Goal: Task Accomplishment & Management: Use online tool/utility

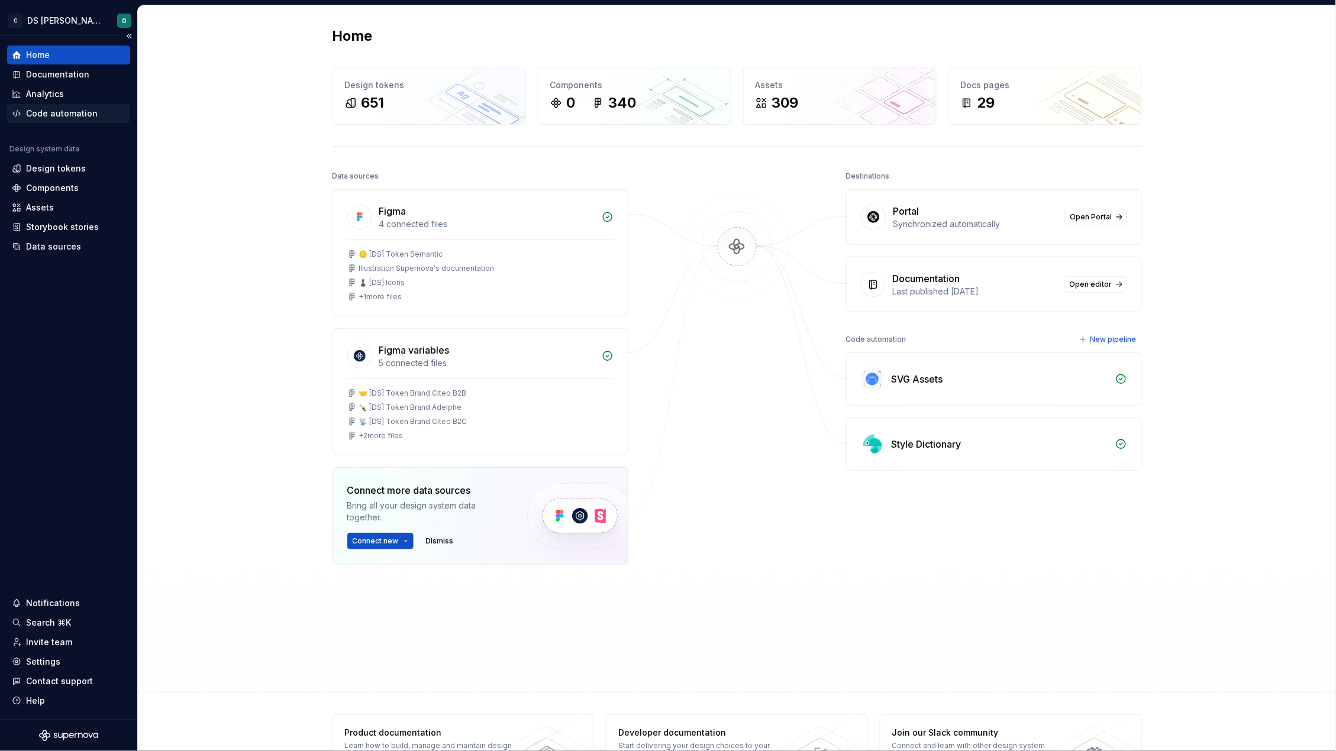
click at [60, 116] on div "Code automation" at bounding box center [62, 114] width 72 height 12
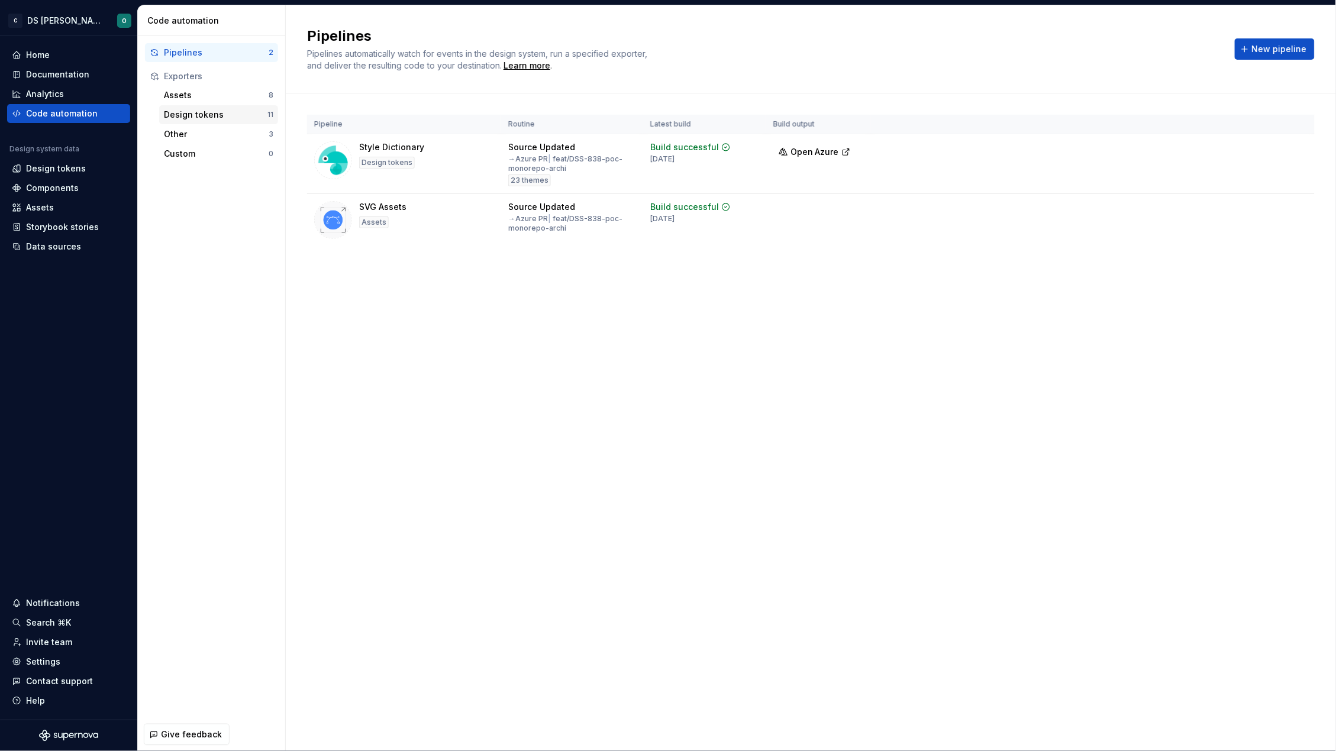
click at [191, 111] on div "Design tokens" at bounding box center [216, 115] width 104 height 12
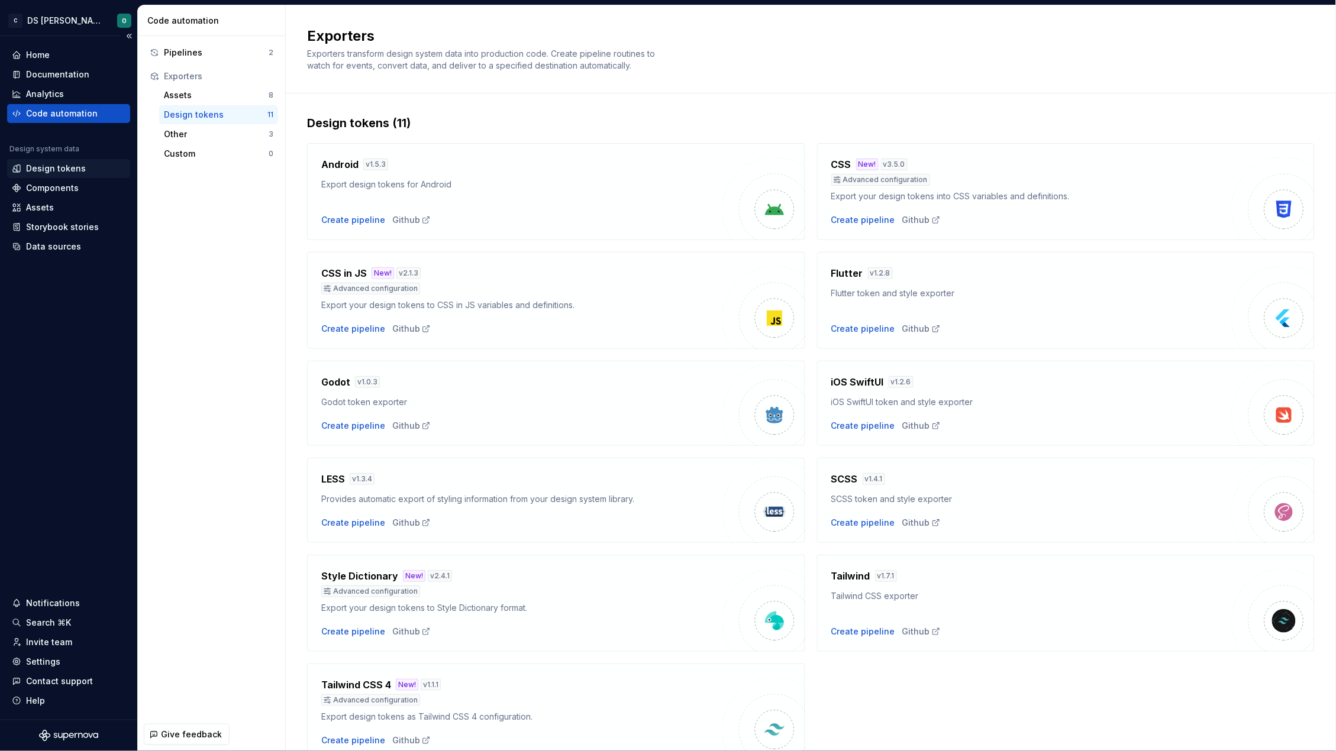
click at [60, 167] on div "Design tokens" at bounding box center [56, 169] width 60 height 12
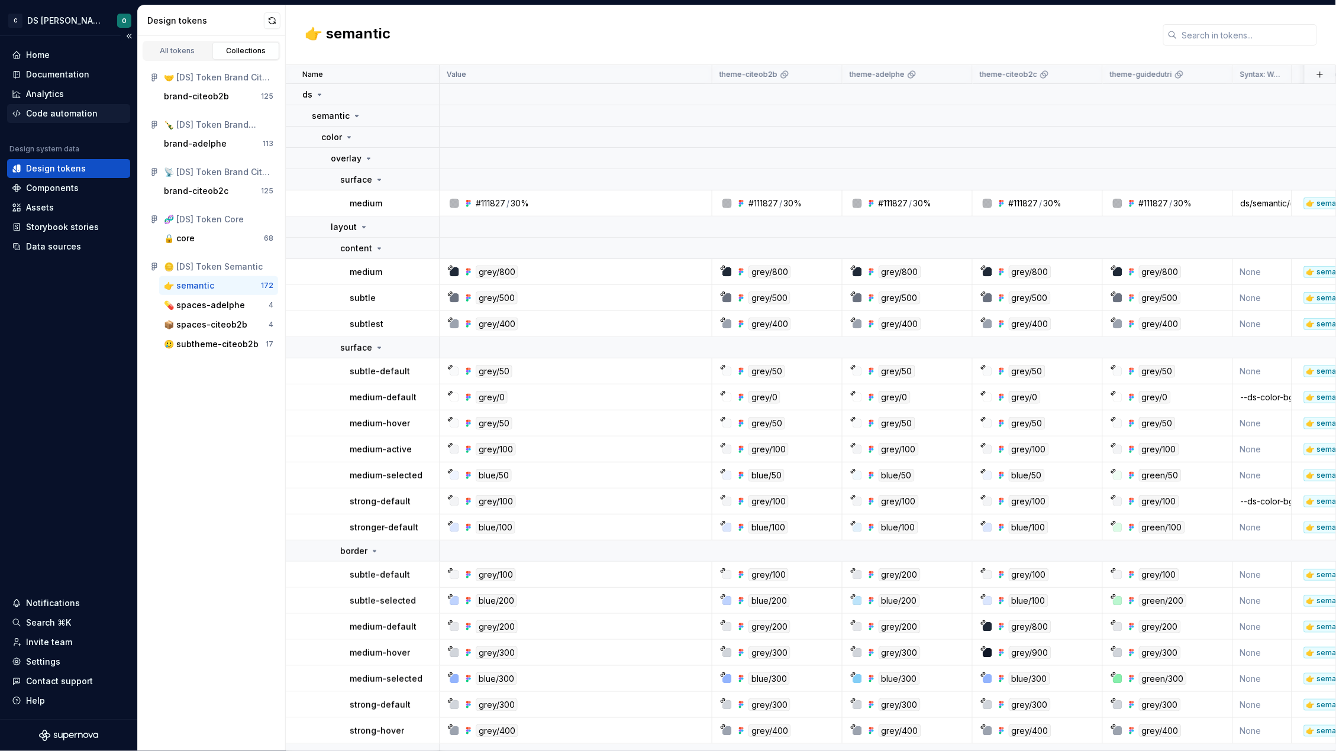
click at [80, 117] on div "Code automation" at bounding box center [62, 114] width 72 height 12
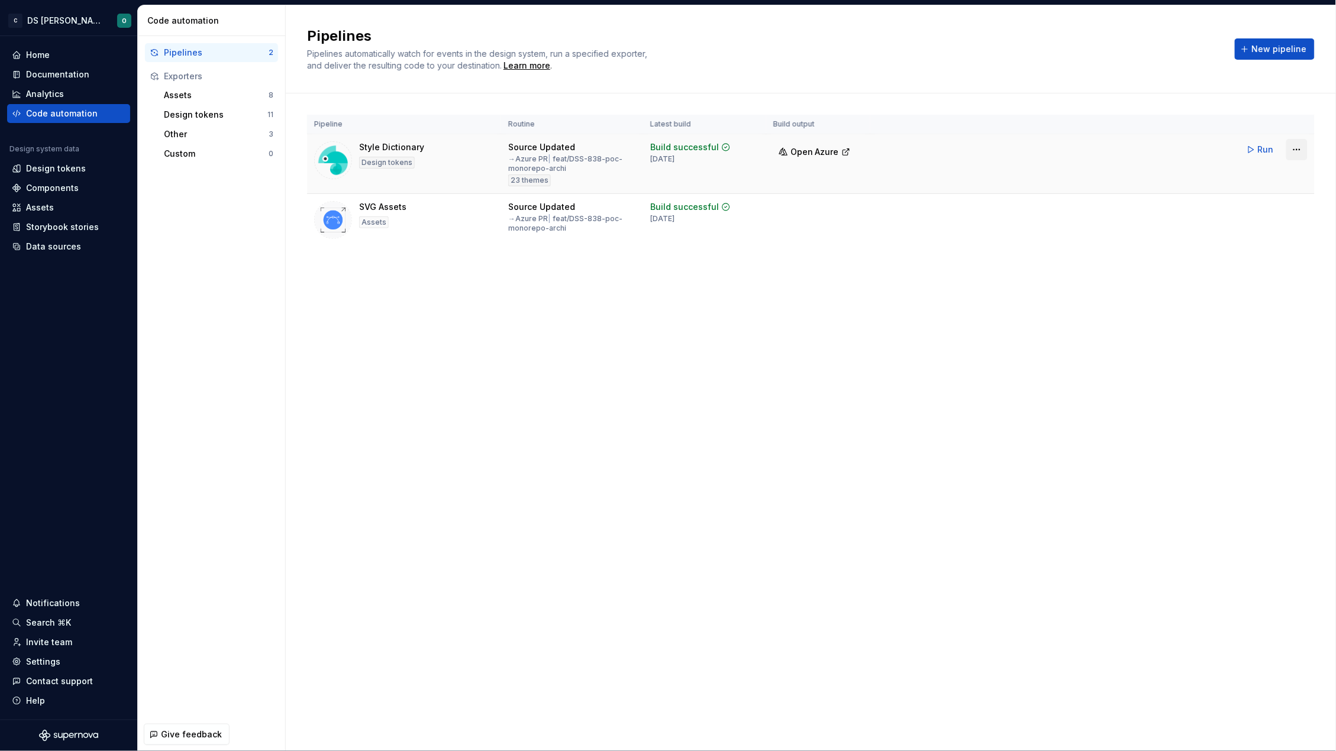
click at [1296, 153] on html "C DS Citeo O Home Documentation Analytics Code automation Design system data De…" at bounding box center [668, 375] width 1336 height 751
click at [1267, 175] on div "Edit pipeline" at bounding box center [1281, 175] width 101 height 12
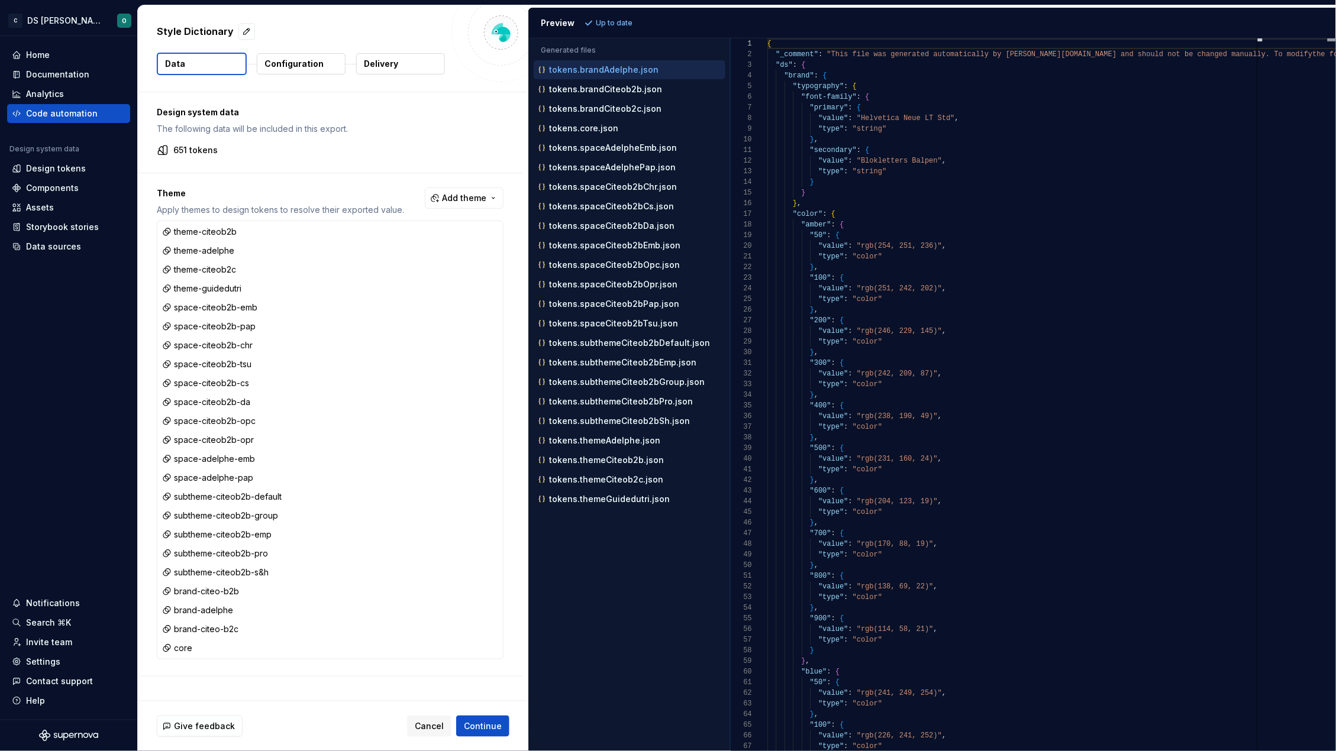
click at [309, 60] on p "Configuration" at bounding box center [293, 64] width 59 height 12
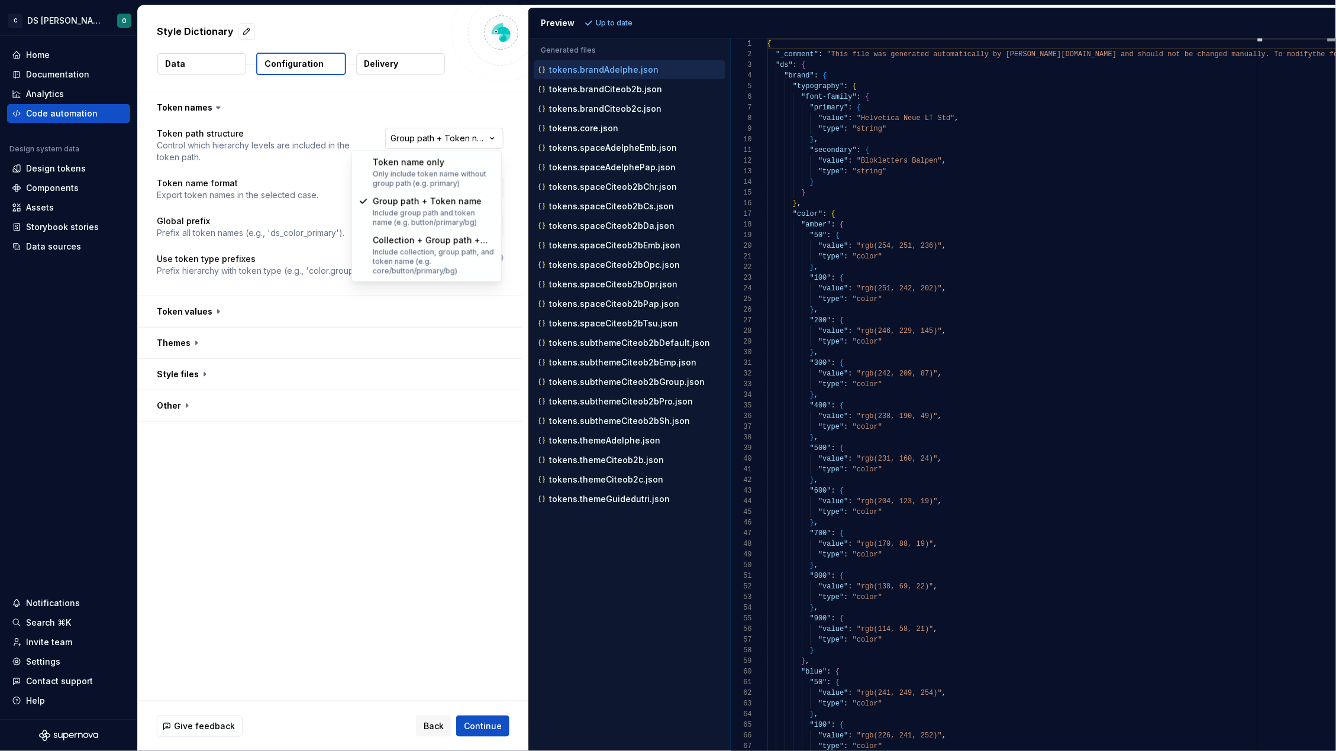
click at [478, 145] on html "**********" at bounding box center [668, 375] width 1336 height 751
select select "**********"
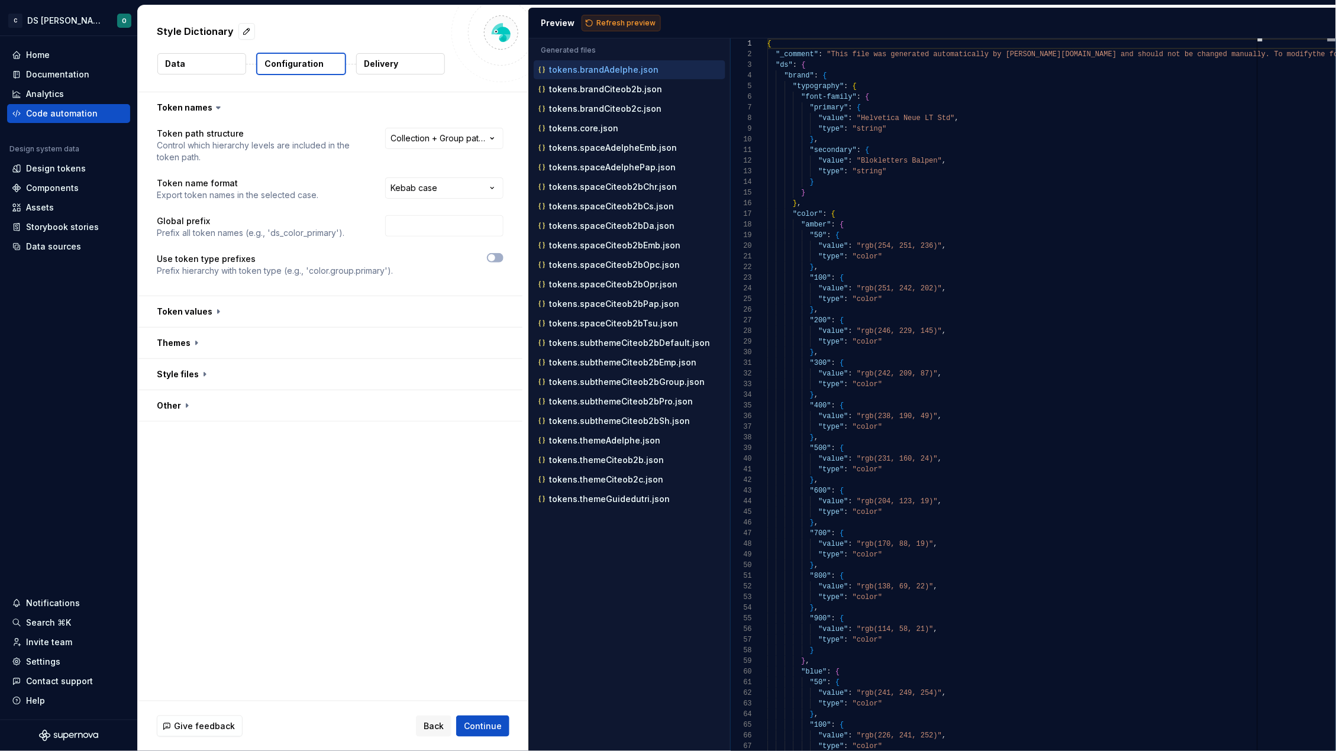
click at [633, 22] on span "Refresh preview" at bounding box center [625, 22] width 59 height 9
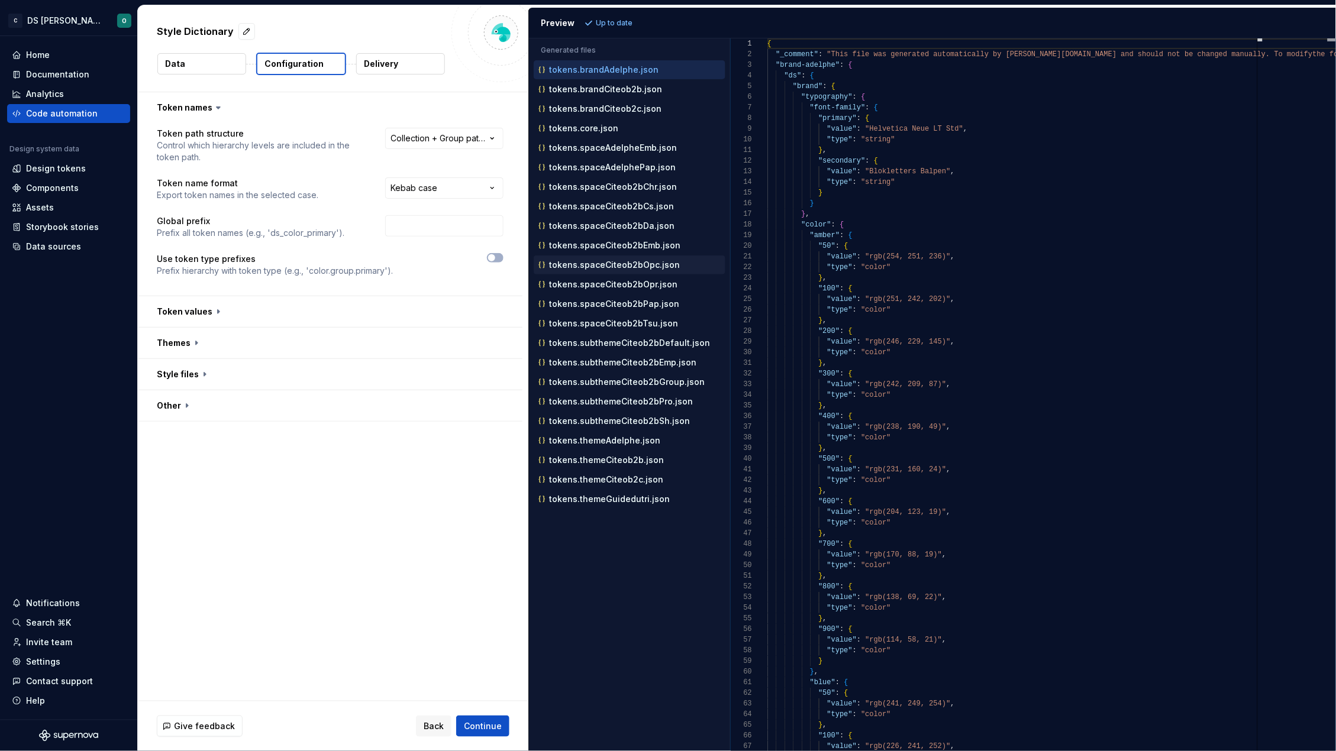
click at [609, 267] on p "tokens.spaceCiteob2bOpc.json" at bounding box center [614, 264] width 131 height 9
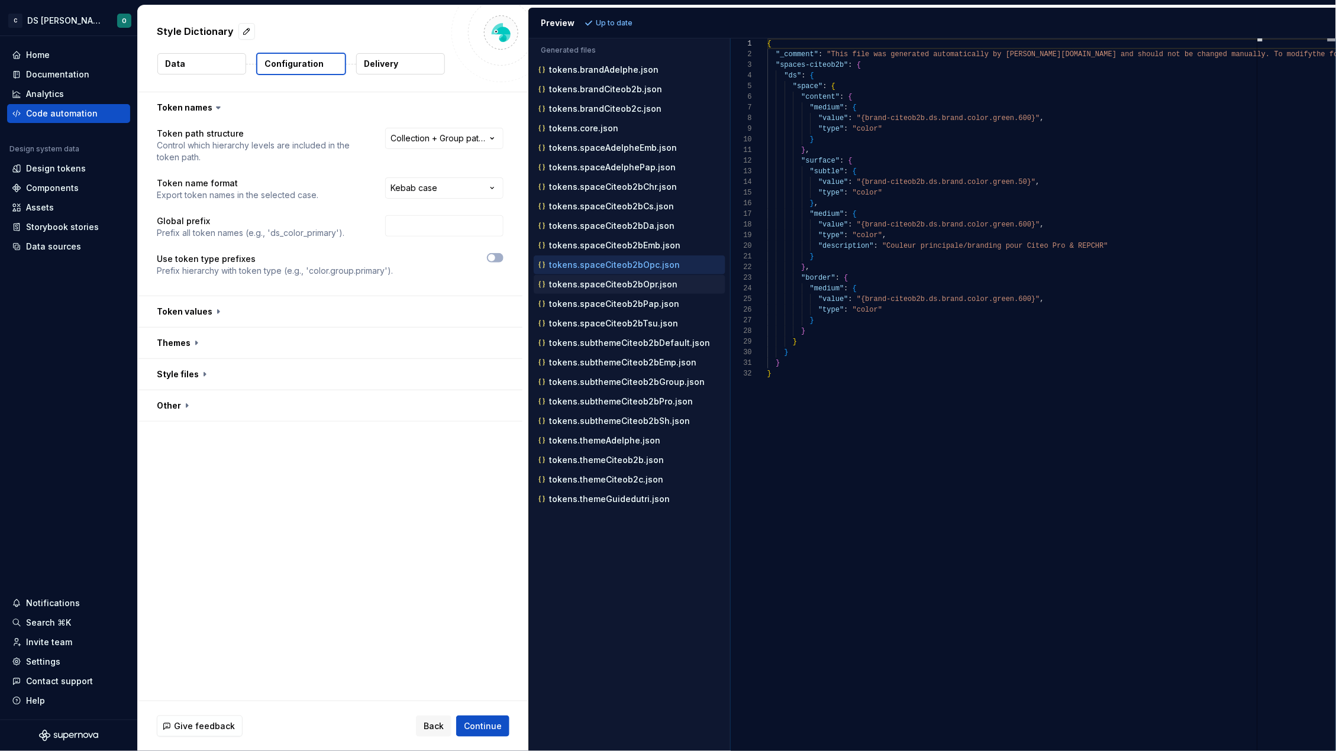
click at [607, 290] on div "tokens.spaceCiteob2bOpr.json" at bounding box center [630, 285] width 189 height 12
click at [613, 306] on p "tokens.spaceCiteob2bPap.json" at bounding box center [614, 303] width 130 height 9
click at [267, 314] on button "button" at bounding box center [330, 311] width 384 height 31
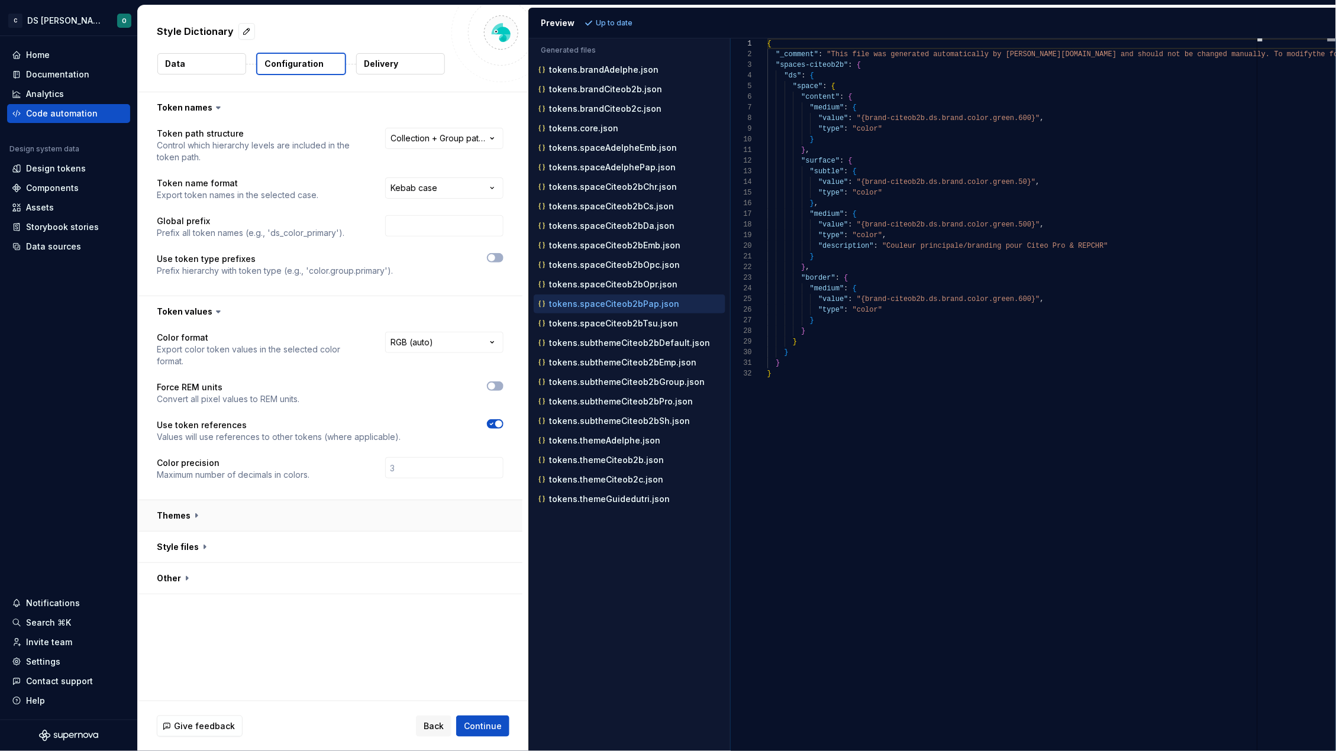
click at [349, 508] on button "button" at bounding box center [330, 515] width 384 height 31
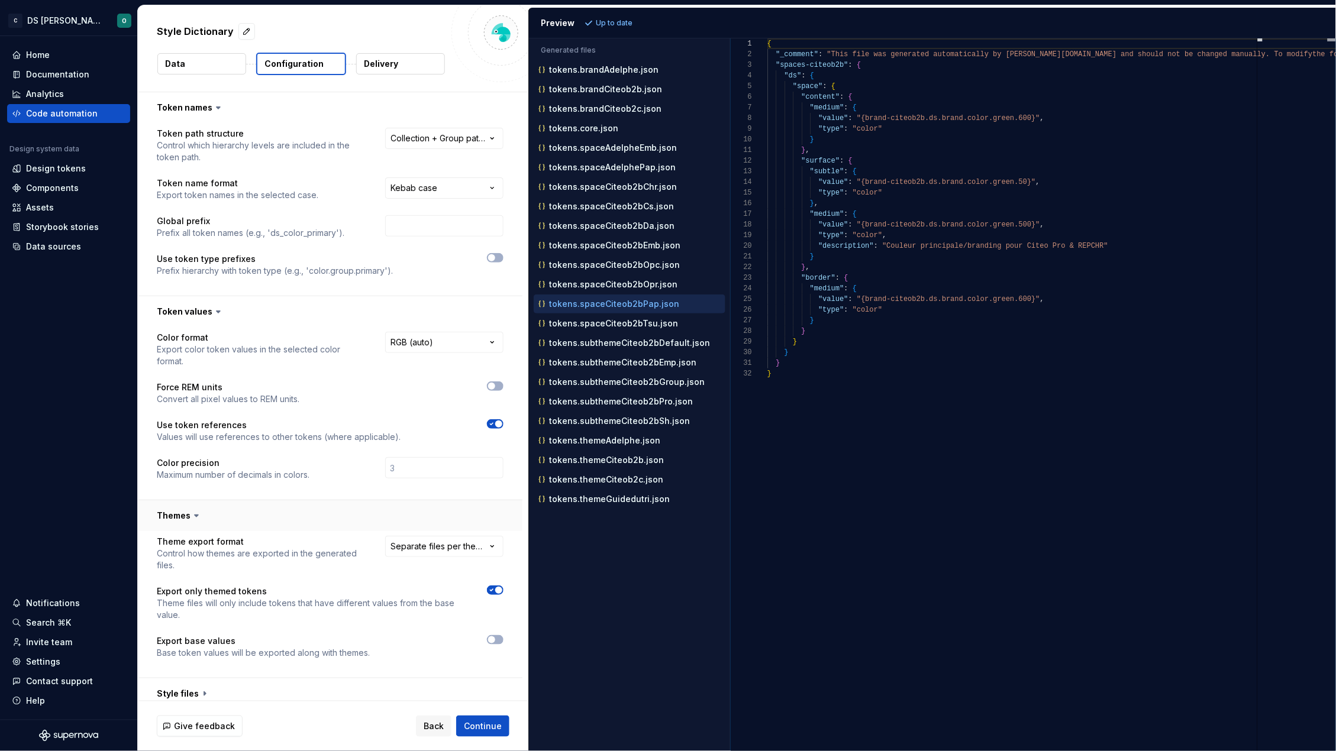
click at [349, 508] on button "button" at bounding box center [330, 515] width 384 height 31
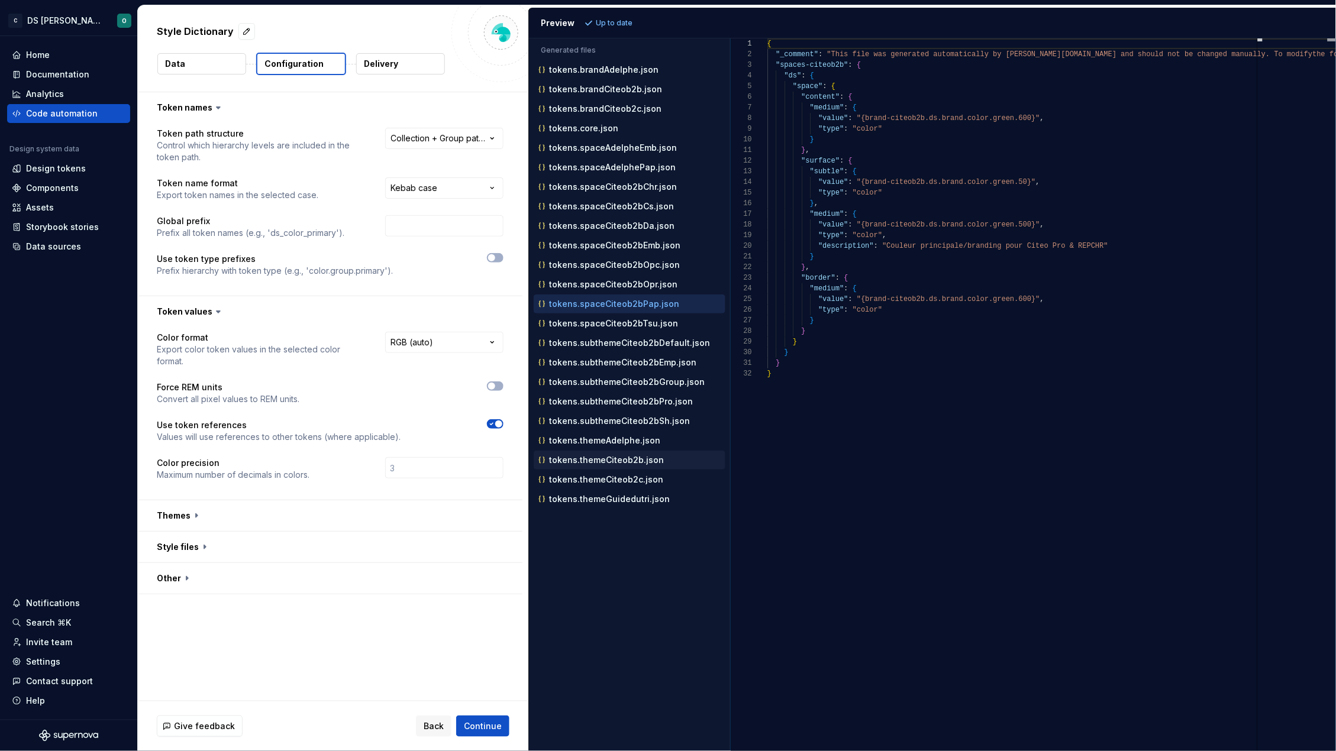
click at [608, 465] on p "tokens.themeCiteob2b.json" at bounding box center [606, 459] width 115 height 9
type textarea "**********"
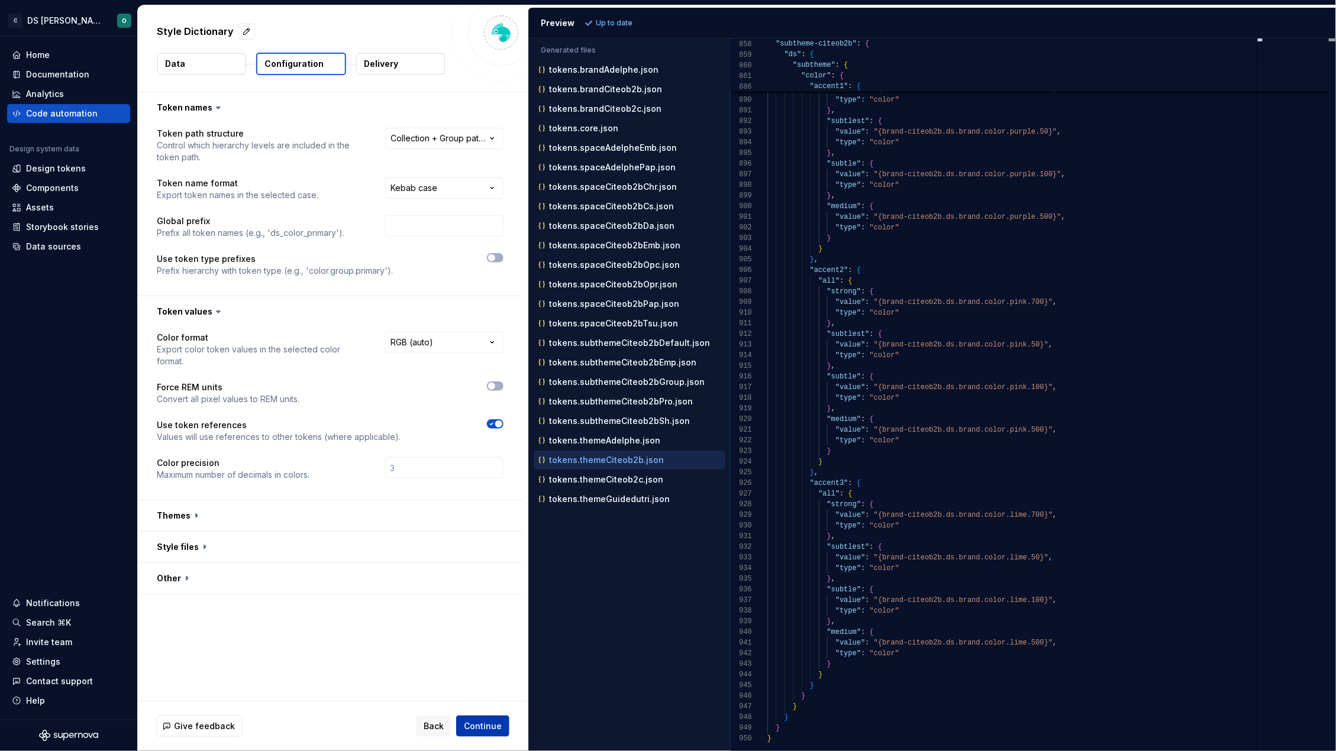
click at [482, 725] on span "Continue" at bounding box center [483, 726] width 38 height 12
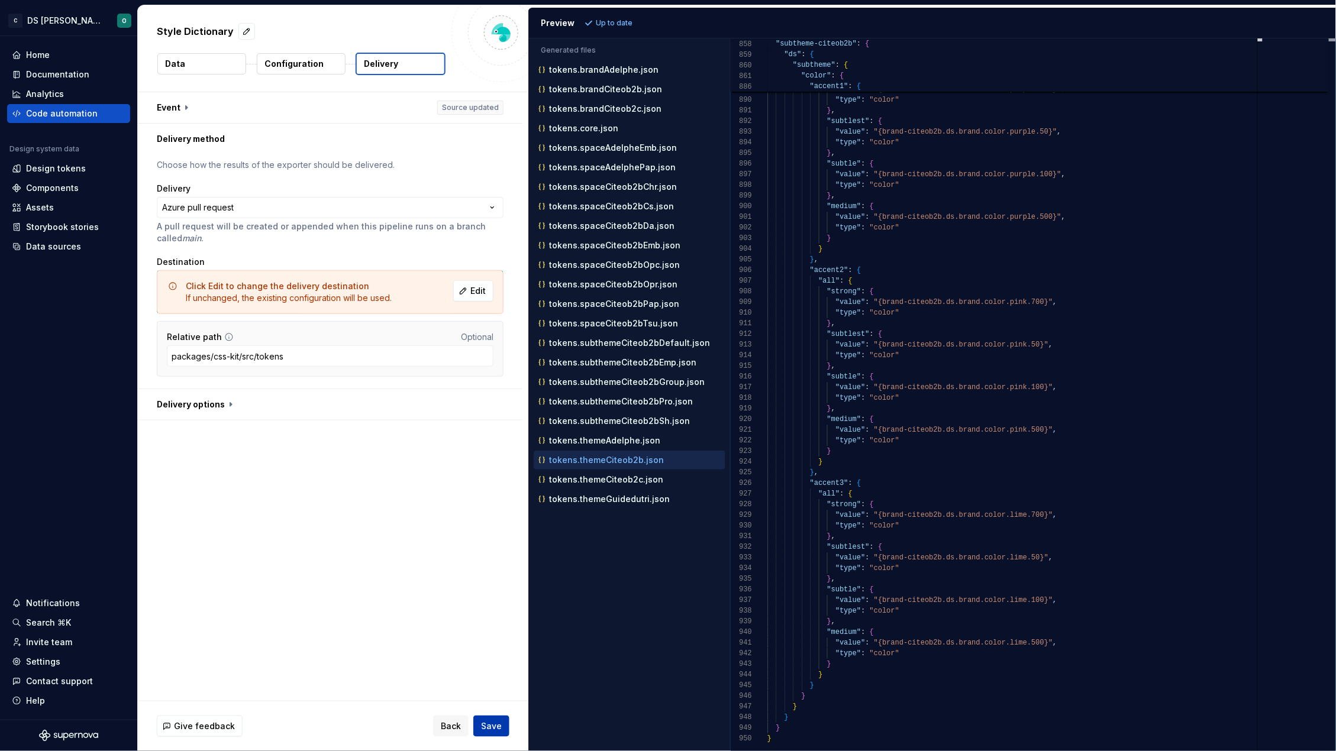
click at [492, 728] on span "Save" at bounding box center [491, 726] width 21 height 12
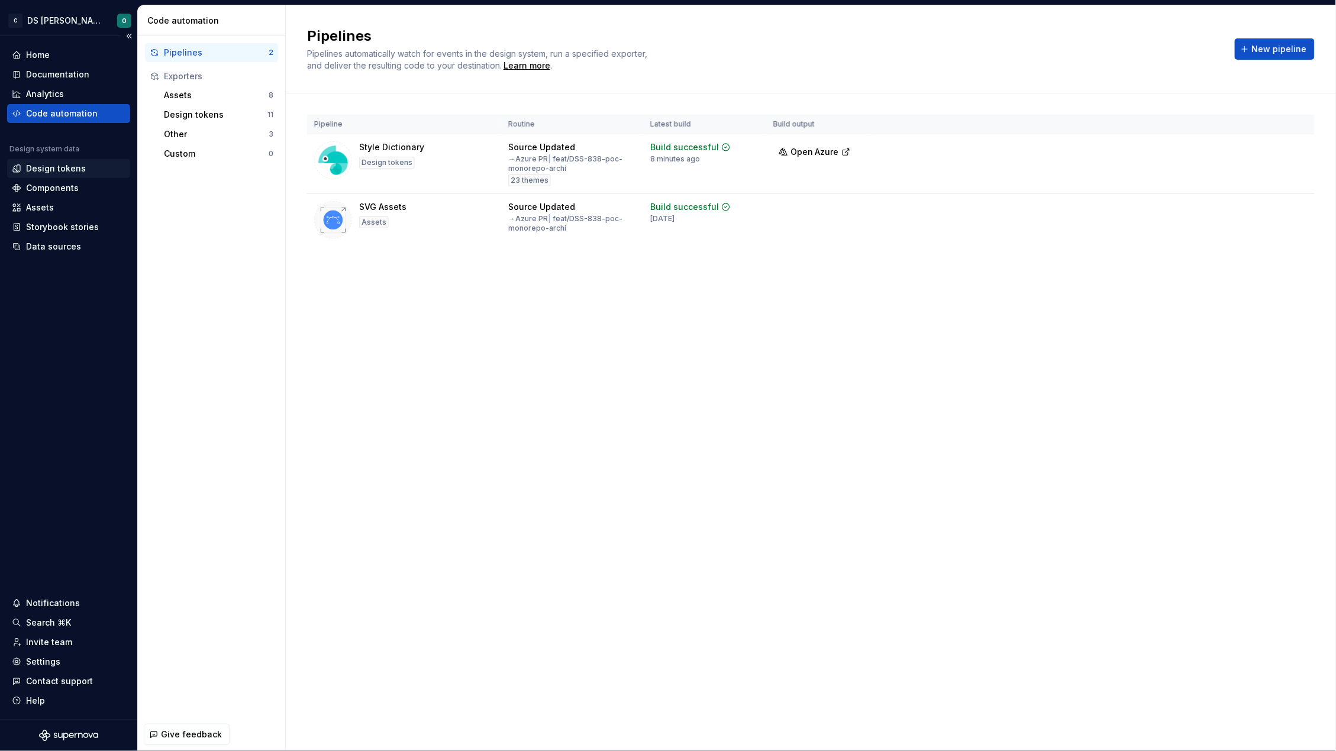
click at [61, 168] on div "Design tokens" at bounding box center [56, 169] width 60 height 12
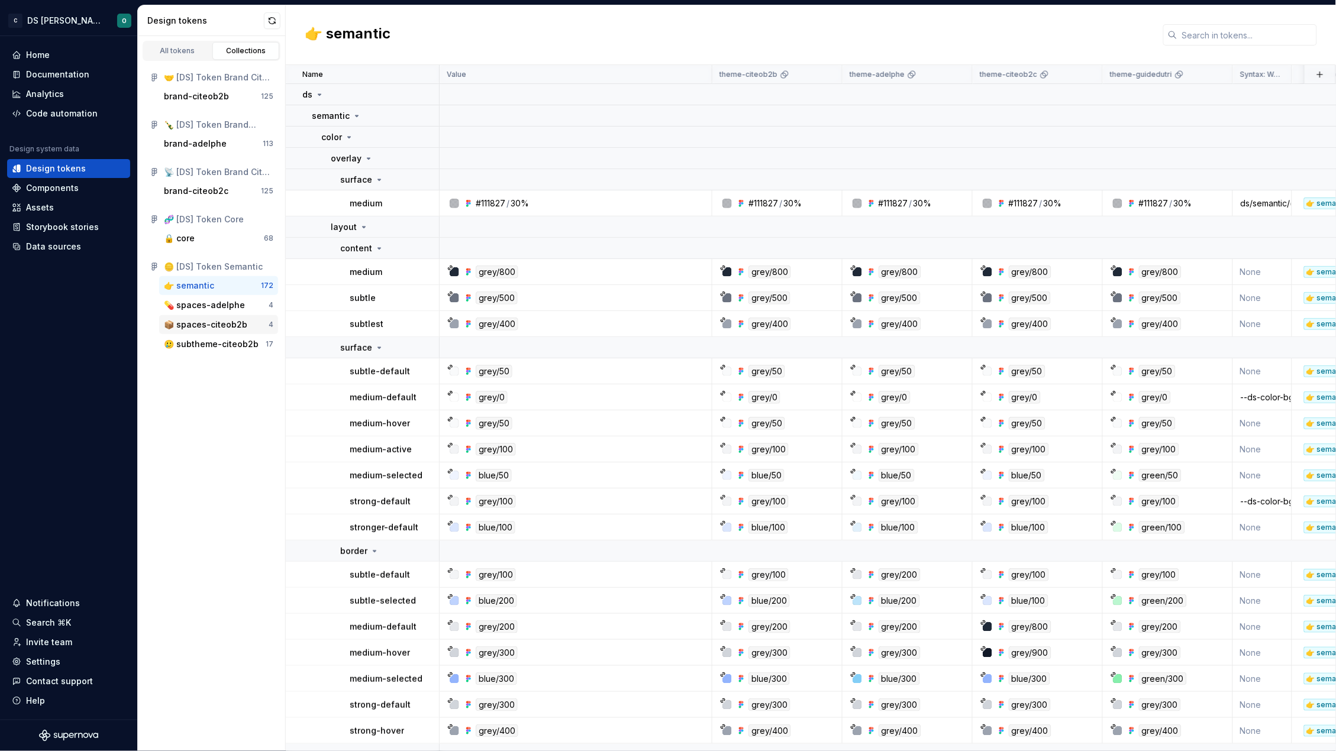
click at [207, 328] on div "📦 spaces-citeob2b" at bounding box center [205, 325] width 83 height 12
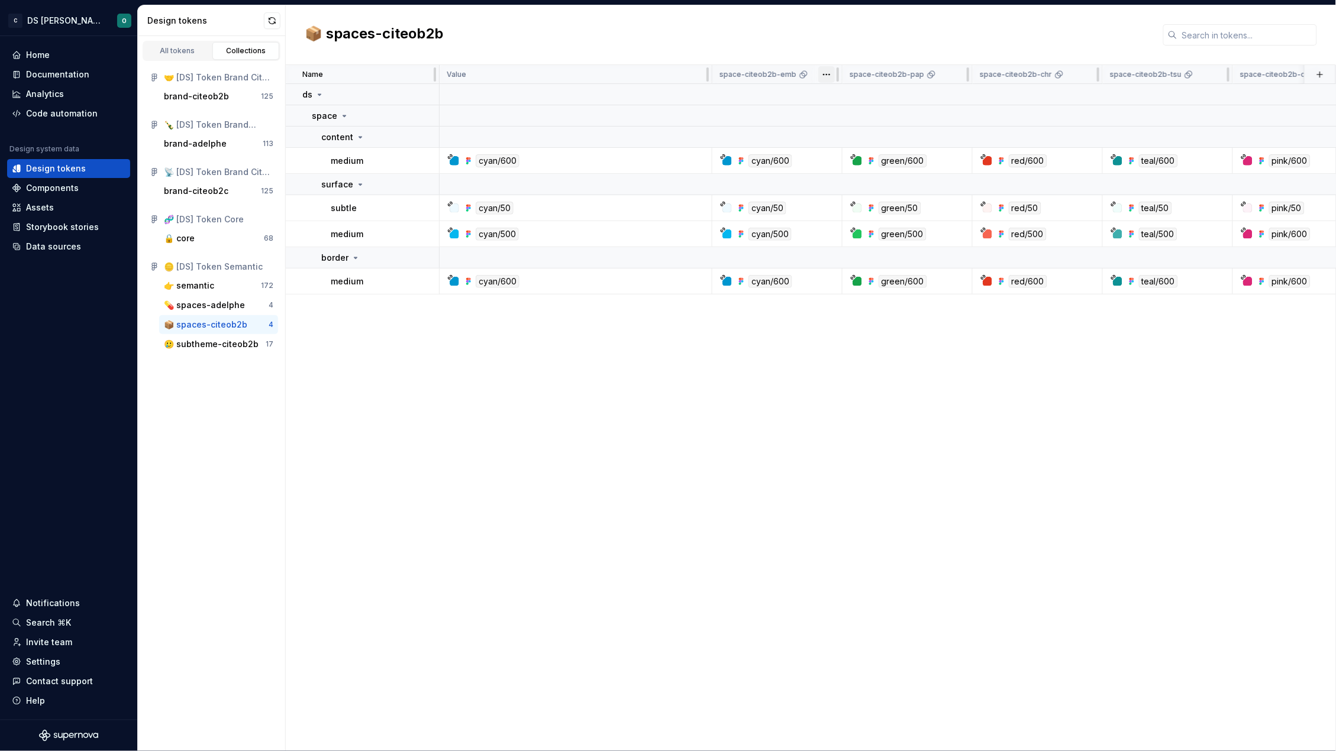
click at [827, 72] on html "C DS Citeo O Home Documentation Analytics Code automation Design system data De…" at bounding box center [668, 375] width 1336 height 751
click at [865, 100] on span "Edit theme" at bounding box center [878, 98] width 77 height 12
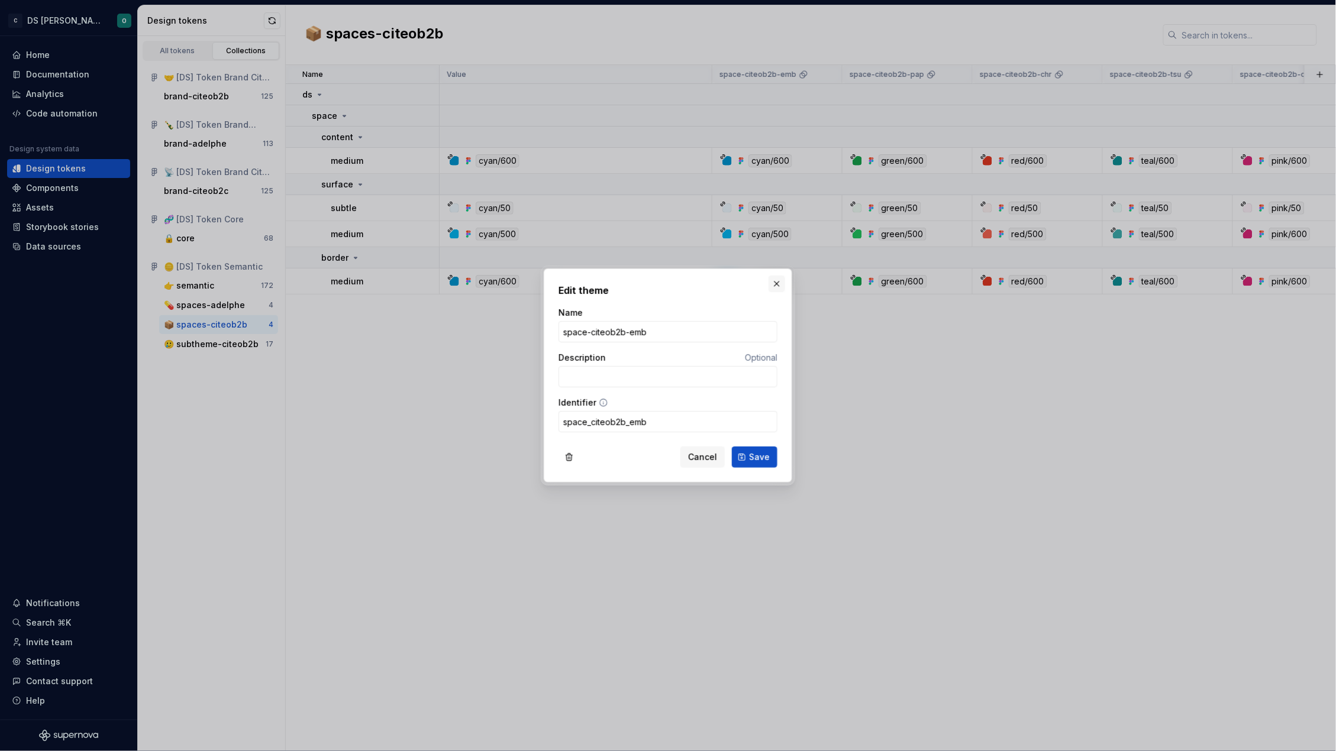
click at [780, 282] on button "button" at bounding box center [776, 284] width 17 height 17
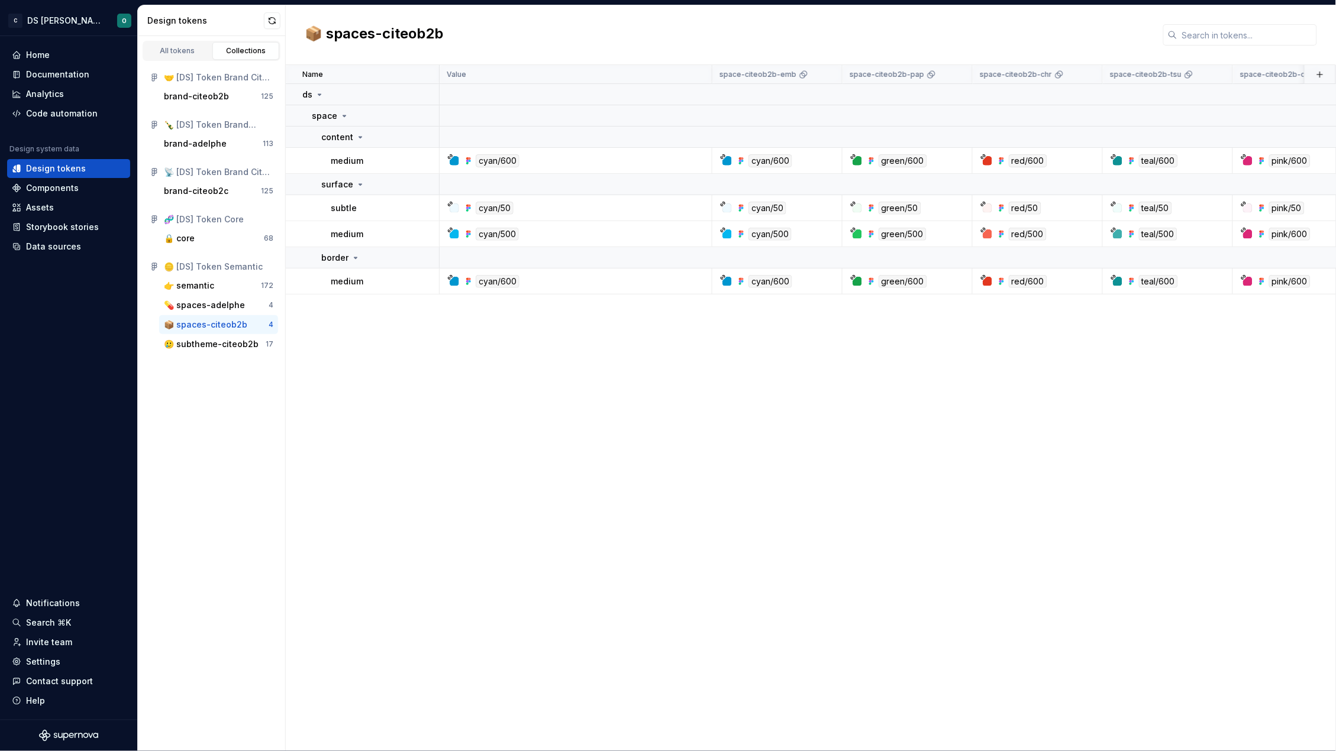
click at [939, 366] on div "Name Value space-citeob2b-emb space-citeob2b-pap space-citeob2b-chr space-citeo…" at bounding box center [811, 408] width 1050 height 686
click at [233, 347] on div "🥲 subtheme-citeob2b" at bounding box center [211, 344] width 95 height 12
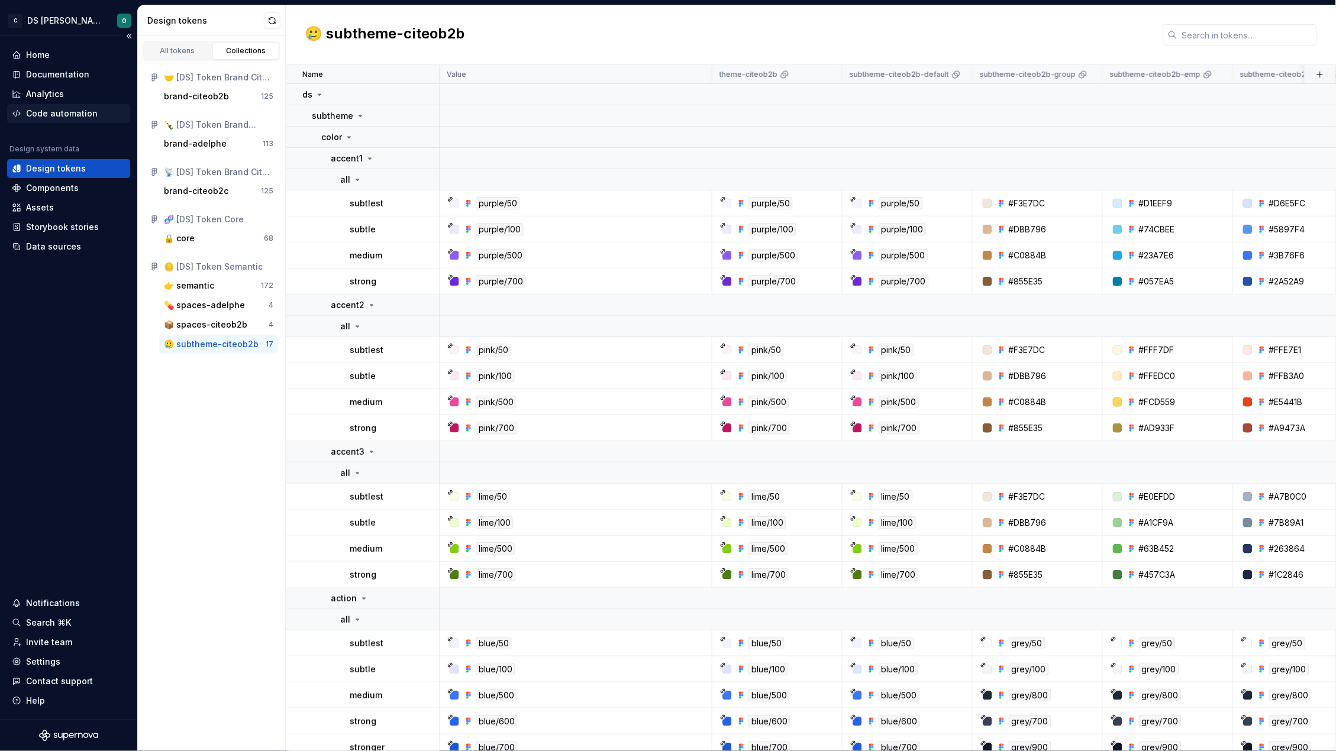
click at [56, 116] on div "Code automation" at bounding box center [62, 114] width 72 height 12
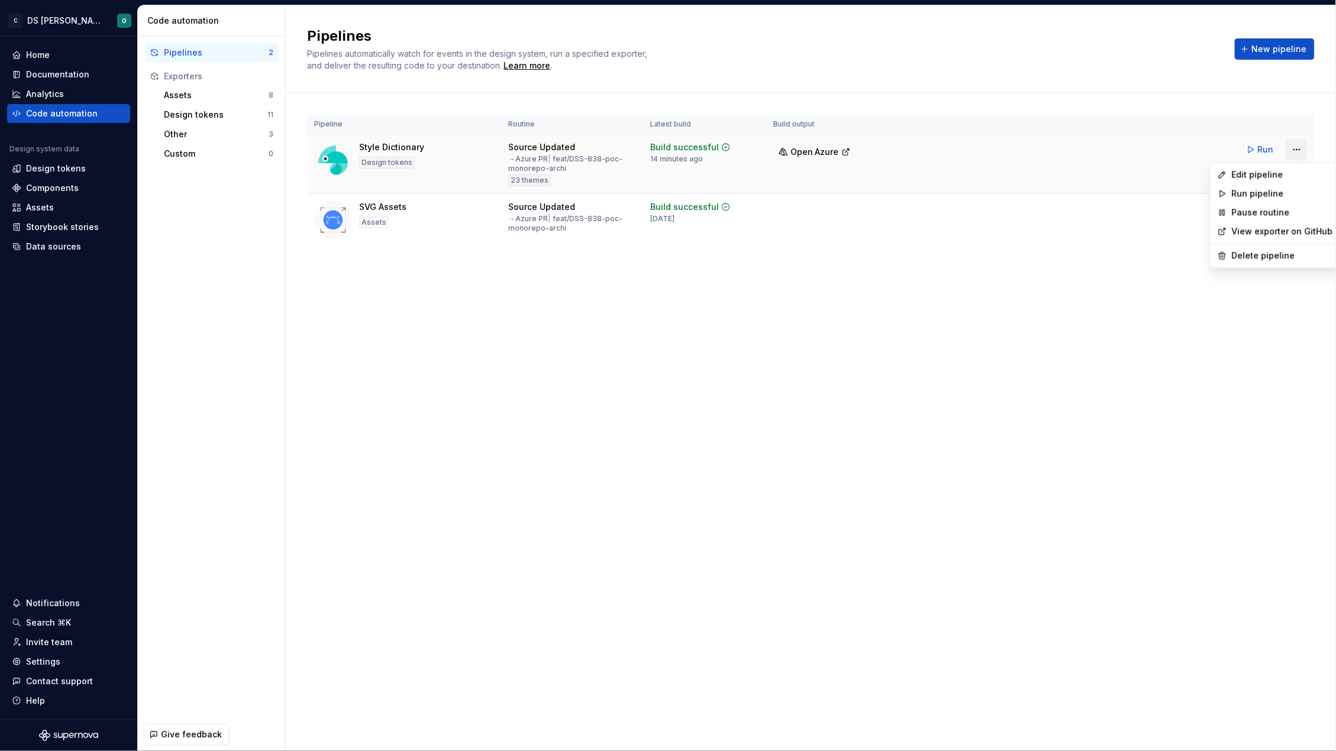
click at [1292, 148] on html "C DS Citeo O Home Documentation Analytics Code automation Design system data De…" at bounding box center [668, 375] width 1336 height 751
click at [1270, 175] on div "Edit pipeline" at bounding box center [1281, 175] width 101 height 12
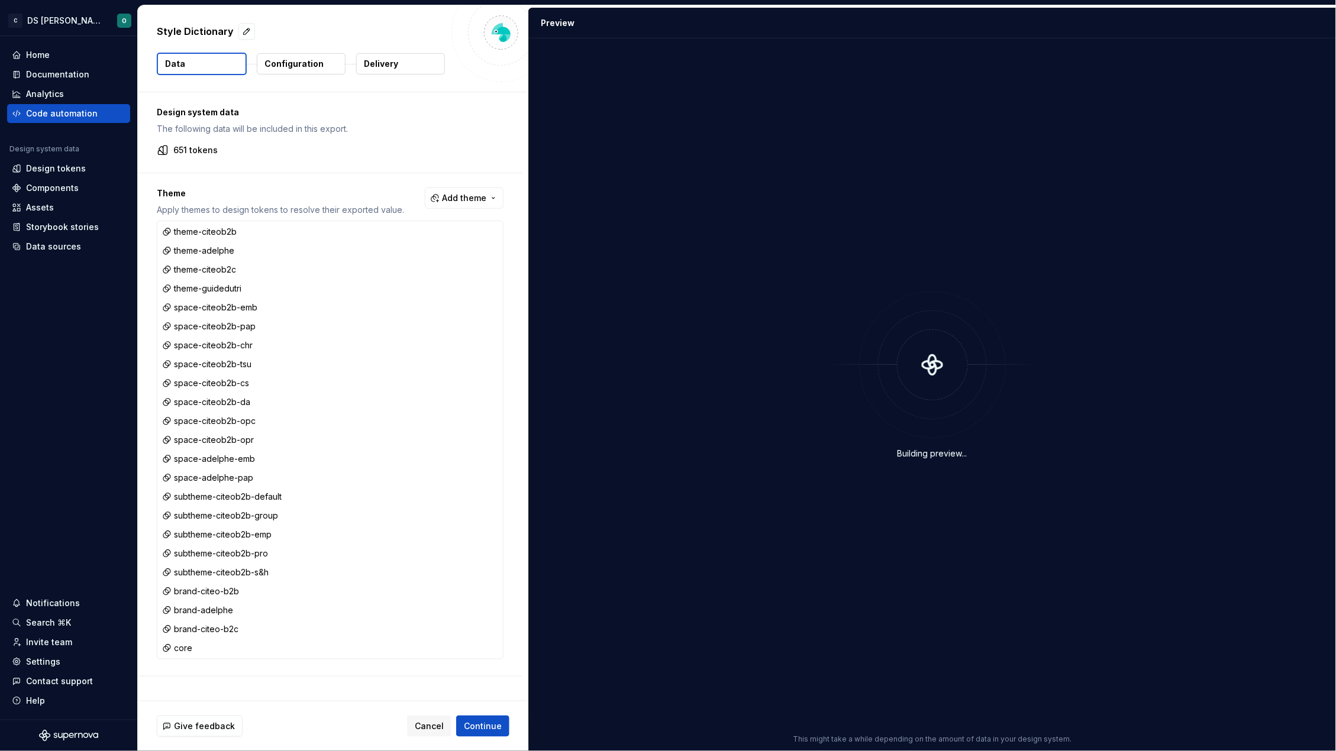
click at [286, 60] on p "Configuration" at bounding box center [293, 64] width 59 height 12
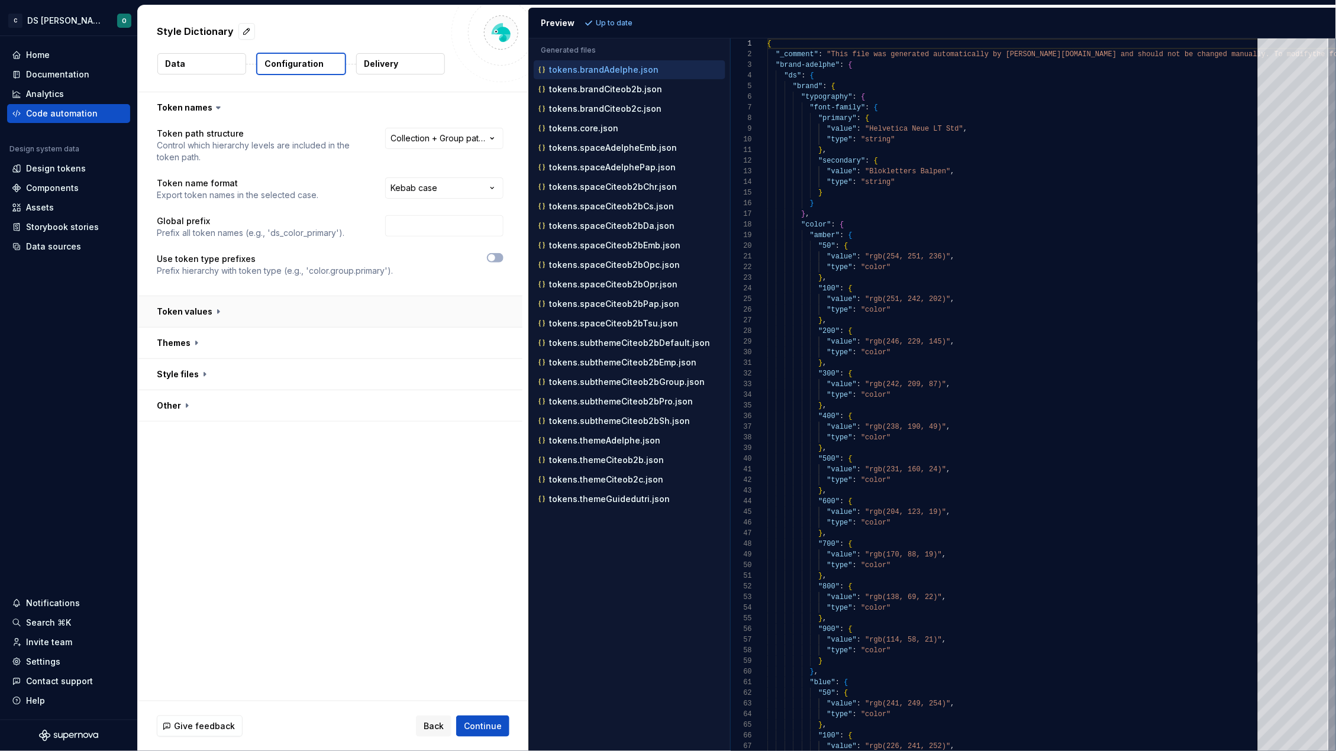
click at [263, 309] on button "button" at bounding box center [330, 311] width 384 height 31
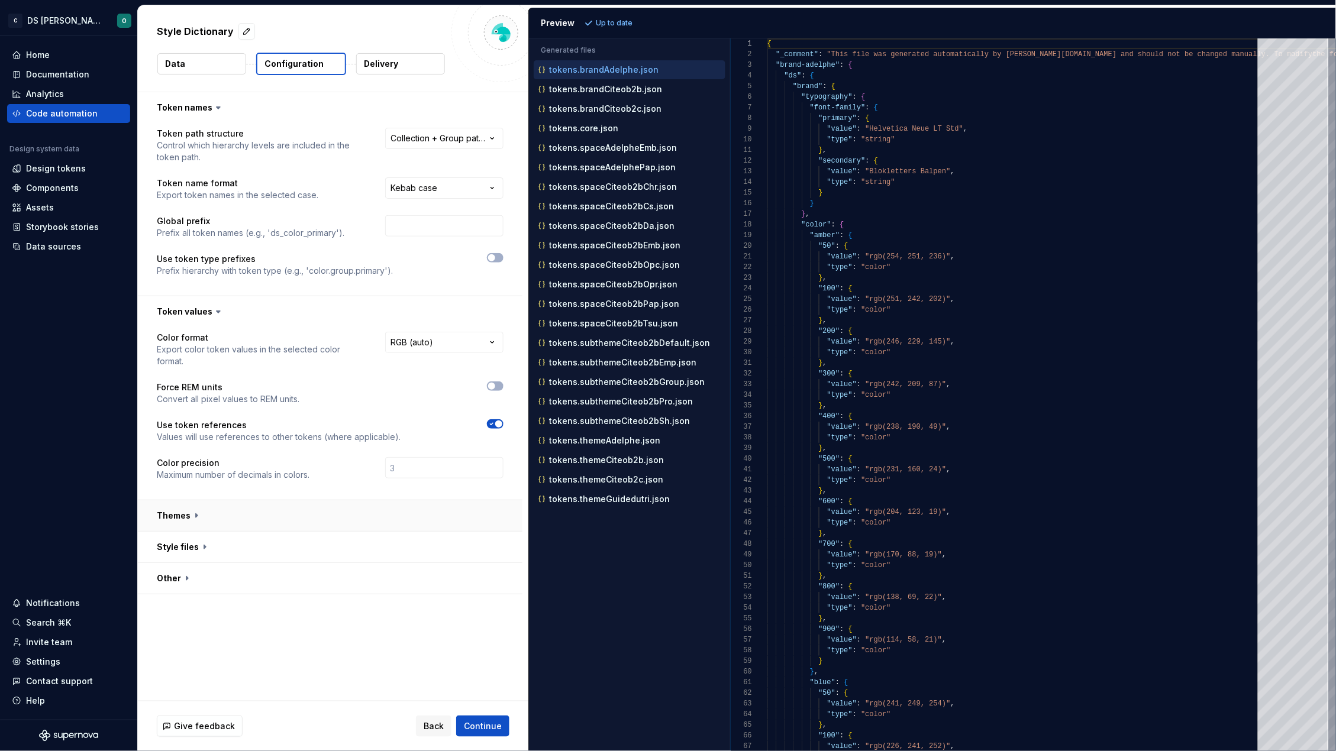
click at [283, 520] on button "button" at bounding box center [330, 515] width 384 height 31
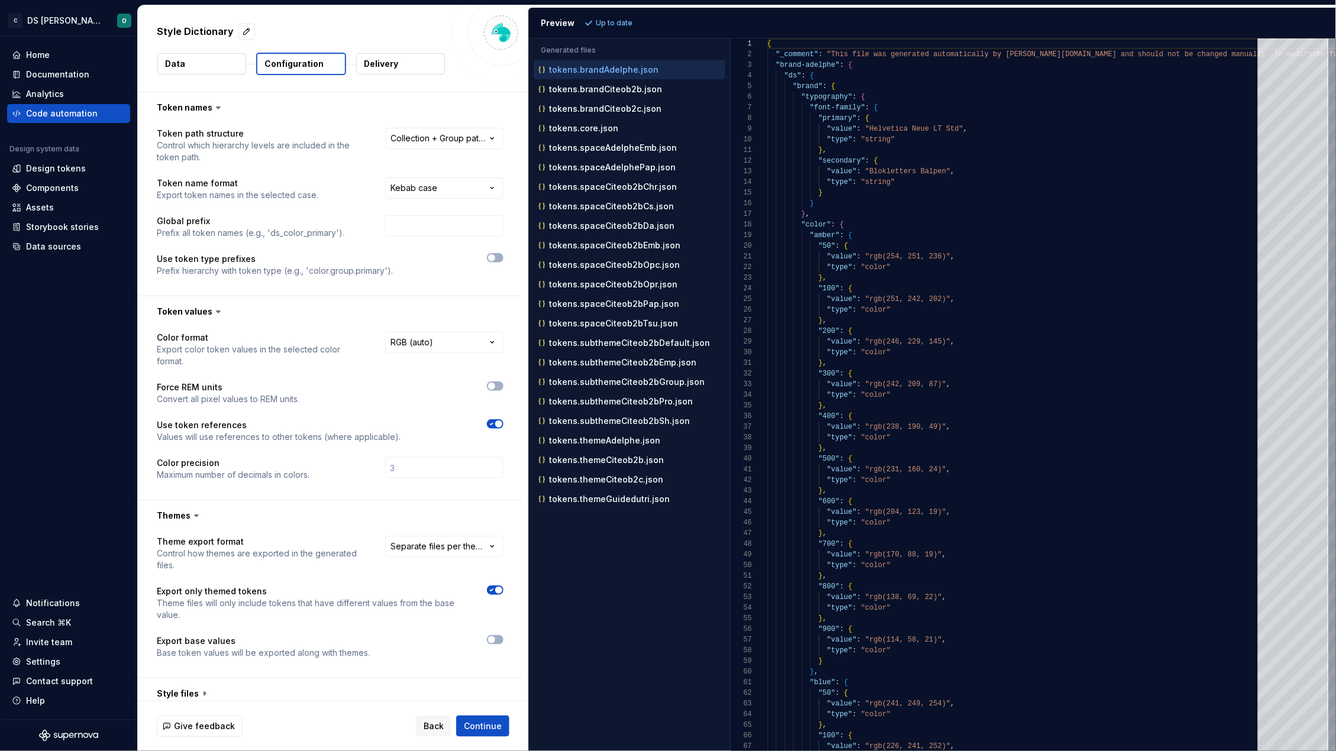
scroll to position [40, 0]
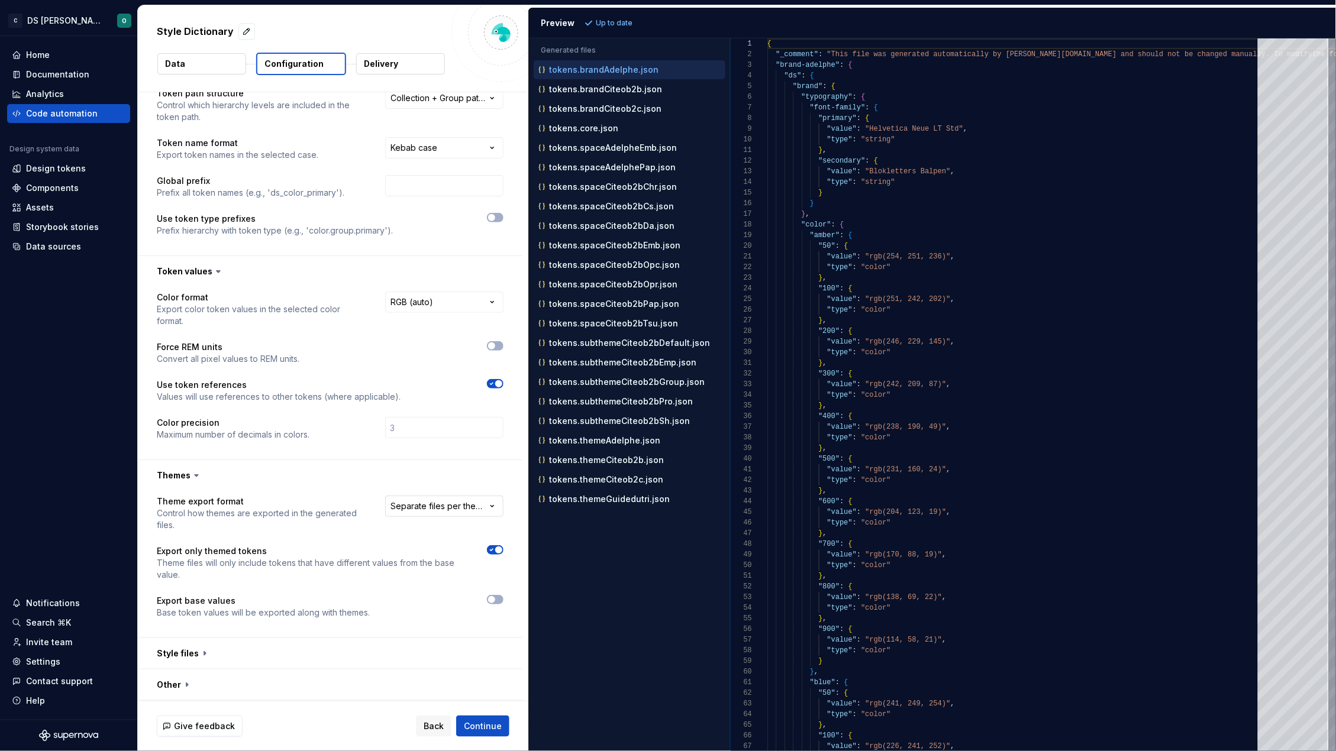
click at [457, 516] on html "**********" at bounding box center [668, 375] width 1336 height 751
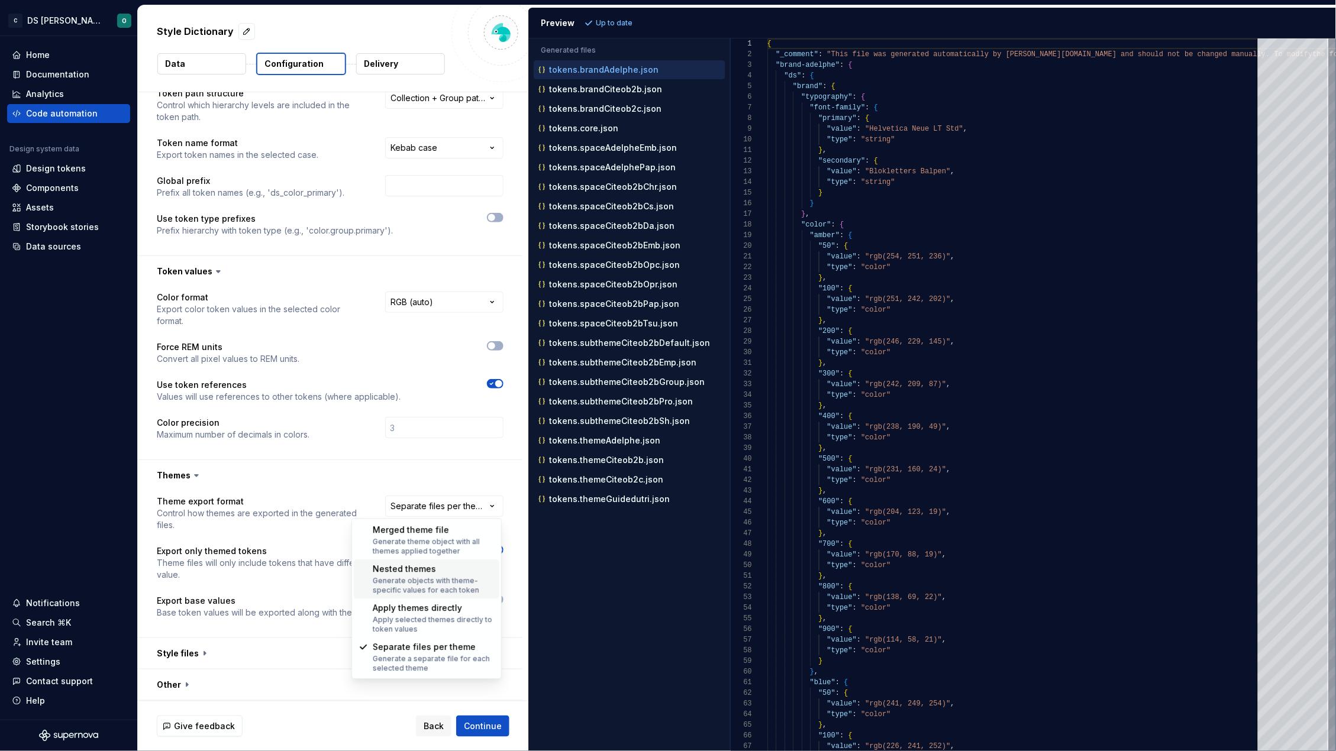
select select "**********"
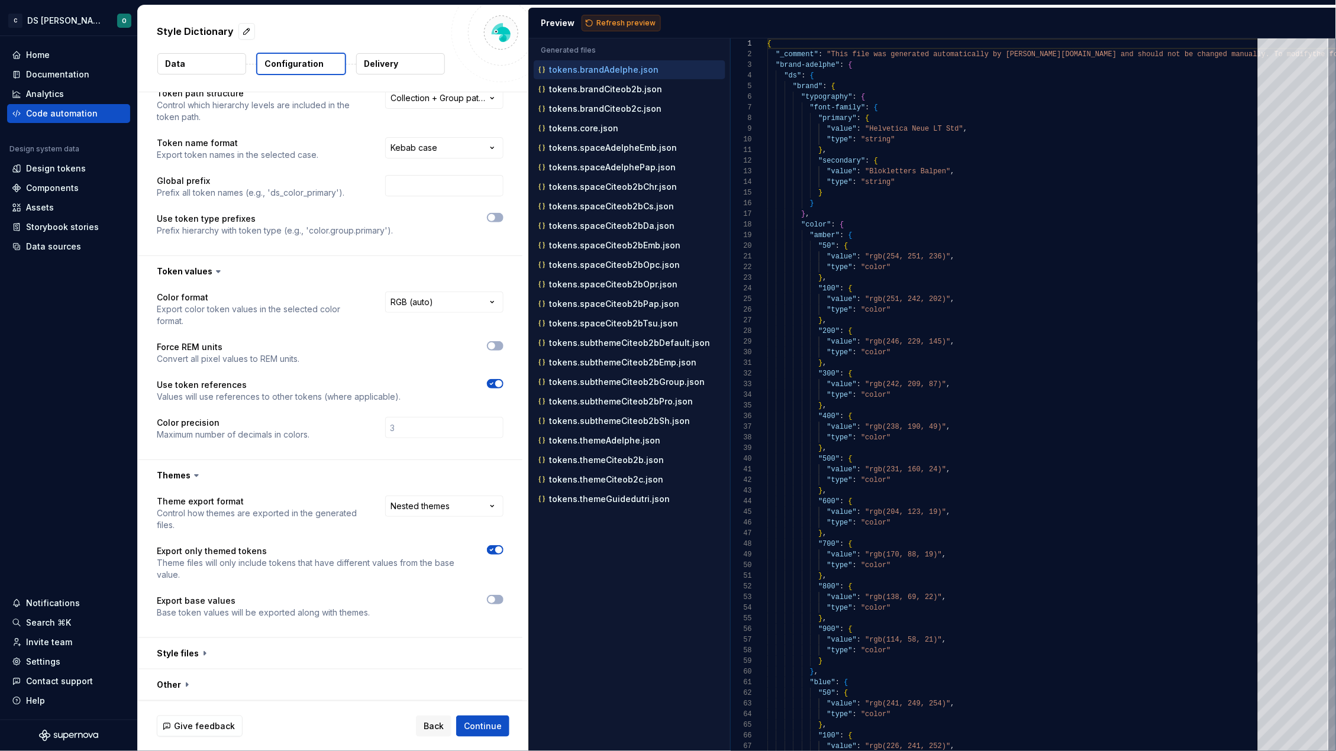
click at [625, 27] on span "Refresh preview" at bounding box center [625, 22] width 59 height 9
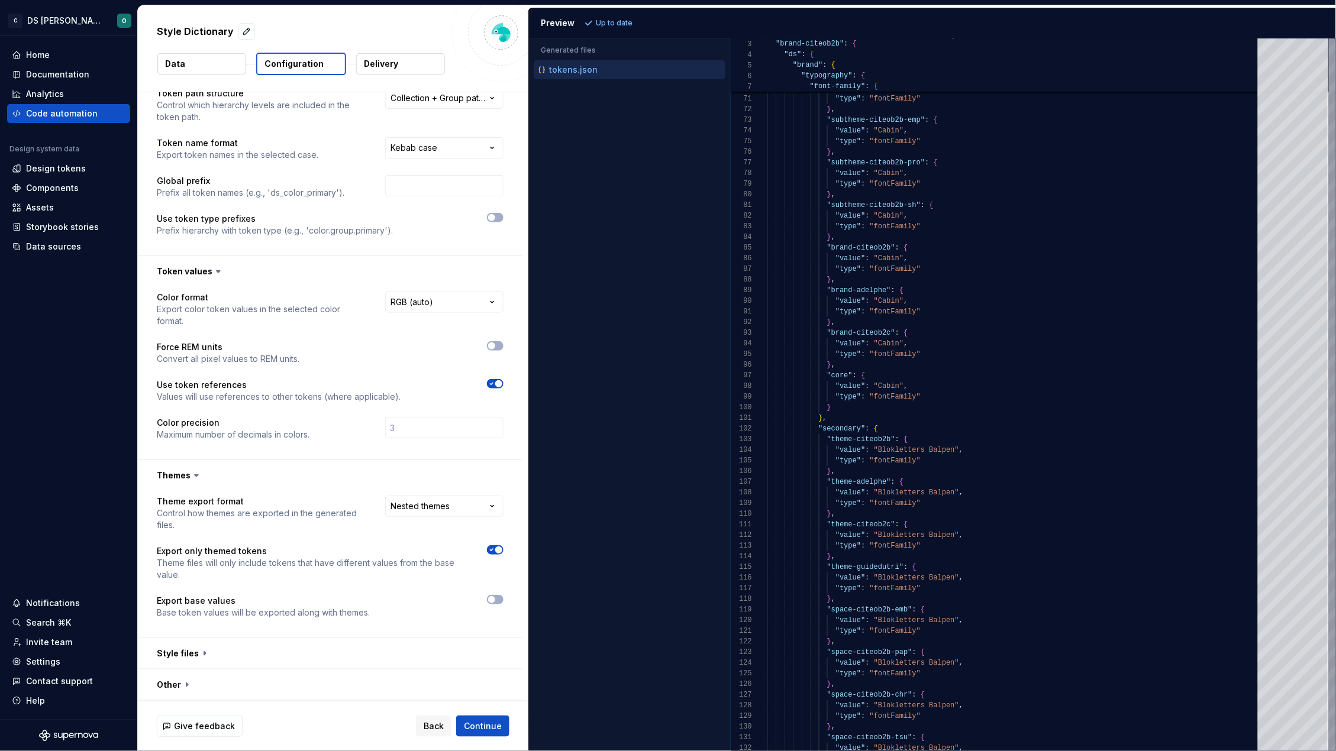
click at [221, 455] on div "**********" at bounding box center [330, 373] width 384 height 173
click at [495, 601] on button "button" at bounding box center [495, 599] width 17 height 9
click at [628, 19] on span "Refresh preview" at bounding box center [625, 22] width 59 height 9
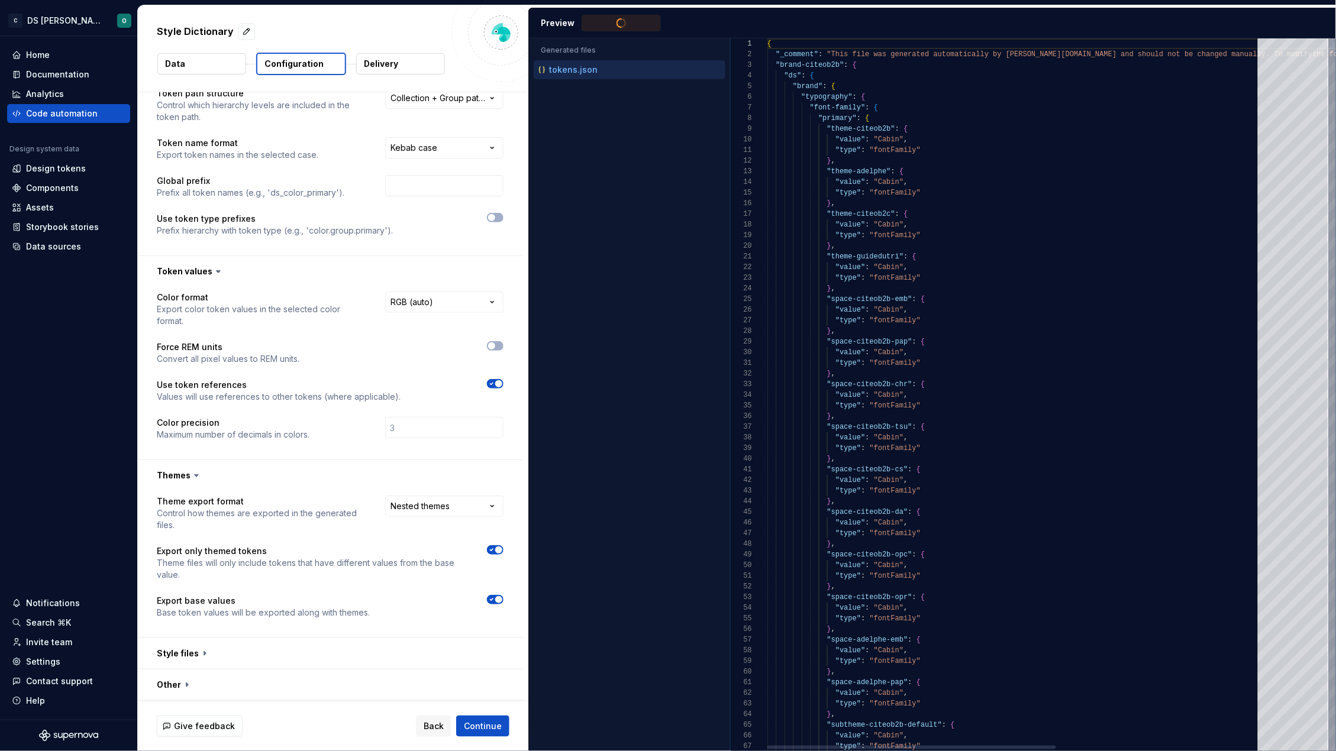
type textarea "**********"
click at [767, 65] on div "{ "_comment" : "This file was generated automatically by Supernov a.io and shou…" at bounding box center [1051, 394] width 568 height 713
click at [760, 66] on div at bounding box center [760, 65] width 15 height 11
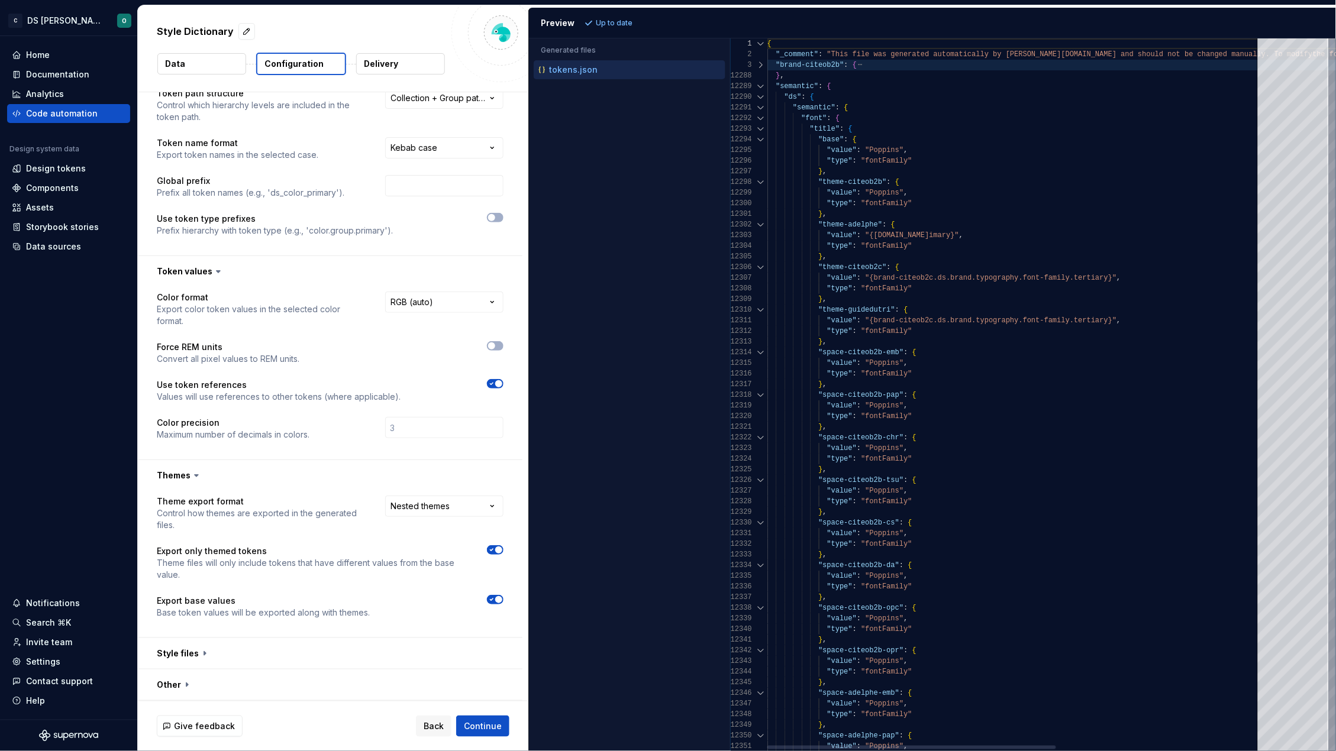
click at [759, 86] on div at bounding box center [760, 86] width 15 height 11
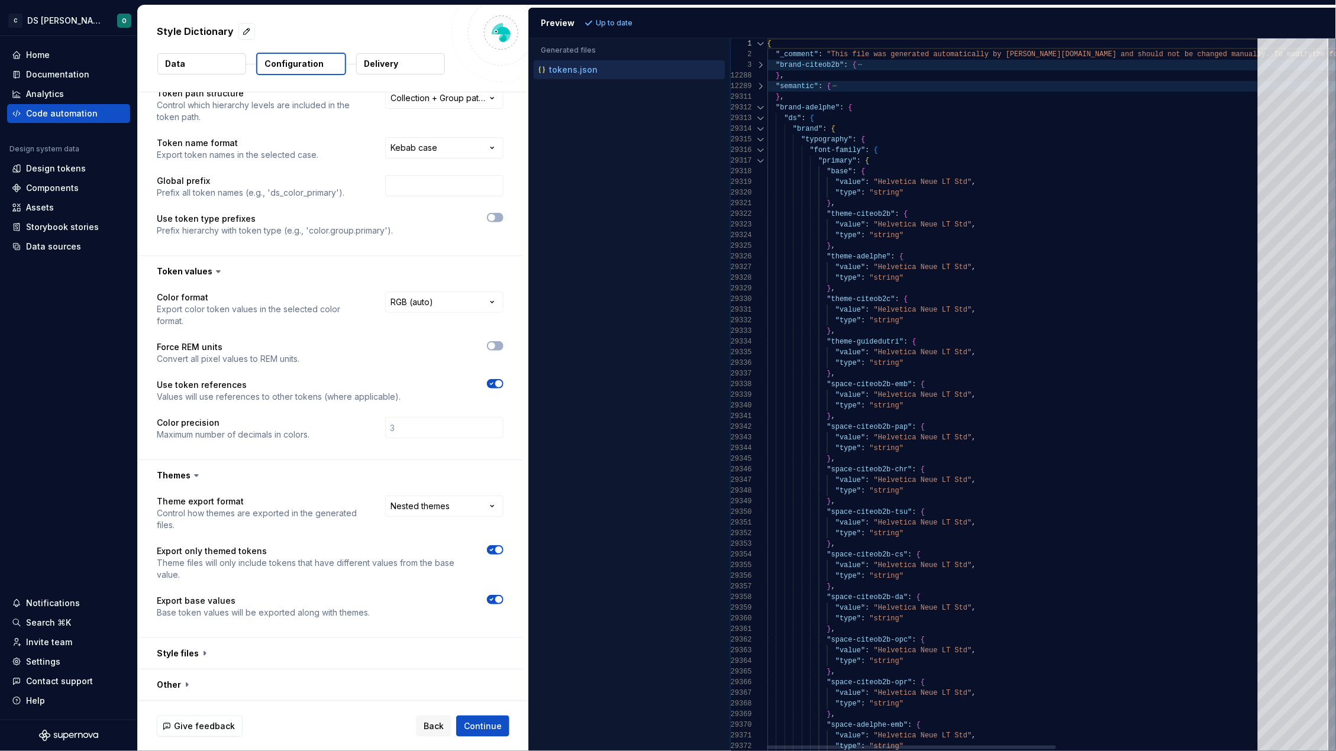
click at [760, 108] on div at bounding box center [760, 107] width 15 height 11
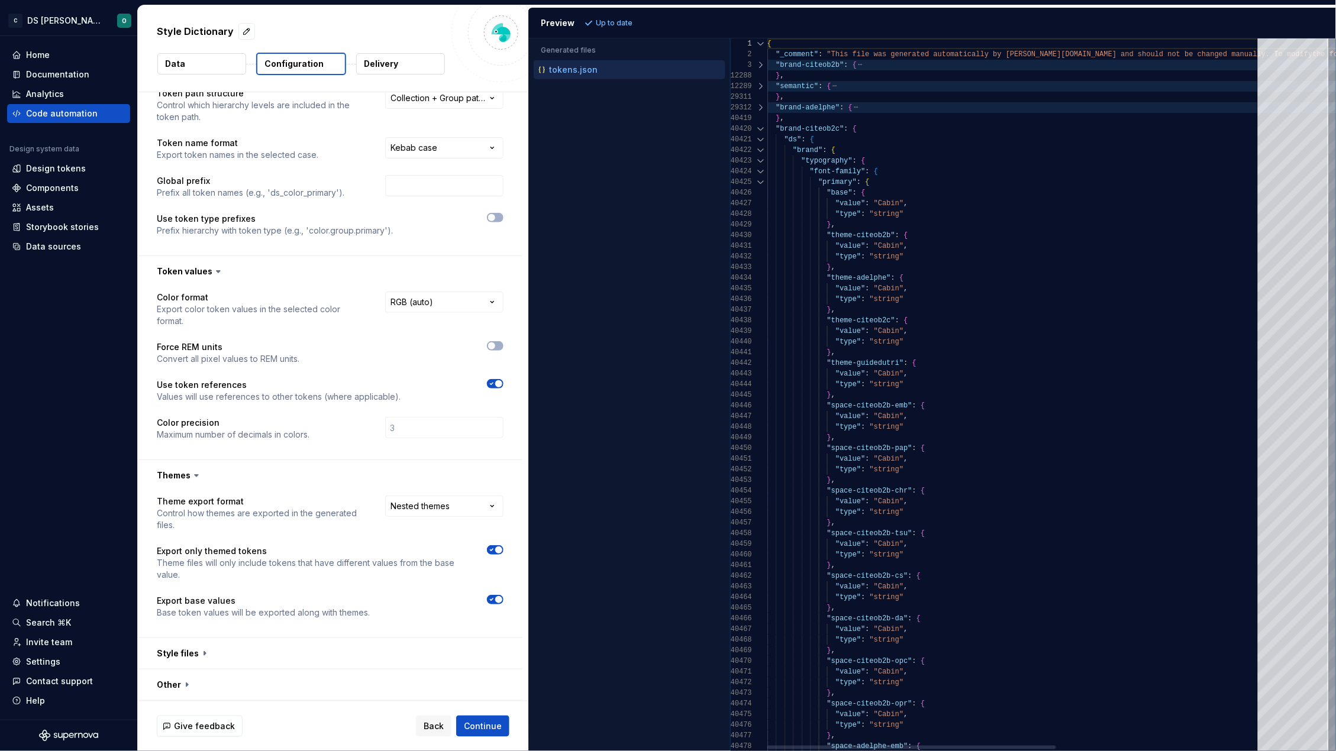
click at [762, 128] on div at bounding box center [760, 129] width 15 height 11
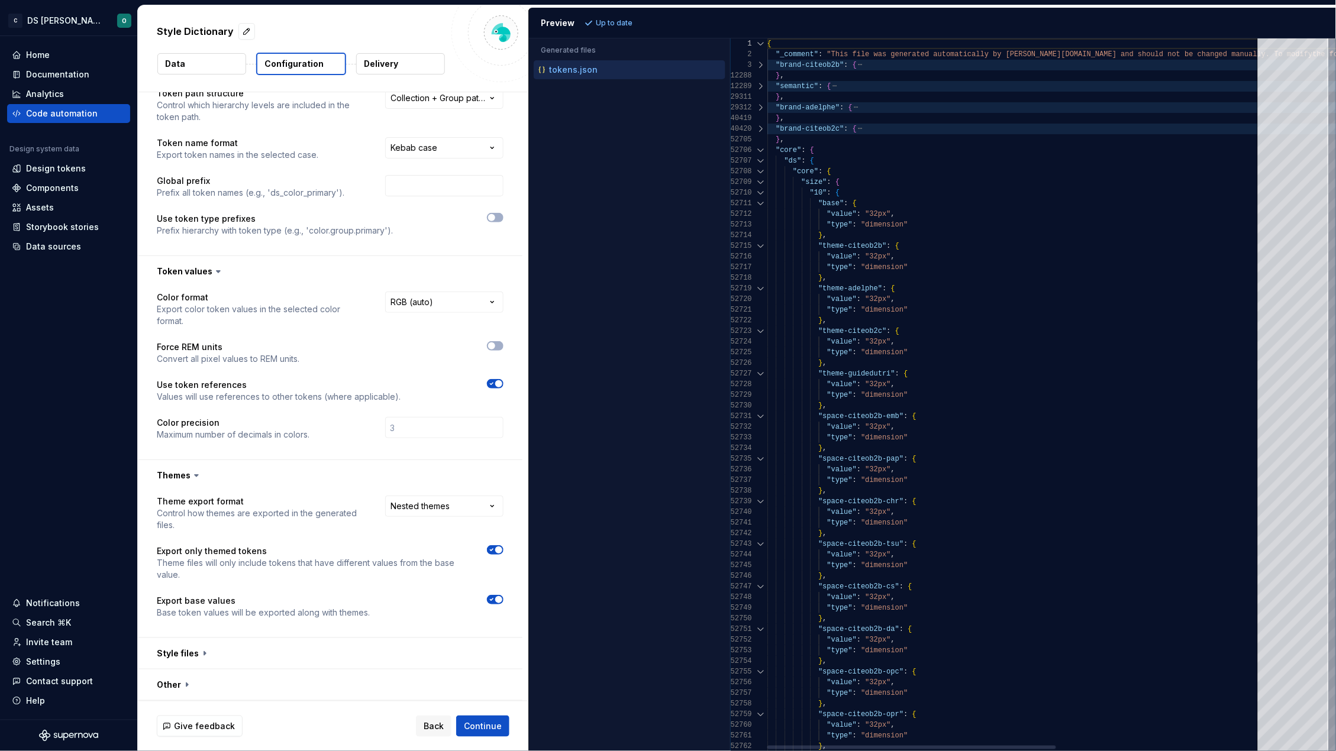
click at [762, 151] on div at bounding box center [760, 150] width 15 height 11
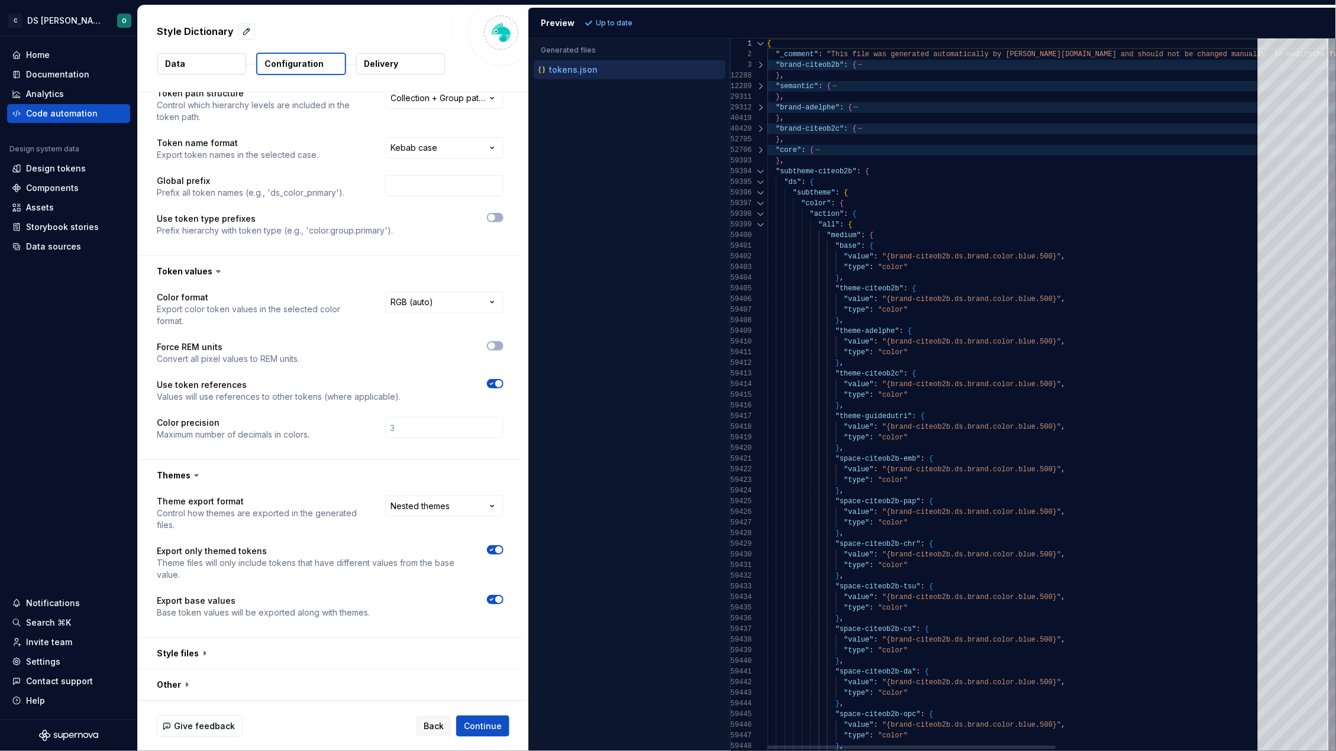
click at [761, 170] on div at bounding box center [760, 171] width 15 height 11
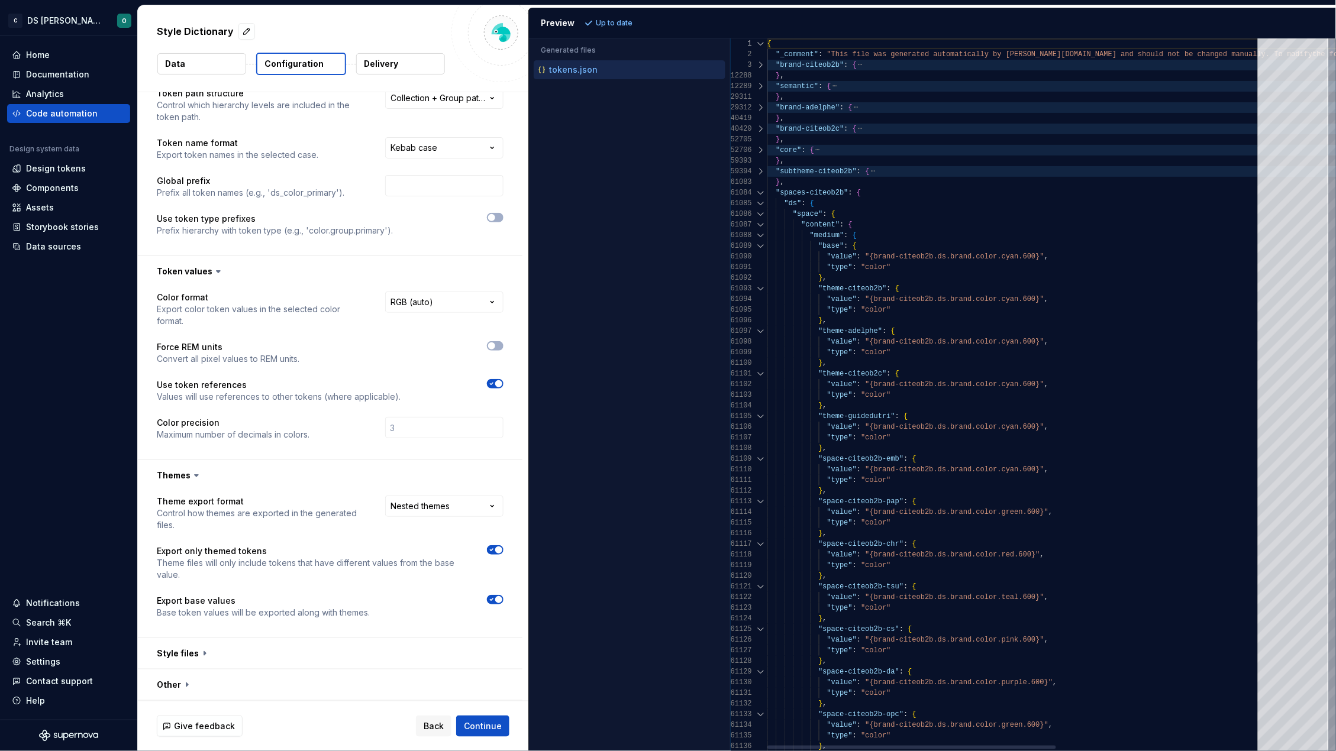
click at [762, 191] on div at bounding box center [760, 192] width 15 height 11
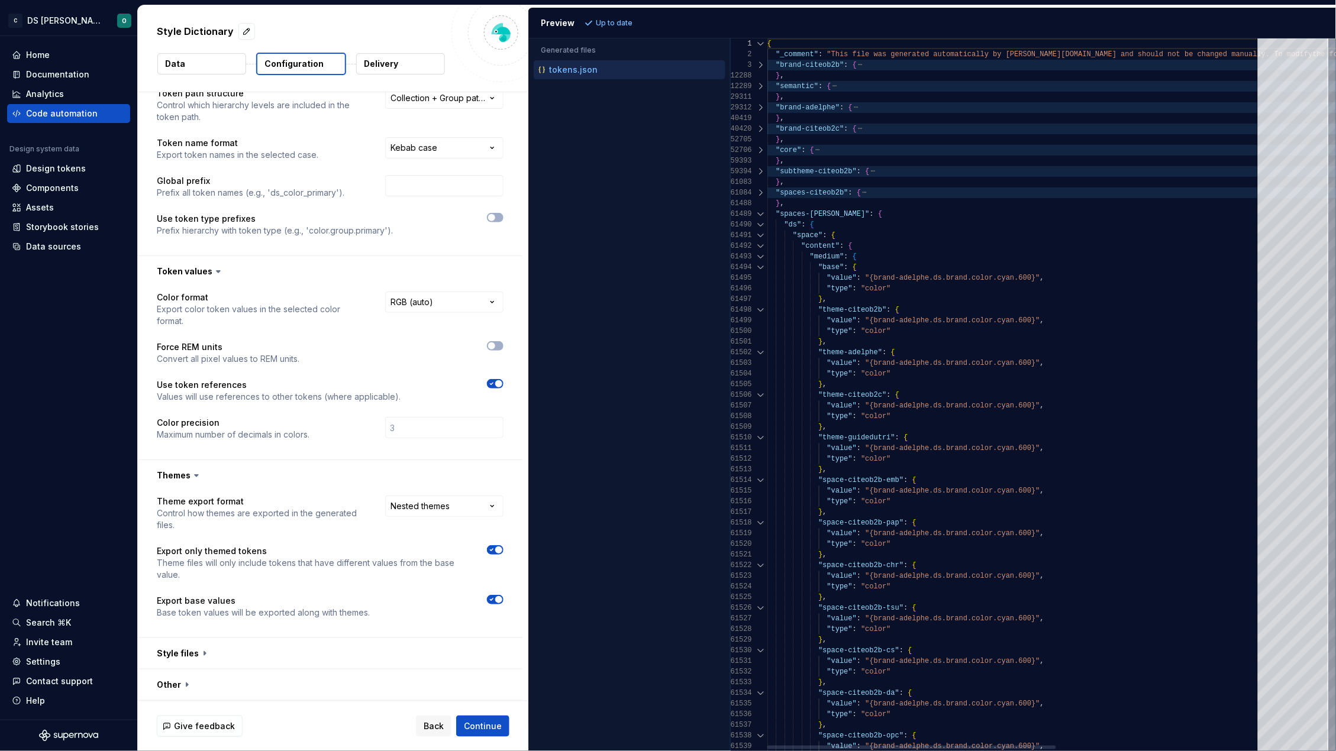
click at [761, 212] on div at bounding box center [760, 214] width 15 height 11
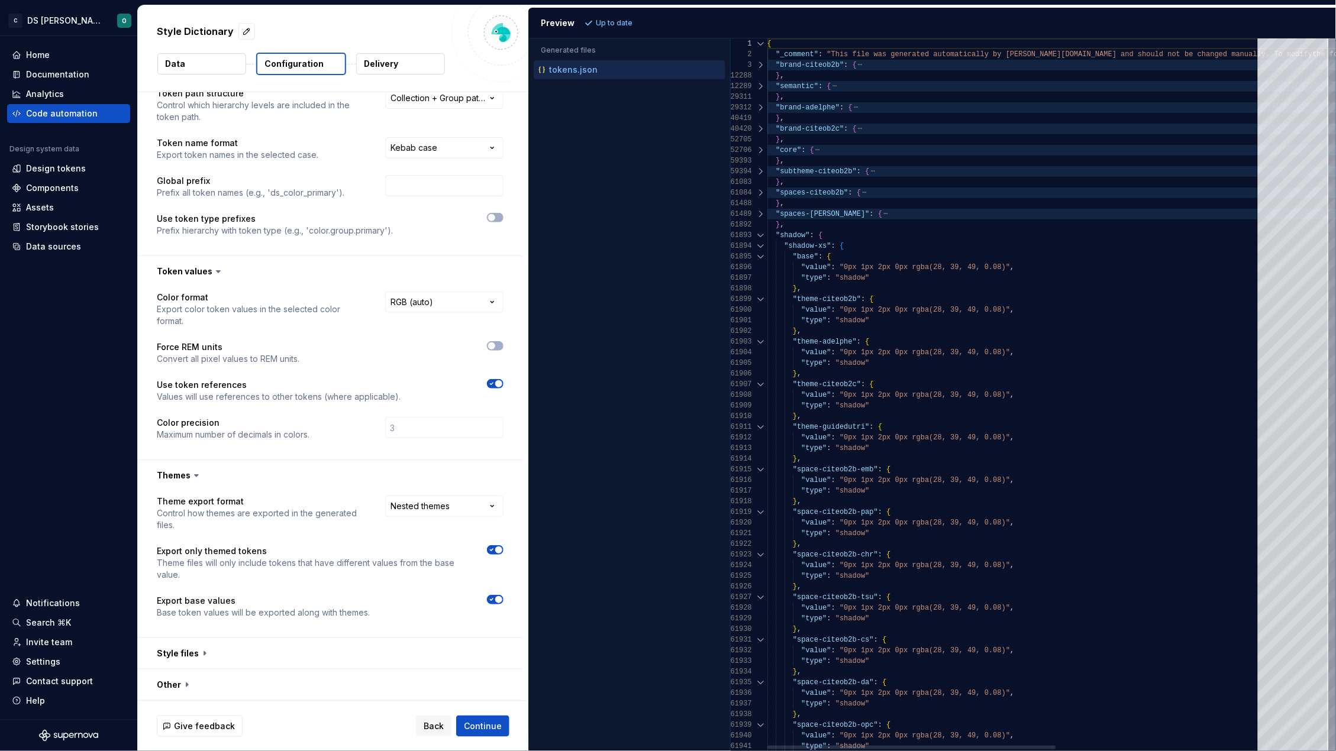
click at [761, 233] on div at bounding box center [760, 235] width 15 height 11
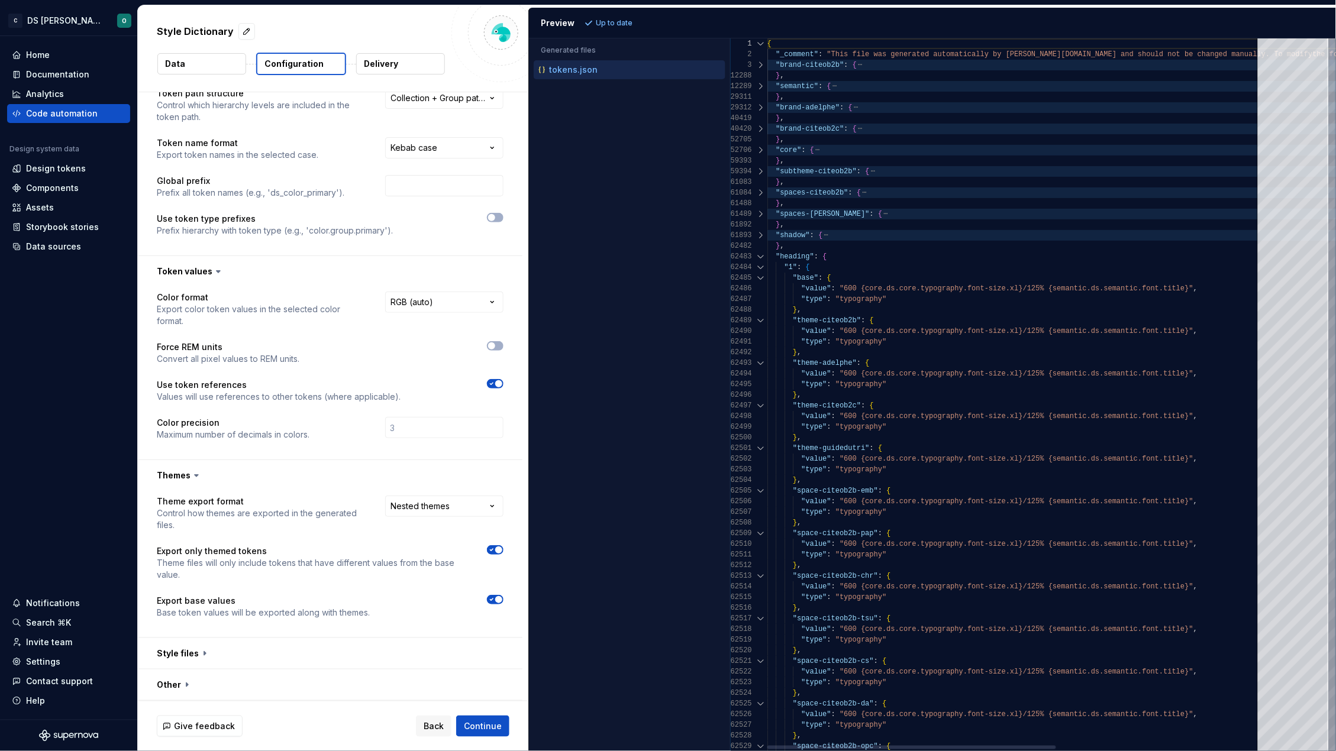
click at [758, 256] on div at bounding box center [760, 256] width 15 height 11
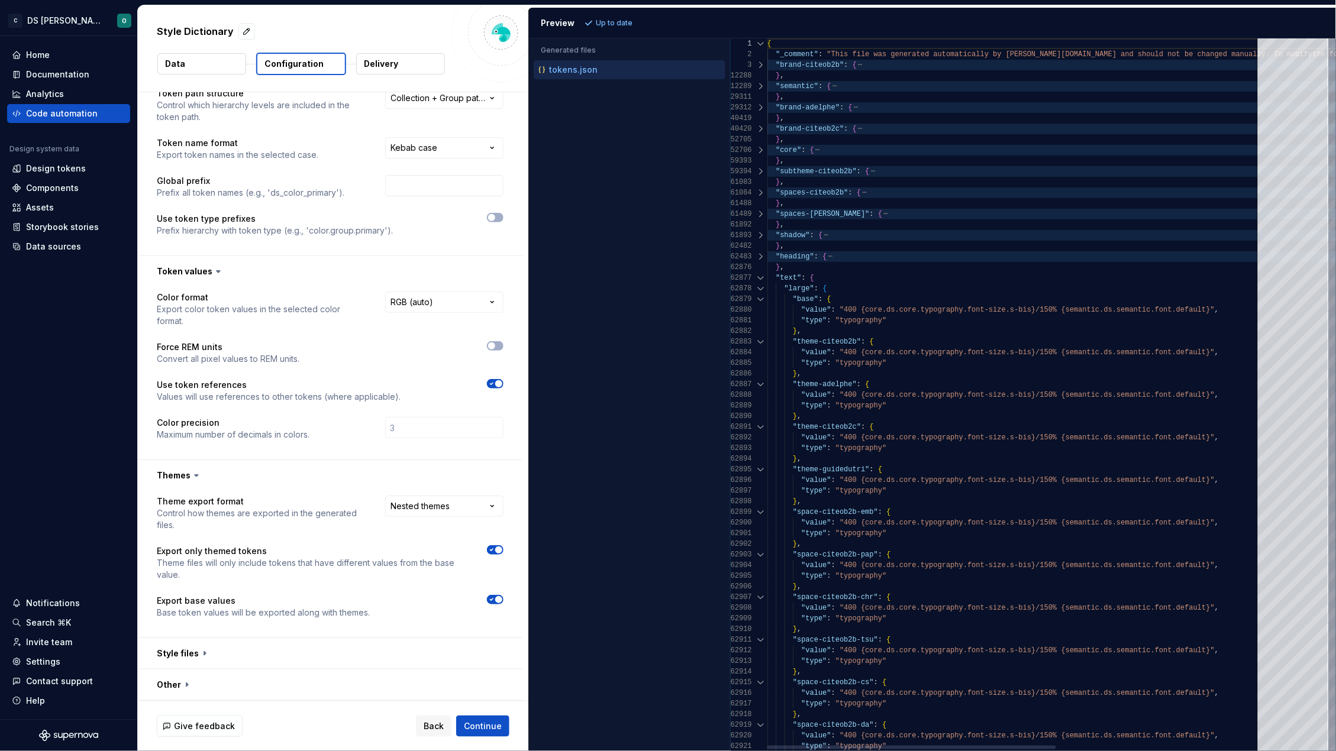
click at [761, 275] on div at bounding box center [760, 278] width 15 height 11
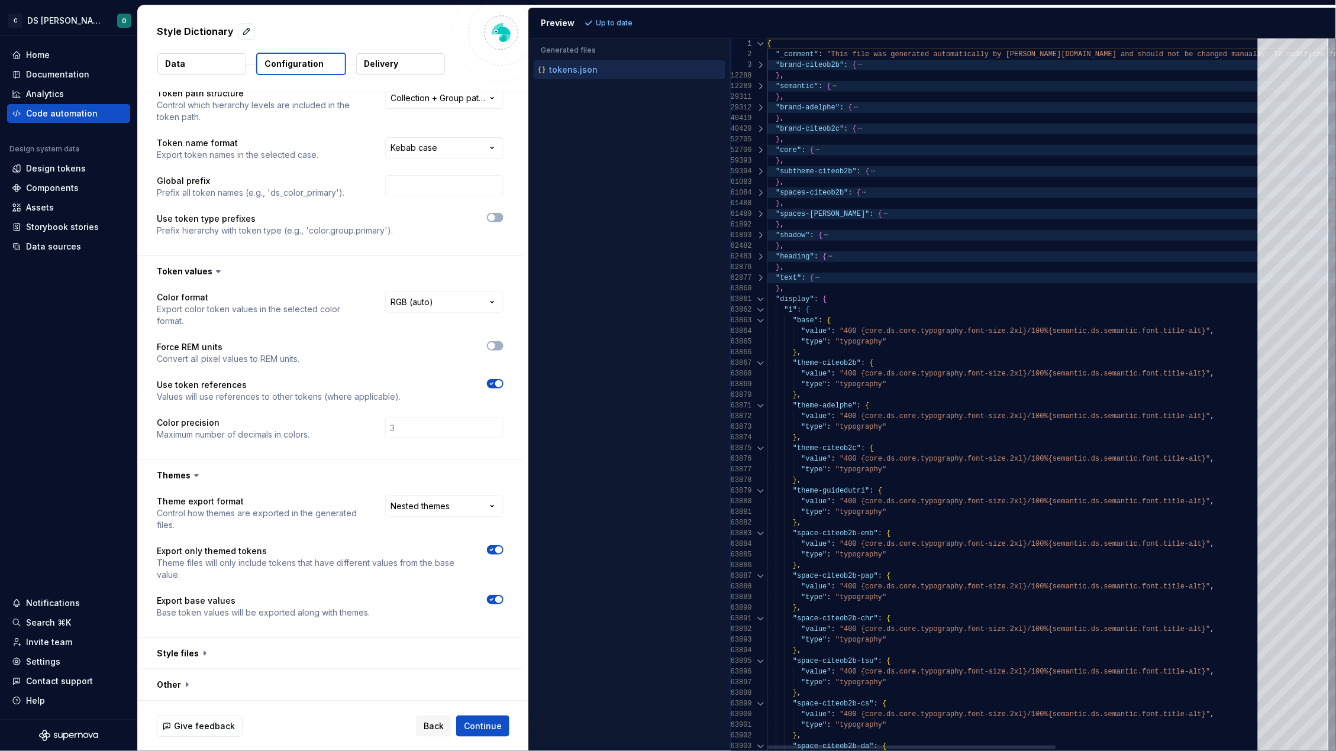
click at [762, 296] on div at bounding box center [760, 299] width 15 height 11
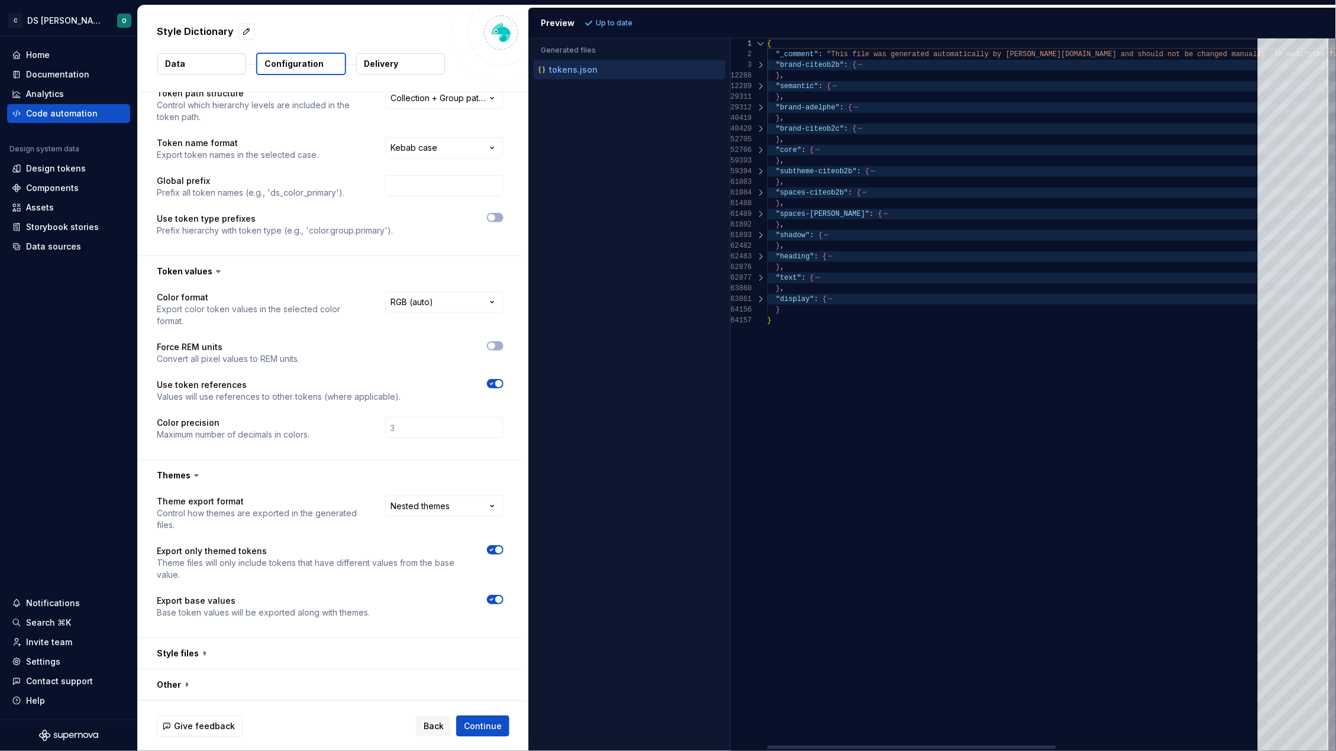
click at [758, 257] on div at bounding box center [760, 256] width 15 height 11
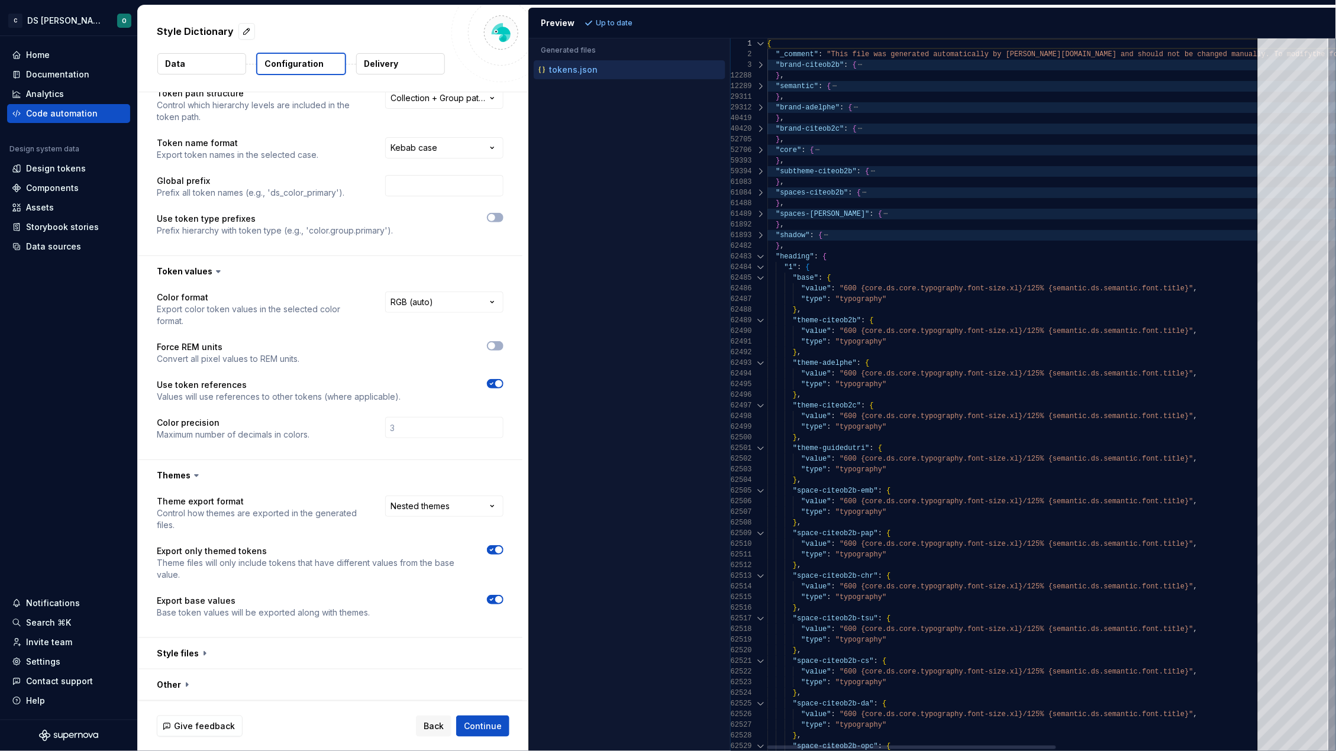
click at [760, 277] on div at bounding box center [760, 278] width 15 height 11
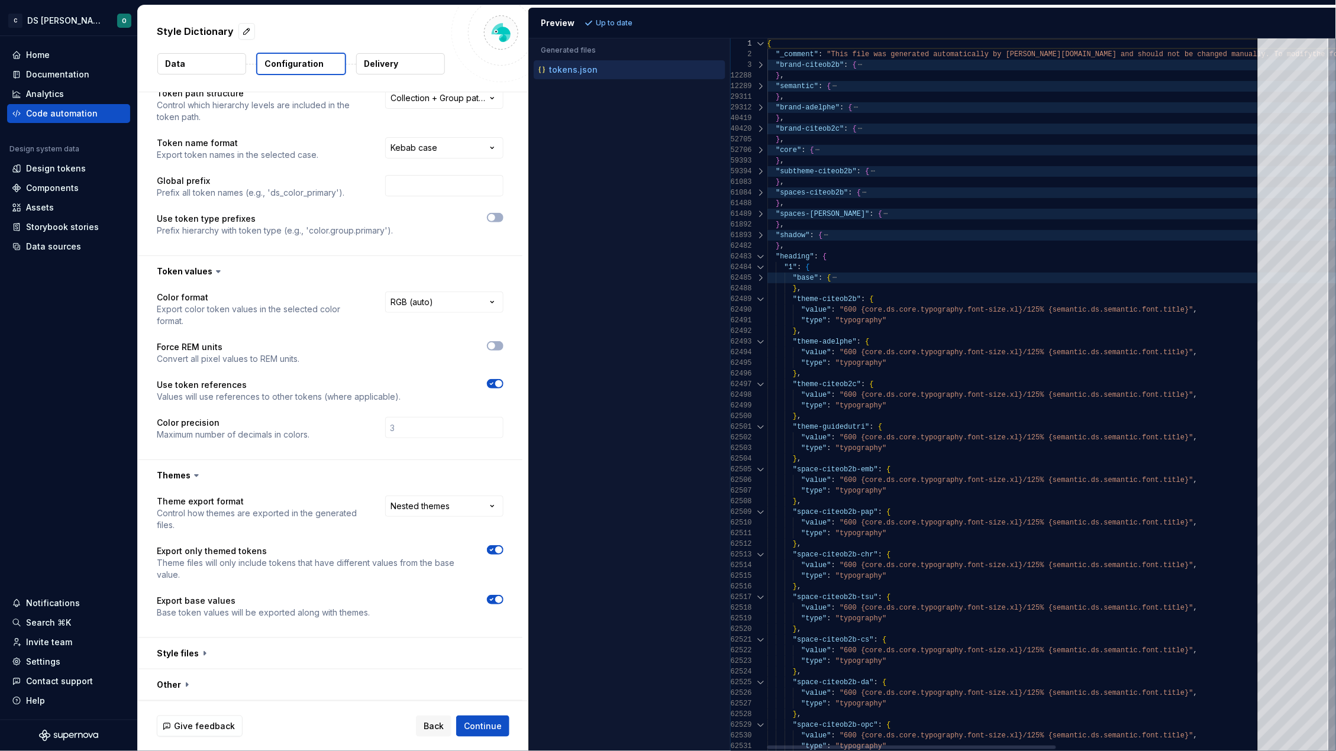
click at [760, 299] on div at bounding box center [760, 299] width 15 height 11
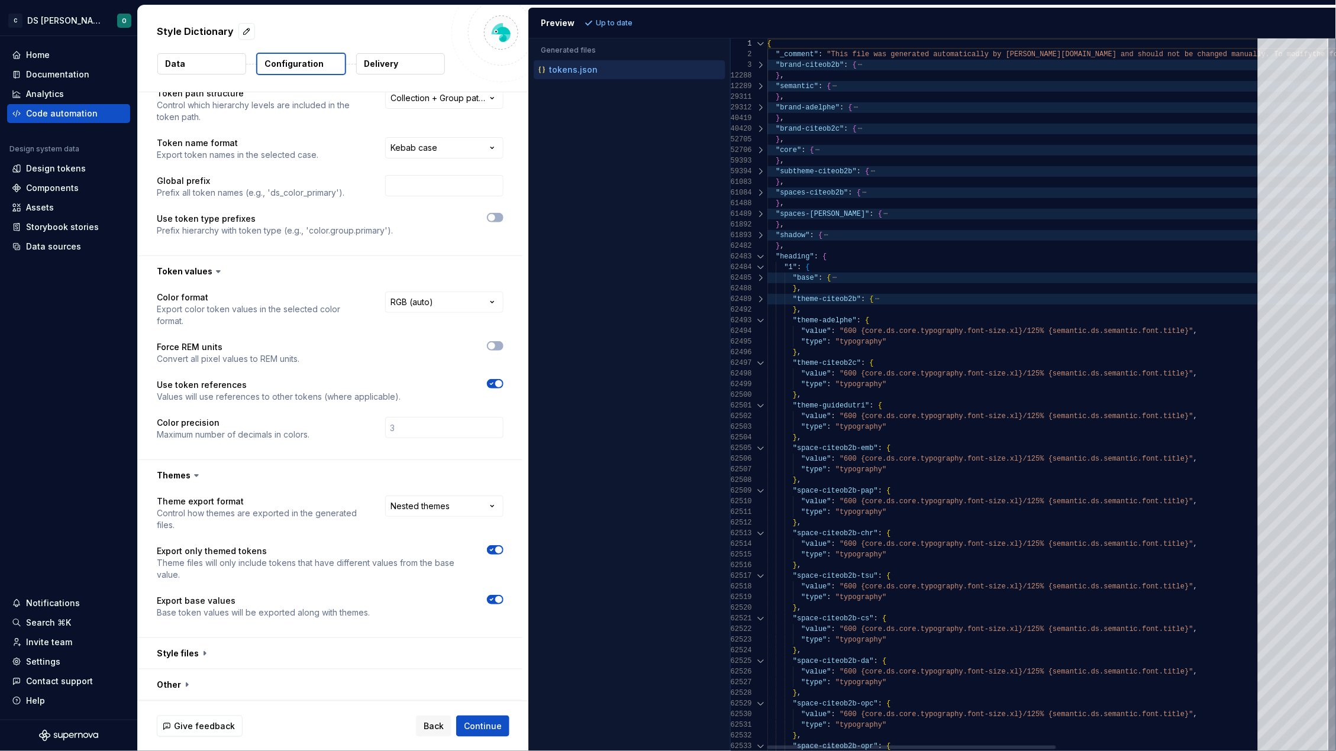
click at [758, 321] on div at bounding box center [760, 320] width 15 height 11
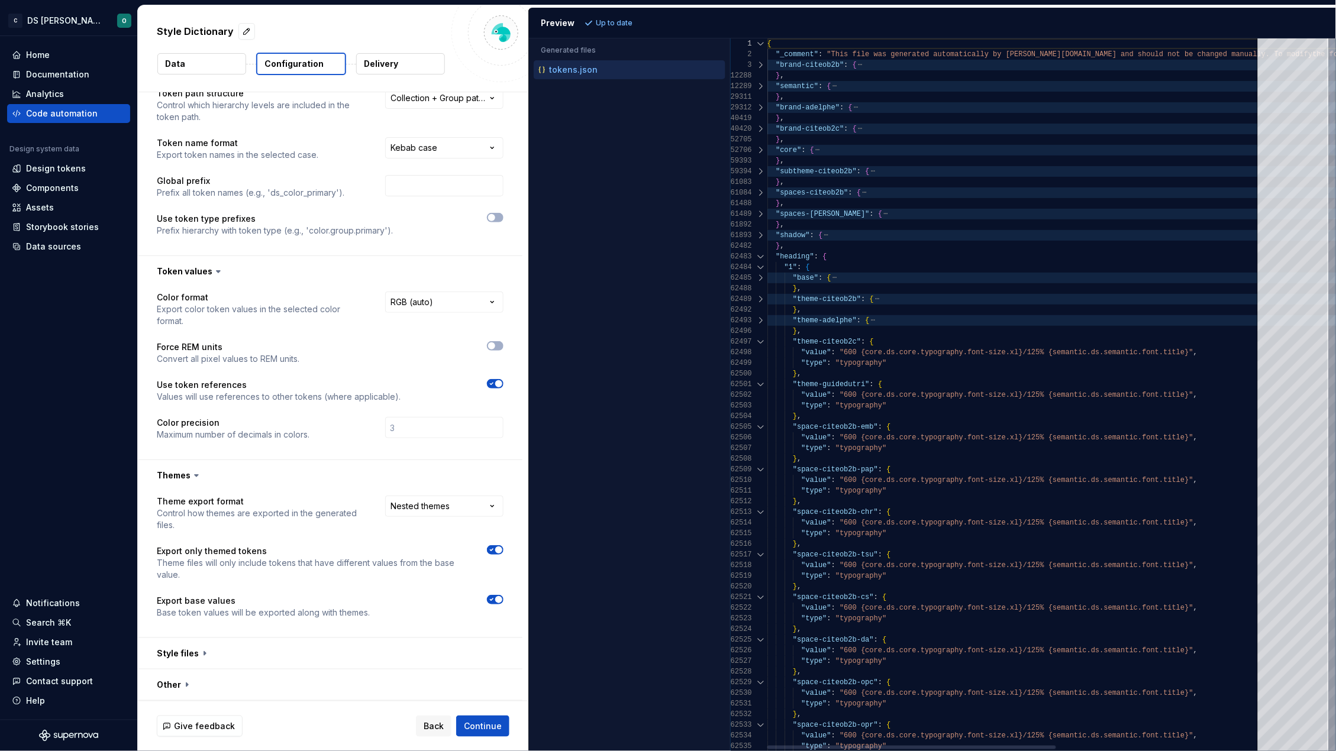
click at [761, 340] on div at bounding box center [760, 342] width 15 height 11
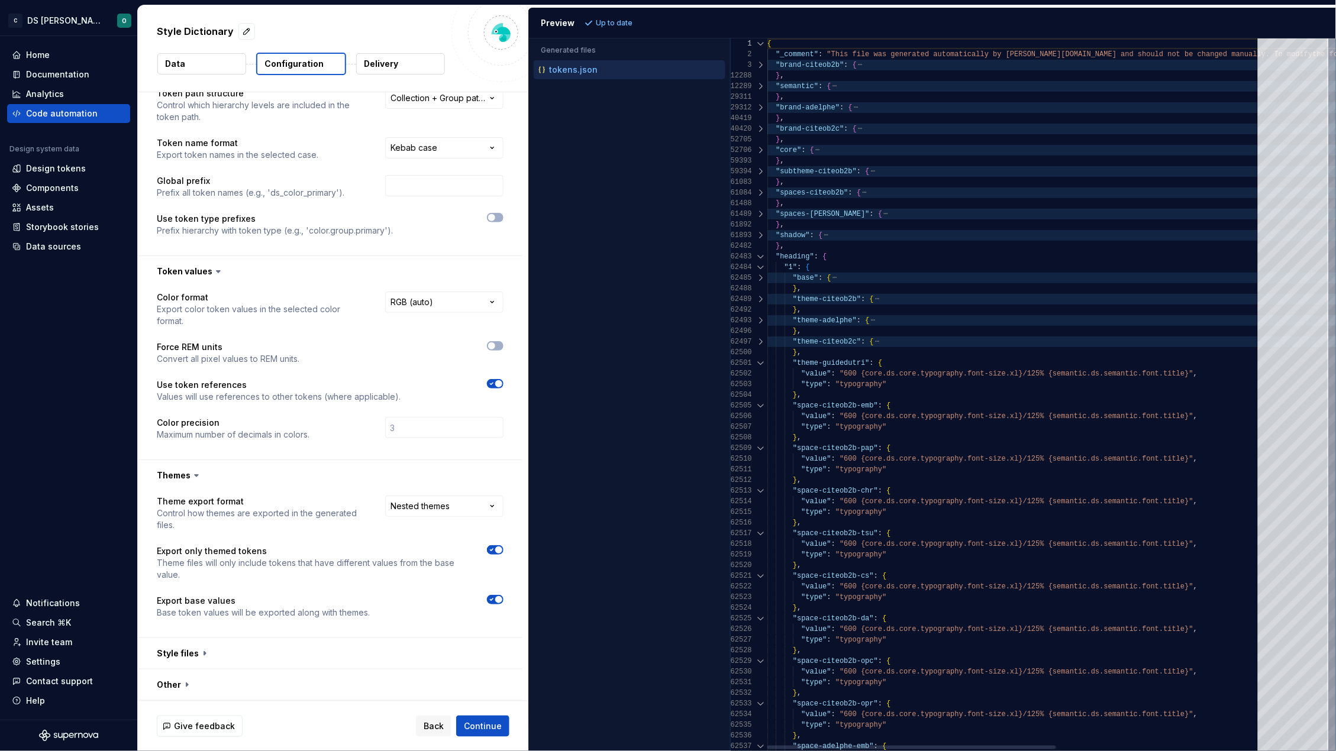
click at [760, 361] on div at bounding box center [760, 363] width 15 height 11
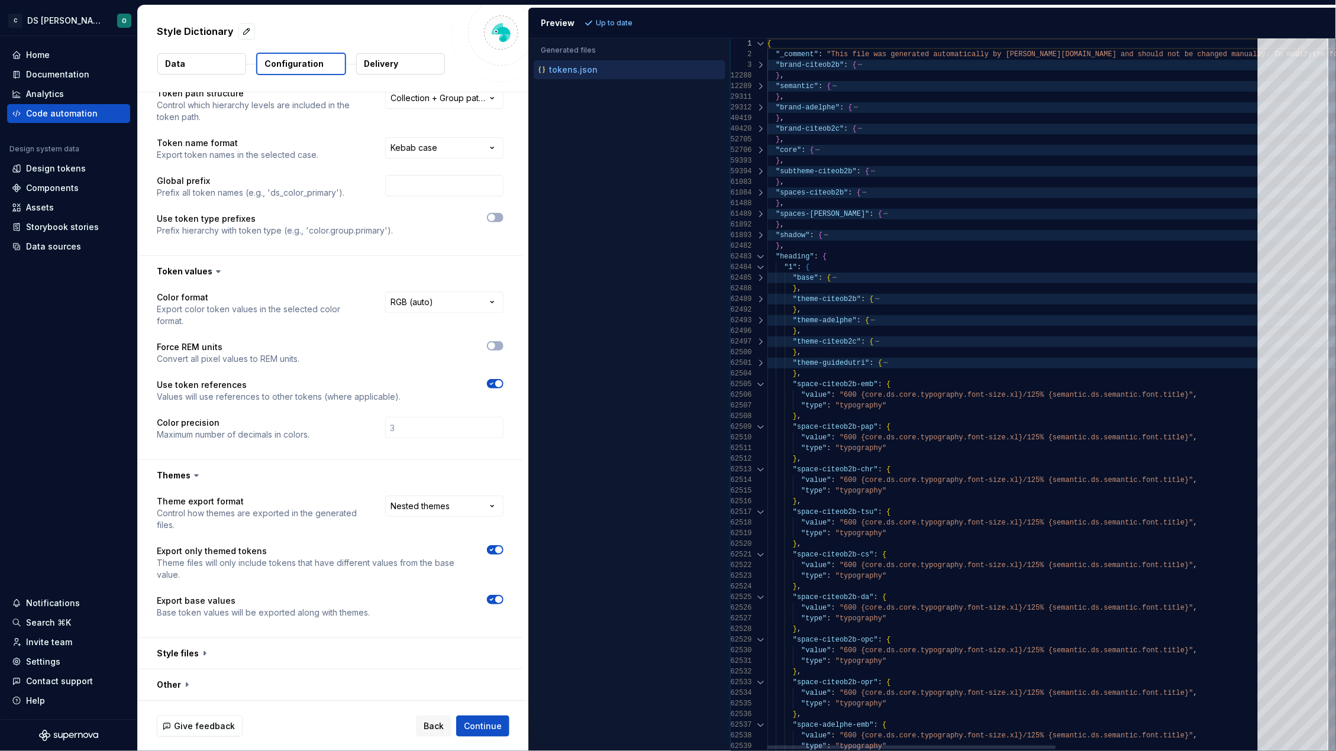
click at [762, 383] on div at bounding box center [760, 384] width 15 height 11
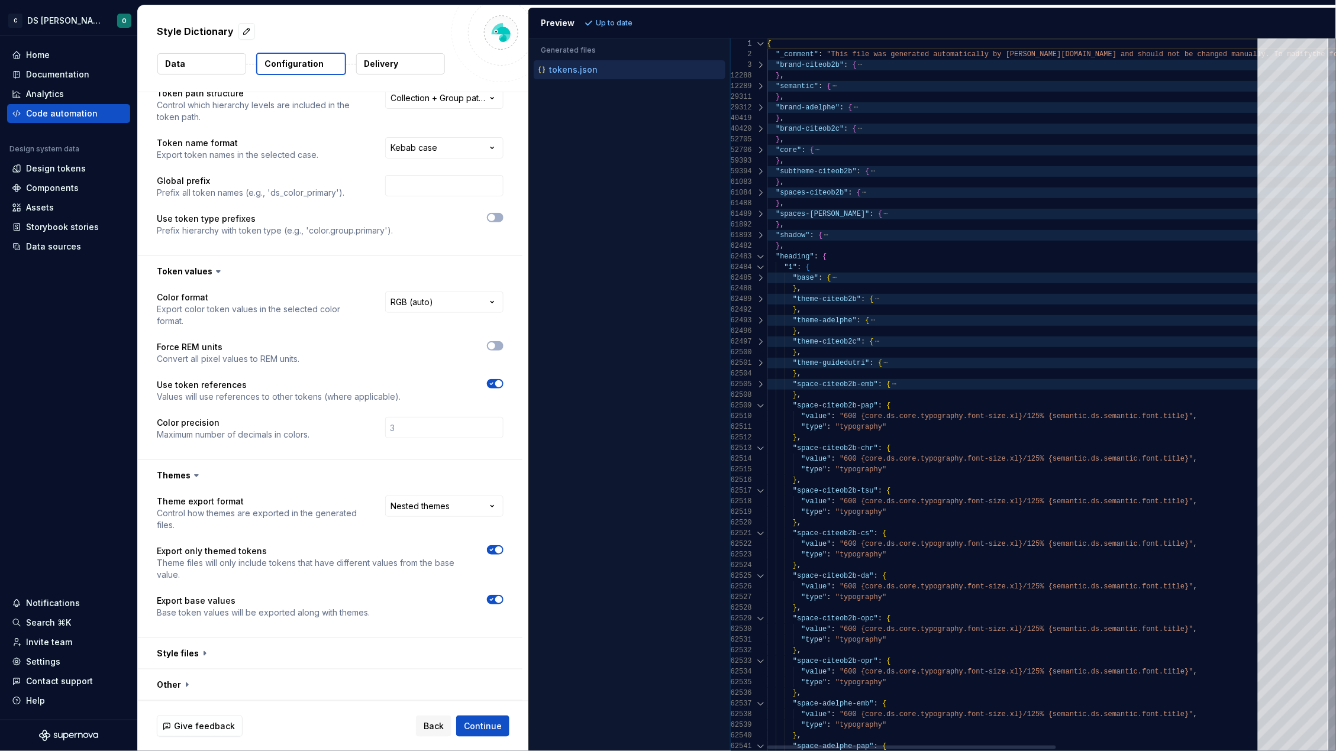
click at [761, 405] on div at bounding box center [760, 405] width 15 height 11
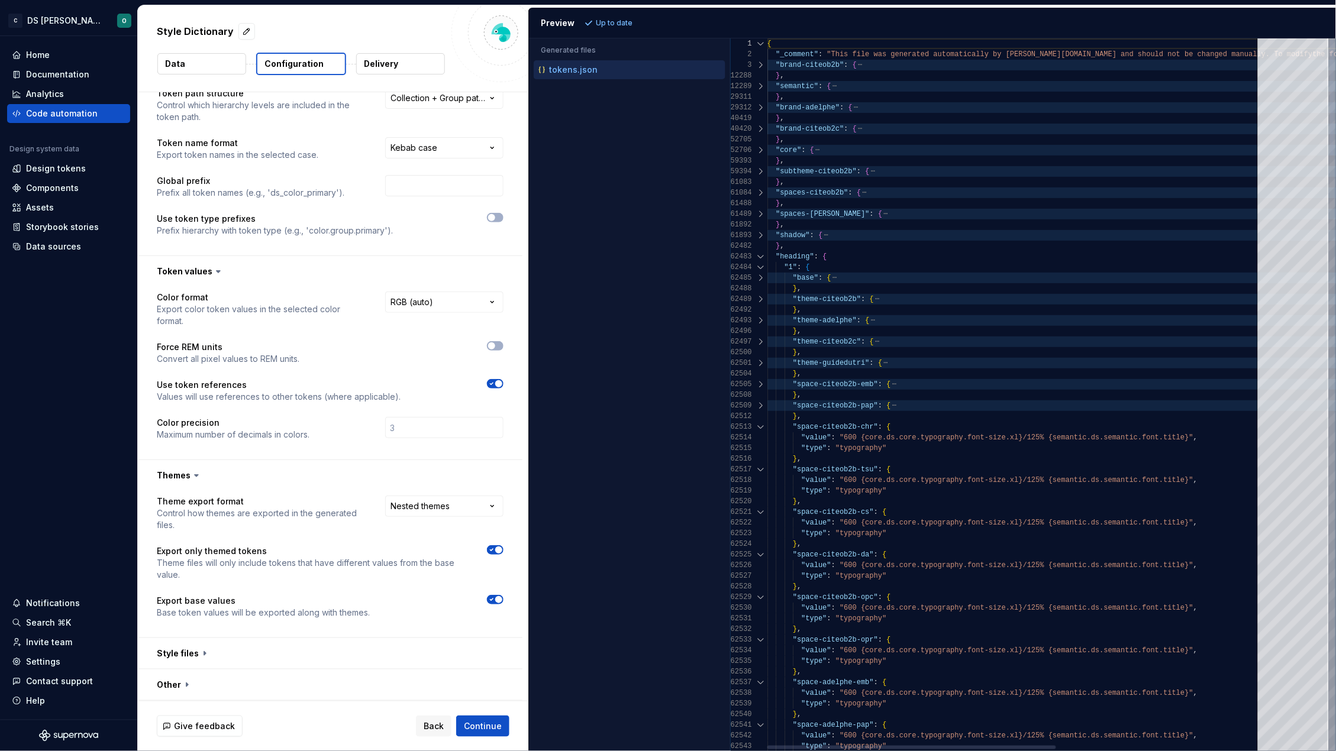
click at [758, 422] on div at bounding box center [760, 427] width 15 height 11
click at [759, 425] on div at bounding box center [760, 427] width 15 height 11
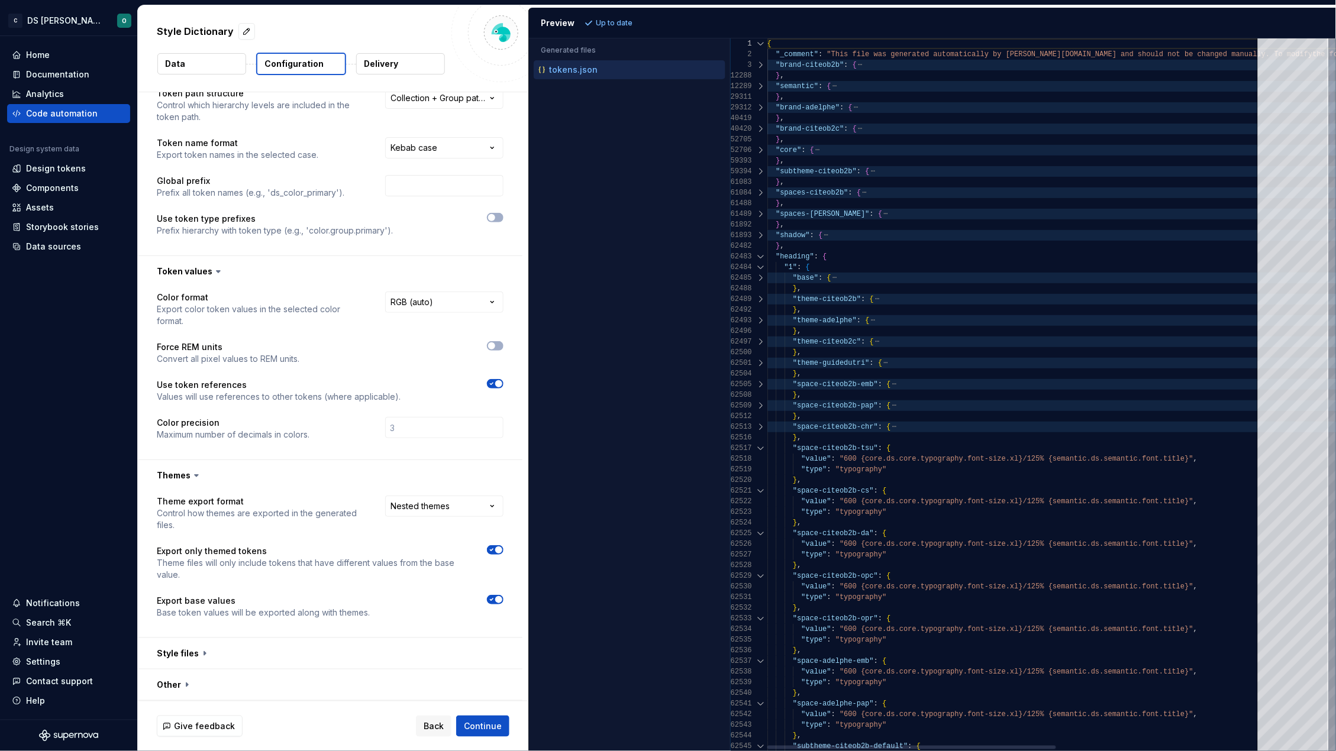
click at [763, 450] on div at bounding box center [760, 448] width 15 height 11
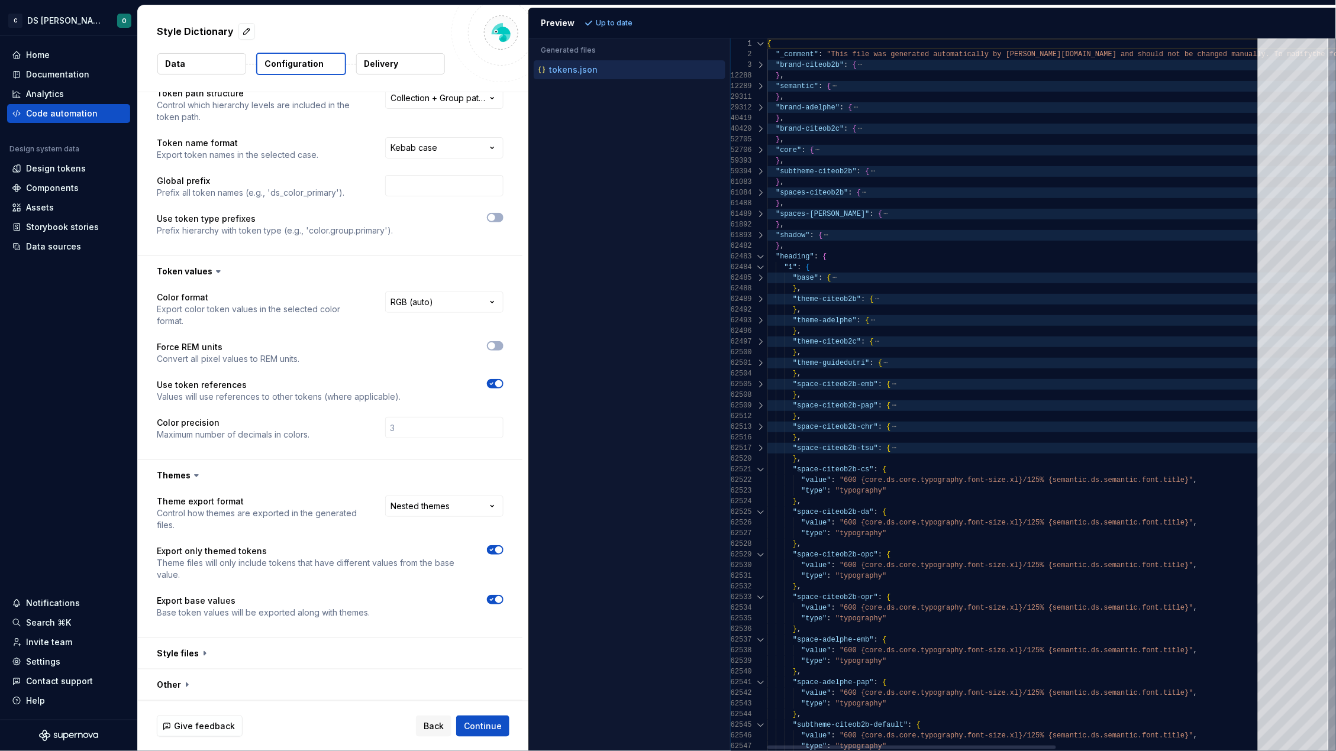
click at [762, 468] on div at bounding box center [760, 469] width 15 height 11
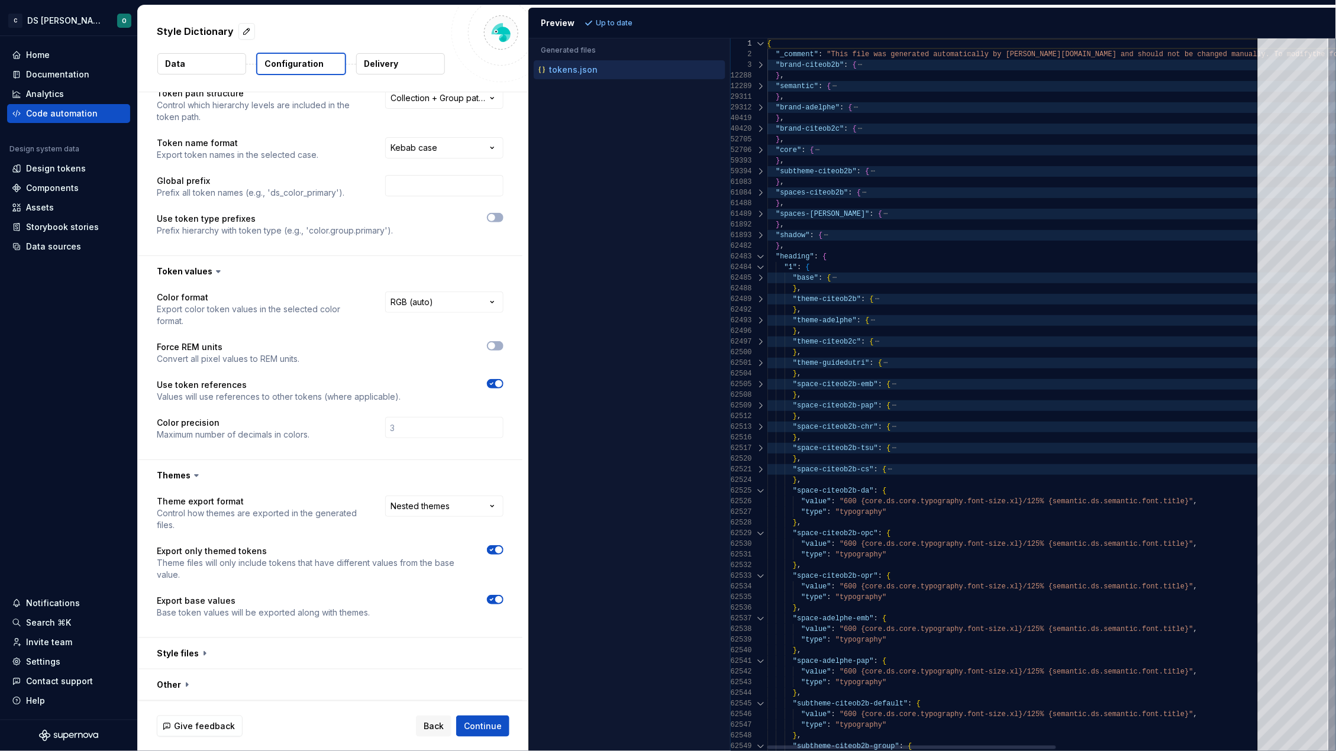
click at [761, 492] on div at bounding box center [760, 491] width 15 height 11
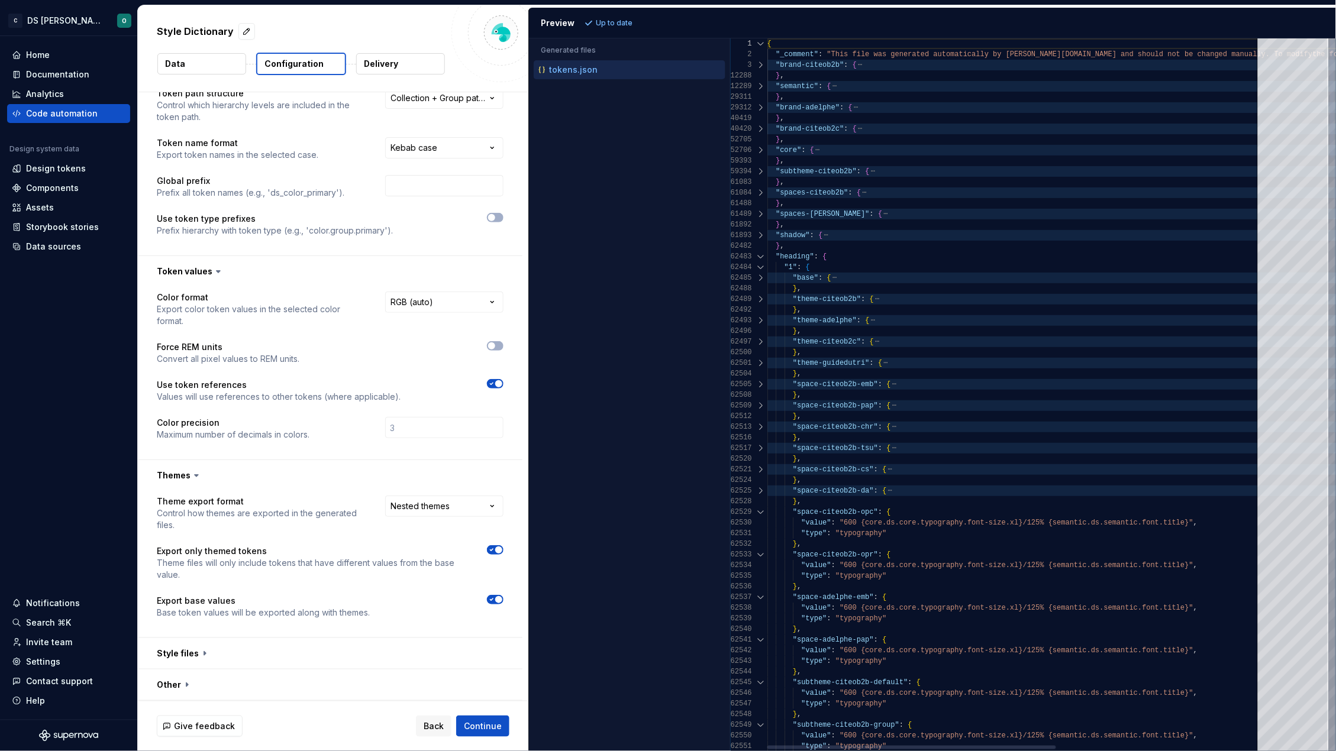
click at [759, 509] on div at bounding box center [760, 512] width 15 height 11
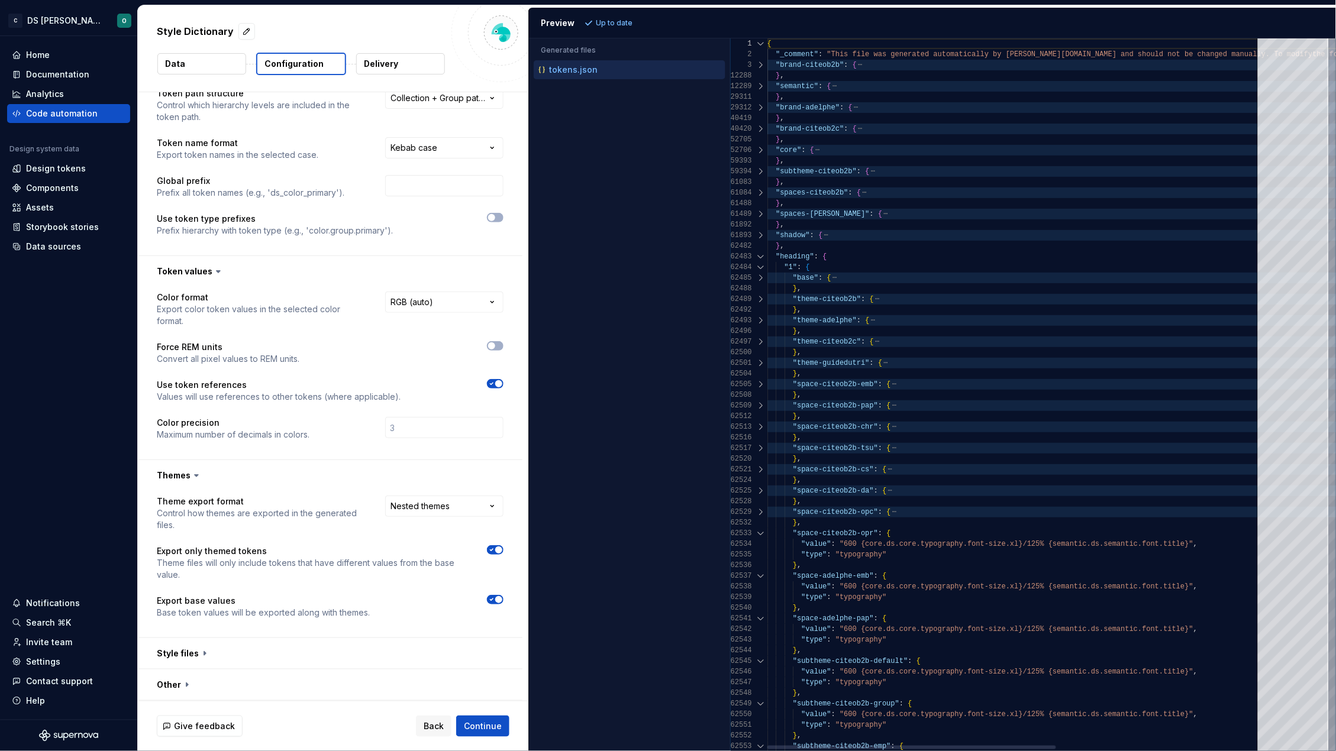
click at [761, 531] on div at bounding box center [760, 533] width 15 height 11
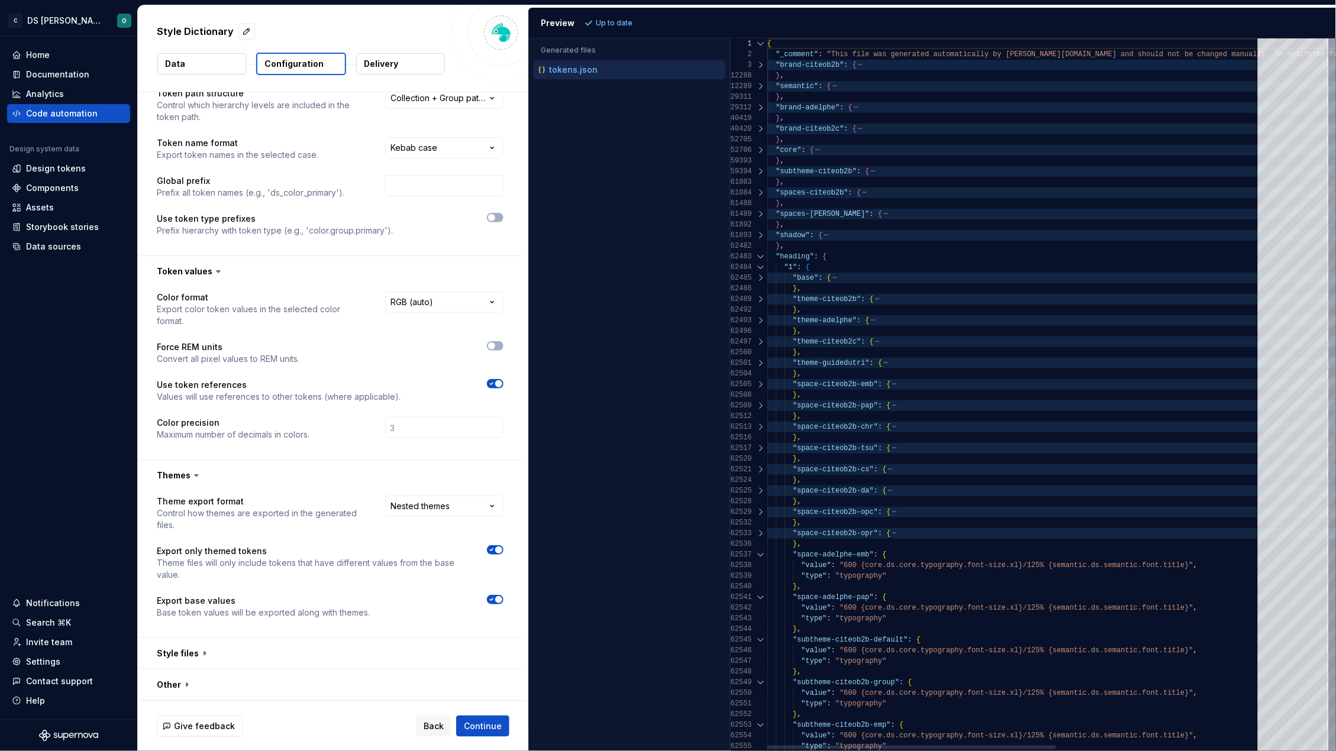
click at [759, 554] on div at bounding box center [760, 554] width 15 height 11
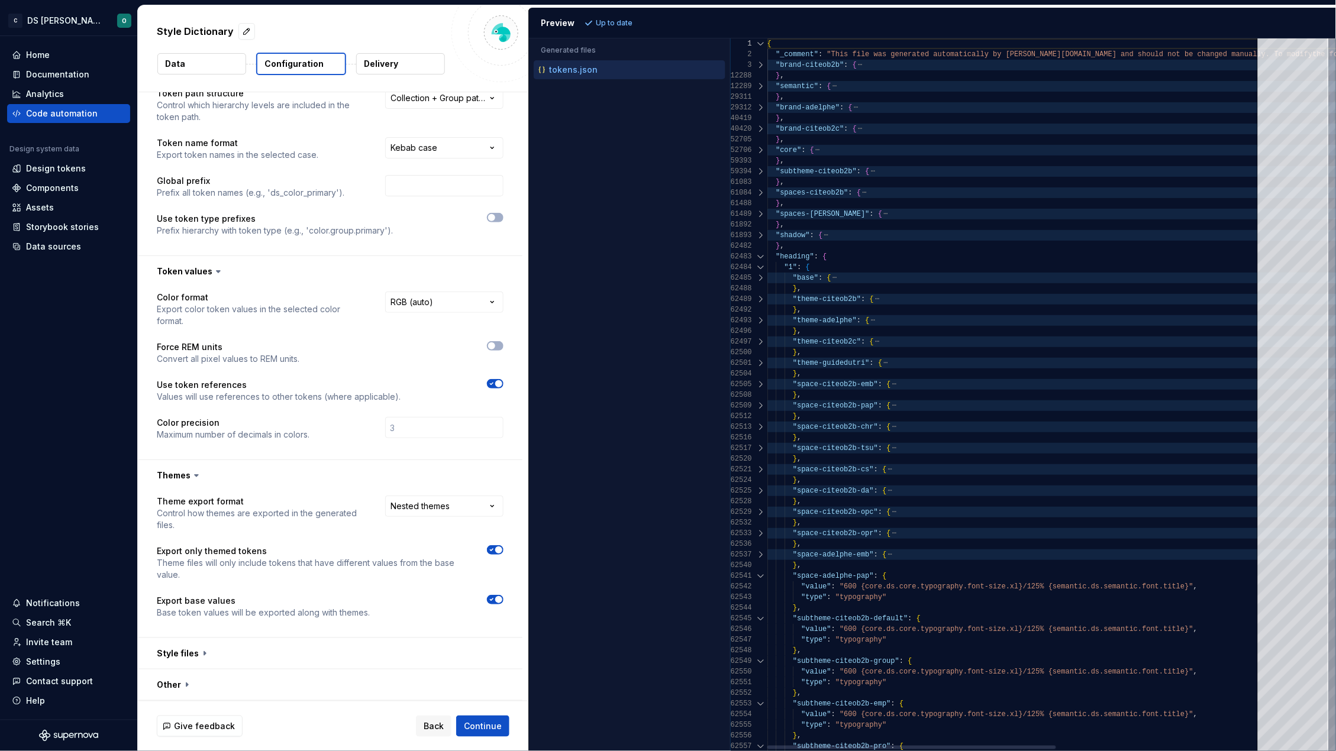
click at [761, 574] on div at bounding box center [760, 576] width 15 height 11
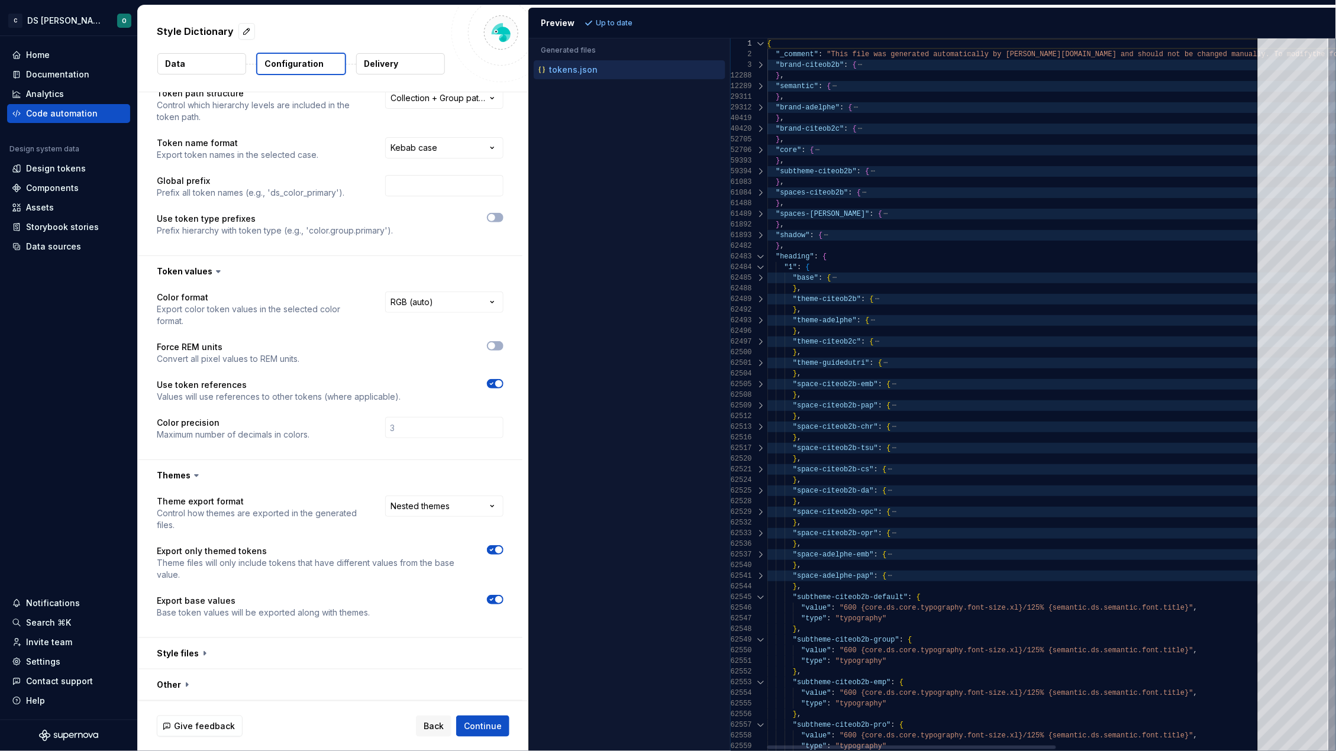
click at [760, 597] on div at bounding box center [760, 597] width 15 height 11
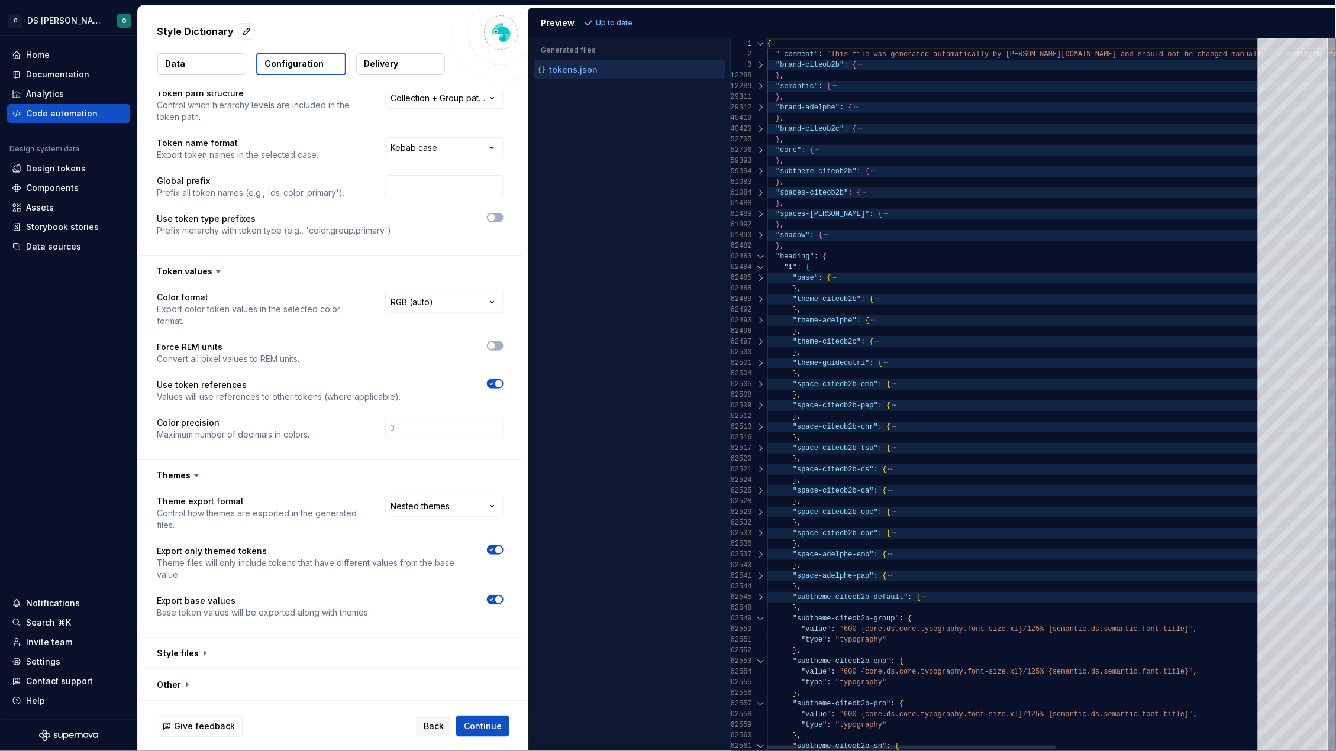
click at [760, 257] on div at bounding box center [760, 256] width 15 height 11
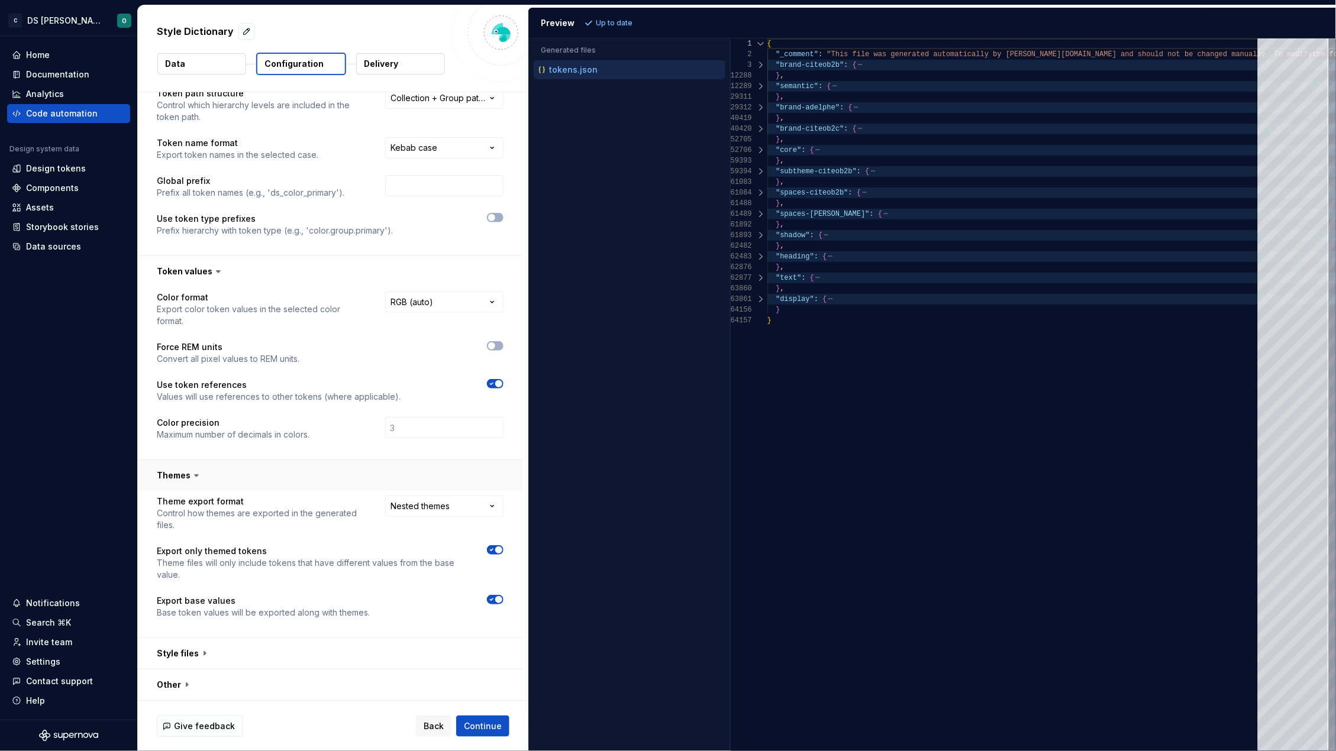
scroll to position [37, 0]
click at [452, 505] on html "**********" at bounding box center [668, 375] width 1336 height 751
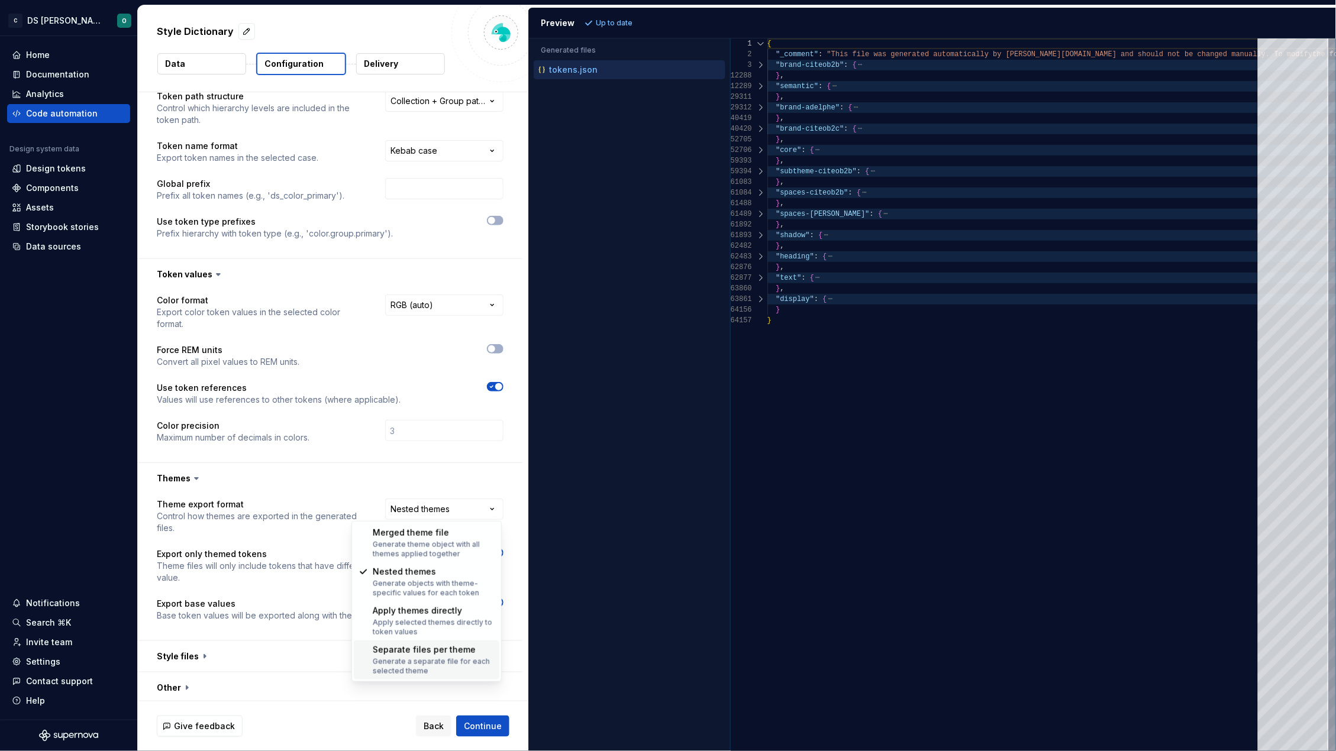
select select "**********"
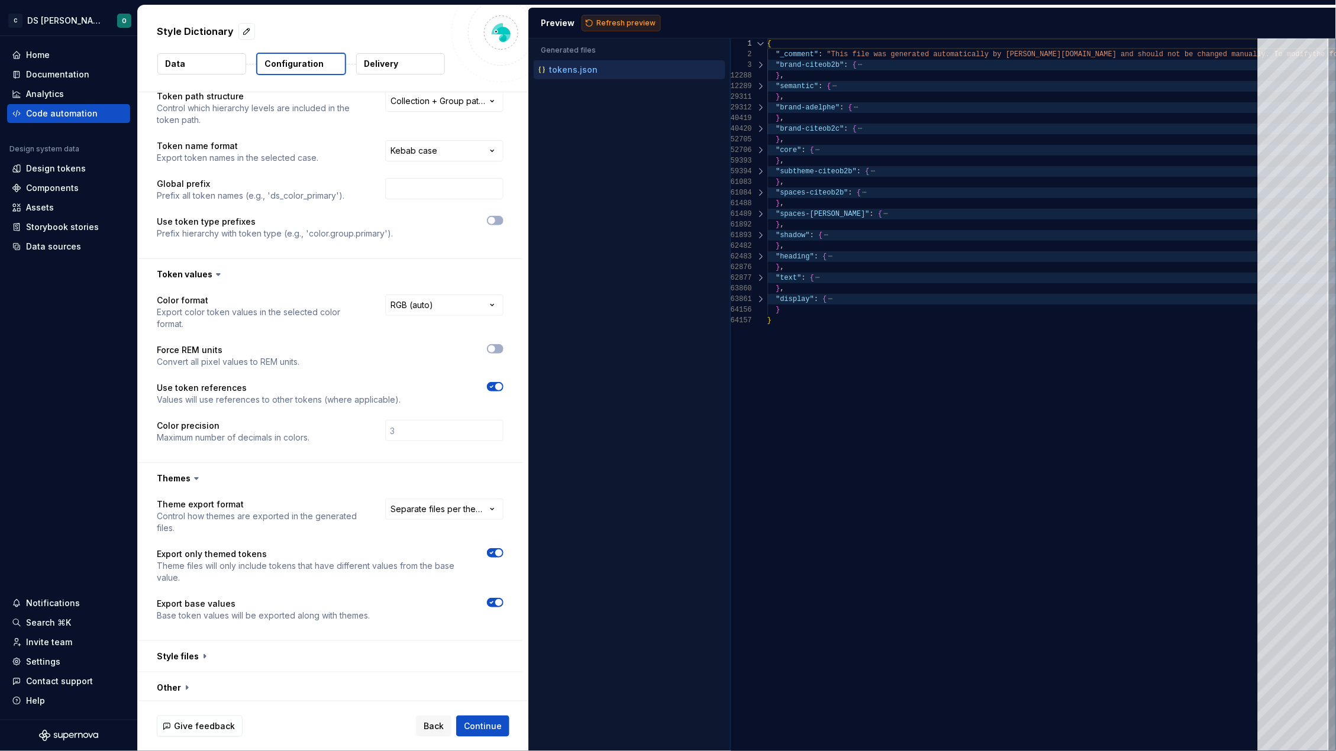
click at [628, 21] on span "Refresh preview" at bounding box center [625, 22] width 59 height 9
type textarea "**********"
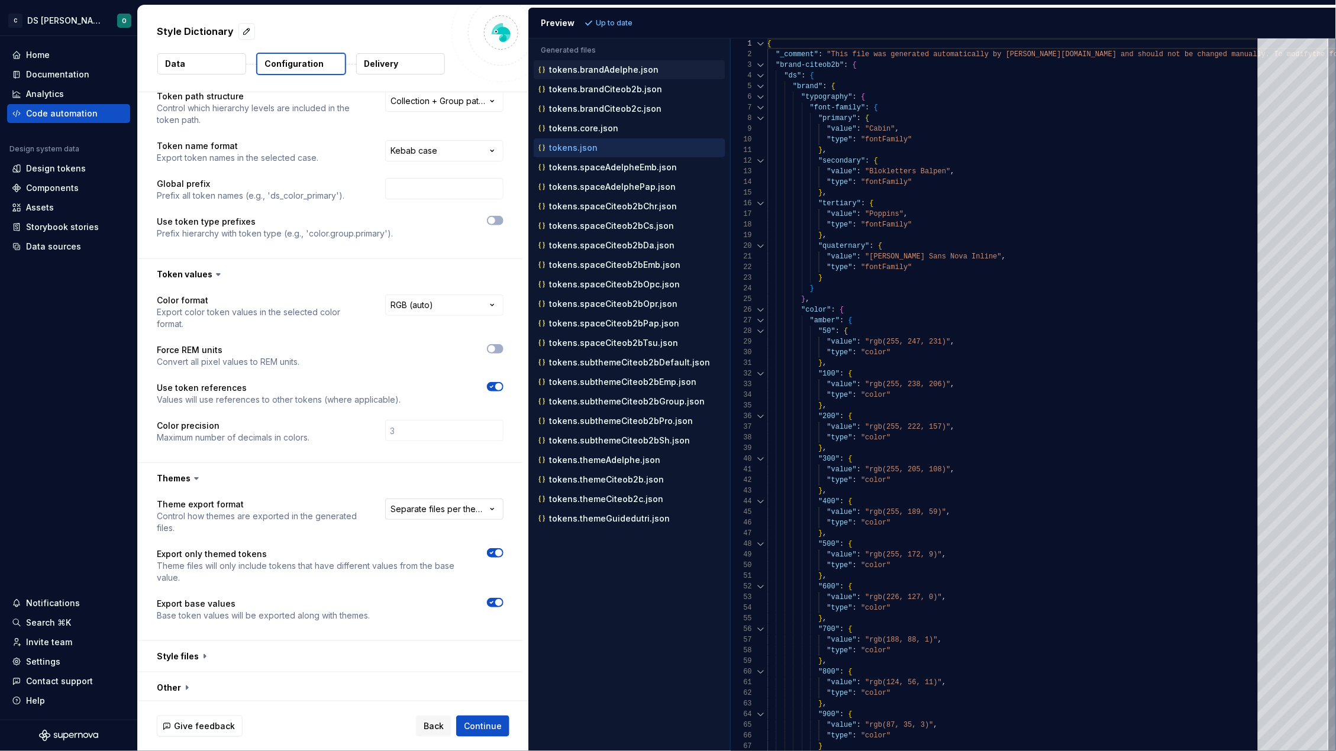
click at [467, 513] on html "**********" at bounding box center [668, 375] width 1336 height 751
click at [633, 17] on button "Refresh preview" at bounding box center [620, 23] width 79 height 17
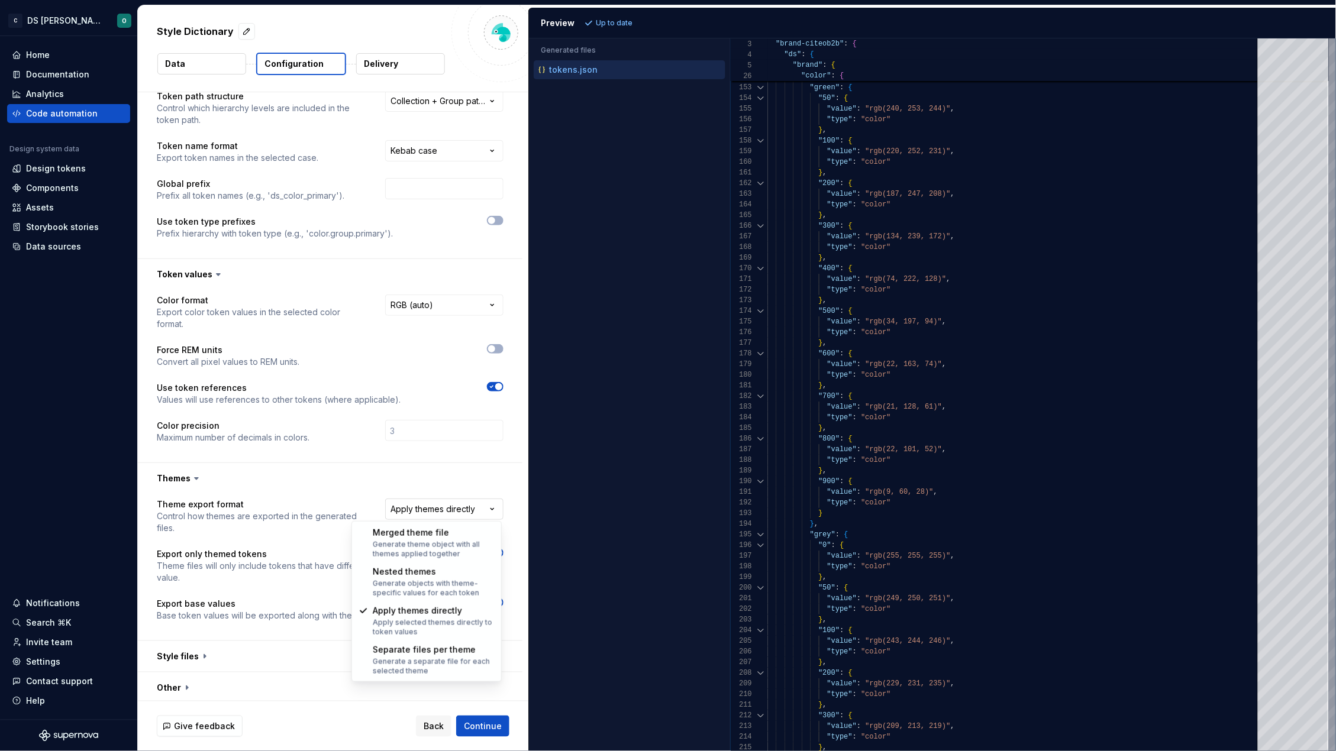
click at [476, 507] on html "**********" at bounding box center [668, 375] width 1336 height 751
select select "**********"
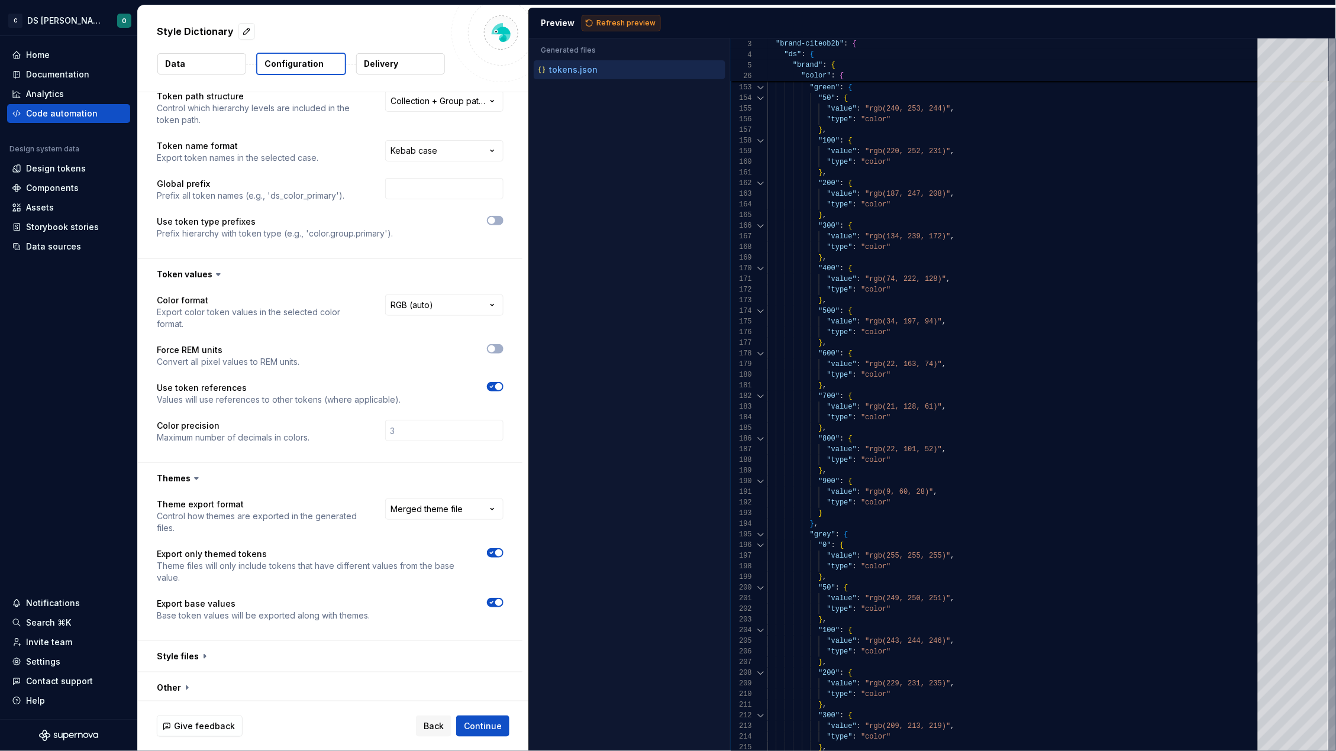
click at [628, 18] on span "Refresh preview" at bounding box center [625, 22] width 59 height 9
click at [576, 87] on p "tokens.themed.json" at bounding box center [590, 89] width 82 height 9
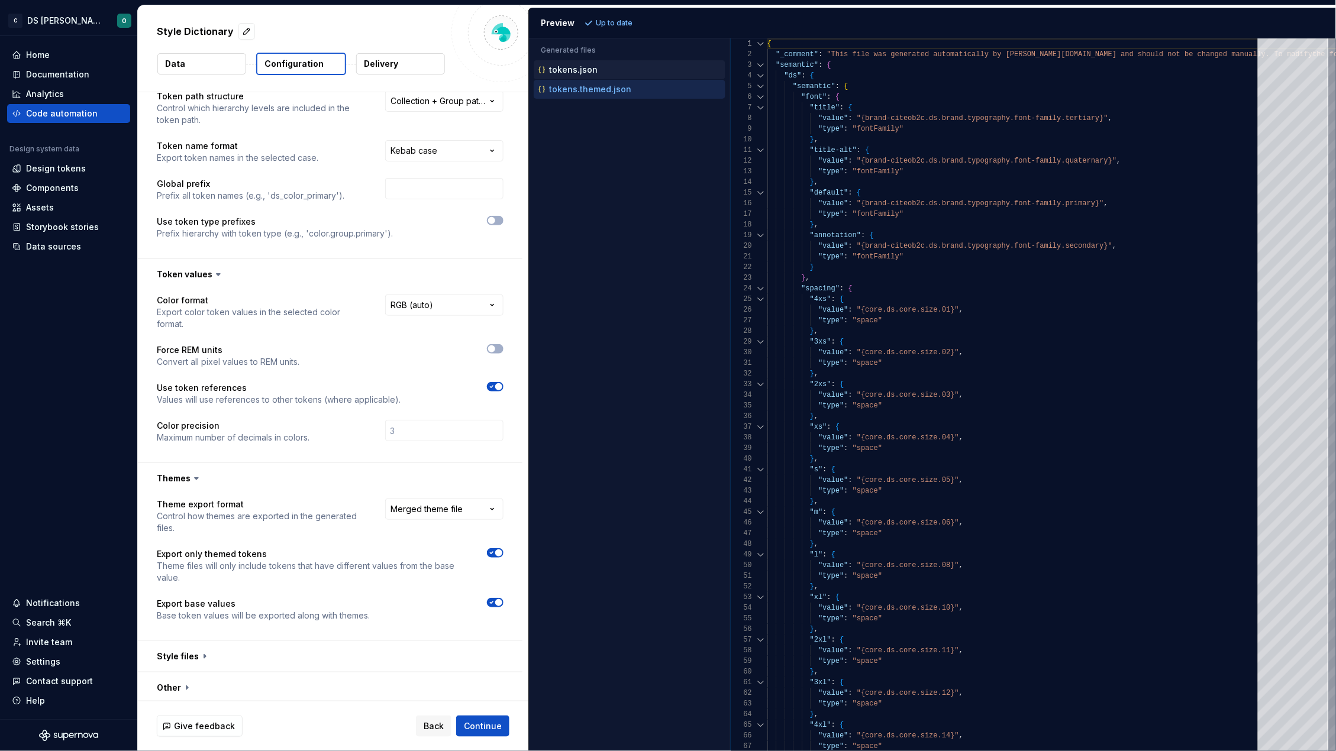
click at [582, 66] on p "tokens.json" at bounding box center [573, 69] width 49 height 9
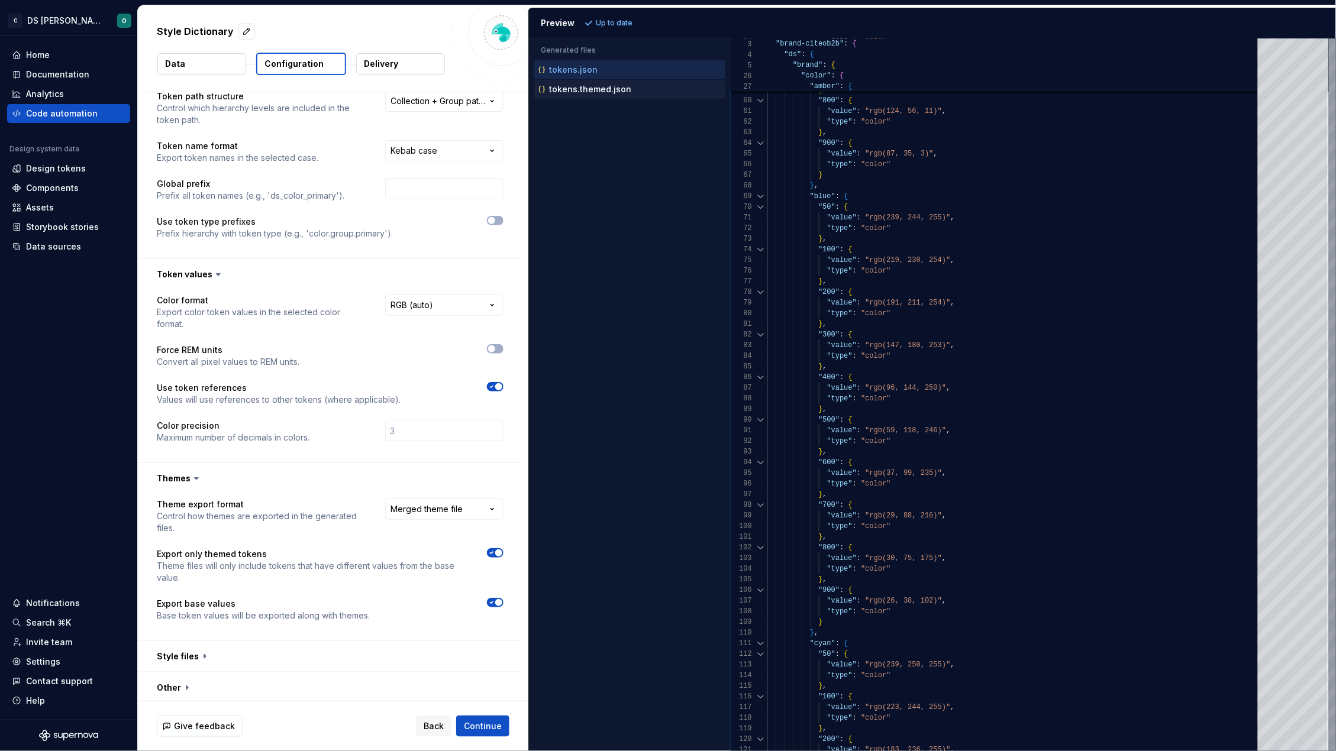
click at [600, 93] on p "tokens.themed.json" at bounding box center [590, 89] width 82 height 9
type textarea "**********"
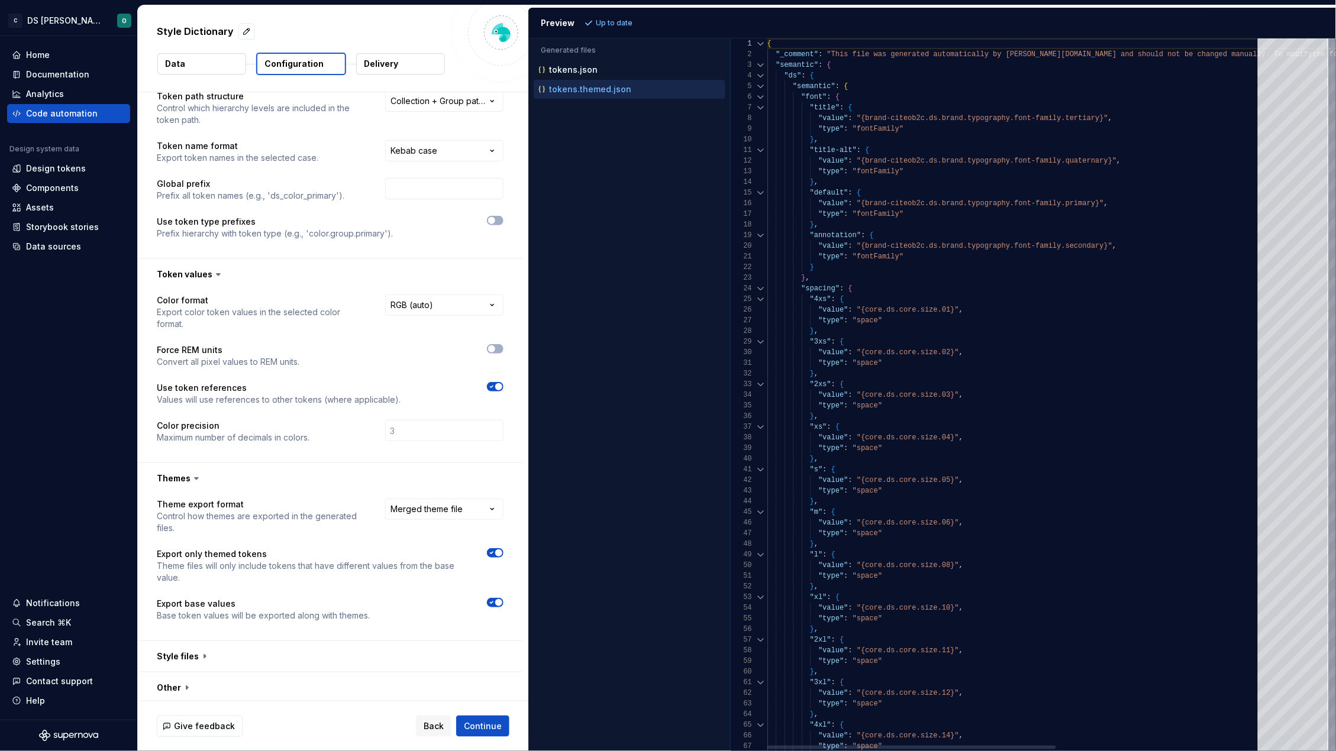
click at [762, 74] on div at bounding box center [760, 75] width 15 height 11
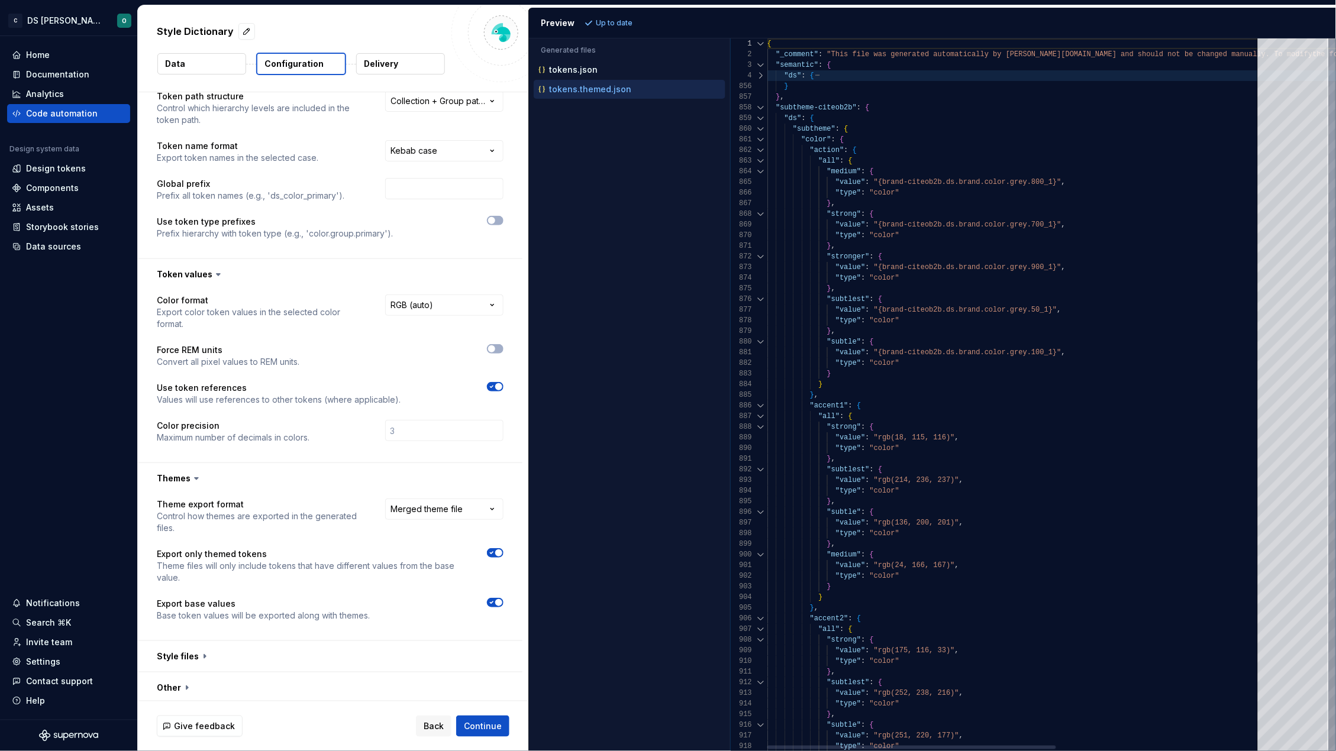
click at [762, 74] on div at bounding box center [760, 75] width 15 height 11
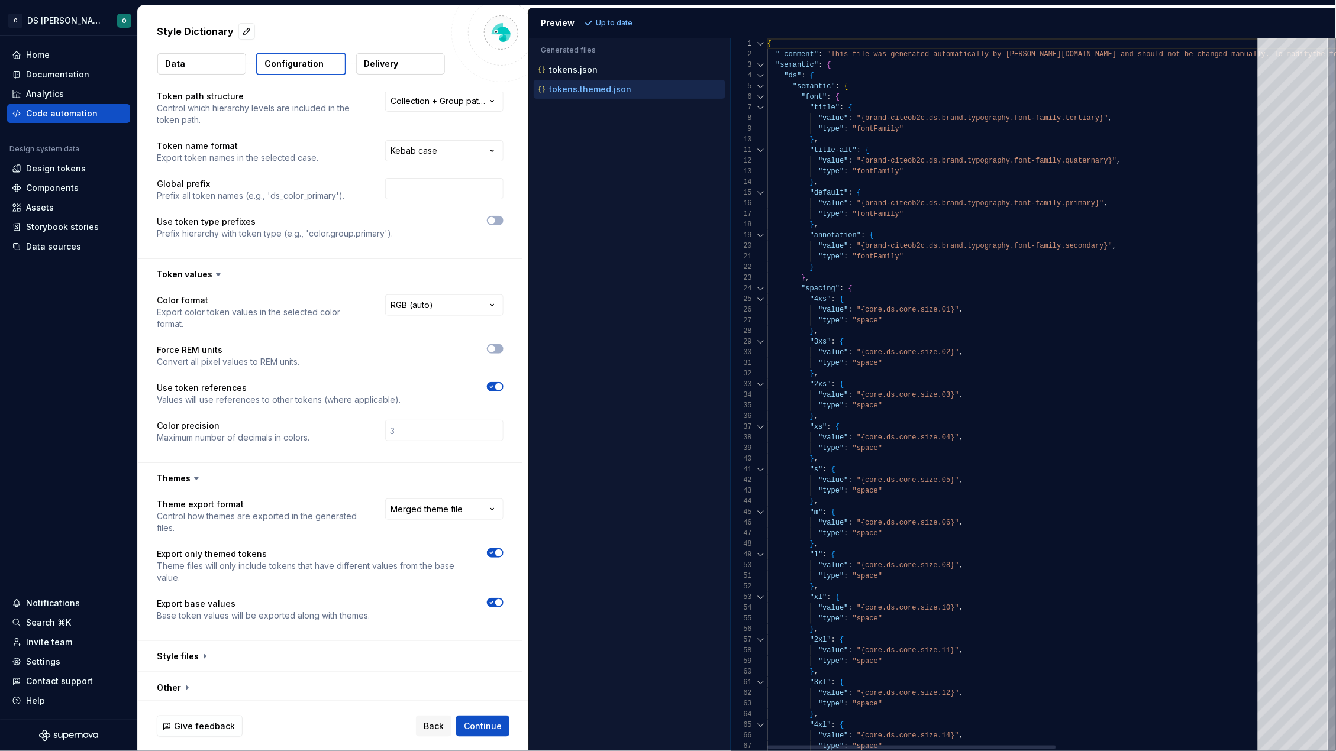
click at [763, 89] on div at bounding box center [760, 86] width 15 height 11
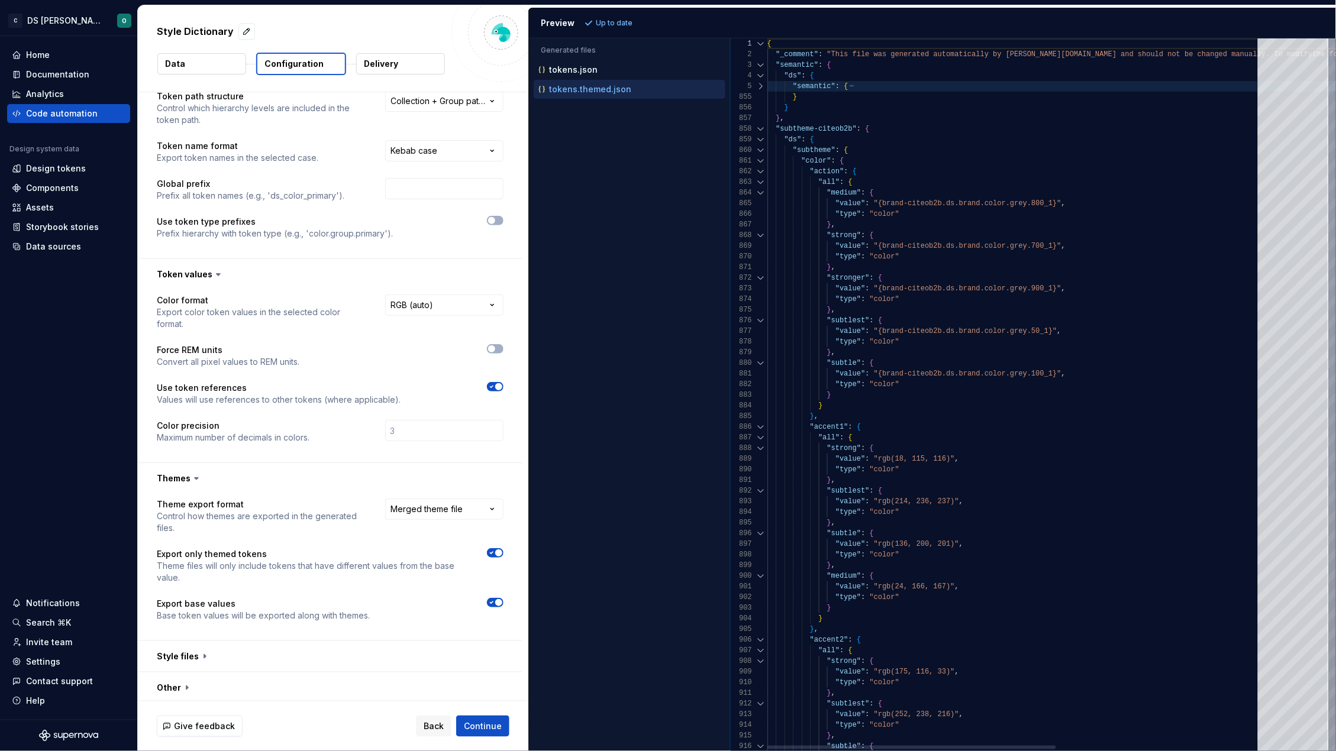
click at [760, 63] on div at bounding box center [760, 65] width 15 height 11
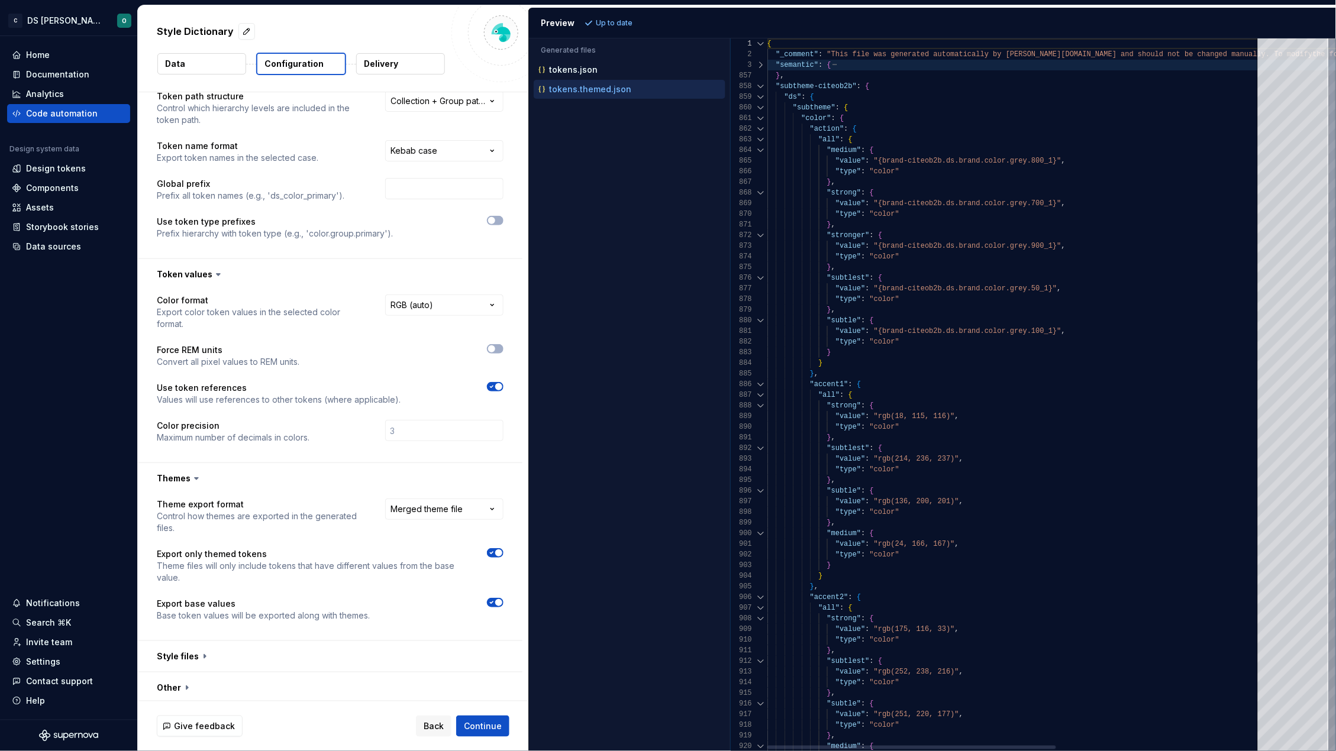
click at [759, 65] on div at bounding box center [760, 65] width 15 height 11
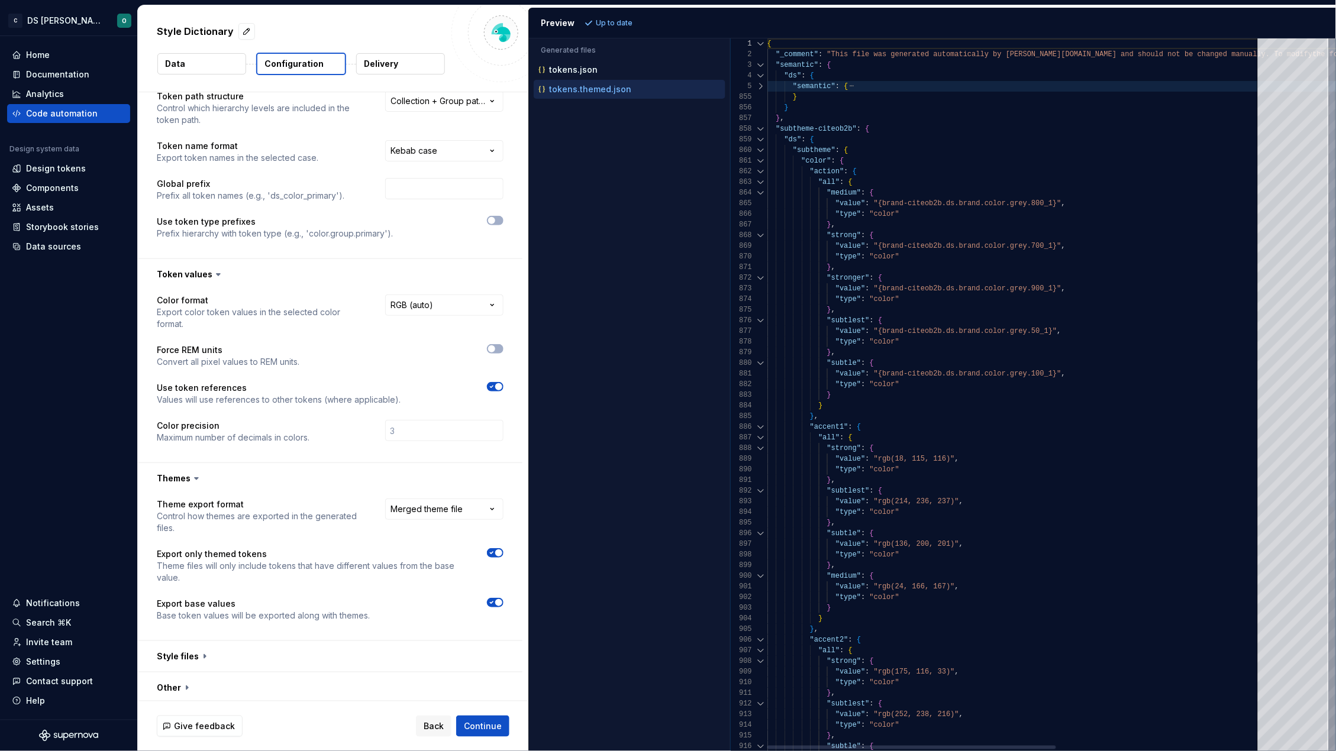
click at [760, 89] on div at bounding box center [760, 86] width 15 height 11
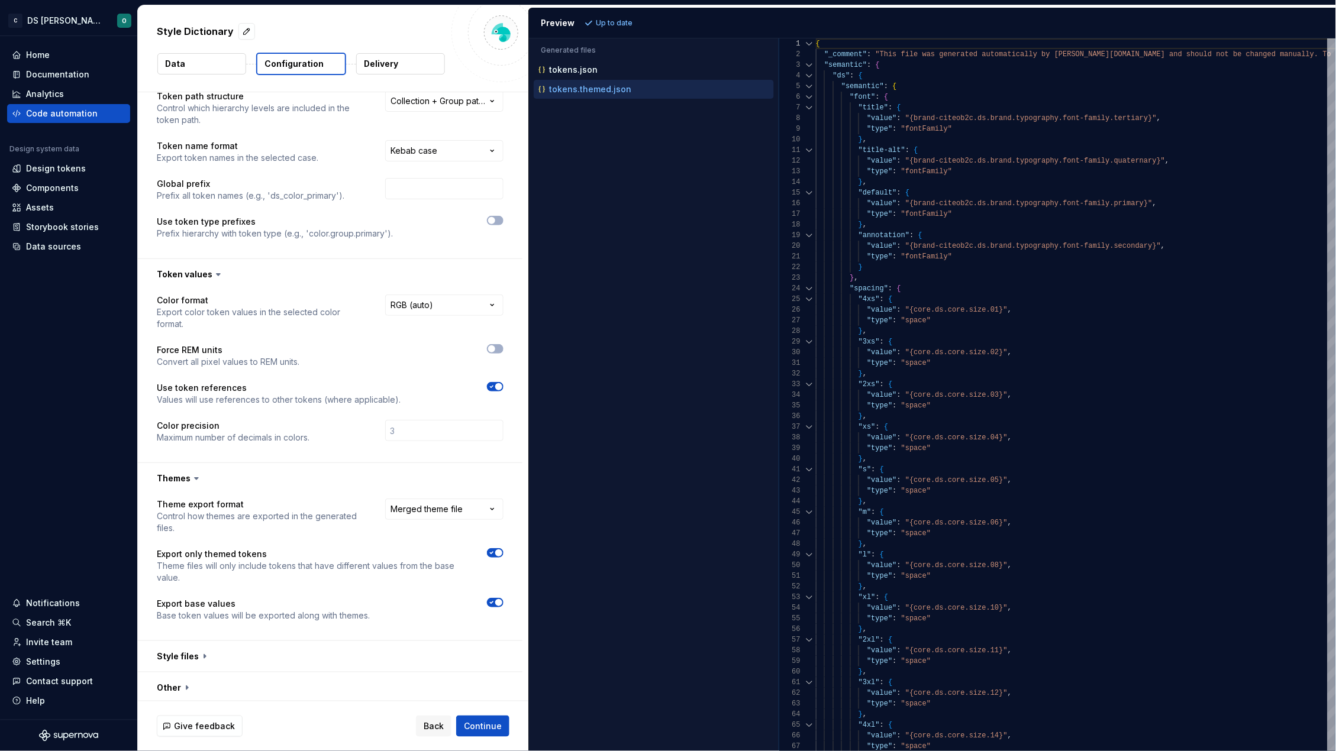
click at [780, 499] on div "Generated files Accessibility guide for tree . Navigate the tree with the arrow…" at bounding box center [932, 394] width 807 height 713
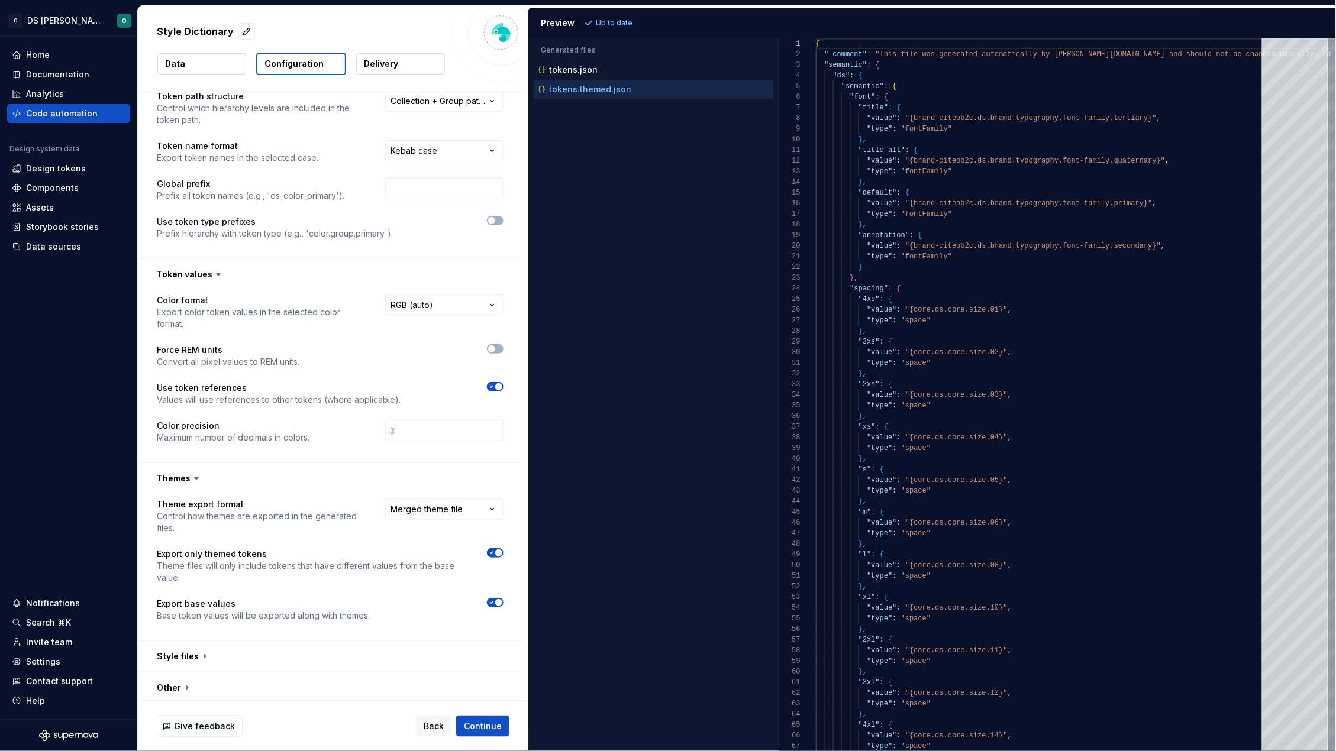
click at [691, 437] on div "Accessibility guide for tree . Navigate the tree with the arrow keys. Common tr…" at bounding box center [654, 404] width 250 height 694
click at [49, 120] on div "Code automation" at bounding box center [68, 113] width 123 height 19
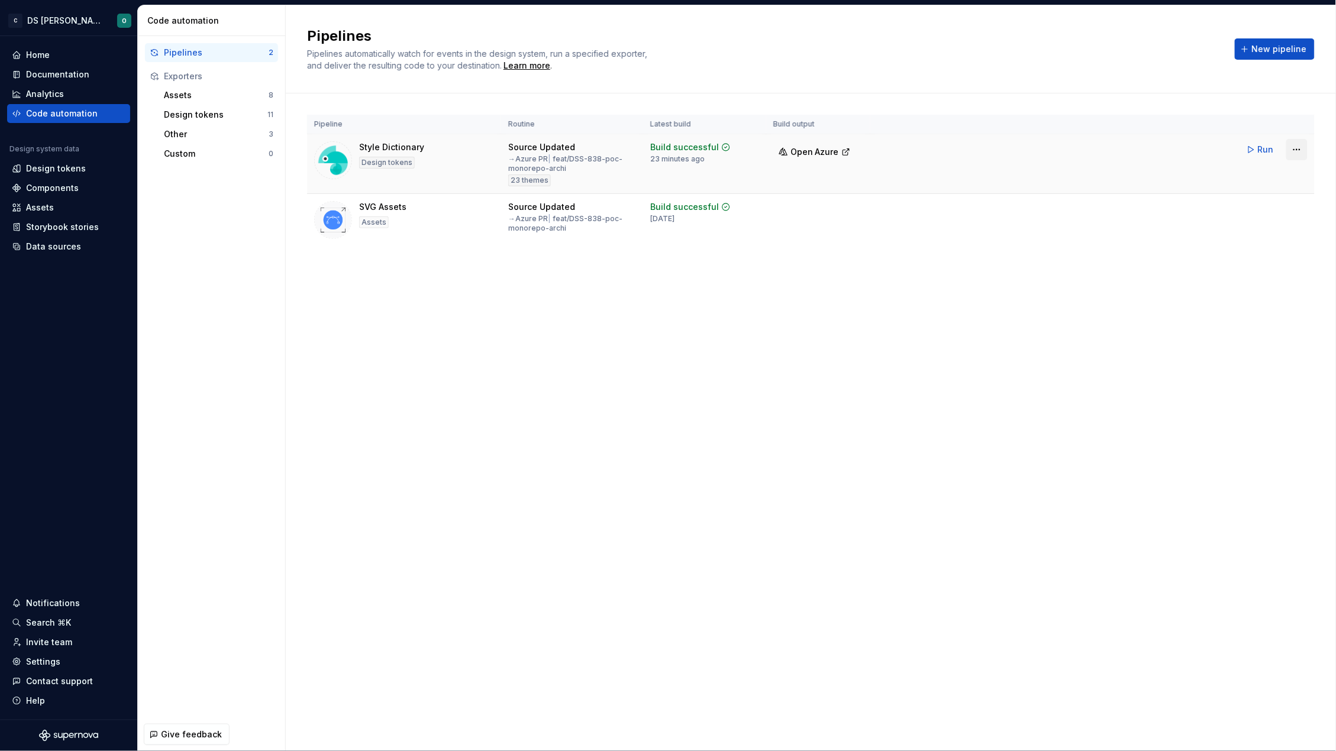
click at [1298, 150] on html "C DS Citeo O Home Documentation Analytics Code automation Design system data De…" at bounding box center [668, 375] width 1336 height 751
click at [1252, 176] on div "Edit pipeline" at bounding box center [1281, 175] width 101 height 12
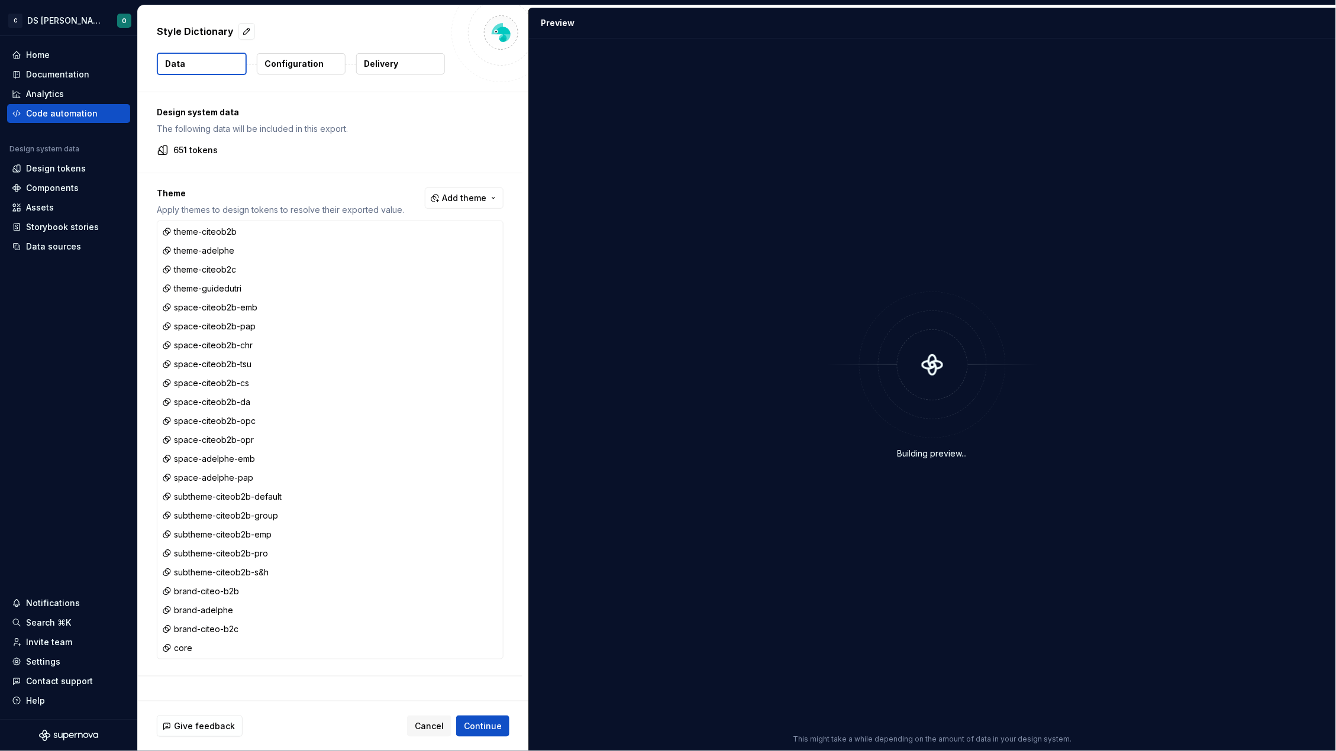
click at [283, 59] on p "Configuration" at bounding box center [293, 64] width 59 height 12
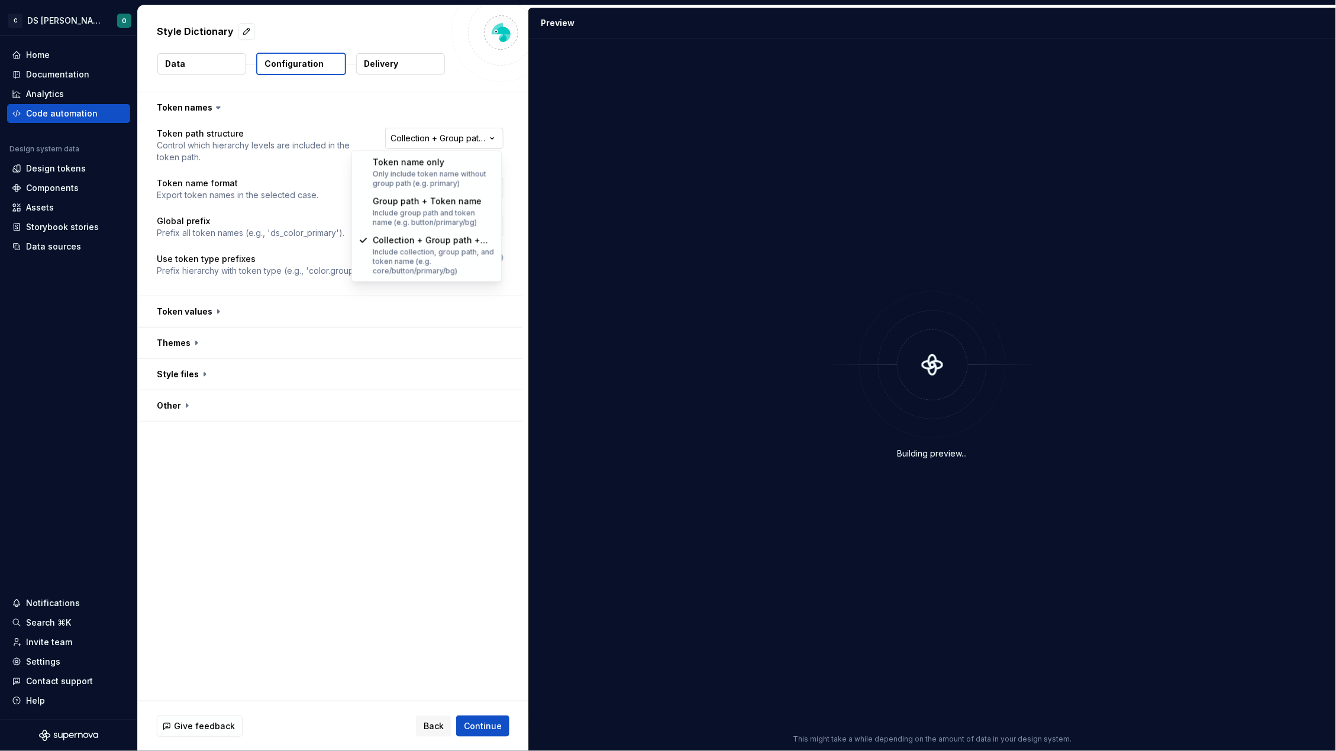
click at [472, 137] on html "**********" at bounding box center [668, 375] width 1336 height 751
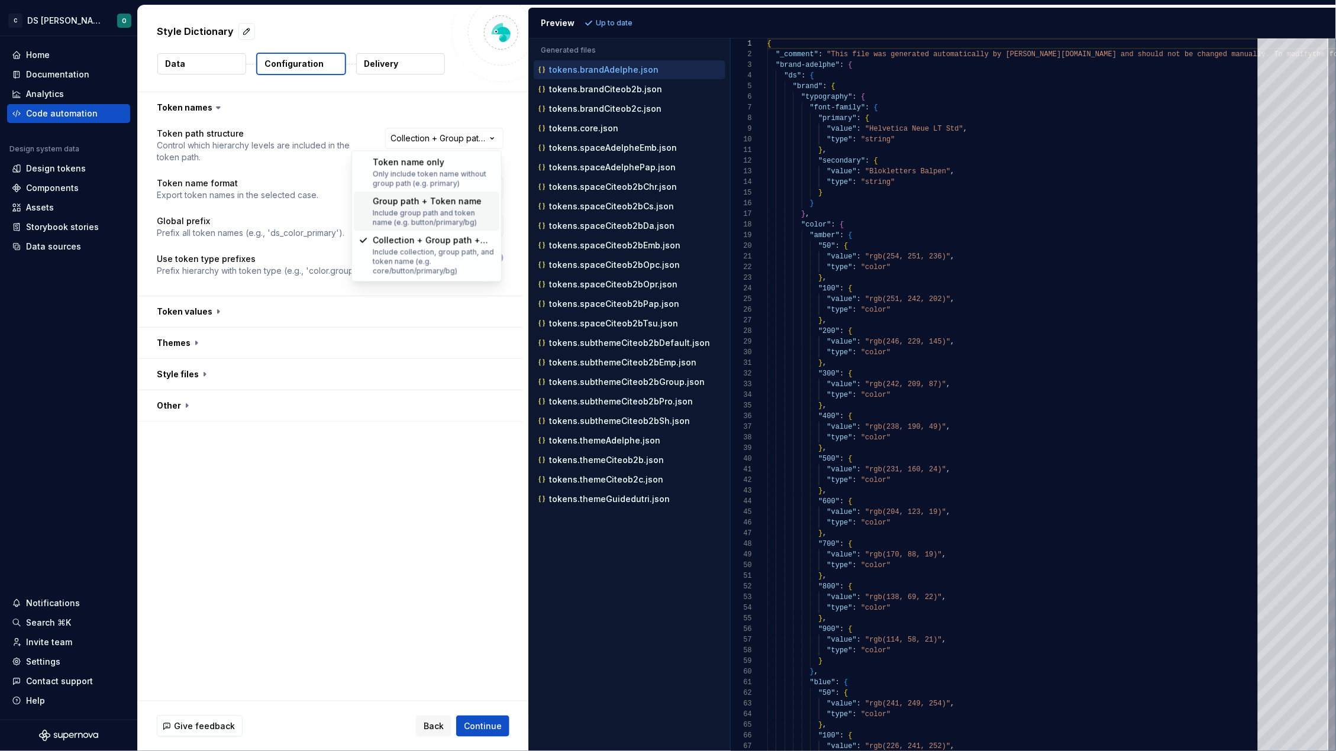
select select "**********"
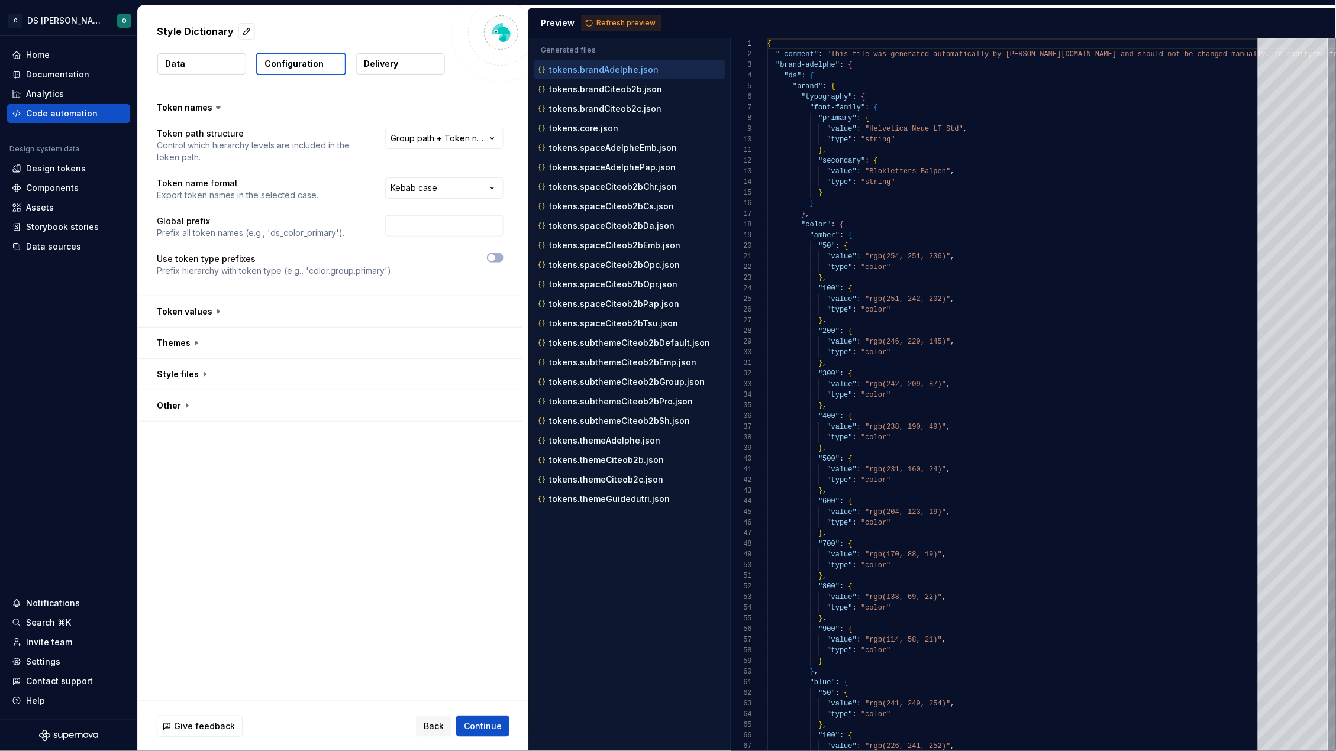
click at [628, 21] on span "Refresh preview" at bounding box center [625, 22] width 59 height 9
type textarea "**********"
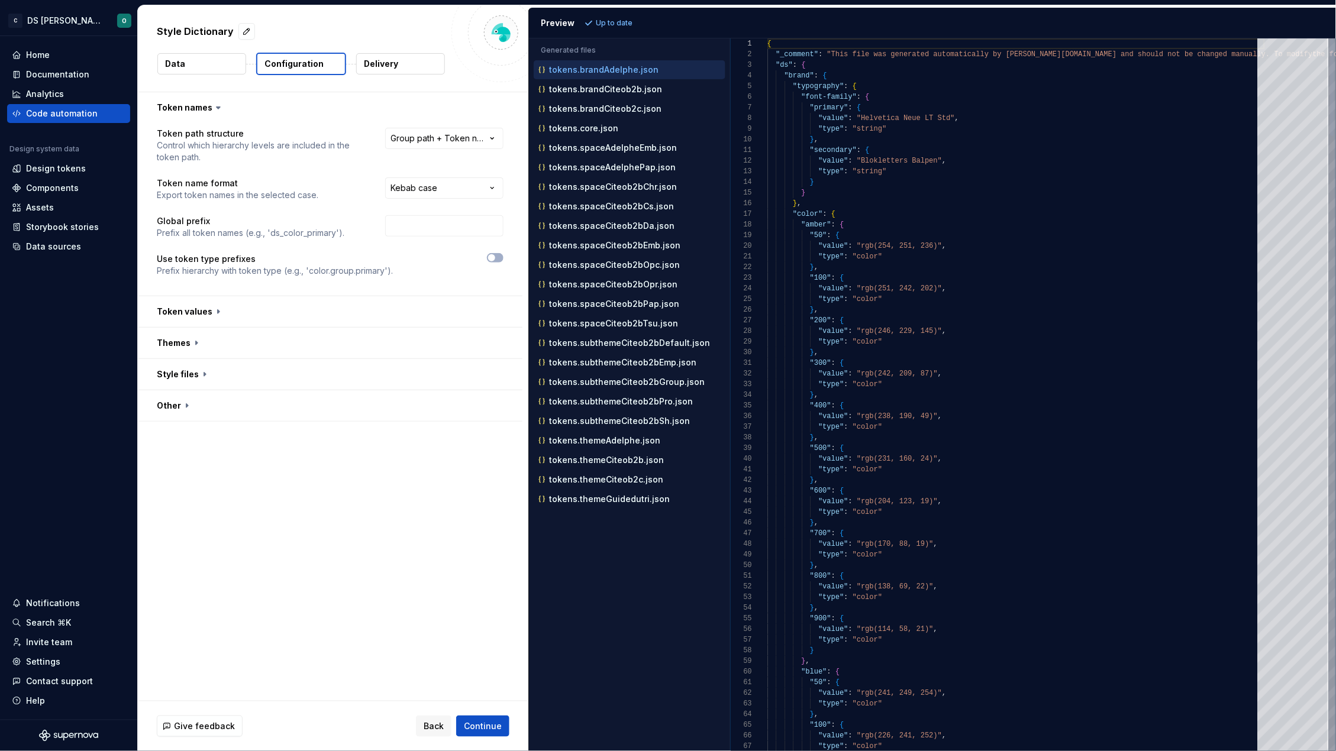
scroll to position [104, 0]
click at [484, 724] on span "Continue" at bounding box center [483, 726] width 38 height 12
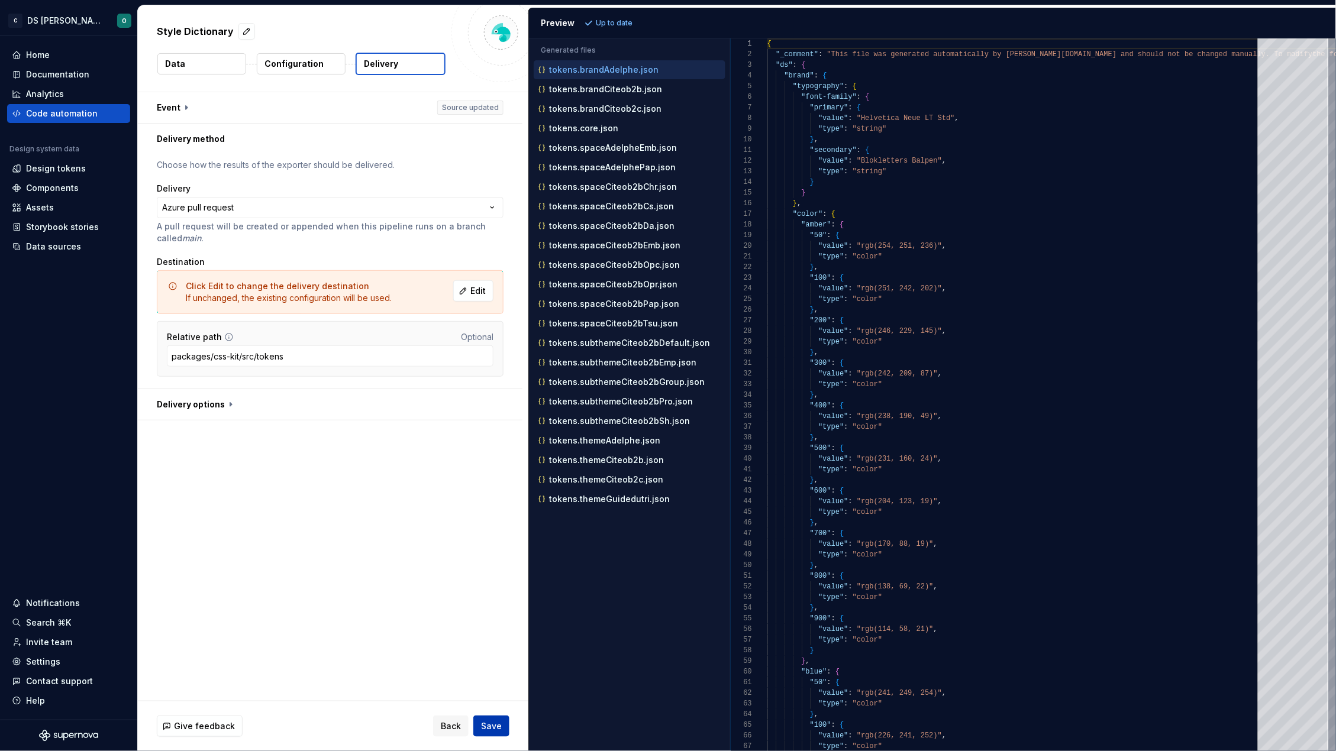
click at [496, 730] on span "Save" at bounding box center [491, 726] width 21 height 12
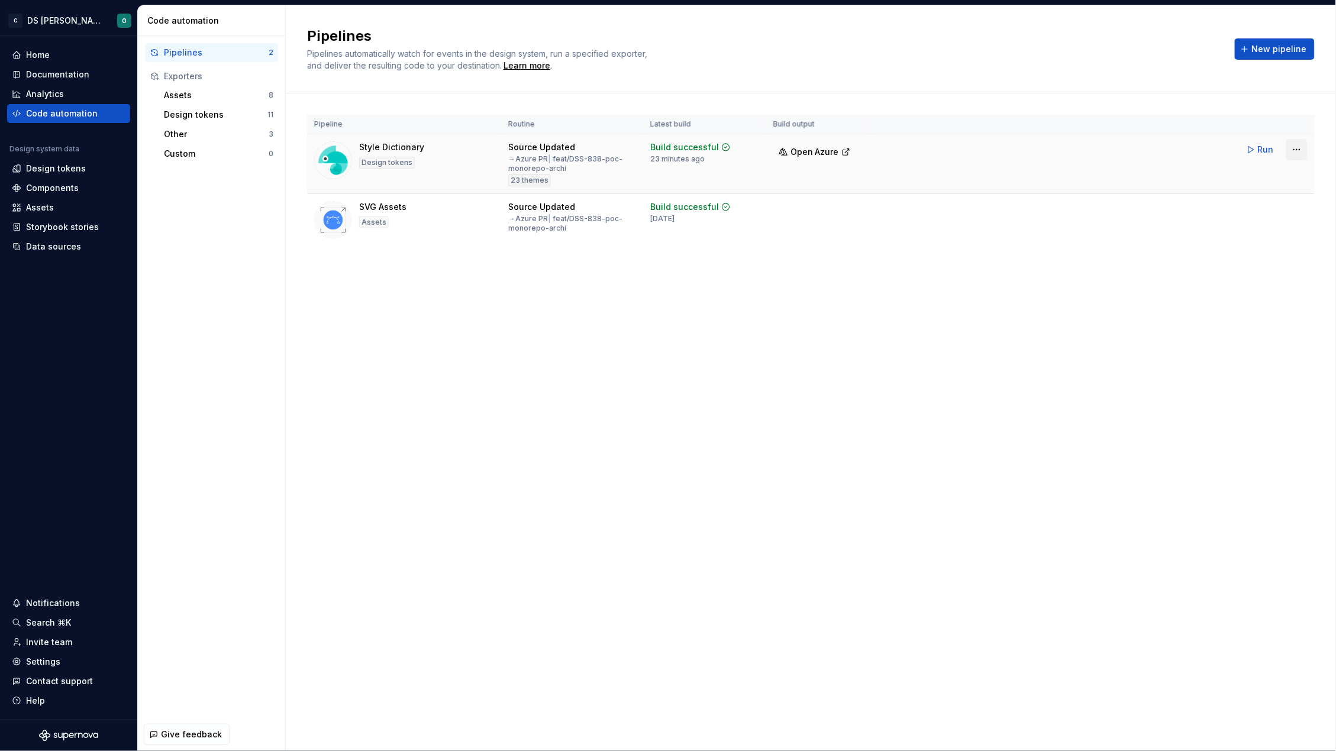
click at [1299, 146] on html "C DS Citeo O Home Documentation Analytics Code automation Design system data De…" at bounding box center [668, 375] width 1336 height 751
click at [1252, 172] on div "Edit pipeline" at bounding box center [1281, 175] width 101 height 12
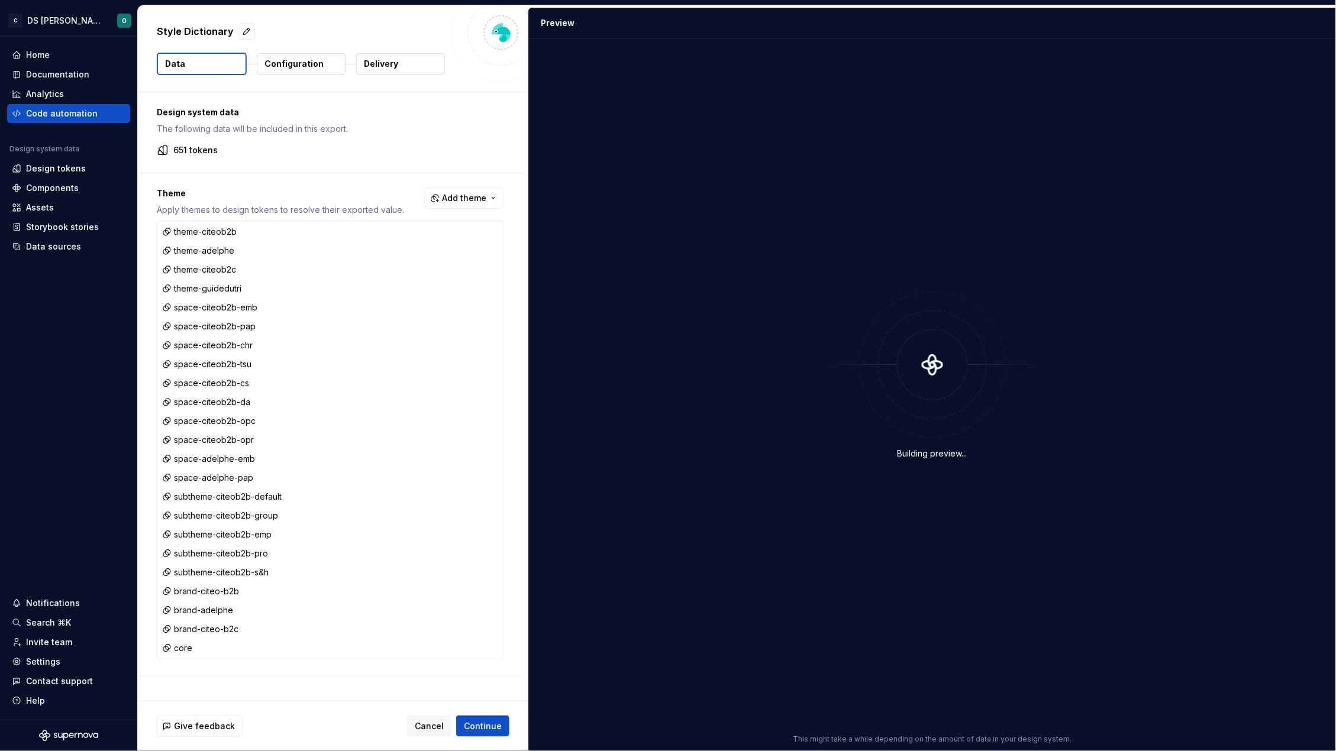
click at [288, 73] on button "Configuration" at bounding box center [301, 63] width 89 height 21
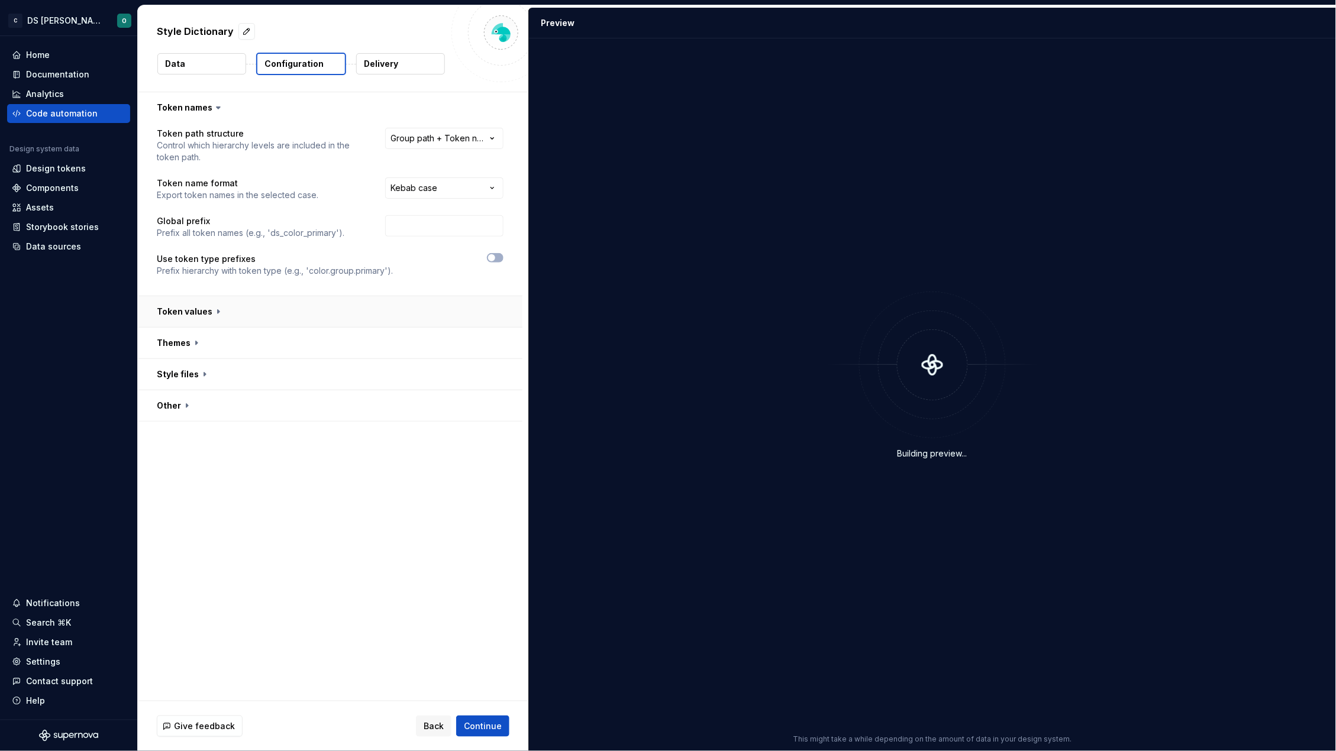
click at [326, 313] on button "button" at bounding box center [330, 311] width 384 height 31
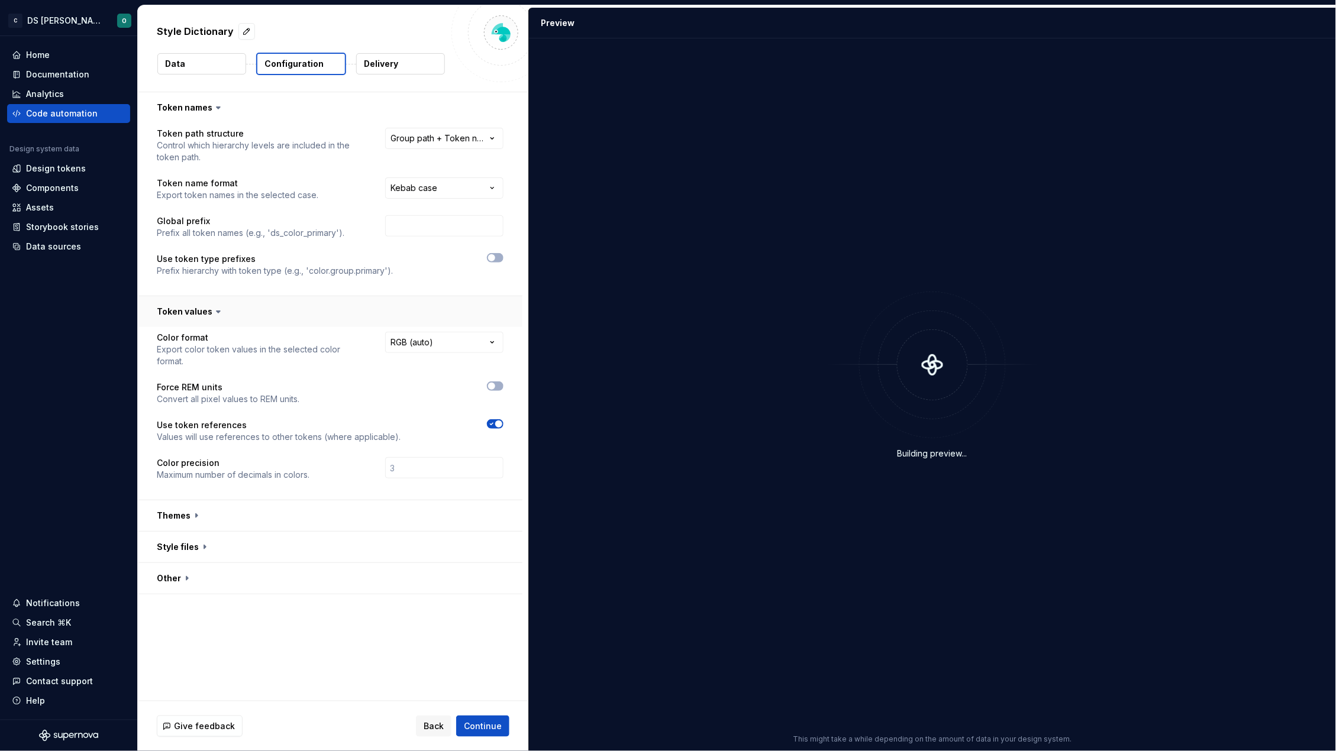
click at [326, 313] on button "button" at bounding box center [330, 311] width 384 height 31
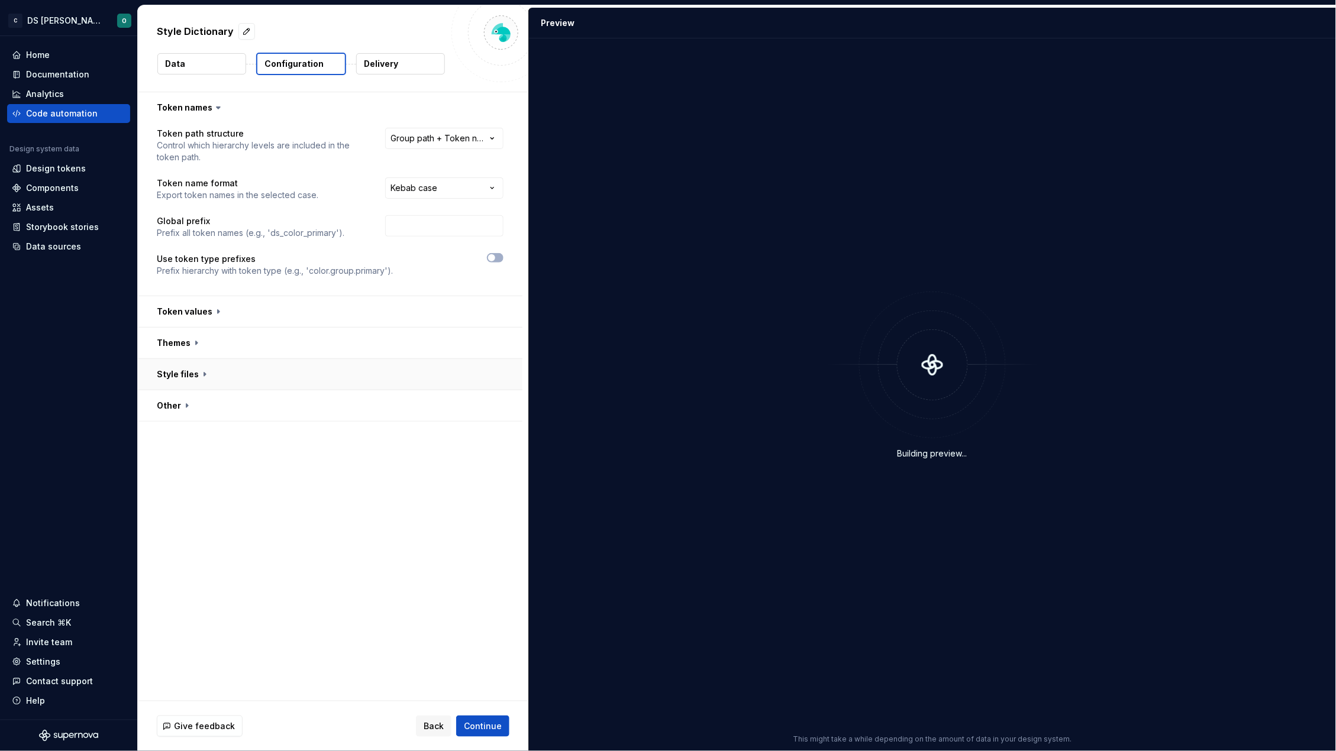
click at [308, 361] on button "button" at bounding box center [330, 374] width 384 height 31
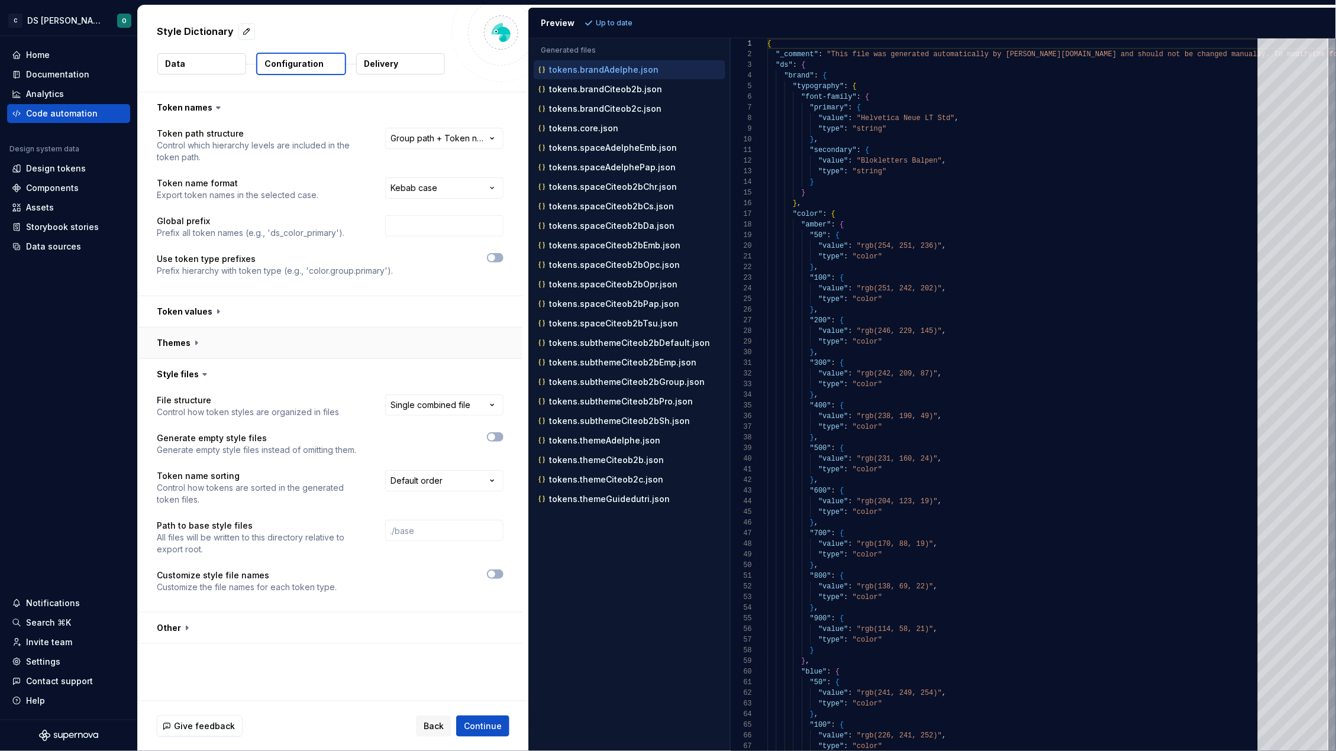
click at [310, 347] on button "button" at bounding box center [330, 343] width 384 height 31
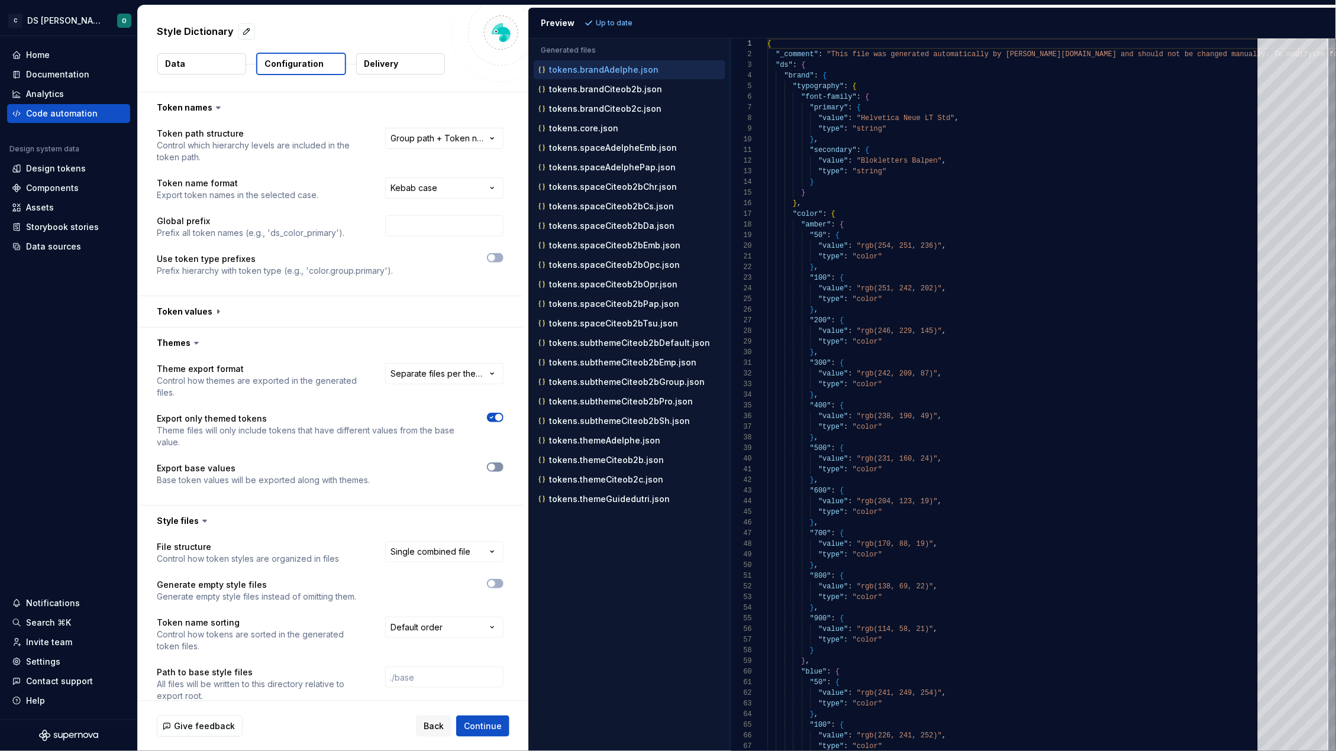
click at [491, 471] on icon "button" at bounding box center [491, 467] width 9 height 7
click at [638, 22] on span "Refresh preview" at bounding box center [625, 22] width 59 height 9
click at [573, 151] on p "tokens.json" at bounding box center [573, 147] width 49 height 9
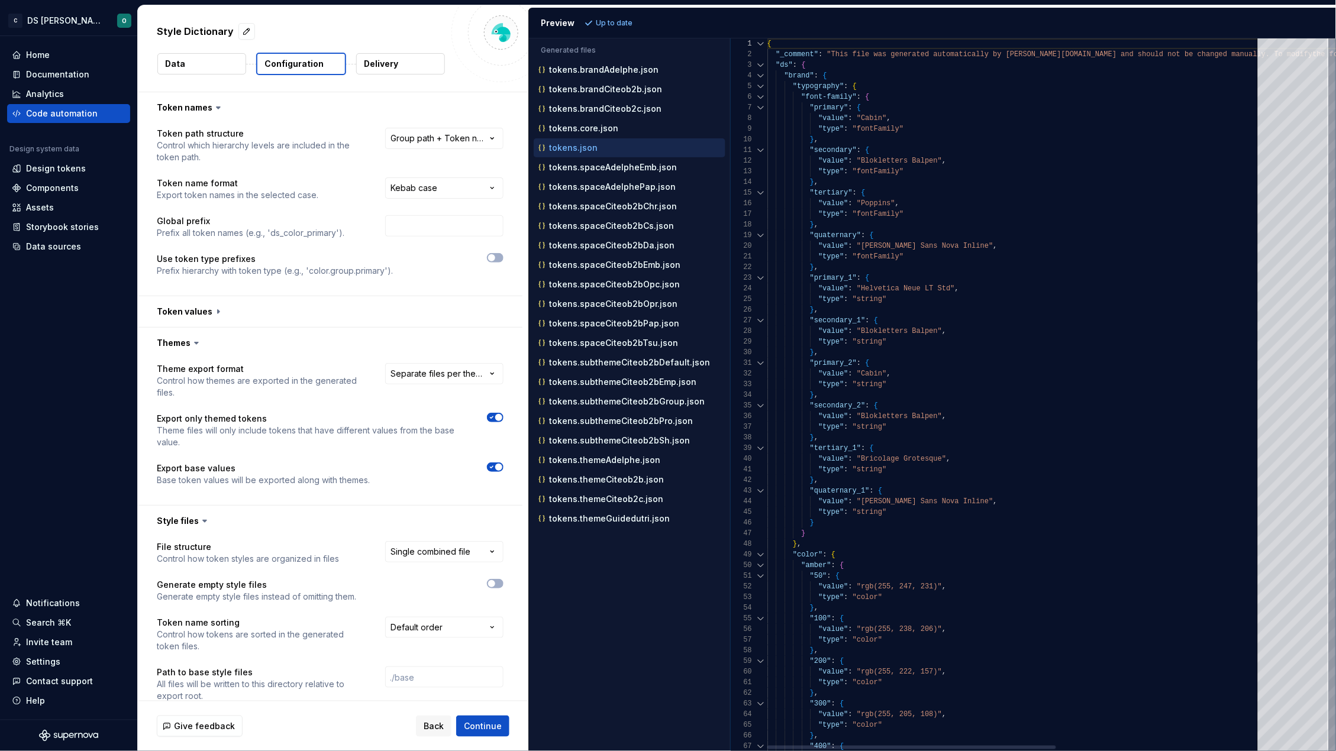
click at [759, 74] on div at bounding box center [760, 75] width 15 height 11
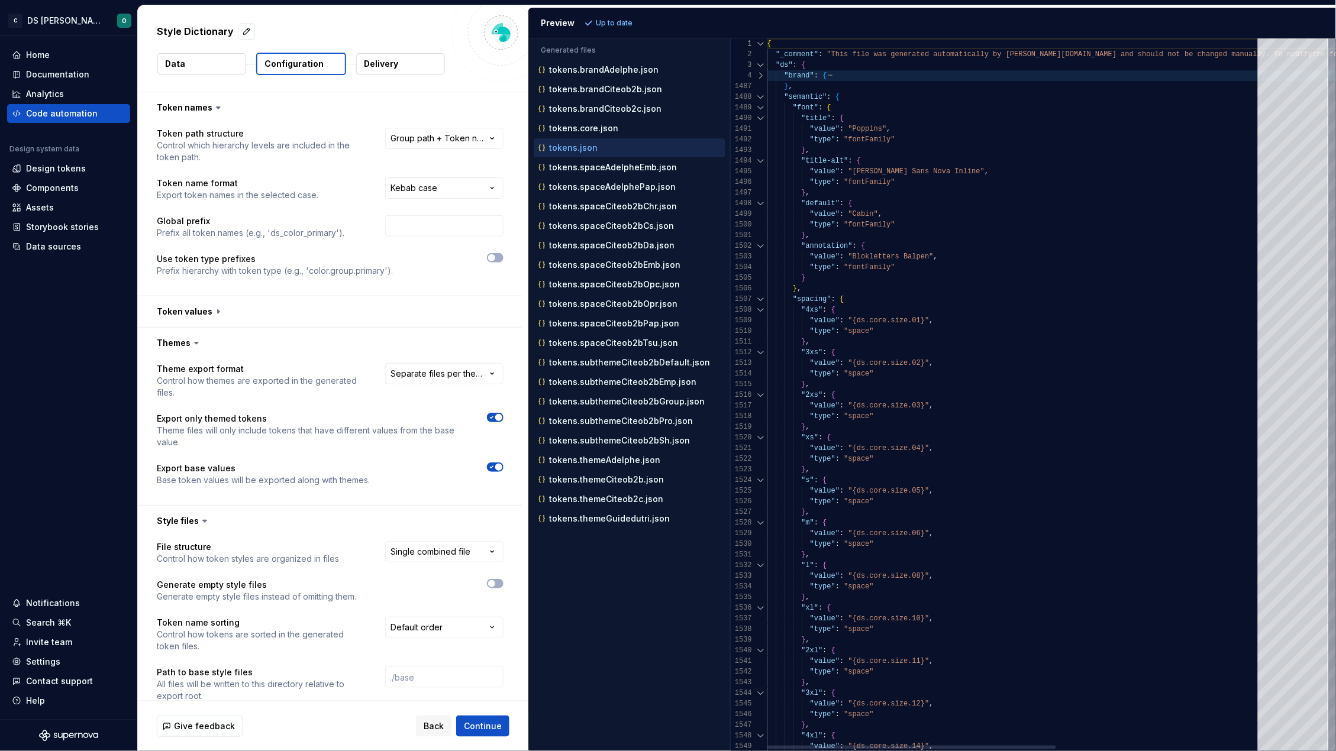
click at [759, 74] on div at bounding box center [760, 75] width 15 height 11
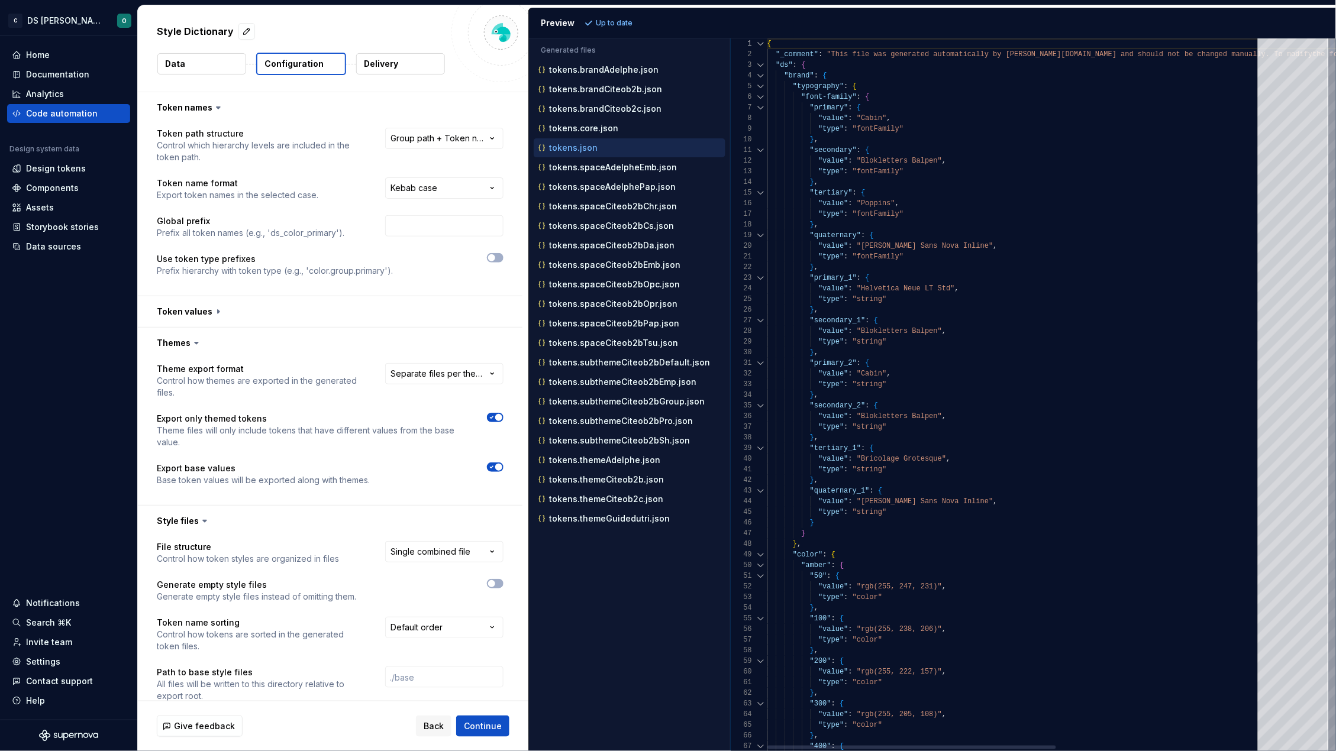
click at [759, 74] on div at bounding box center [760, 75] width 15 height 11
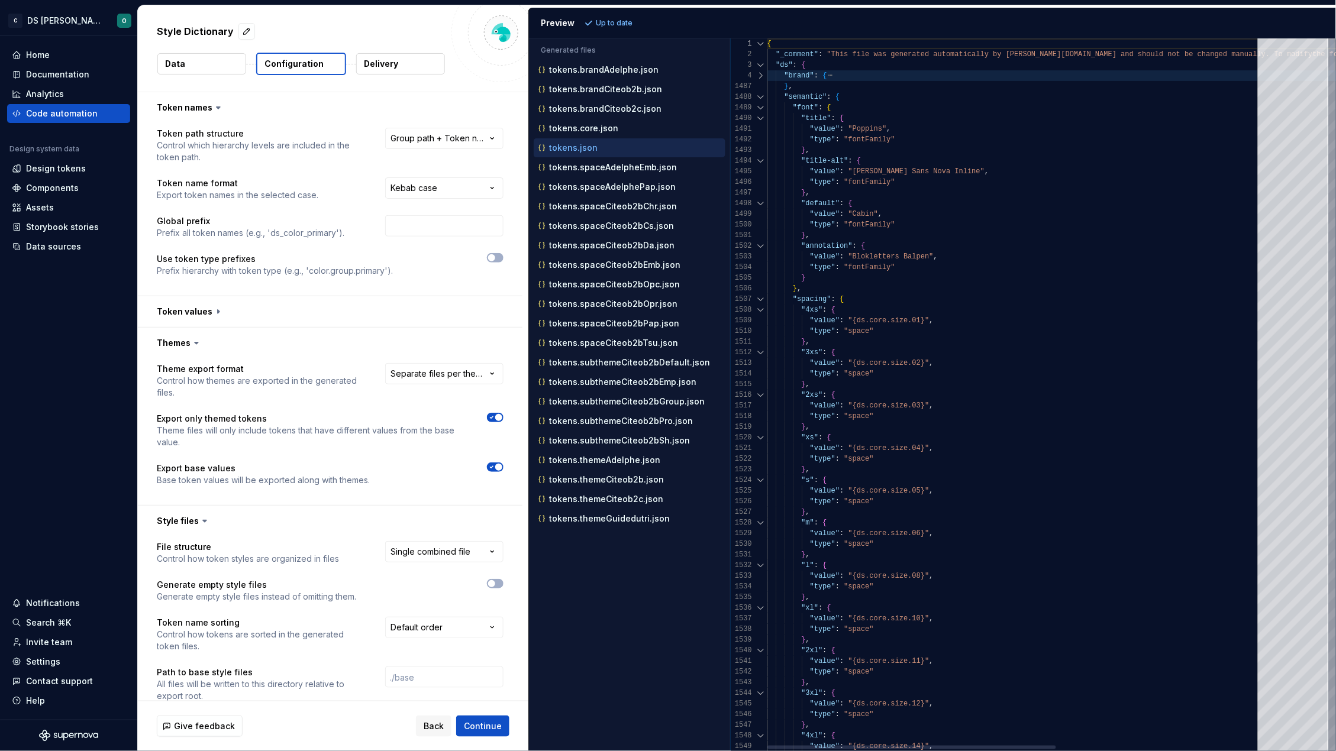
click at [761, 96] on div at bounding box center [760, 97] width 15 height 11
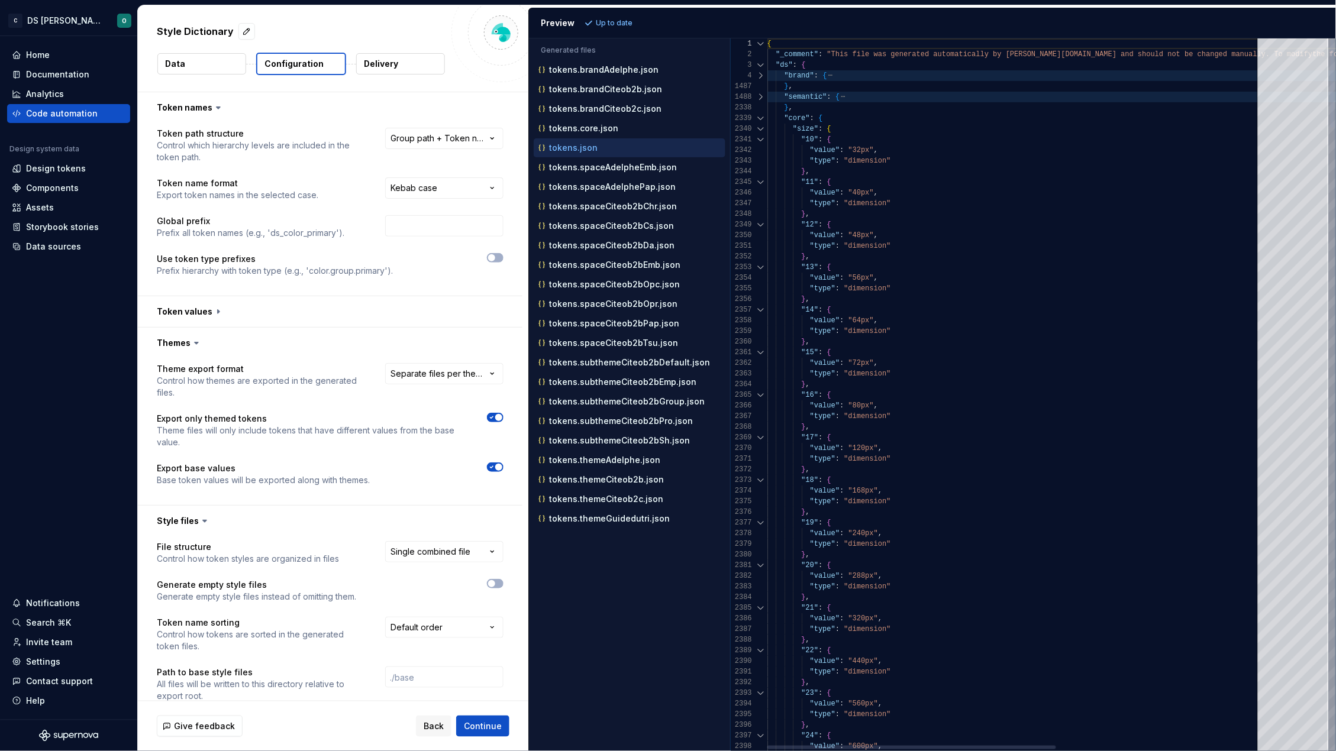
click at [762, 117] on div at bounding box center [760, 118] width 15 height 11
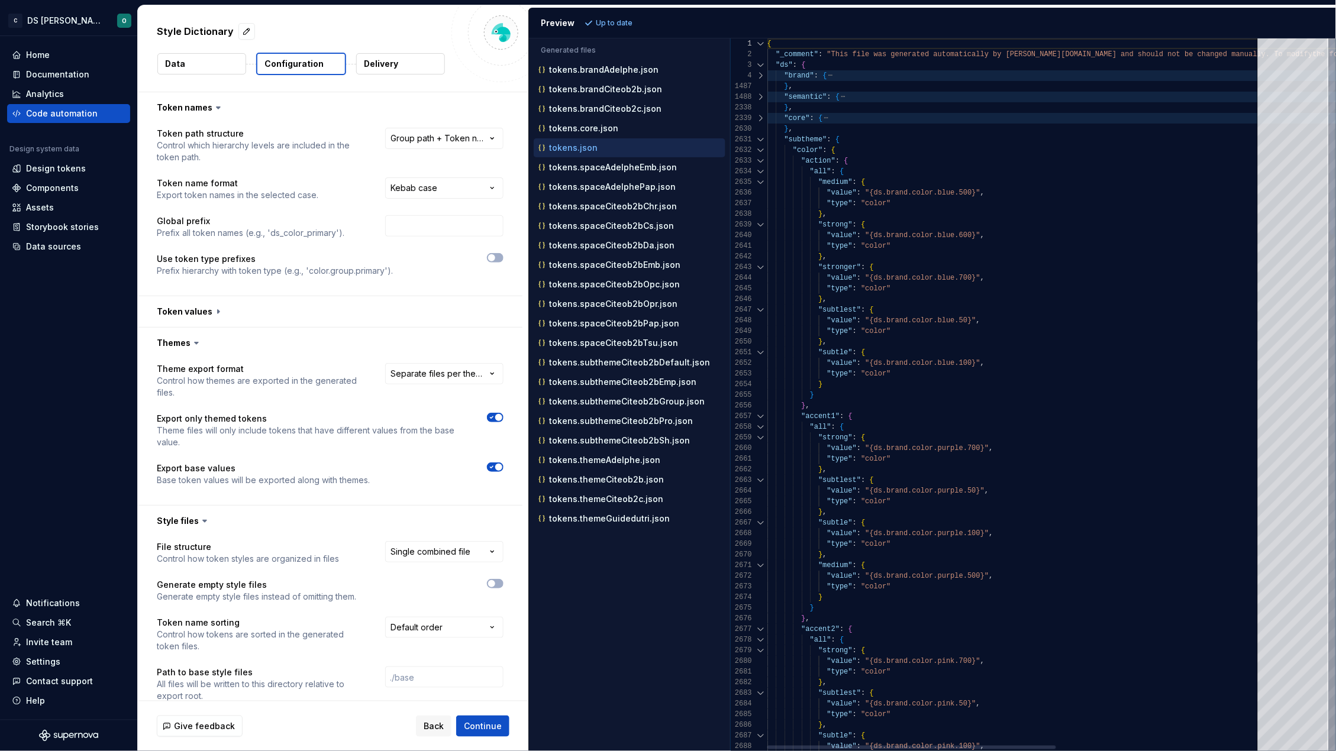
click at [760, 134] on div at bounding box center [760, 139] width 15 height 11
click at [764, 137] on div at bounding box center [760, 139] width 15 height 11
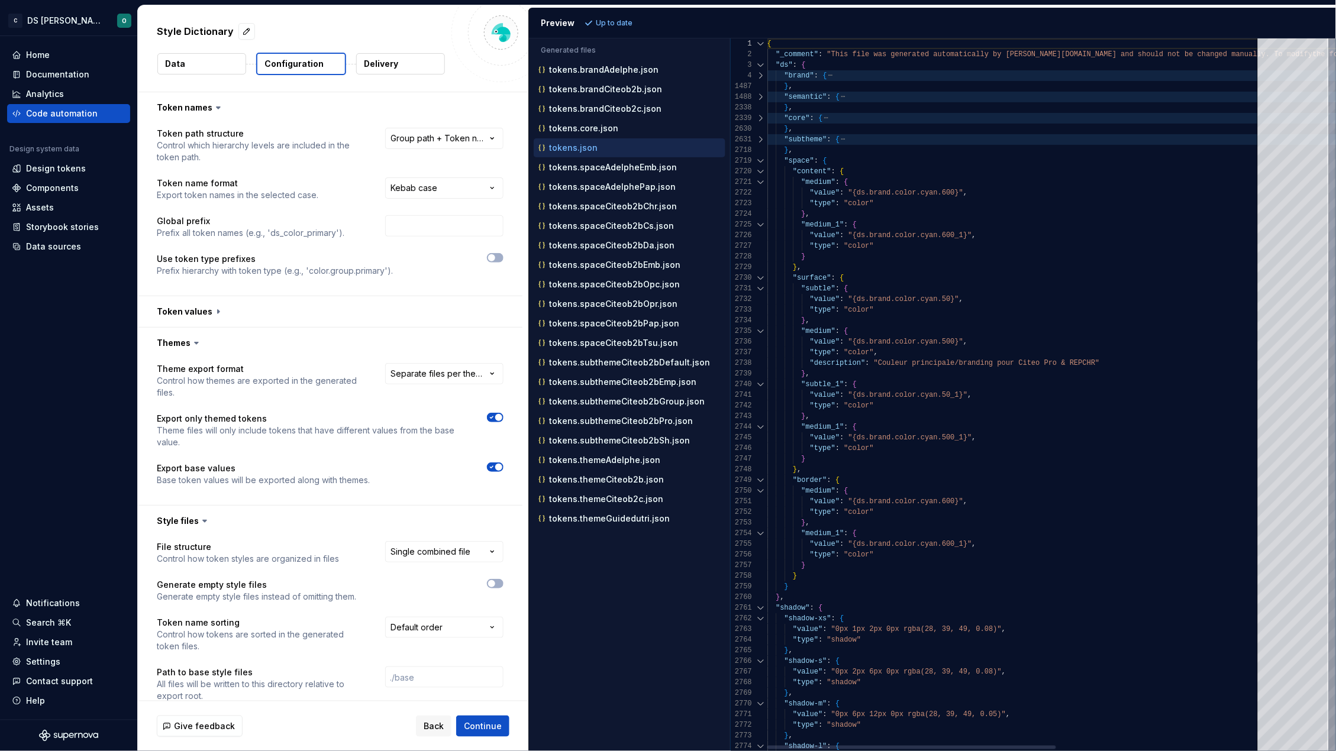
click at [759, 156] on div at bounding box center [760, 161] width 15 height 11
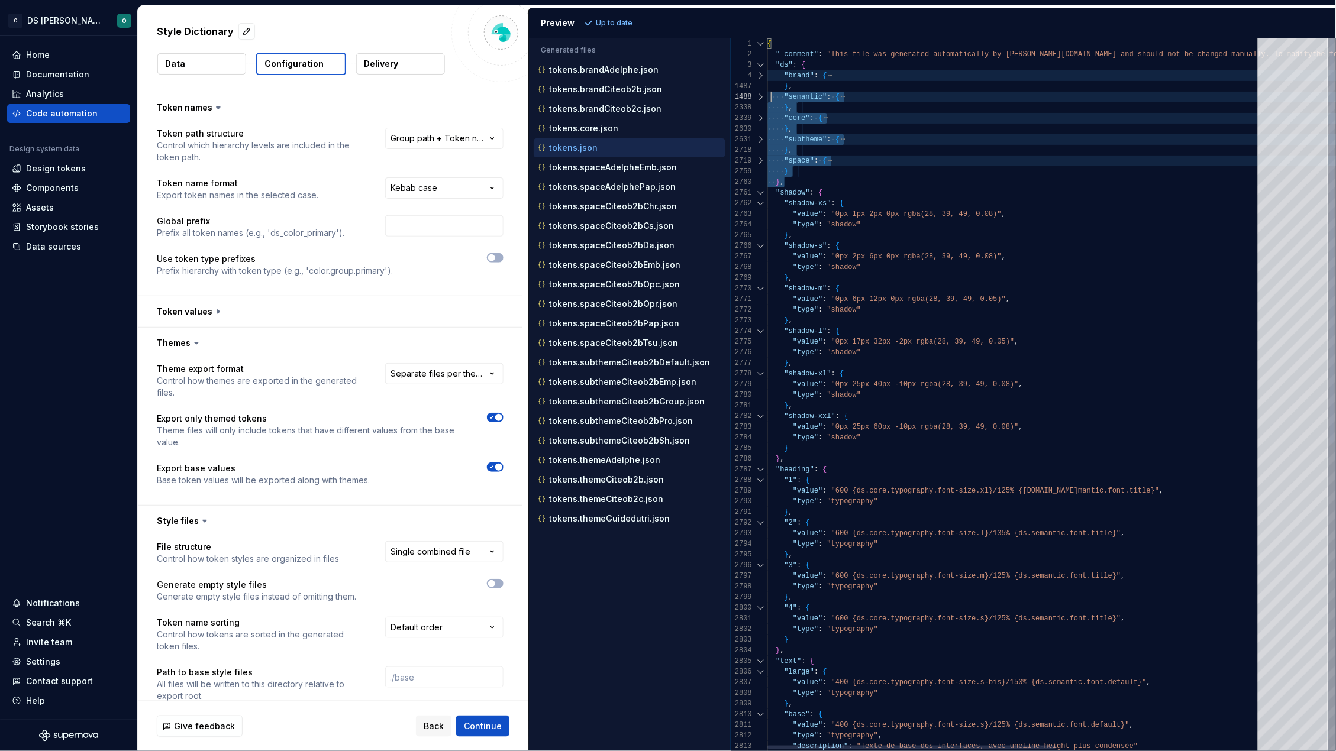
scroll to position [21, 0]
drag, startPoint x: 793, startPoint y: 182, endPoint x: 768, endPoint y: 67, distance: 116.8
click at [768, 67] on div "{ "_comment" : "This file was generated automatically by Supernov a.io and shou…" at bounding box center [1189, 664] width 844 height 1253
click at [789, 180] on div "} ," at bounding box center [1189, 182] width 844 height 11
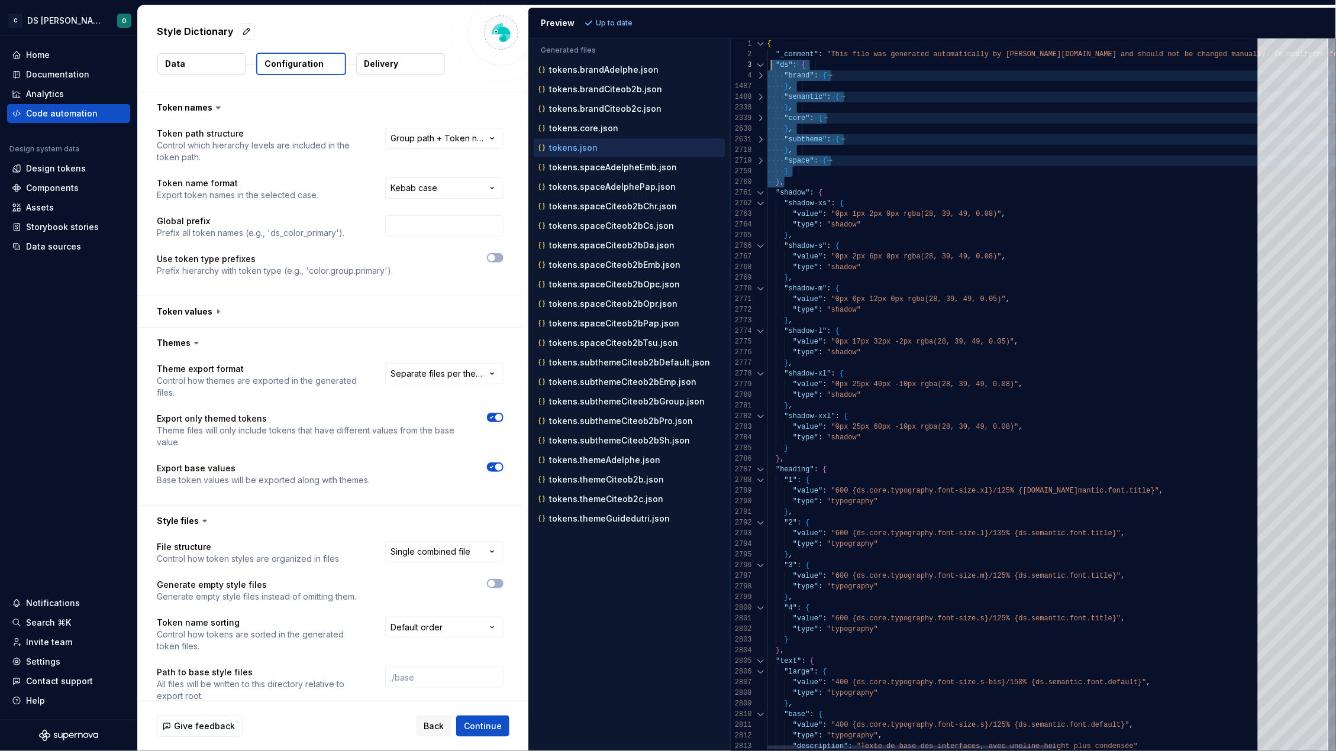
drag, startPoint x: 791, startPoint y: 180, endPoint x: 773, endPoint y: 66, distance: 115.5
click at [773, 66] on div ""value" : "600 {ds.core.typography.font-size.m}/125% {ds.sem antic.font.title}"…" at bounding box center [1189, 664] width 844 height 1253
click at [492, 419] on icon "button" at bounding box center [491, 417] width 9 height 7
click at [624, 22] on span "Refresh preview" at bounding box center [625, 22] width 59 height 9
click at [599, 151] on div "tokens.json" at bounding box center [630, 148] width 189 height 12
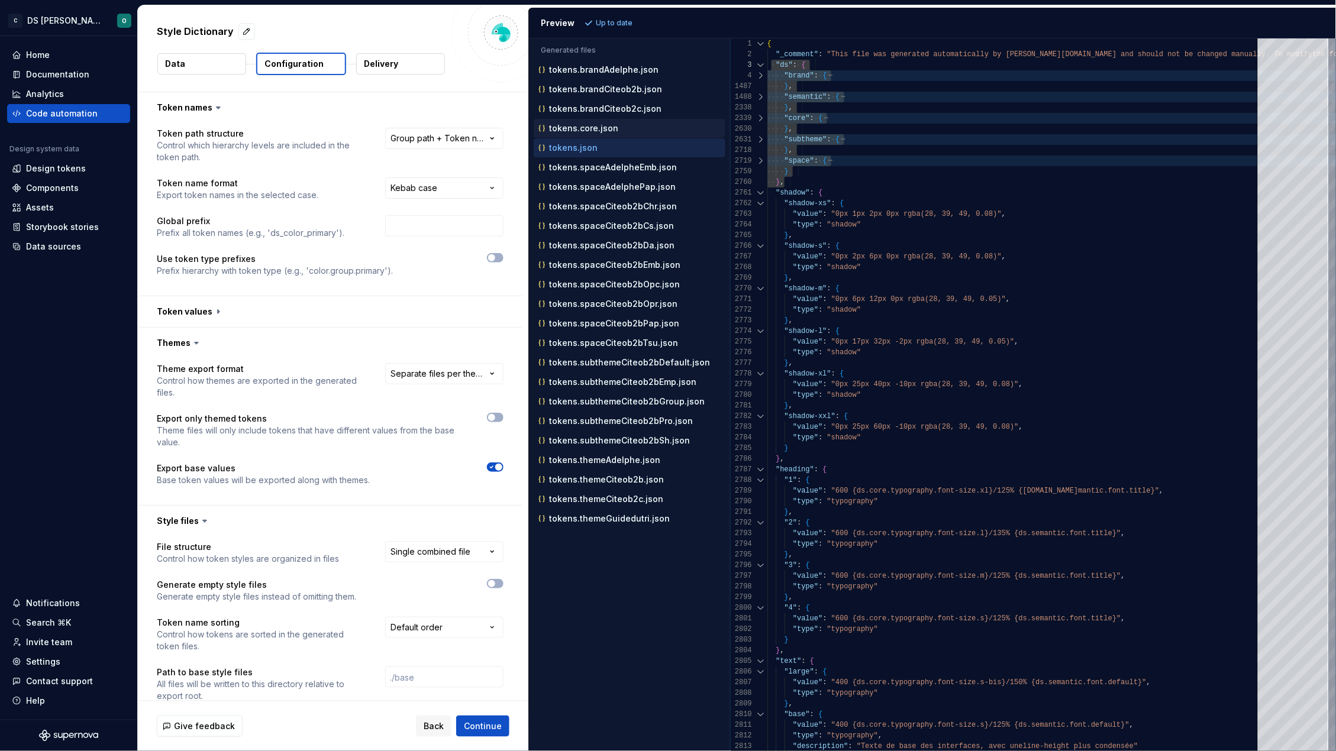
click at [609, 124] on p "tokens.core.json" at bounding box center [583, 128] width 69 height 9
click at [600, 147] on div "tokens.json" at bounding box center [630, 148] width 189 height 12
click at [609, 135] on button "tokens.core.json" at bounding box center [630, 128] width 192 height 13
click at [617, 111] on p "tokens.brandCiteob2c.json" at bounding box center [605, 108] width 112 height 9
click at [617, 93] on p "tokens.brandCiteob2b.json" at bounding box center [605, 89] width 113 height 9
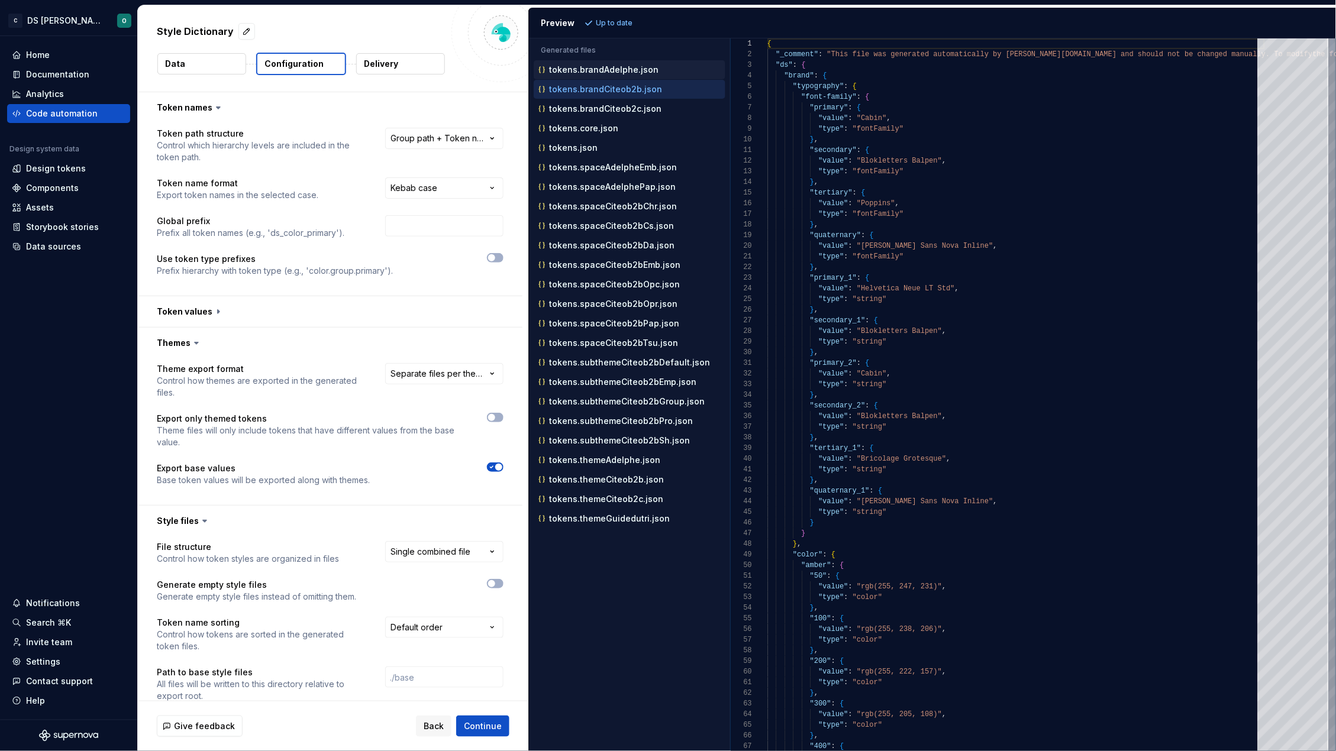
scroll to position [104, 0]
click at [613, 111] on p "tokens.brandCiteob2c.json" at bounding box center [605, 108] width 112 height 9
click at [602, 127] on p "tokens.core.json" at bounding box center [583, 128] width 69 height 9
click at [597, 145] on div "tokens.json" at bounding box center [630, 148] width 189 height 12
click at [601, 170] on p "tokens.spaceAdelpheEmb.json" at bounding box center [613, 167] width 128 height 9
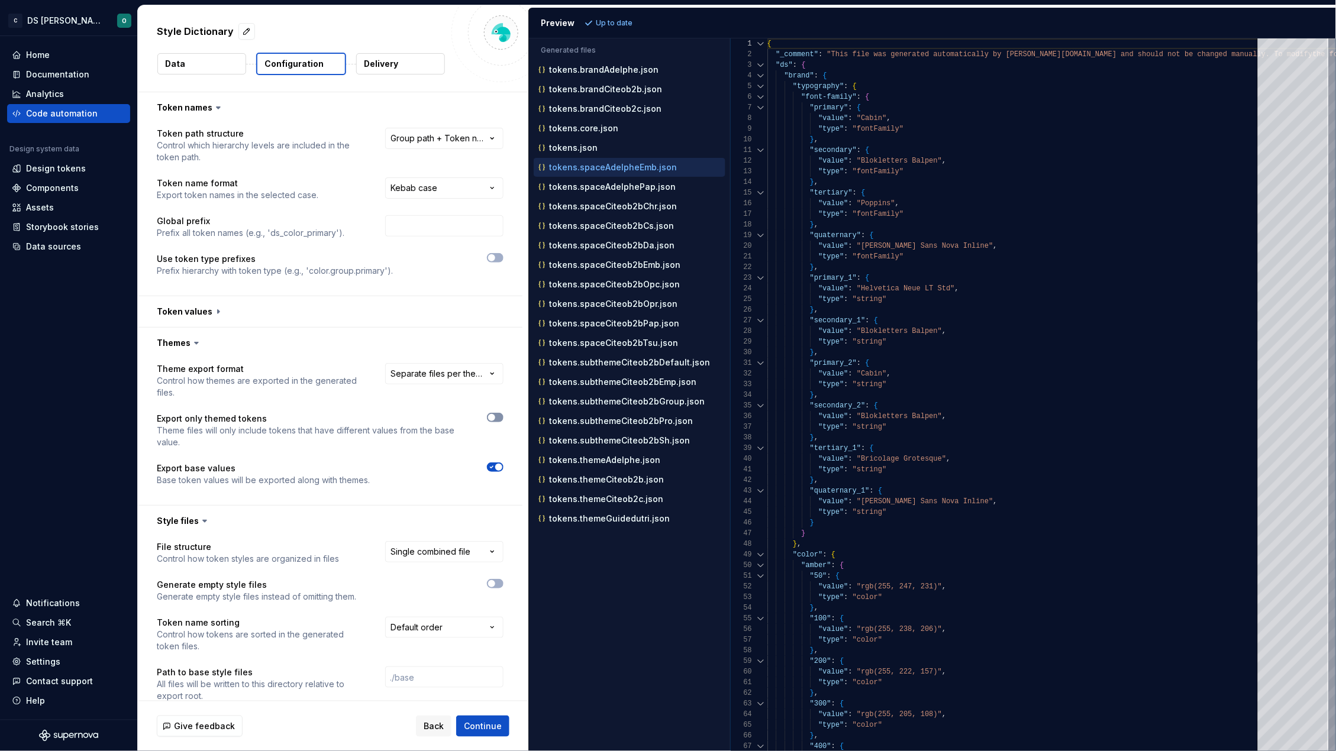
click at [494, 417] on icon "button" at bounding box center [491, 417] width 9 height 7
click at [626, 23] on span "Refresh preview" at bounding box center [625, 22] width 59 height 9
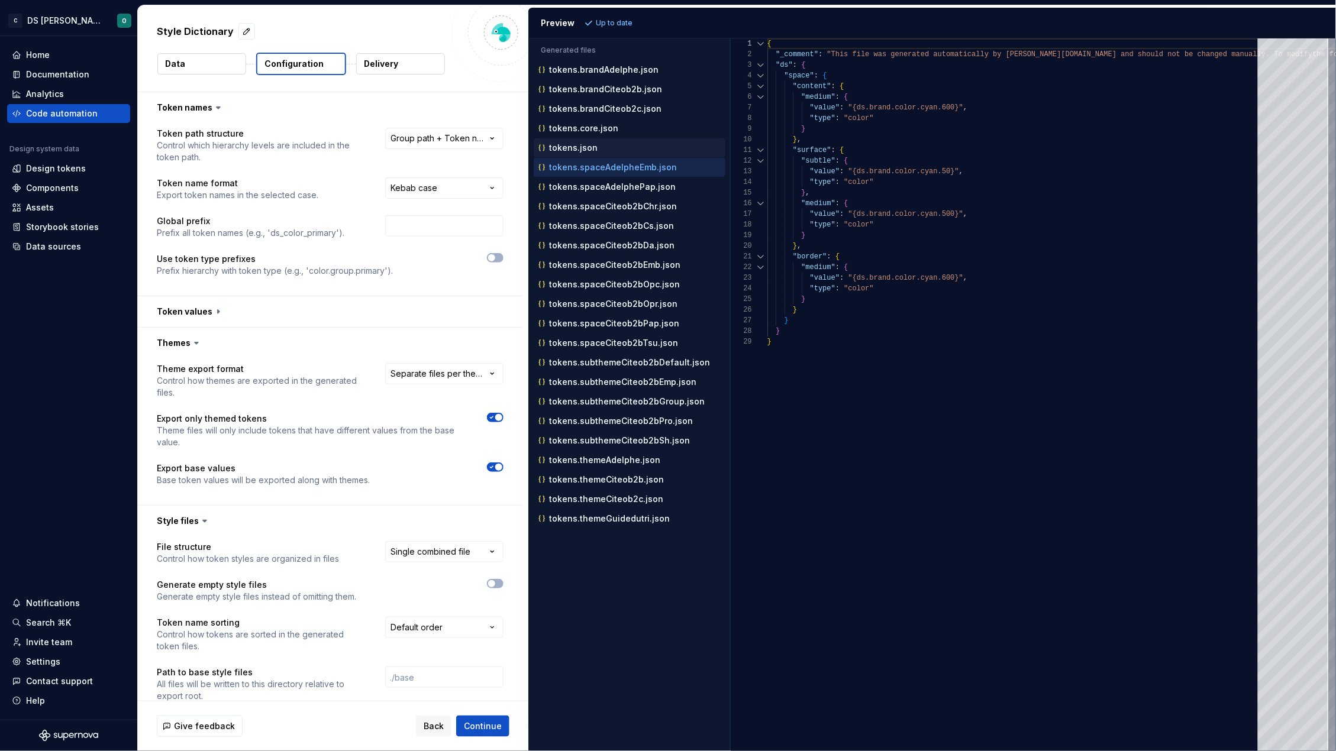
click at [617, 148] on div "tokens.json" at bounding box center [630, 148] width 189 height 12
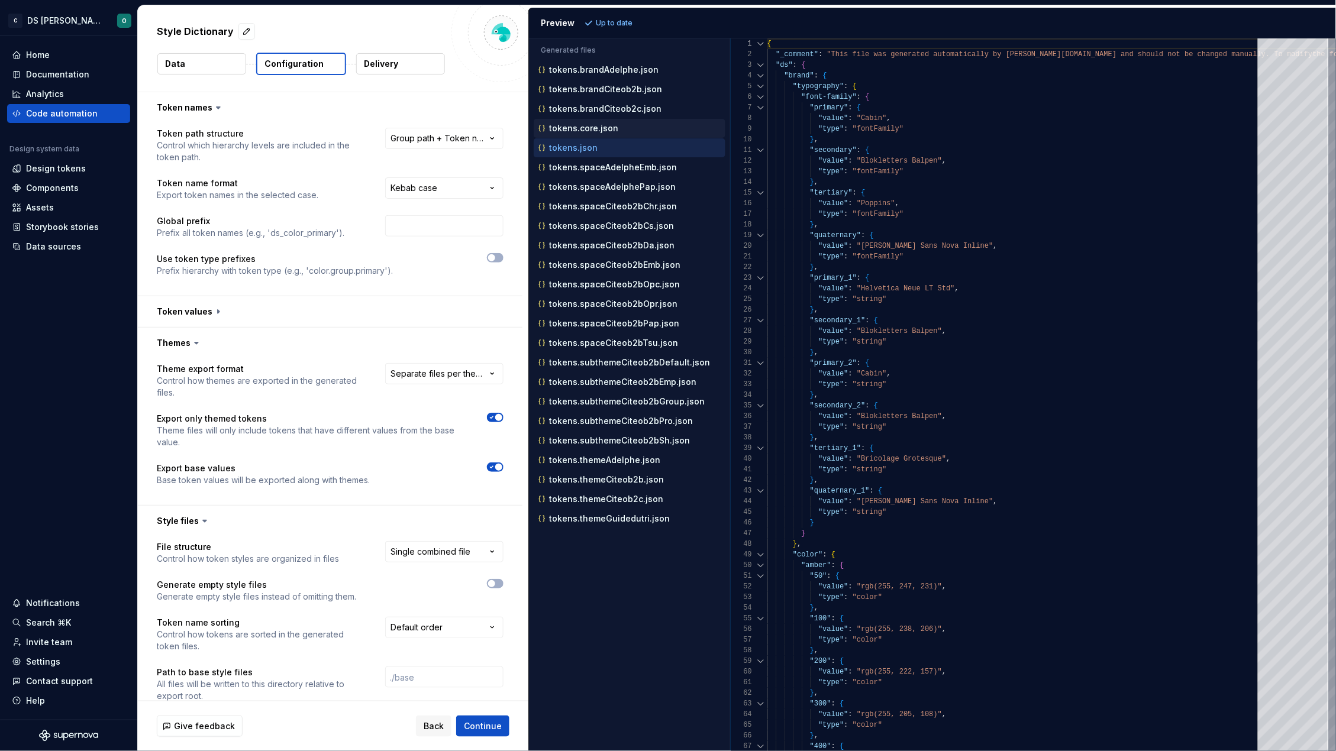
click at [610, 125] on p "tokens.core.json" at bounding box center [583, 128] width 69 height 9
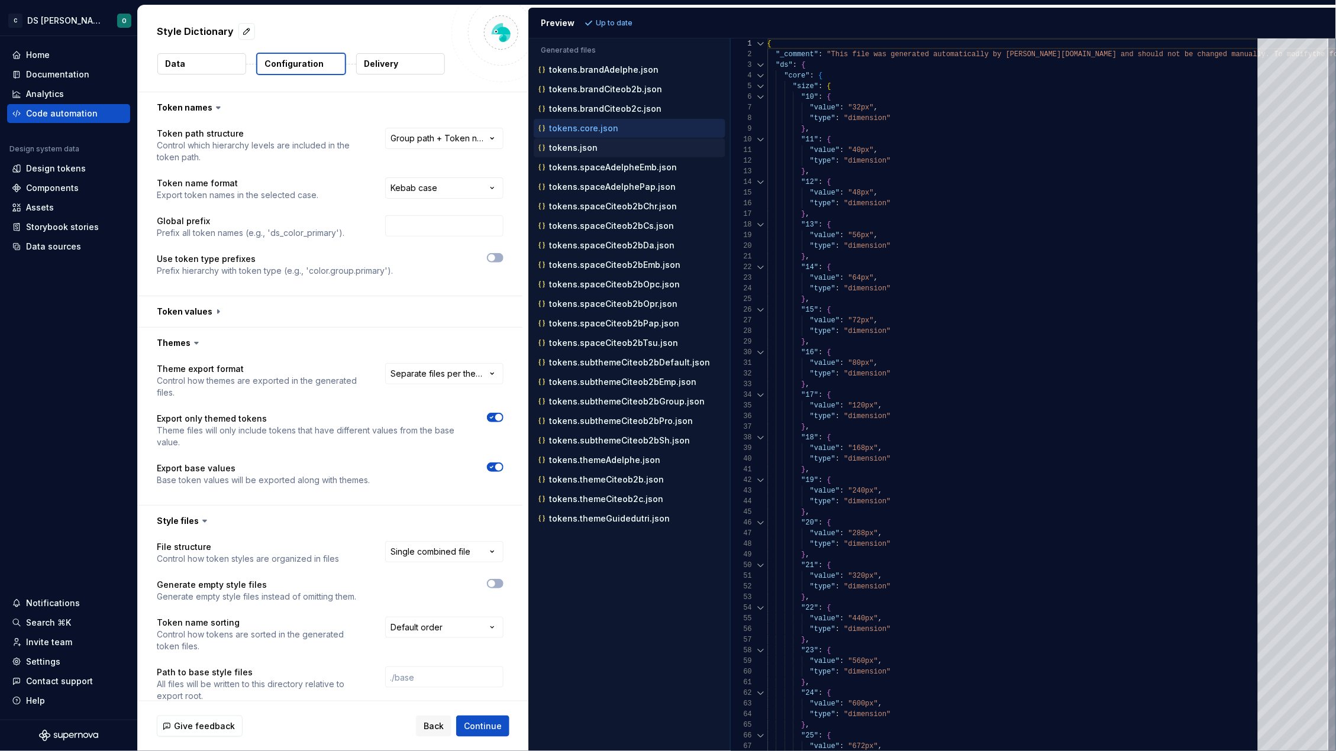
click at [604, 147] on div "tokens.json" at bounding box center [630, 148] width 189 height 12
type textarea "**********"
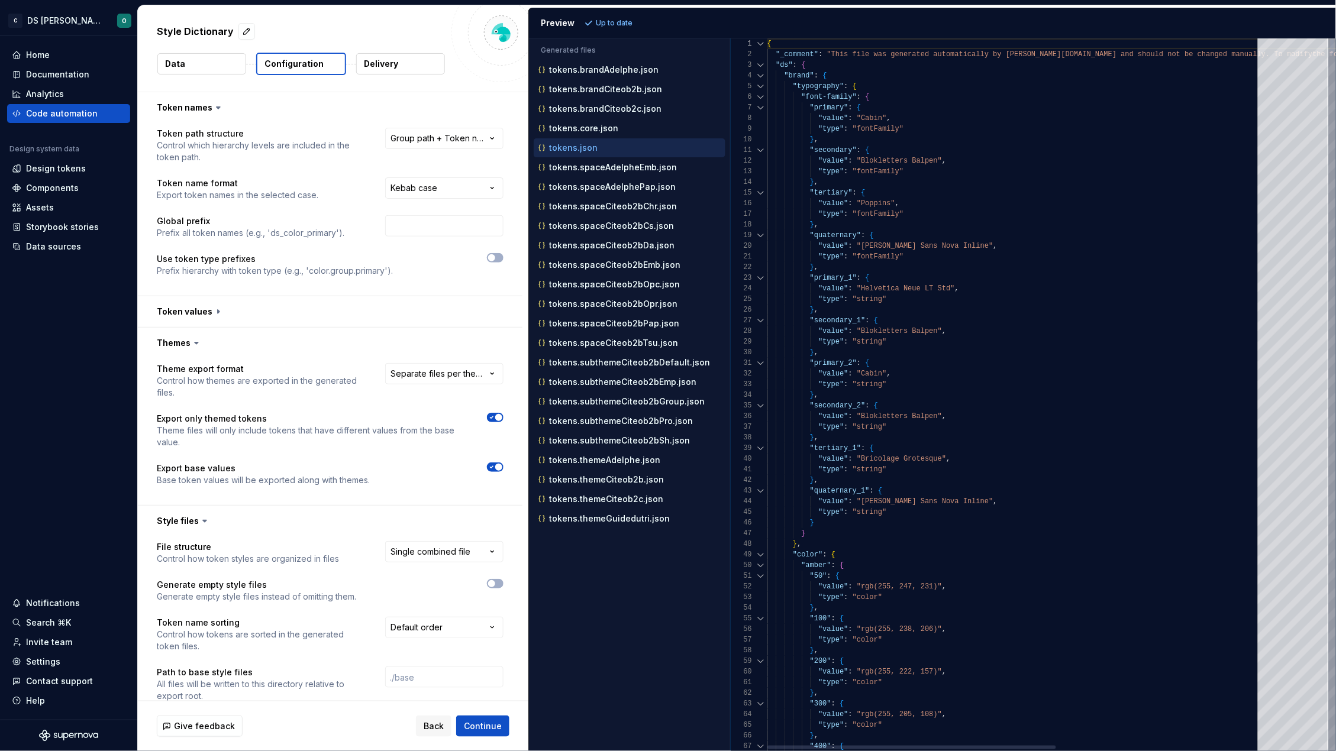
click at [761, 75] on div at bounding box center [760, 75] width 15 height 11
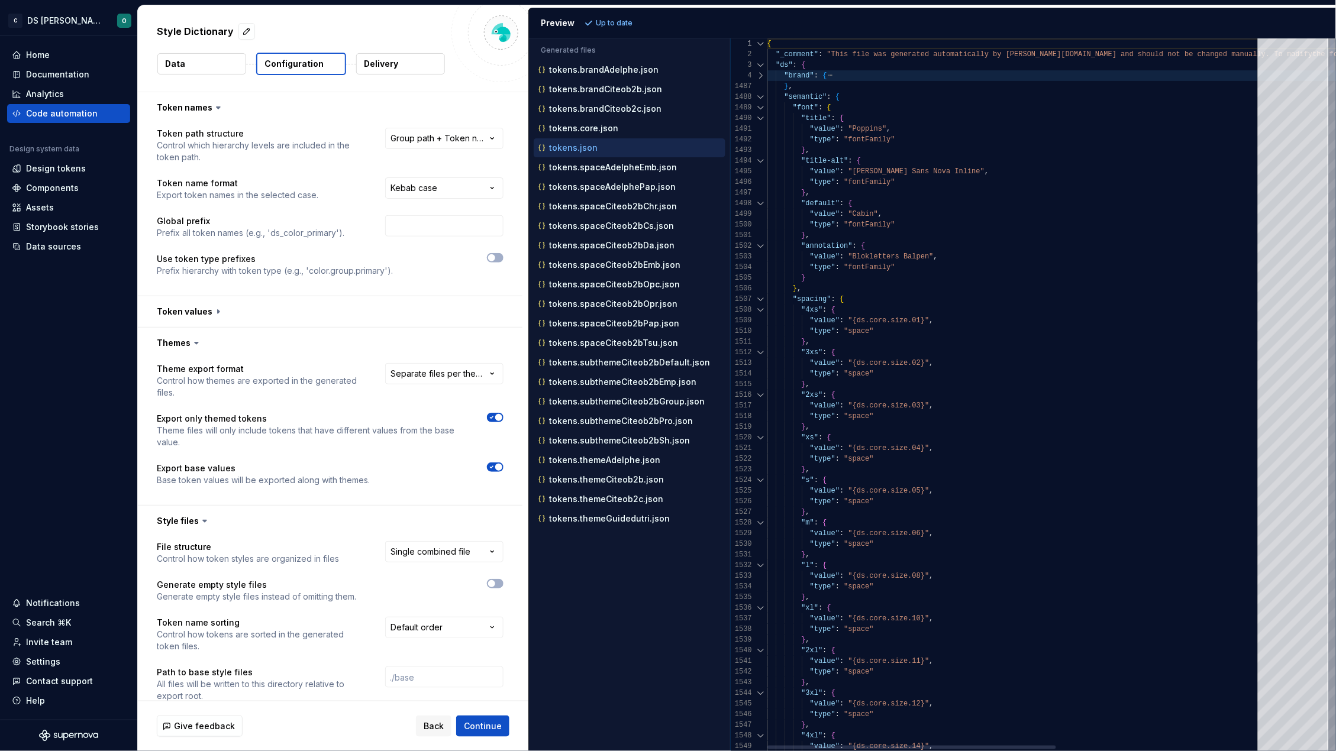
click at [761, 93] on div at bounding box center [760, 97] width 15 height 11
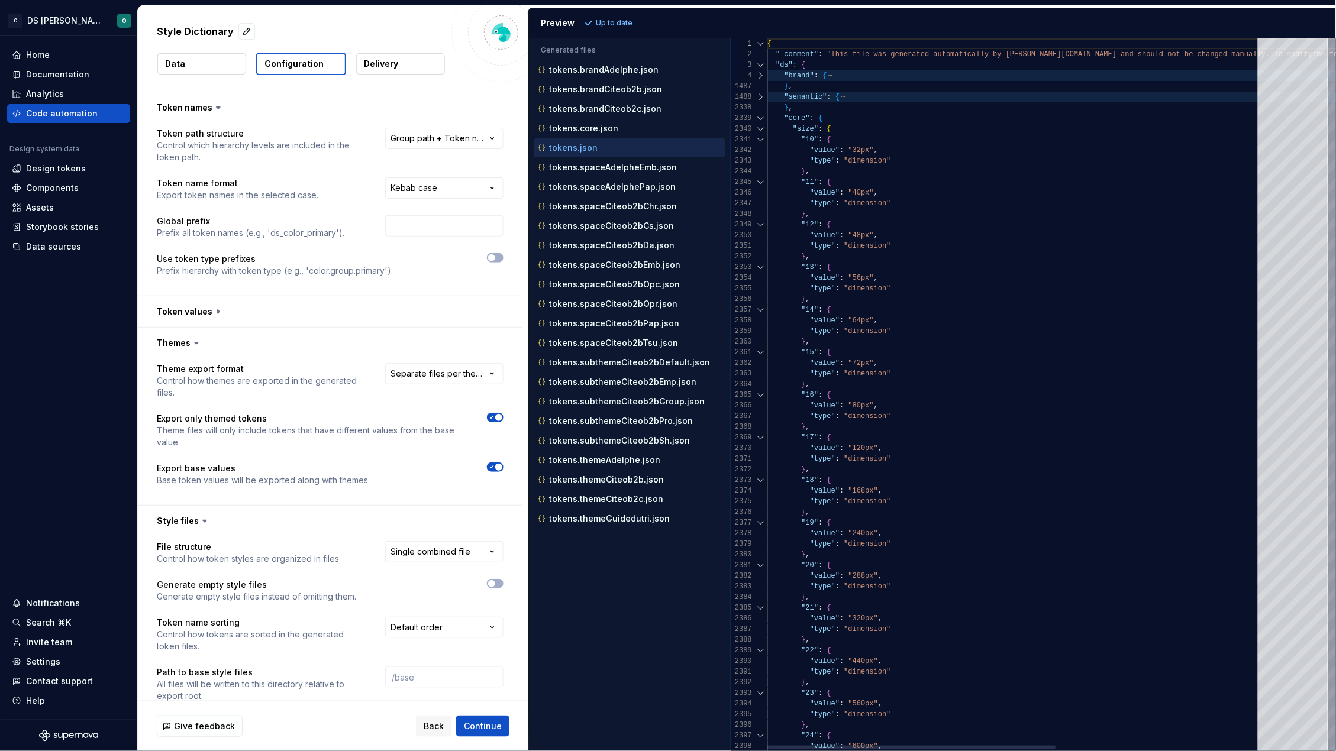
click at [759, 115] on div at bounding box center [760, 118] width 15 height 11
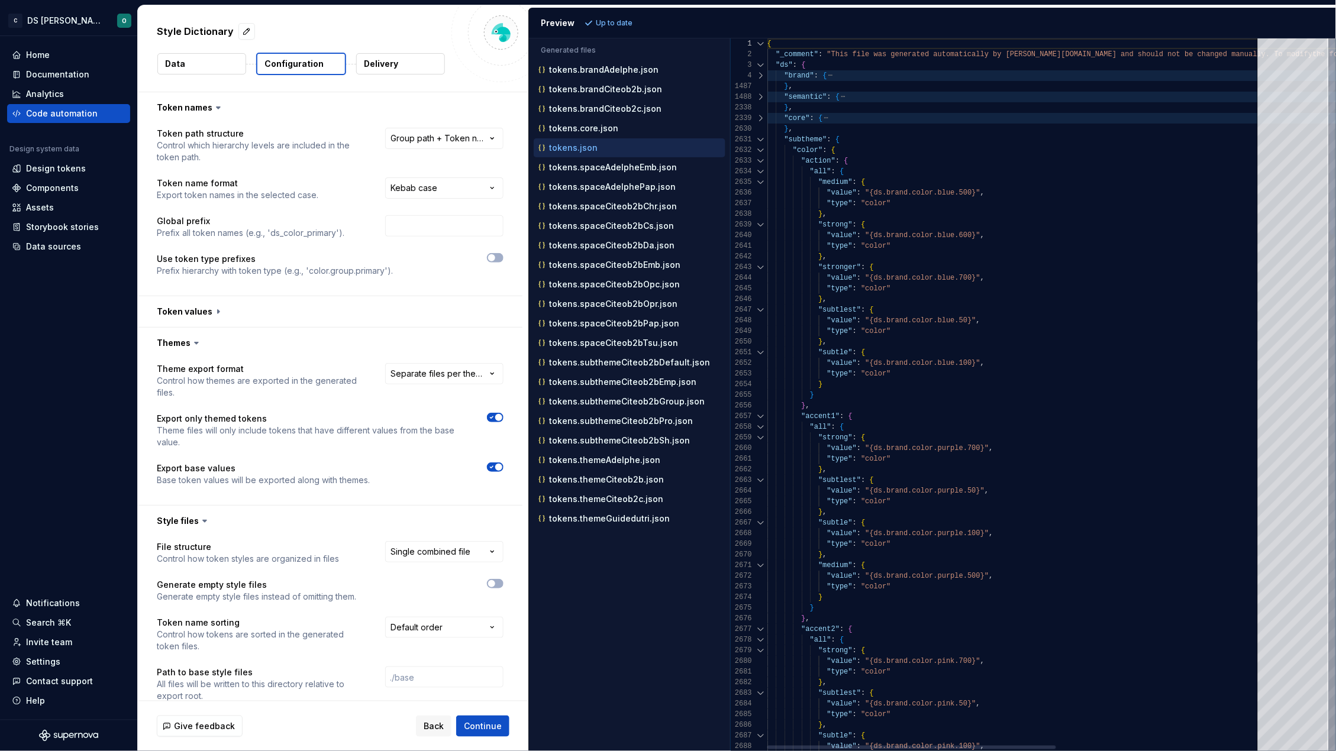
click at [761, 137] on div at bounding box center [760, 139] width 15 height 11
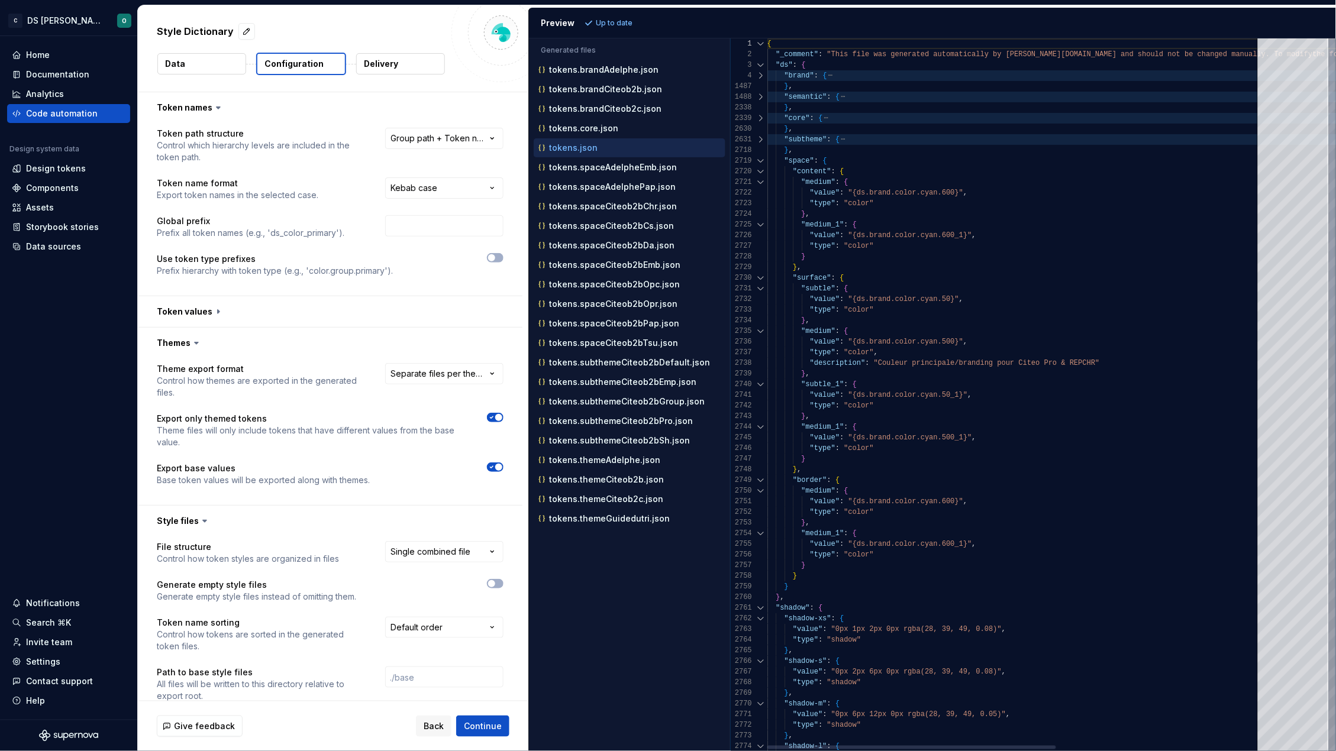
click at [760, 159] on div at bounding box center [760, 161] width 15 height 11
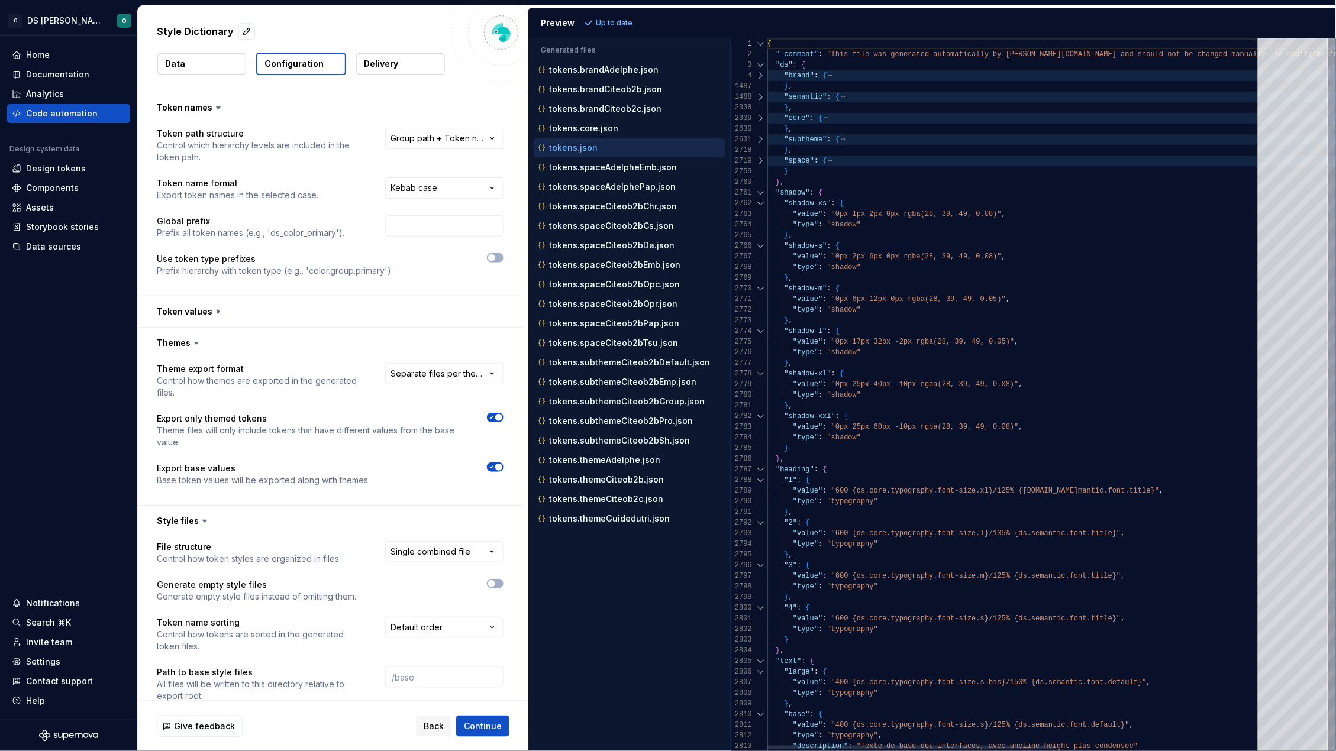
click at [761, 192] on div at bounding box center [760, 192] width 15 height 11
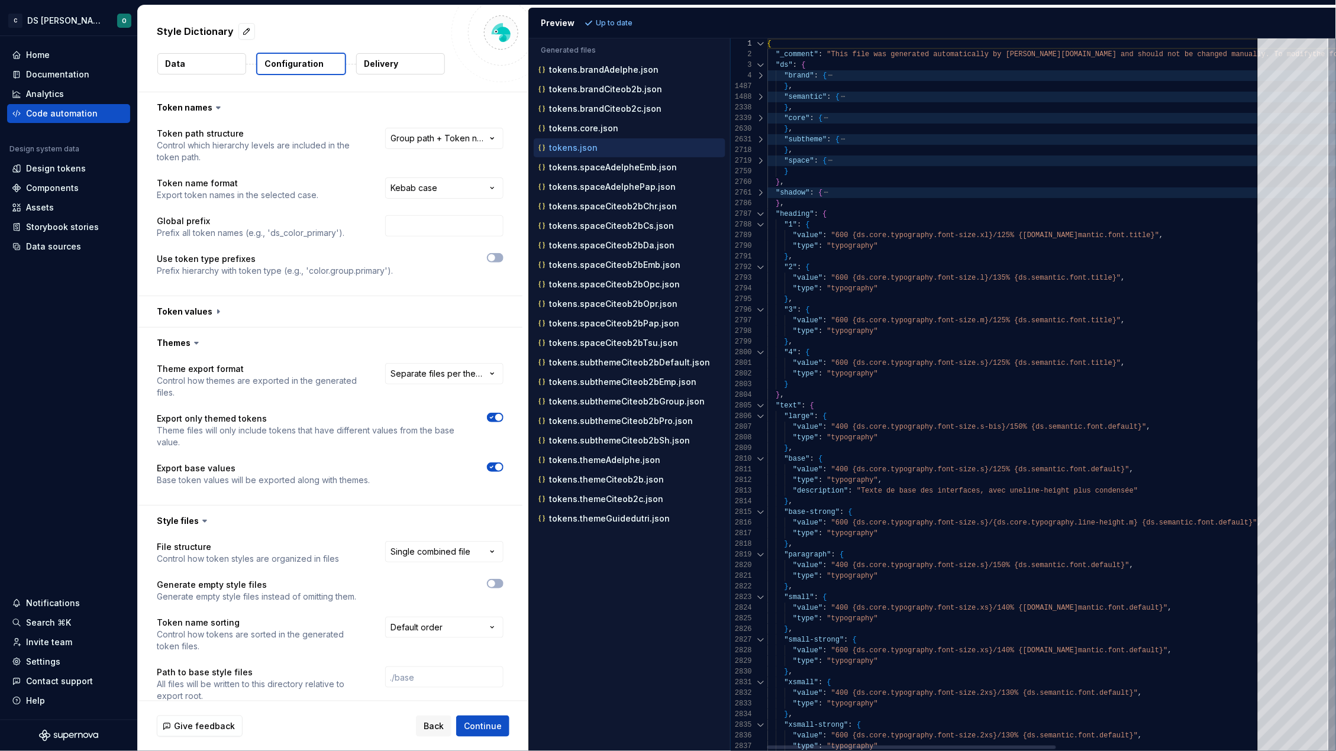
click at [760, 192] on div at bounding box center [760, 192] width 15 height 11
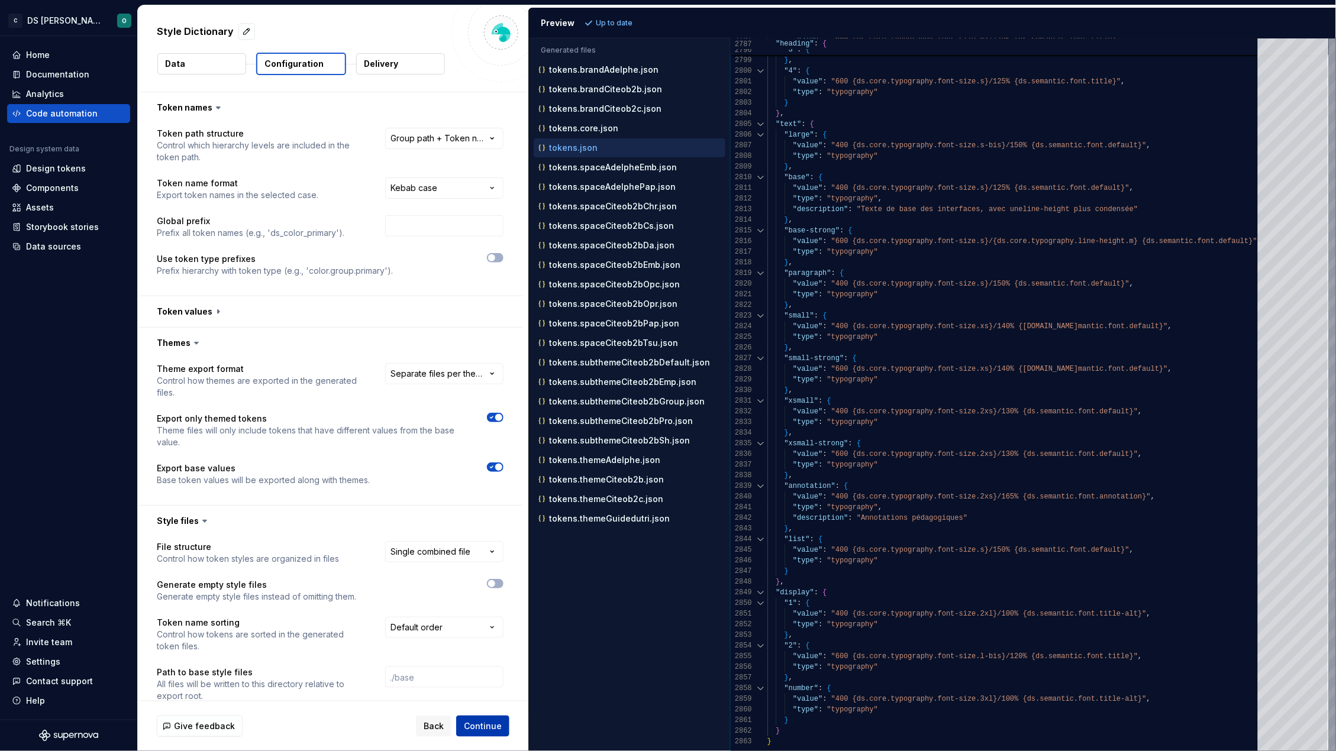
click at [488, 723] on span "Continue" at bounding box center [483, 726] width 38 height 12
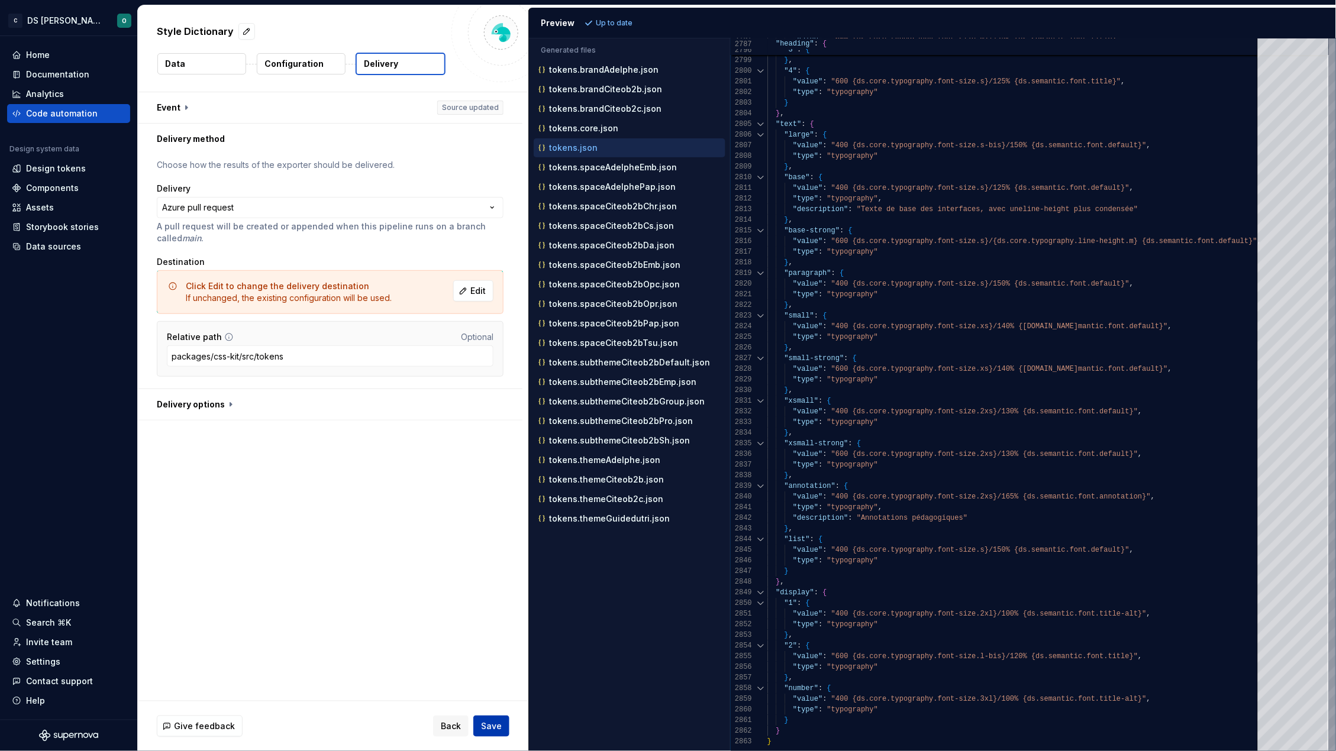
click at [494, 727] on span "Save" at bounding box center [491, 726] width 21 height 12
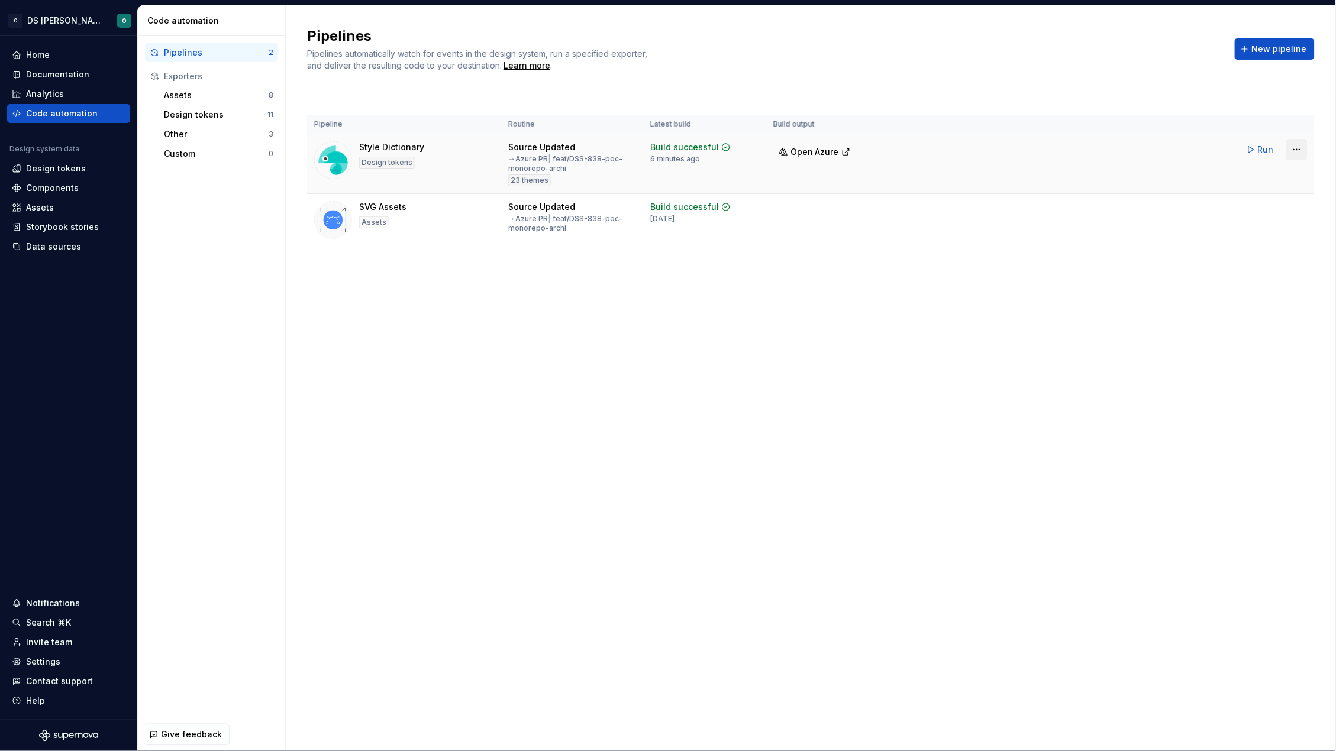
click at [1299, 148] on html "C DS Citeo O Home Documentation Analytics Code automation Design system data De…" at bounding box center [668, 375] width 1336 height 751
click at [1257, 176] on div "Edit pipeline" at bounding box center [1281, 175] width 101 height 12
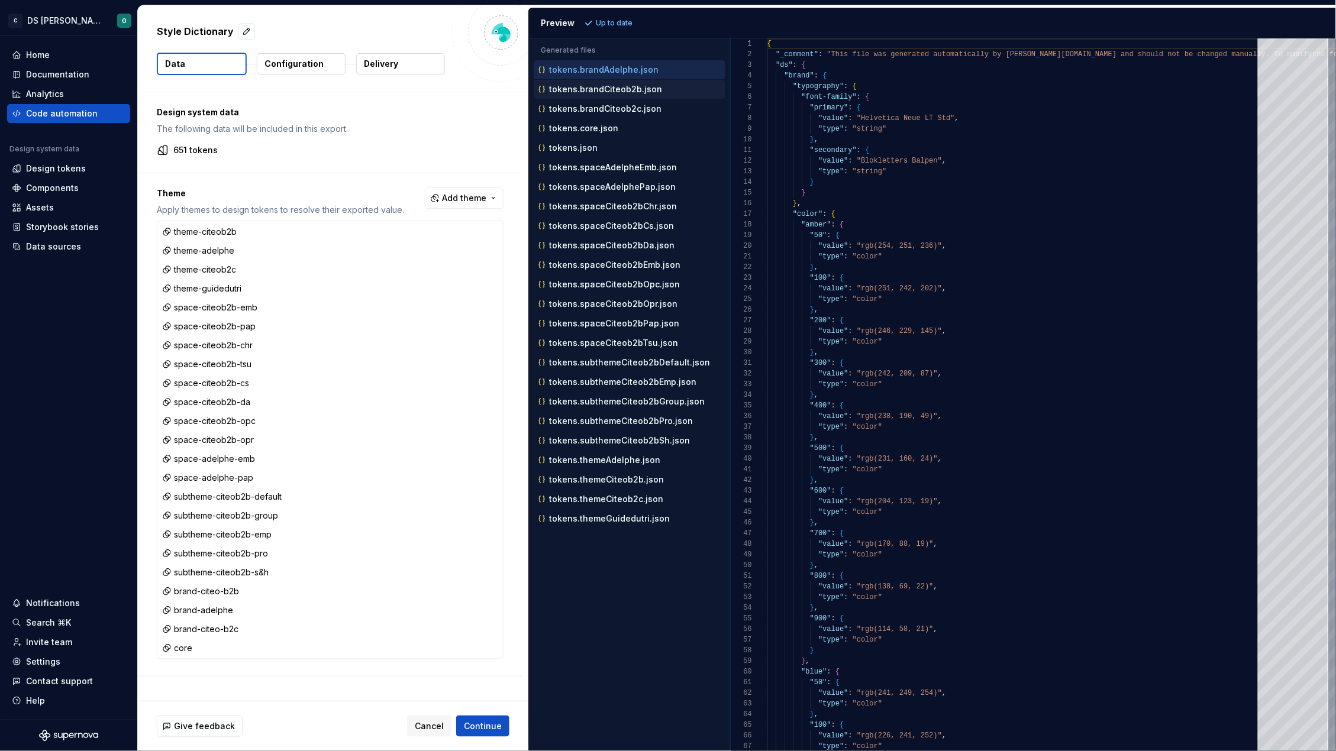
click at [590, 89] on p "tokens.brandCiteob2b.json" at bounding box center [605, 89] width 113 height 9
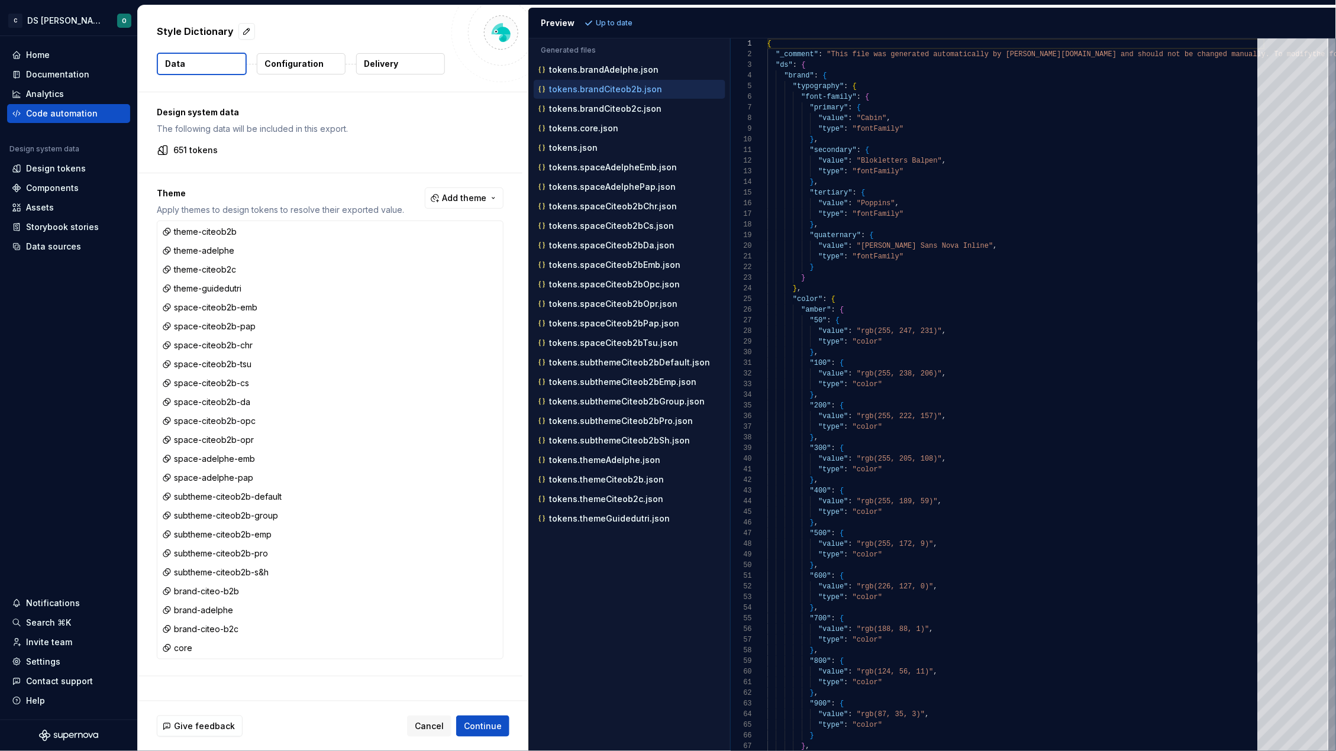
scroll to position [104, 0]
click at [590, 113] on p "tokens.brandCiteob2c.json" at bounding box center [605, 108] width 112 height 9
click at [590, 123] on div "tokens.core.json" at bounding box center [630, 128] width 189 height 12
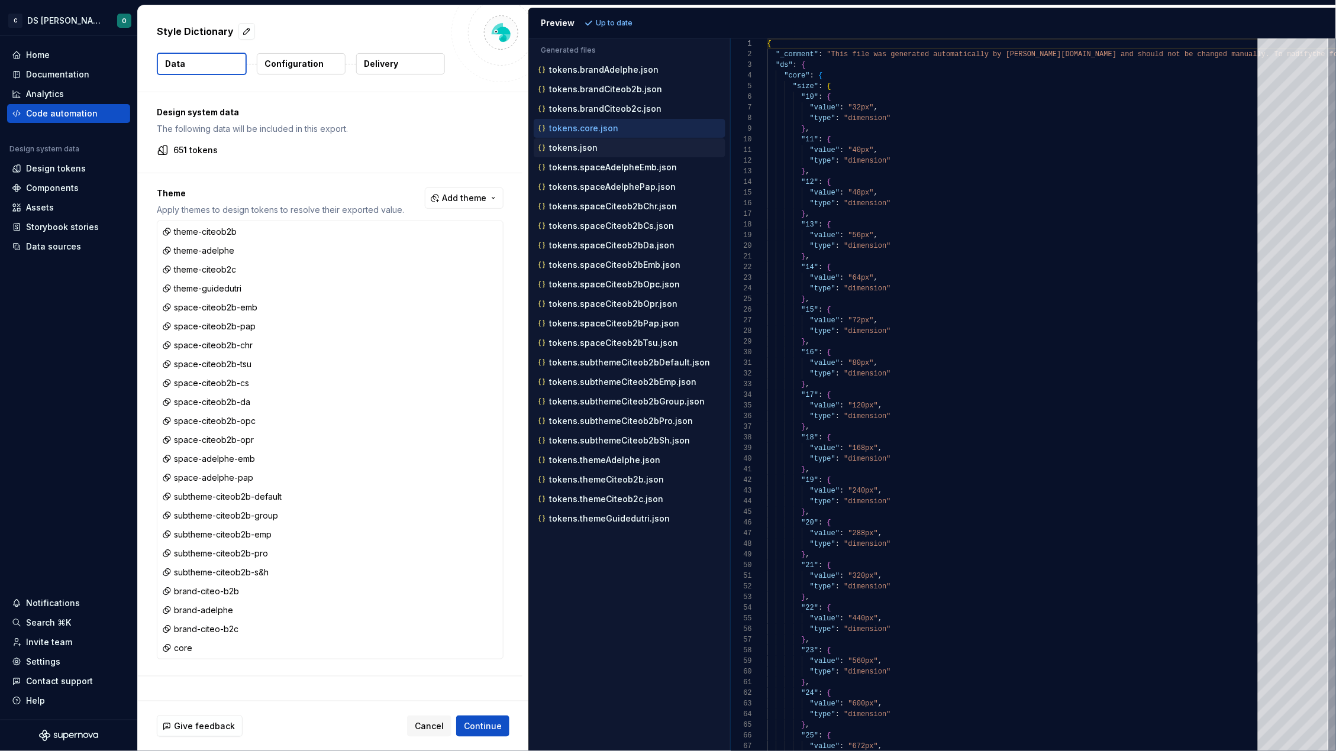
click at [588, 155] on div "tokens.json" at bounding box center [630, 147] width 192 height 19
click at [587, 148] on p "tokens.json" at bounding box center [573, 147] width 49 height 9
type textarea "**********"
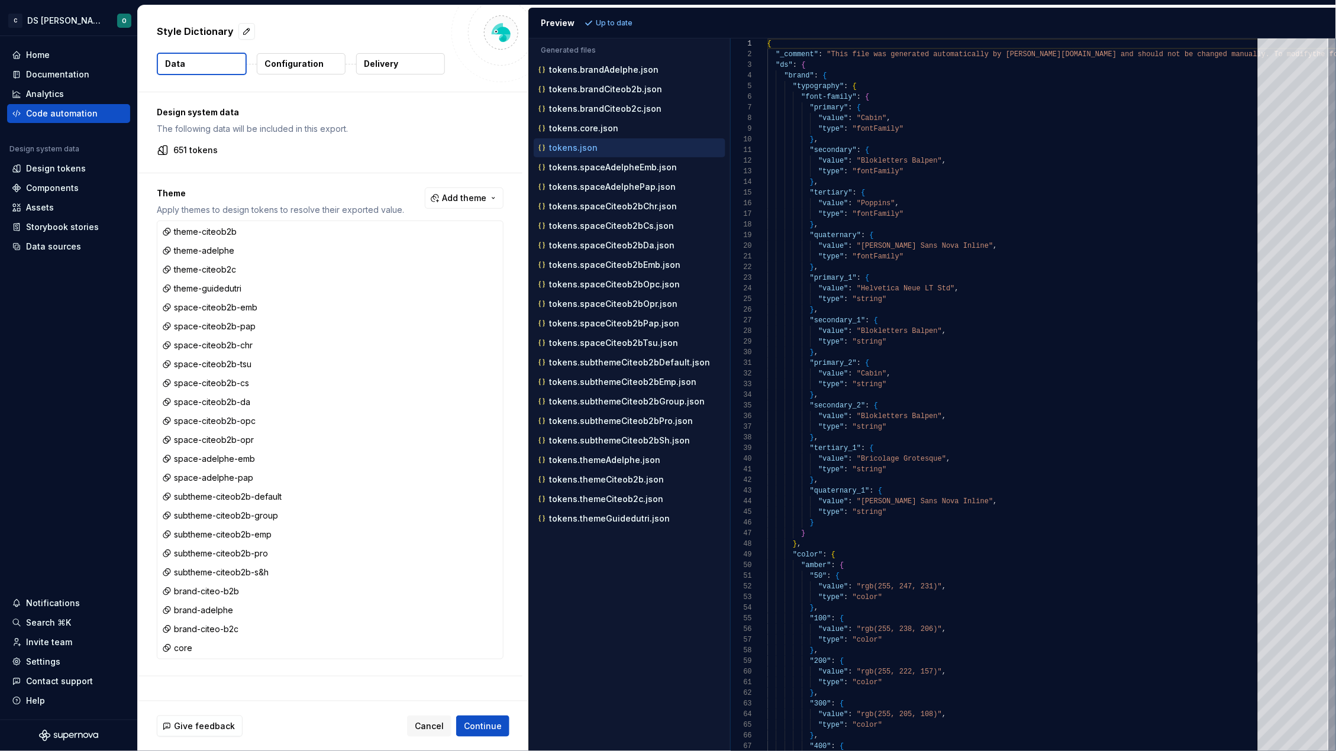
click at [315, 76] on div "Style Dictionary Data Configuration Delivery" at bounding box center [333, 48] width 390 height 86
click at [315, 58] on p "Configuration" at bounding box center [293, 64] width 59 height 12
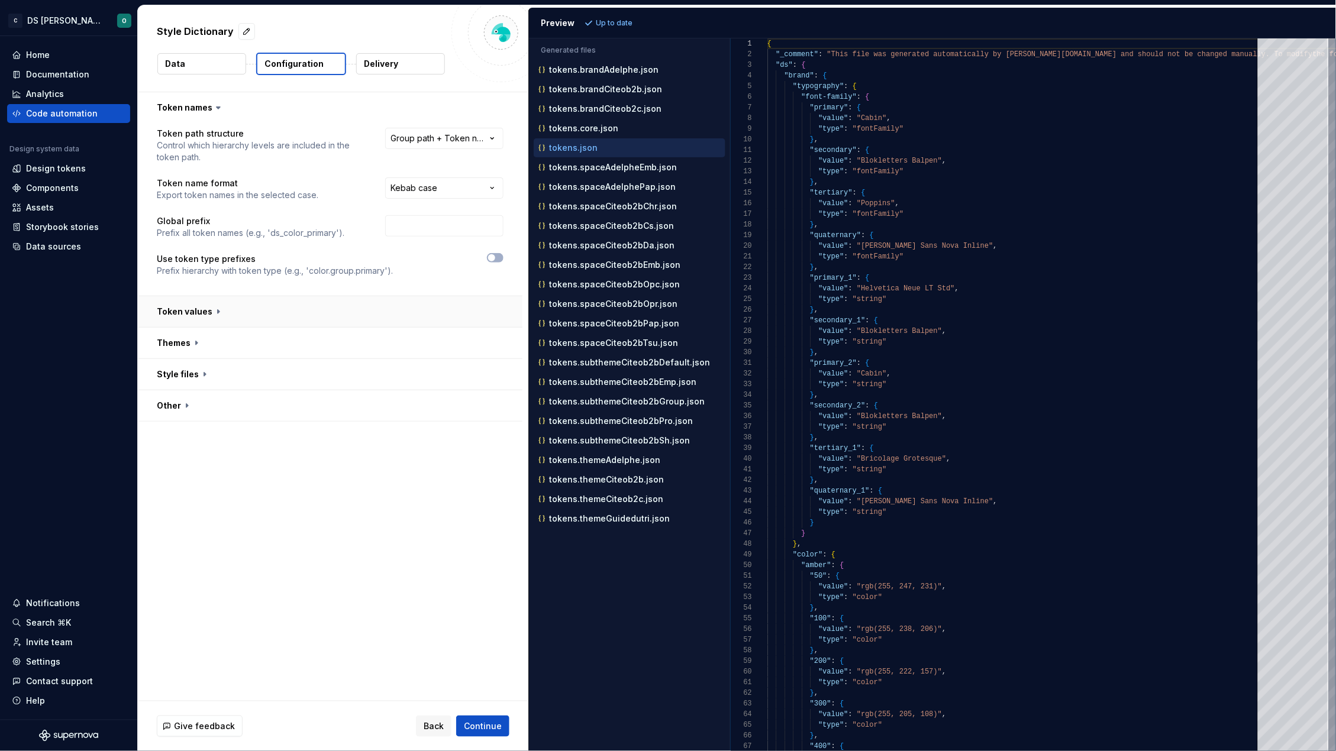
click at [428, 321] on button "button" at bounding box center [330, 311] width 384 height 31
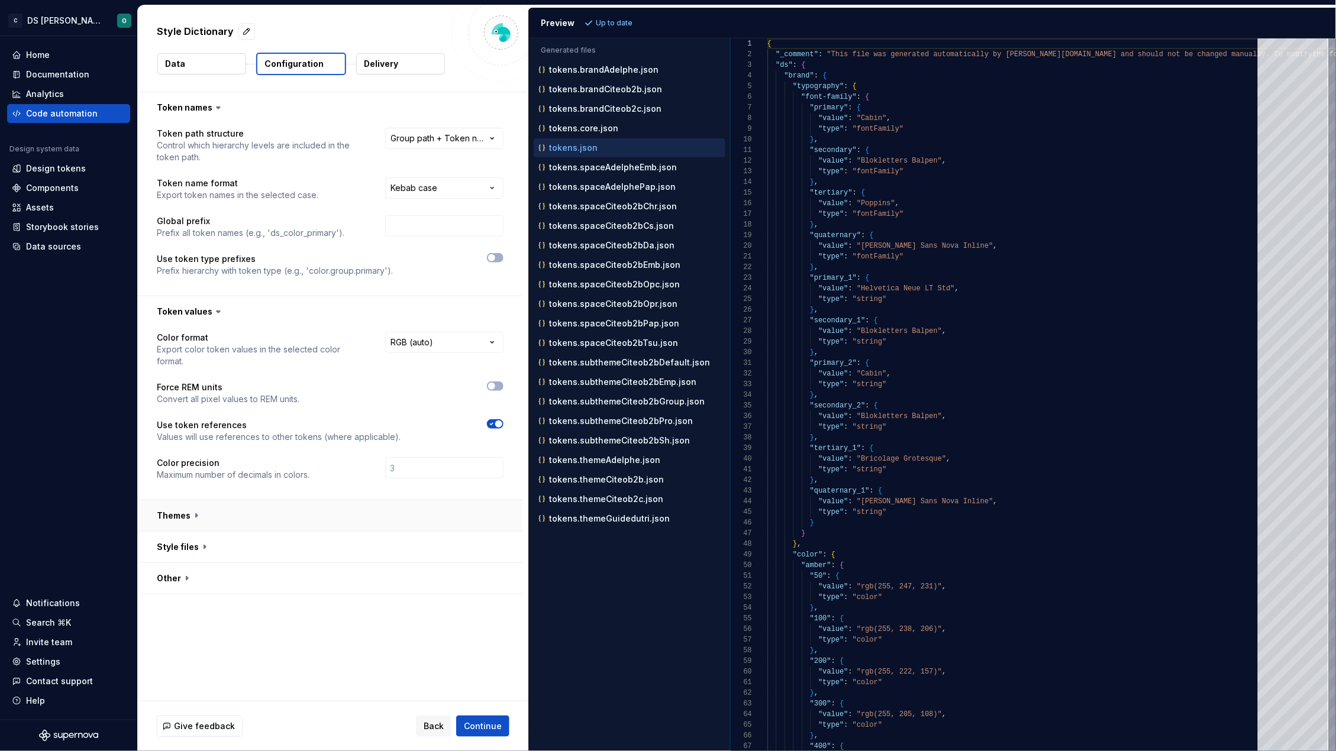
click at [387, 518] on button "button" at bounding box center [330, 515] width 384 height 31
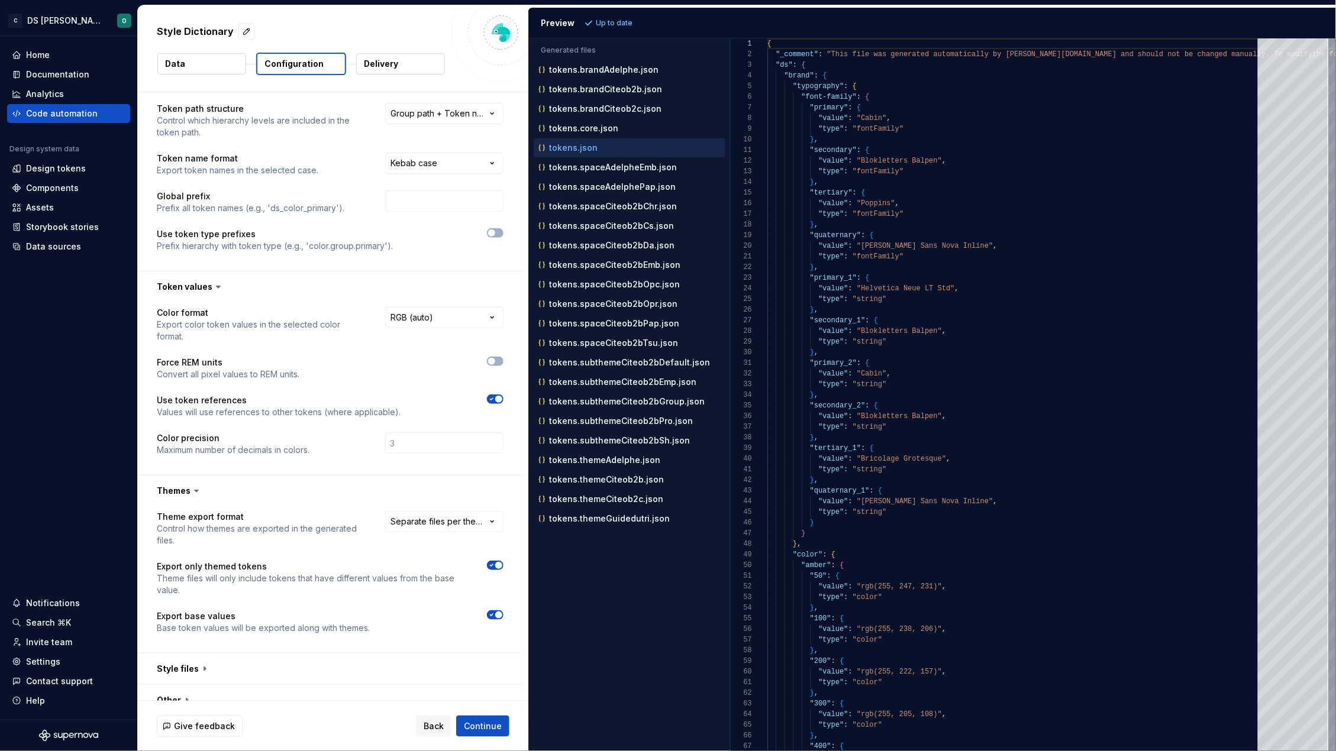
scroll to position [40, 0]
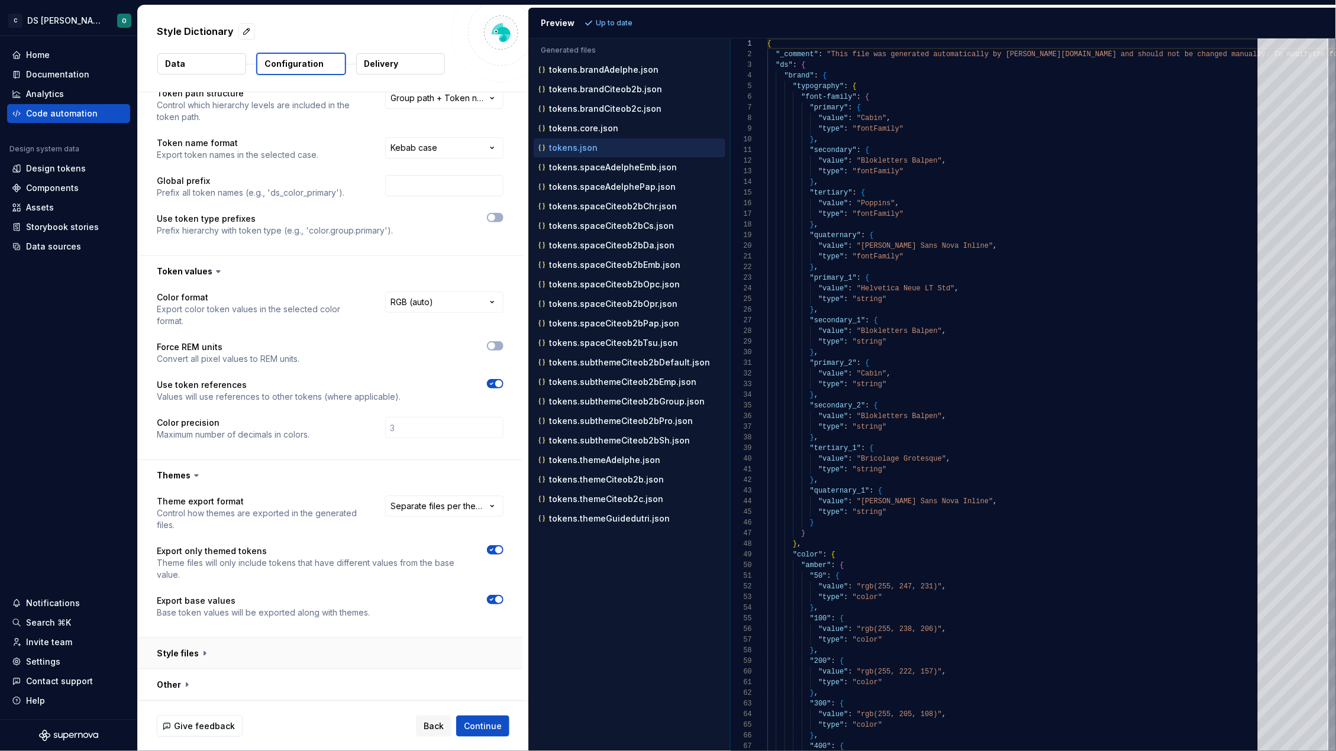
click at [372, 645] on button "button" at bounding box center [330, 653] width 384 height 31
click at [495, 552] on span "button" at bounding box center [498, 550] width 7 height 7
click at [622, 18] on span "Refresh preview" at bounding box center [625, 22] width 59 height 9
click at [576, 132] on p "tokens.core.json" at bounding box center [583, 128] width 69 height 9
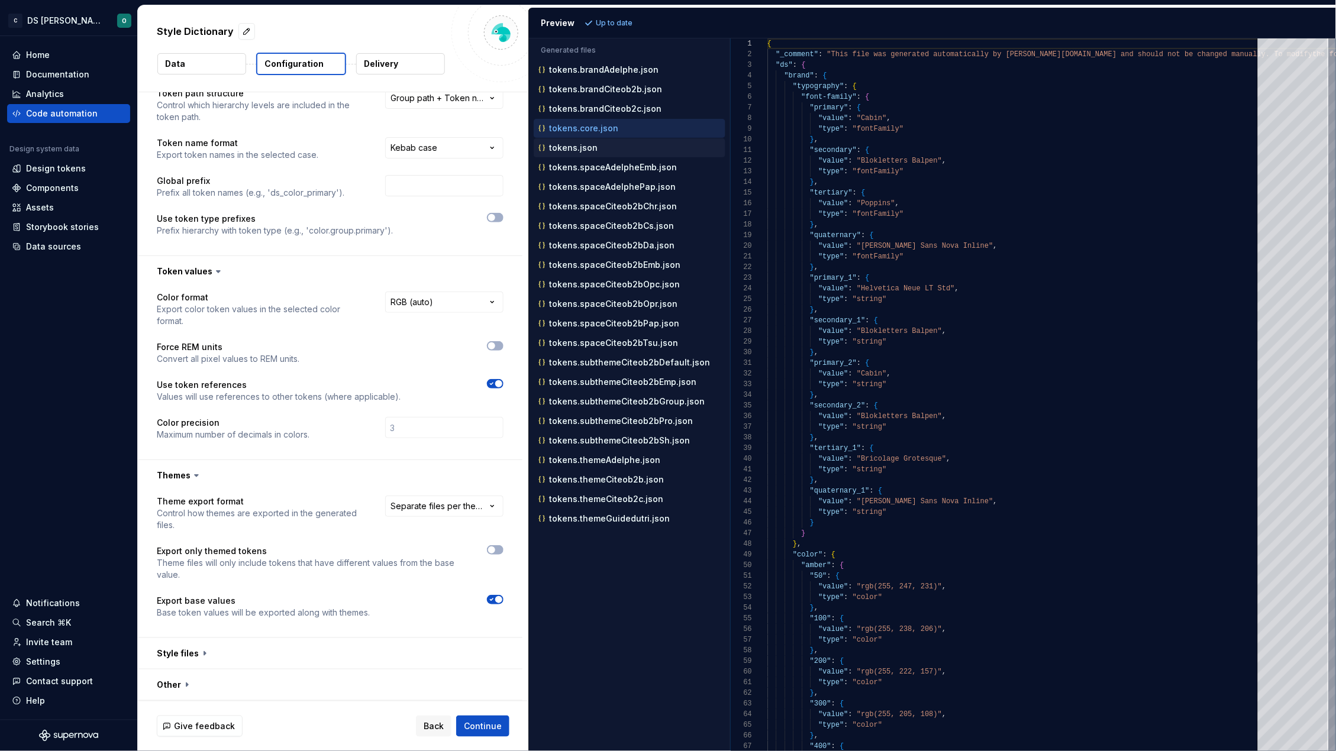
click at [575, 143] on p "tokens.json" at bounding box center [573, 147] width 49 height 9
click at [493, 550] on span "button" at bounding box center [491, 550] width 7 height 7
click at [613, 26] on span "Refresh preview" at bounding box center [625, 22] width 59 height 9
click at [495, 599] on span "button" at bounding box center [498, 599] width 7 height 7
click at [634, 27] on span "Refresh preview" at bounding box center [625, 22] width 59 height 9
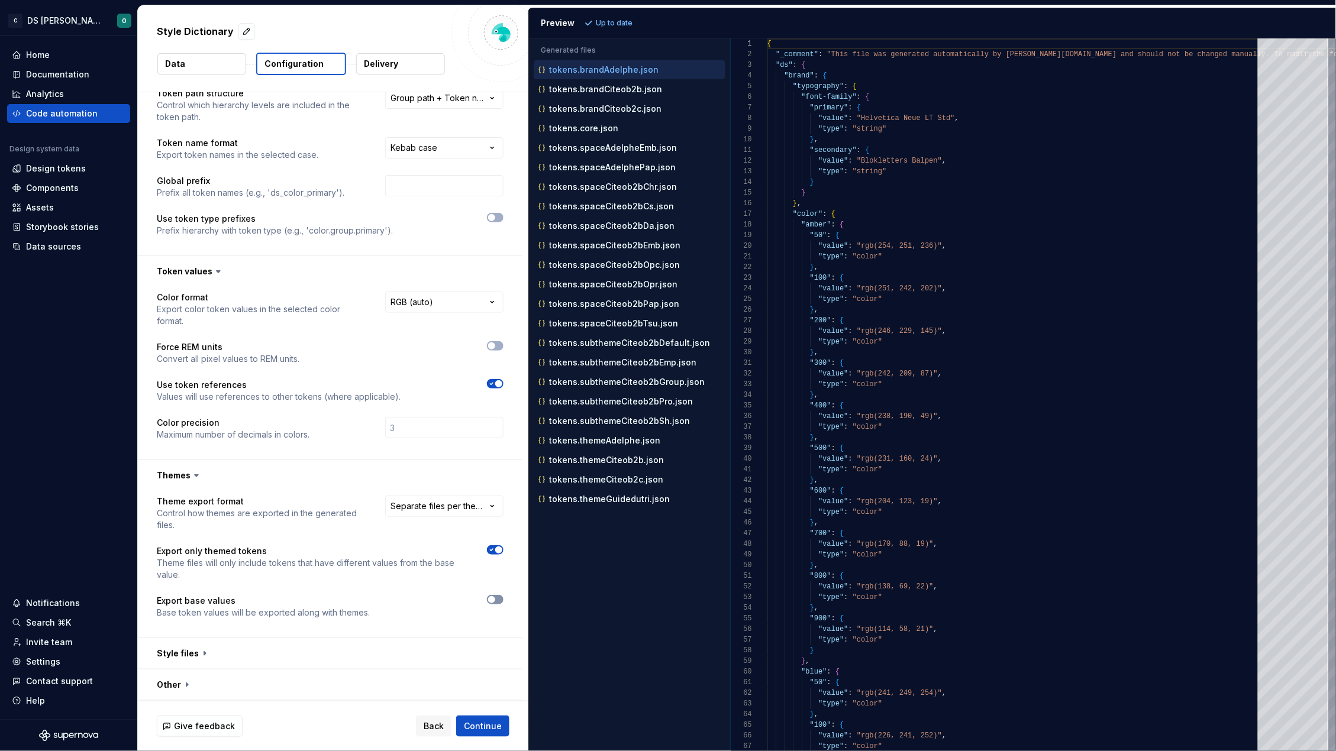
click at [490, 601] on span "button" at bounding box center [491, 599] width 7 height 7
click at [624, 26] on span "Refresh preview" at bounding box center [625, 22] width 59 height 9
click at [608, 149] on div "tokens.json" at bounding box center [630, 148] width 189 height 12
type textarea "**********"
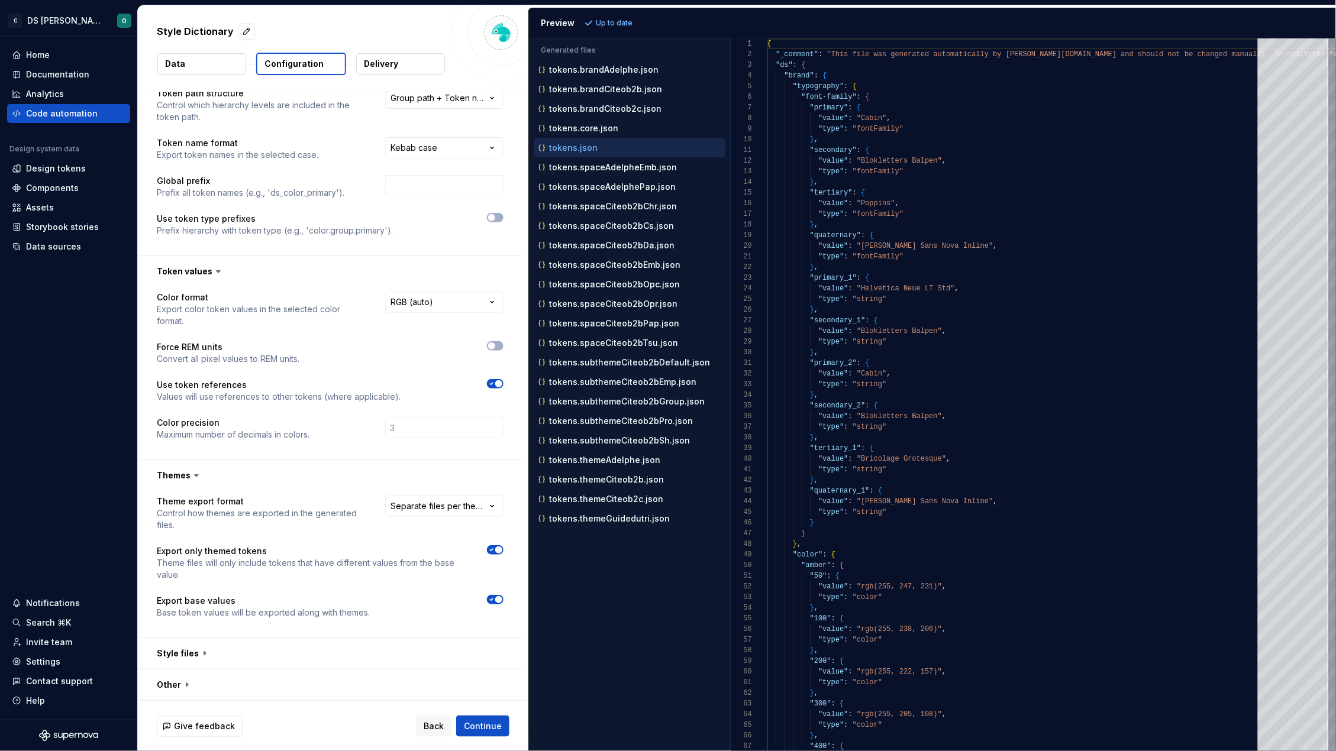
click at [495, 383] on span "button" at bounding box center [498, 383] width 7 height 7
click at [620, 21] on span "Refresh preview" at bounding box center [625, 22] width 59 height 9
click at [491, 383] on span "button" at bounding box center [491, 383] width 7 height 7
click at [638, 22] on span "Refresh preview" at bounding box center [625, 22] width 59 height 9
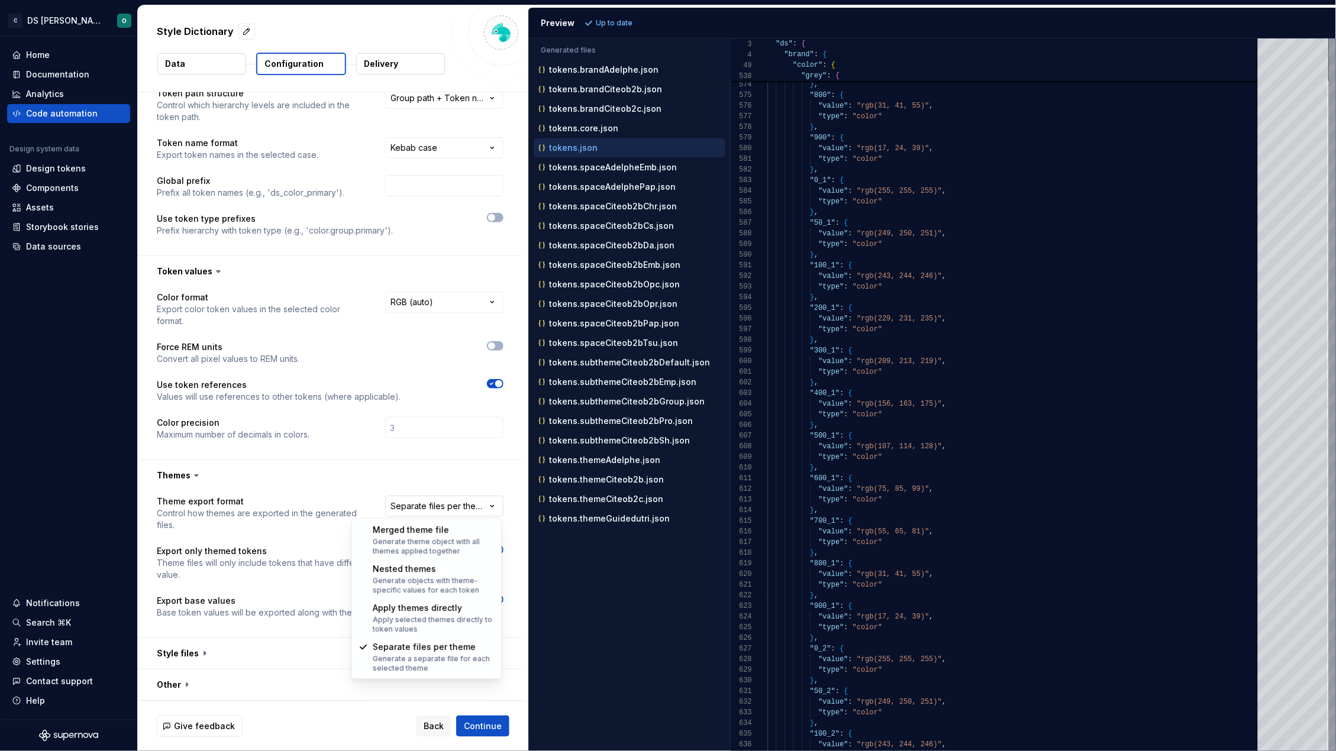
click at [451, 511] on html "**********" at bounding box center [668, 375] width 1336 height 751
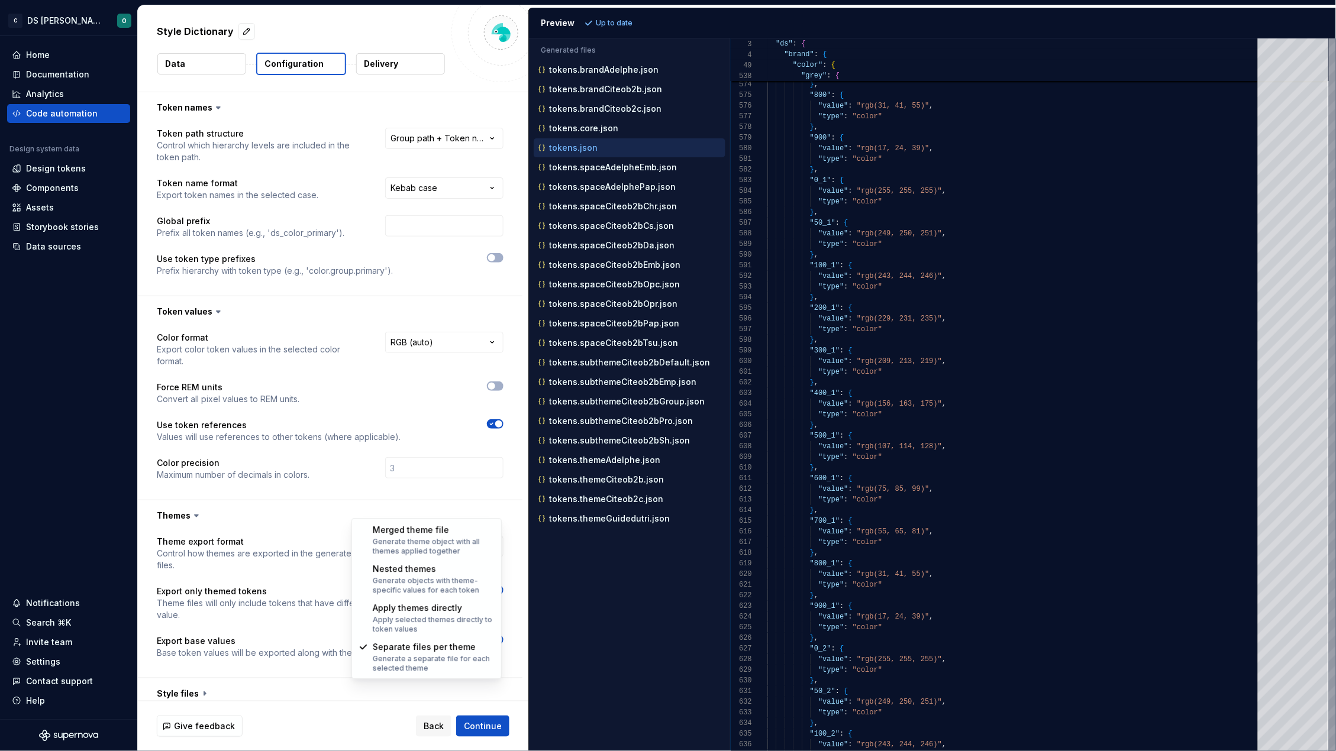
scroll to position [104, 0]
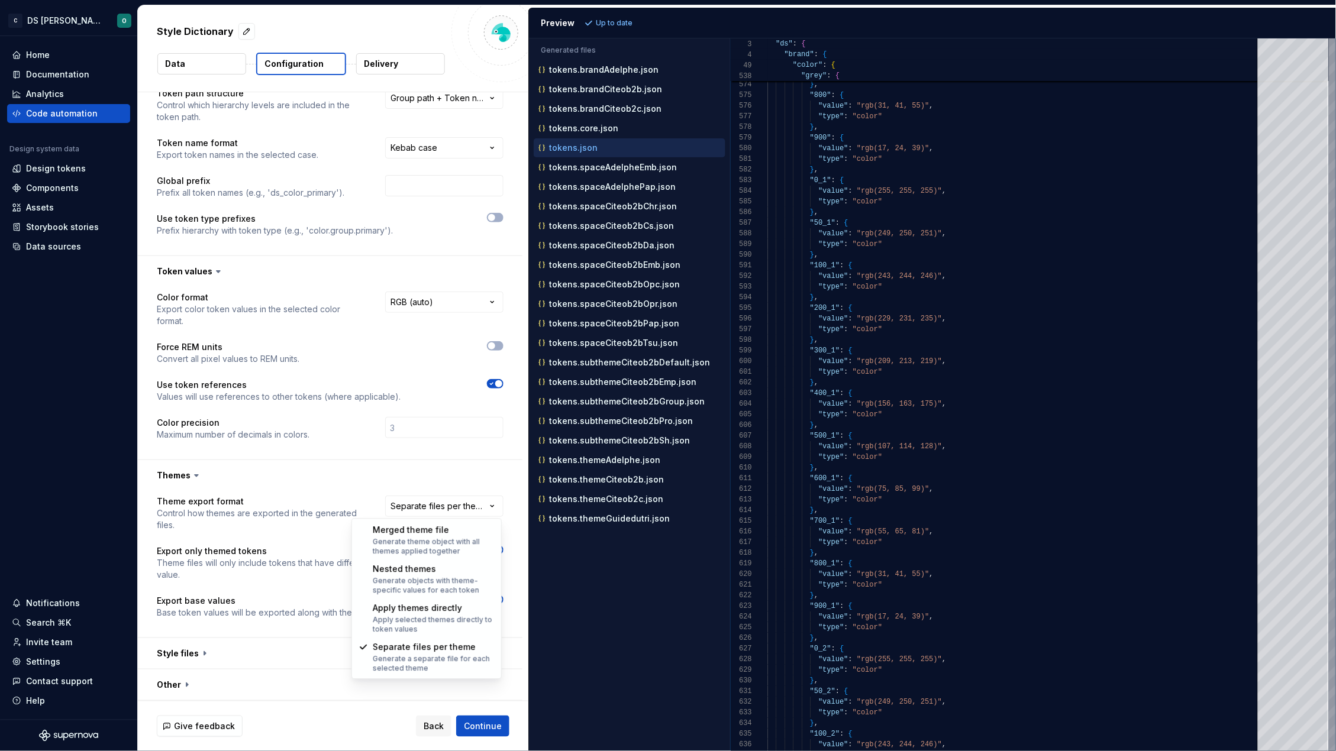
click at [379, 457] on html "**********" at bounding box center [668, 375] width 1336 height 751
click at [464, 502] on html "**********" at bounding box center [668, 375] width 1336 height 751
select select "**********"
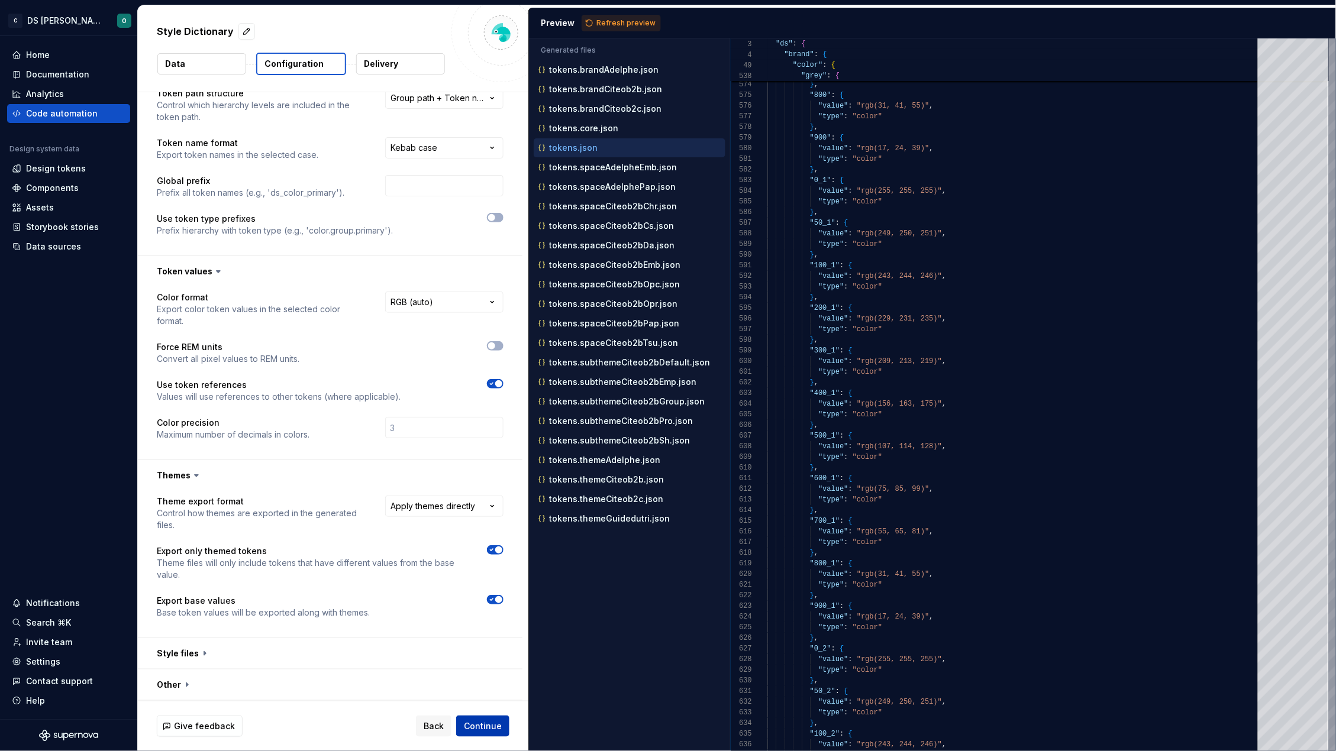
click at [494, 724] on span "Continue" at bounding box center [483, 726] width 38 height 12
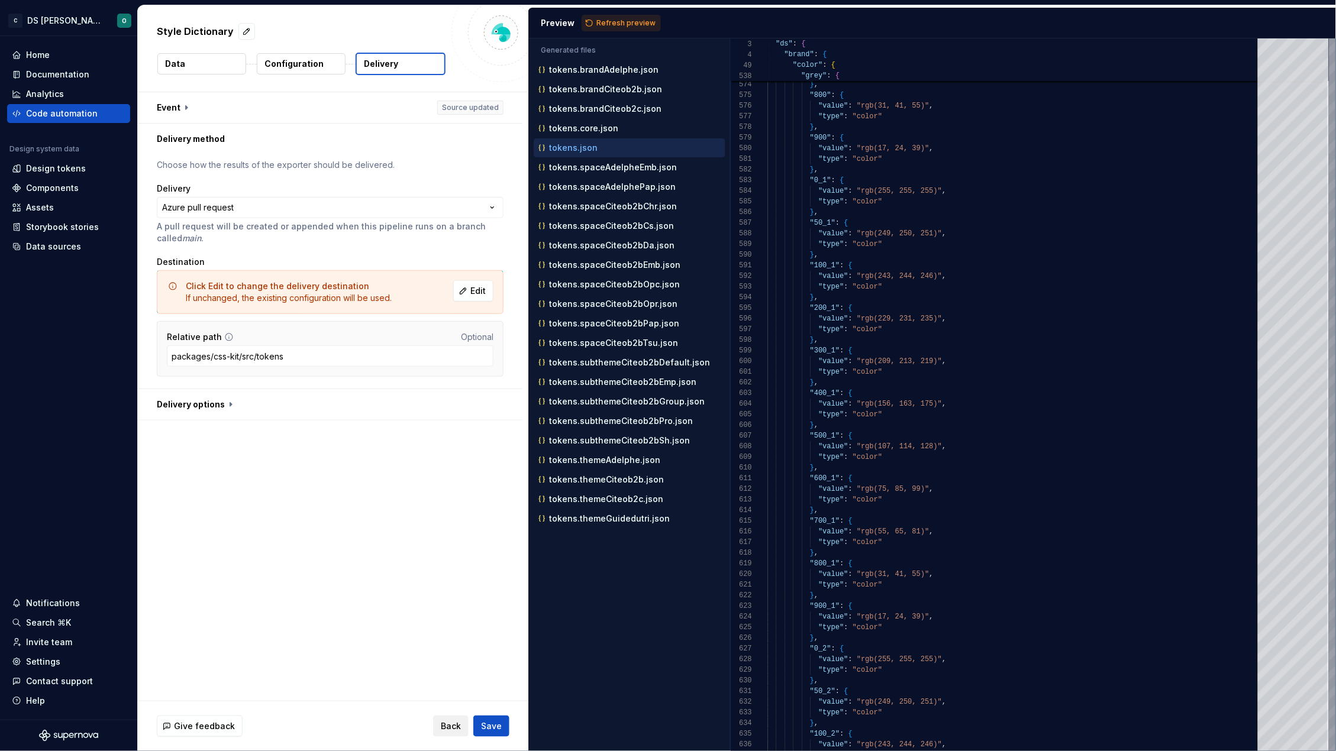
click at [448, 726] on span "Back" at bounding box center [451, 726] width 20 height 12
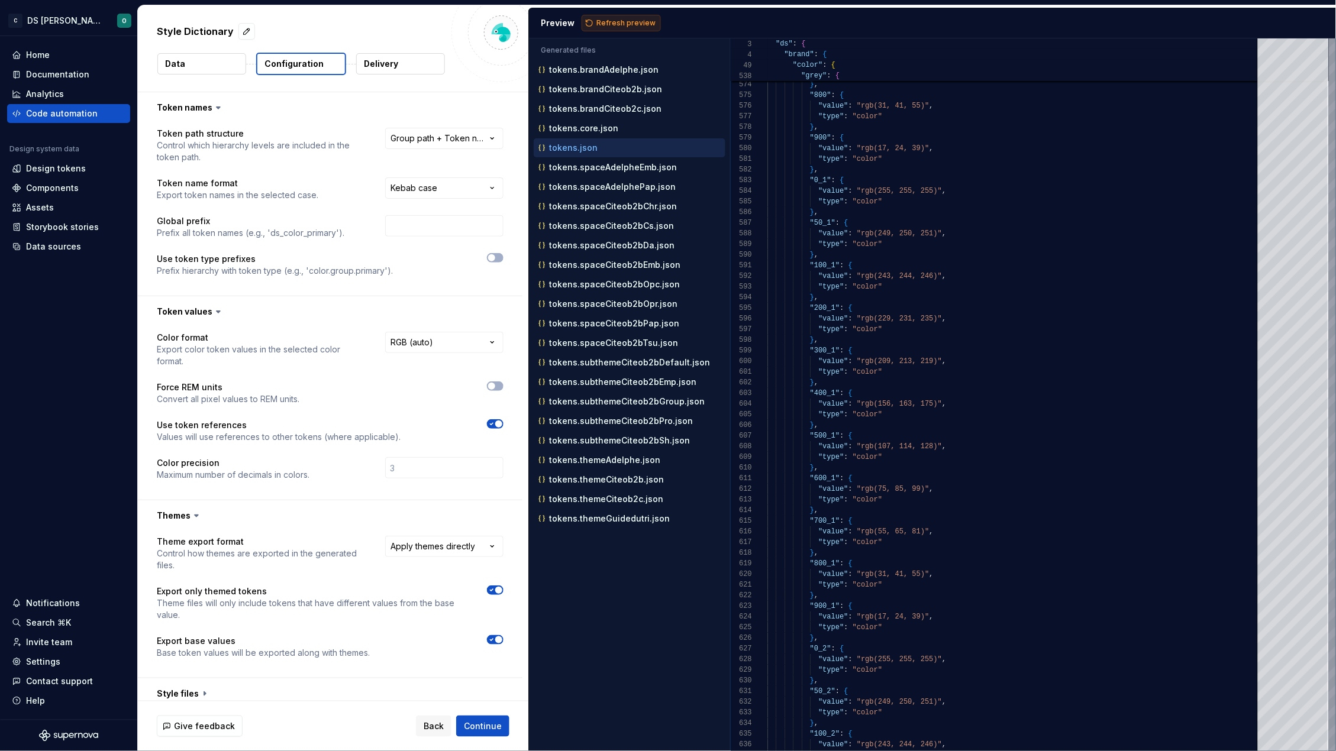
click at [625, 24] on span "Refresh preview" at bounding box center [625, 22] width 59 height 9
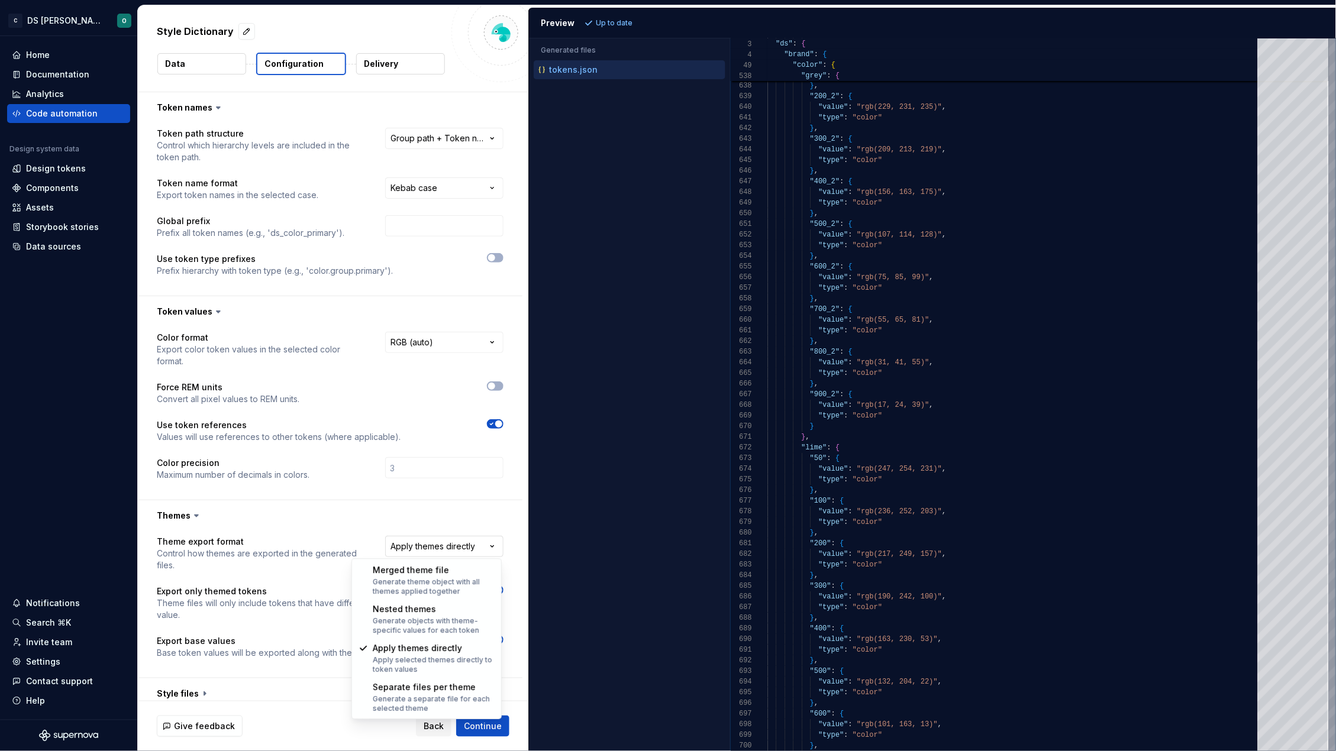
click at [461, 551] on html "**********" at bounding box center [668, 375] width 1336 height 751
select select "**********"
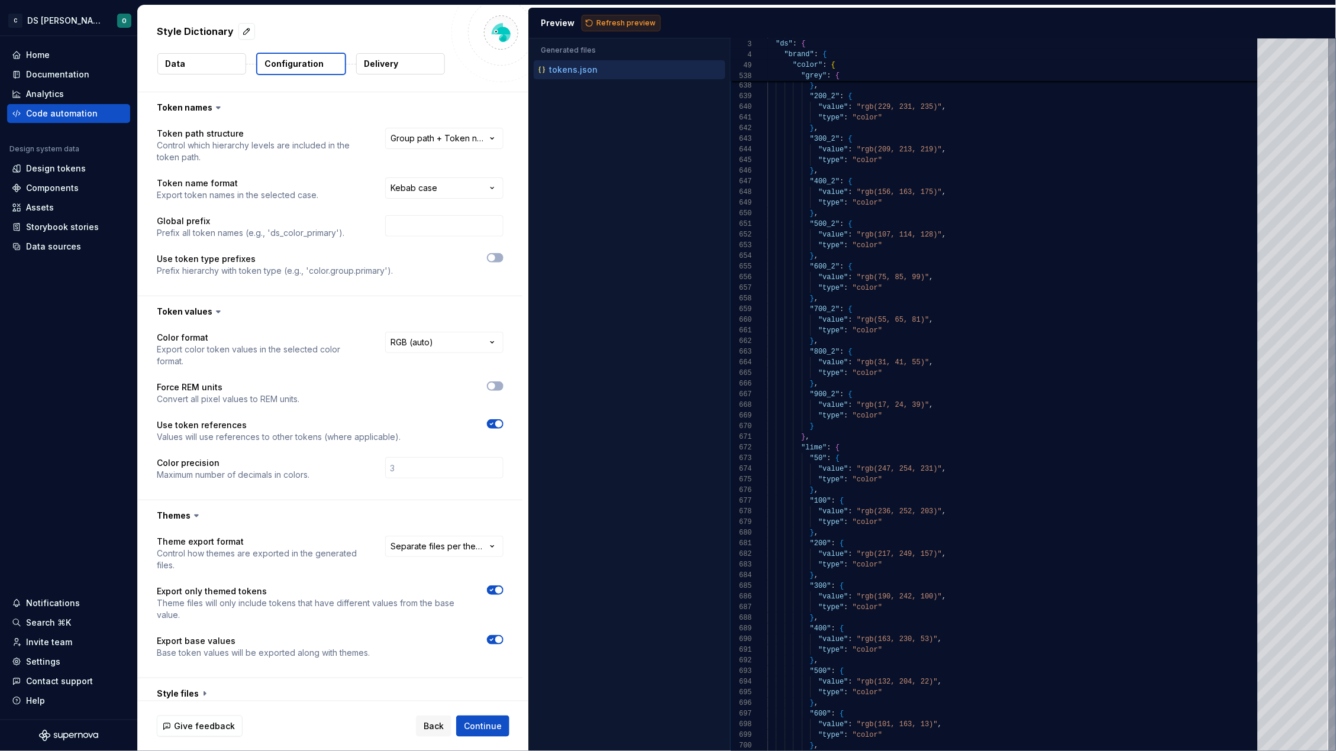
click at [616, 24] on span "Refresh preview" at bounding box center [625, 22] width 59 height 9
click at [492, 638] on icon "button" at bounding box center [491, 639] width 9 height 7
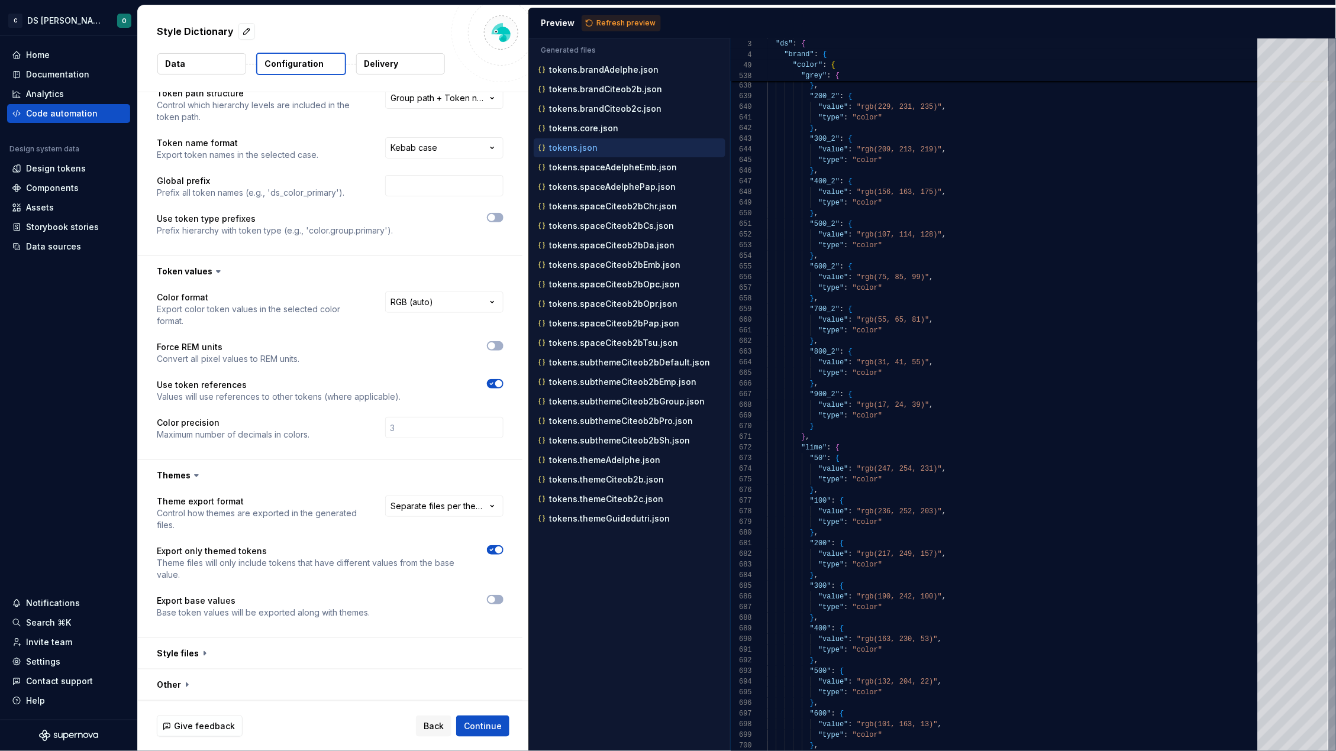
click at [606, 27] on span "Refresh preview" at bounding box center [625, 22] width 59 height 9
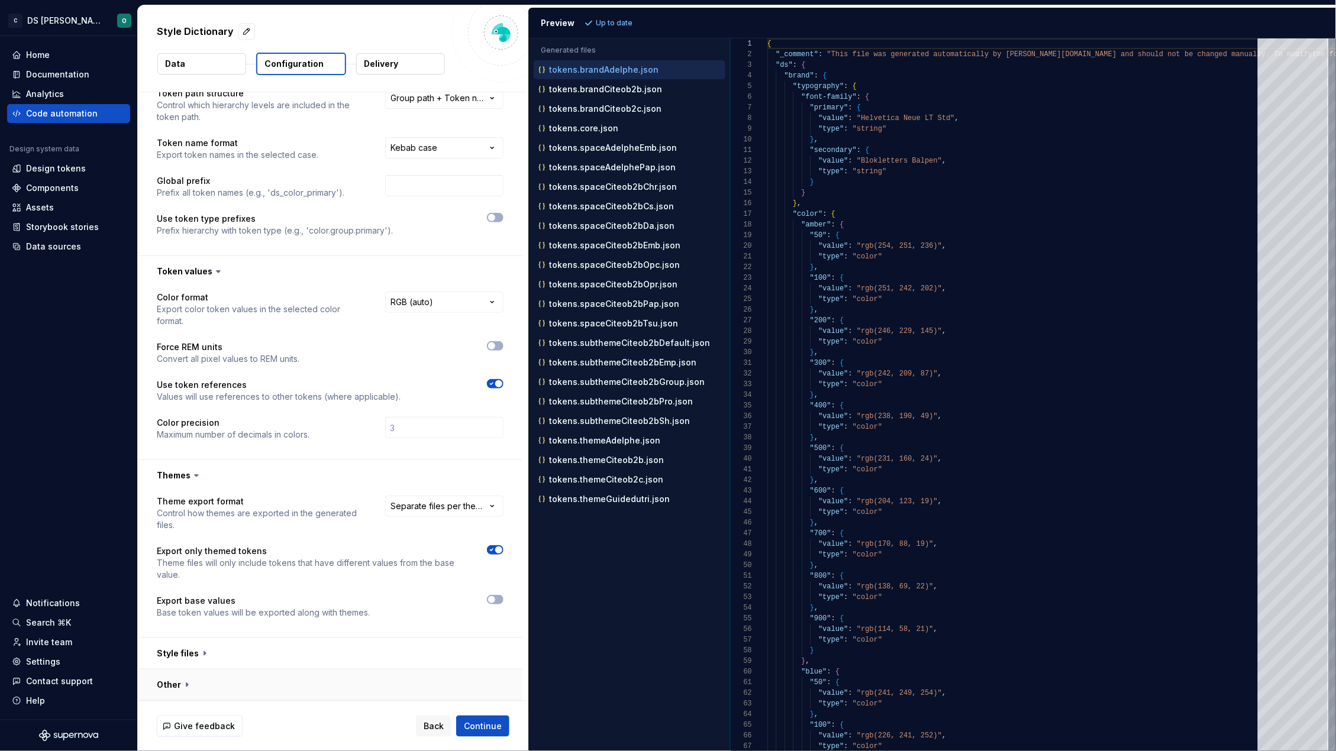
click at [464, 690] on button "button" at bounding box center [330, 685] width 384 height 31
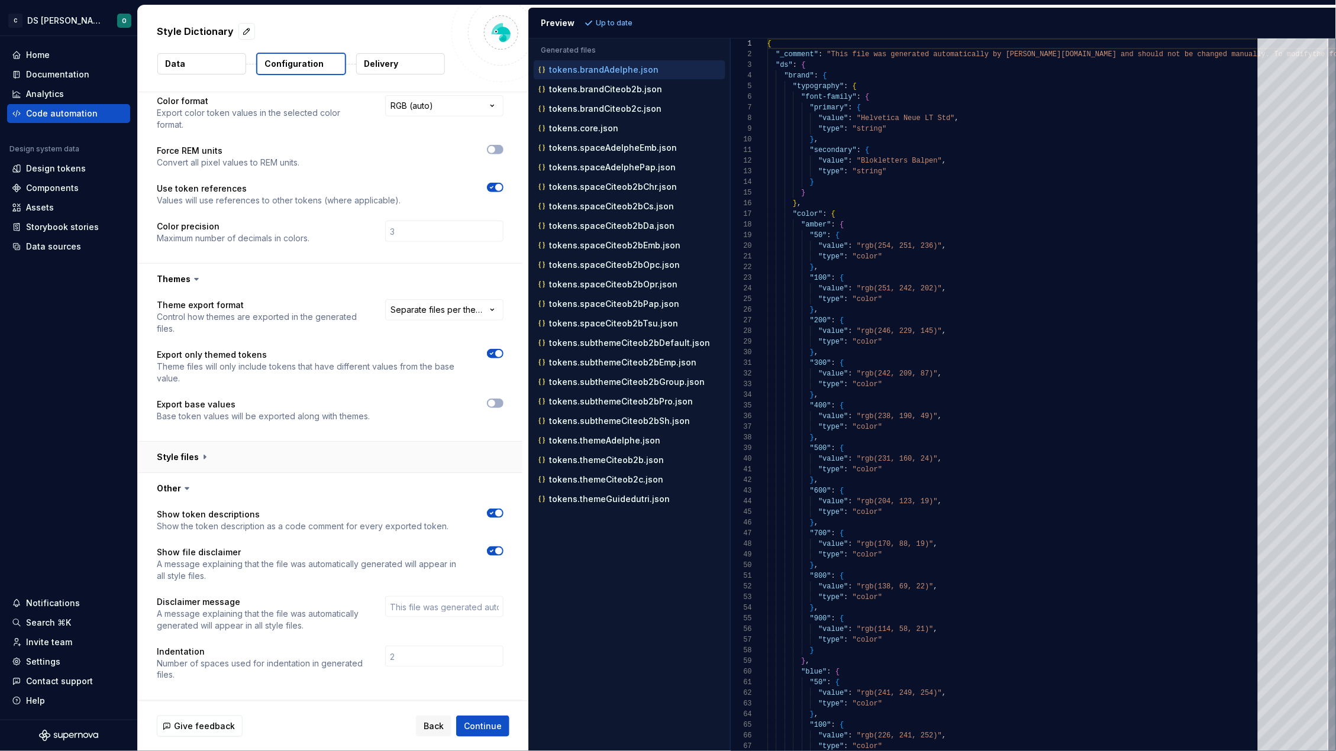
click at [458, 448] on button "button" at bounding box center [330, 457] width 384 height 31
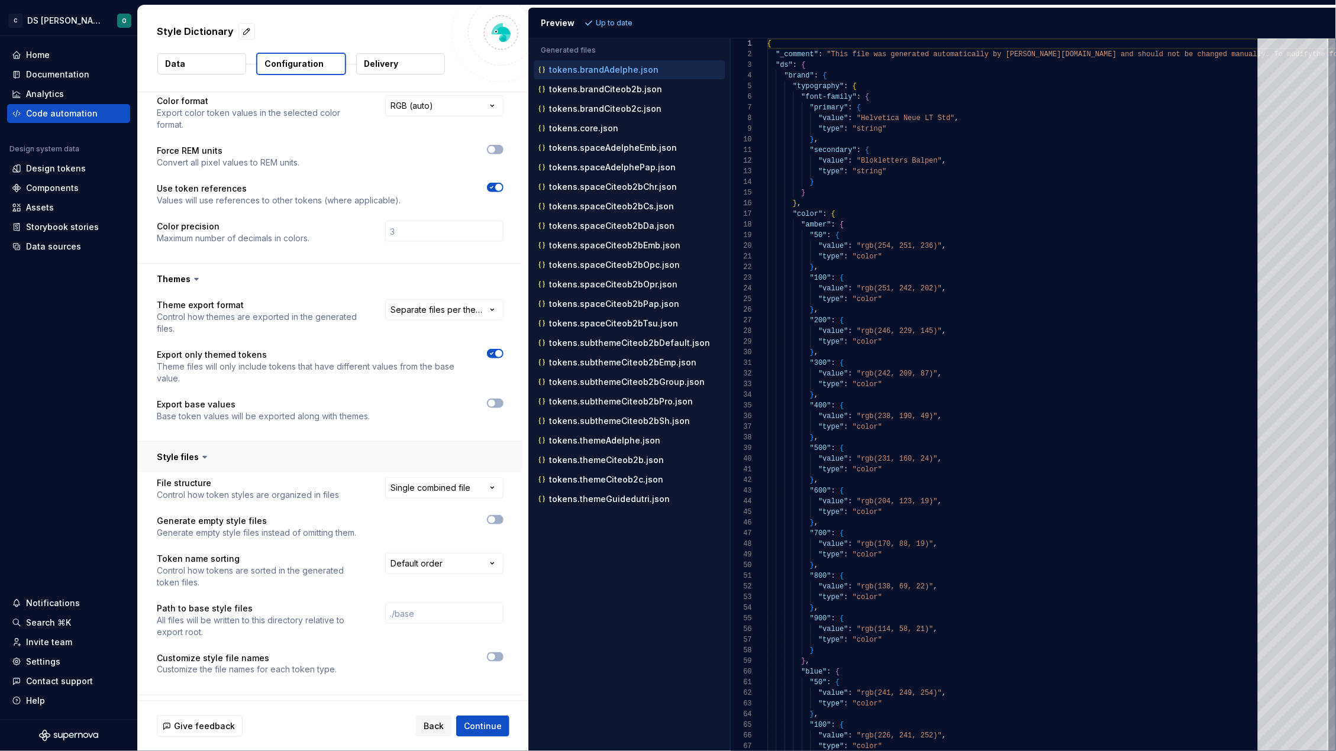
scroll to position [325, 0]
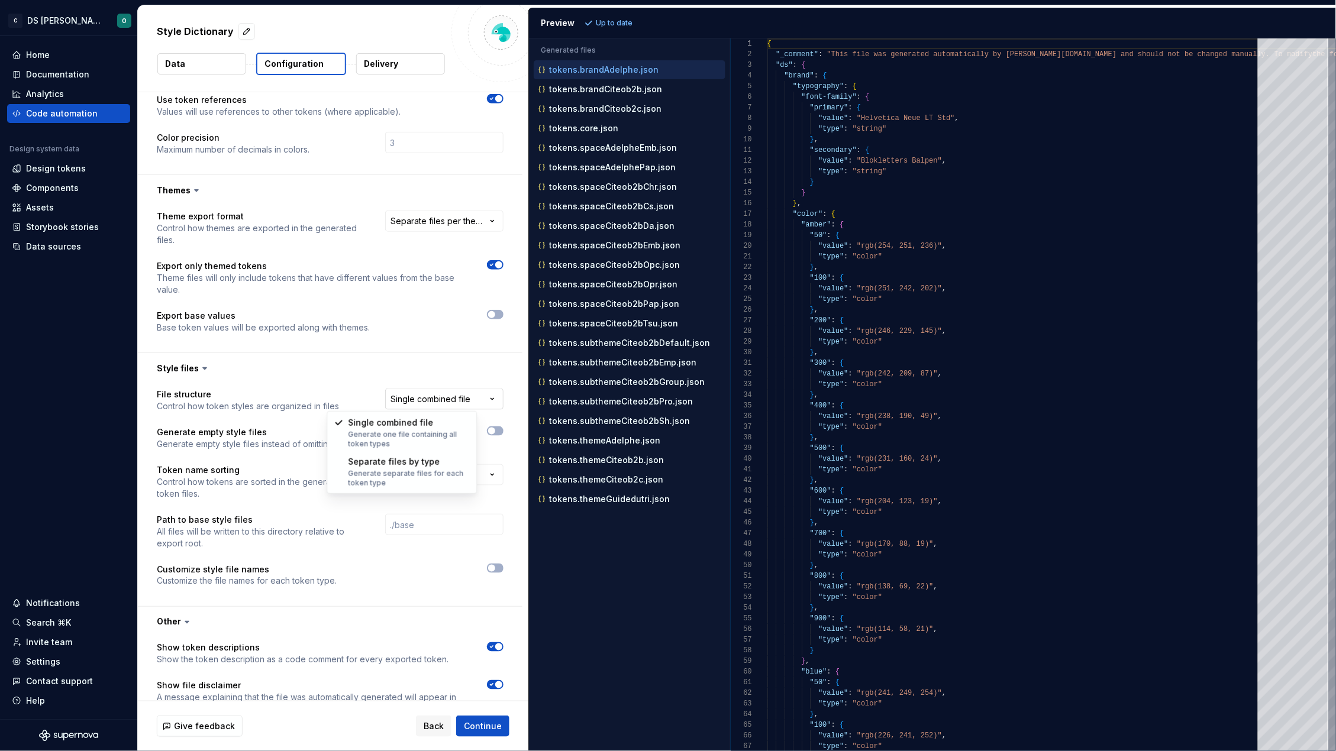
click at [448, 402] on html "**********" at bounding box center [668, 375] width 1336 height 751
click at [403, 586] on div at bounding box center [431, 576] width 146 height 24
click at [492, 567] on span "button" at bounding box center [491, 568] width 7 height 7
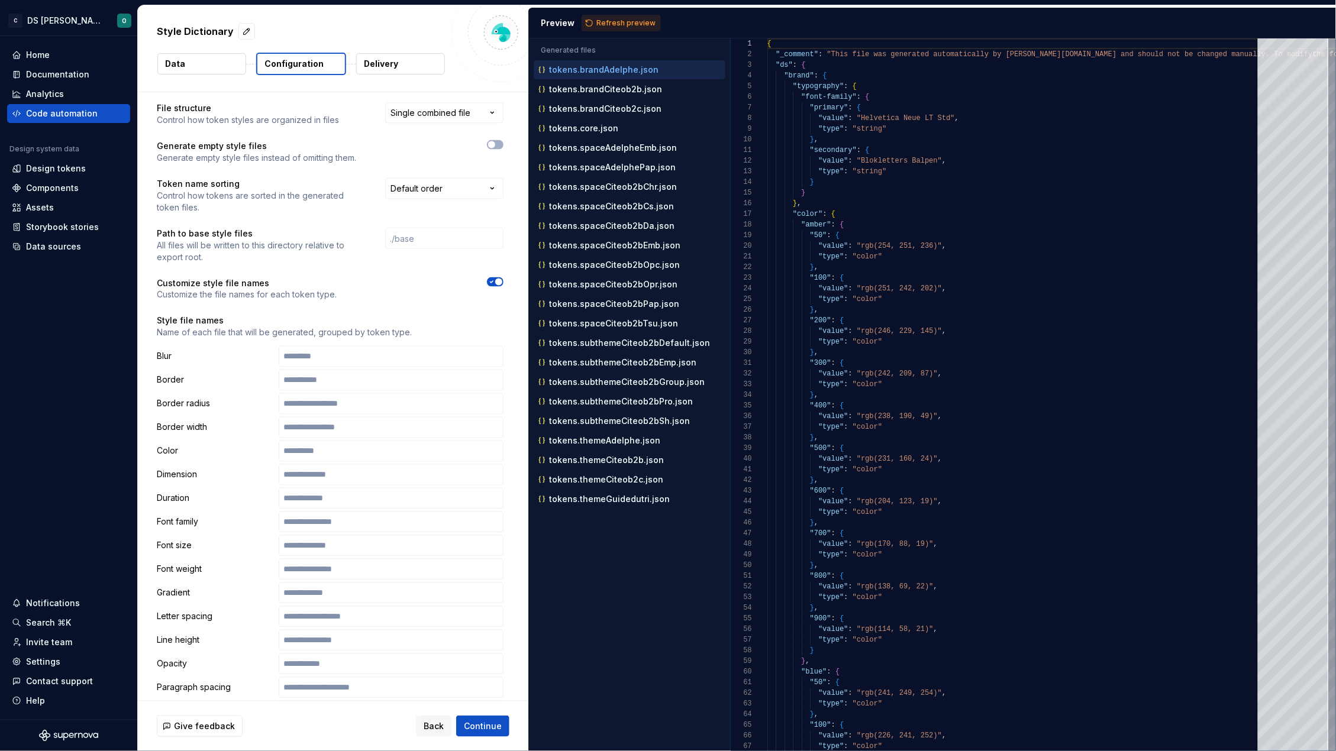
scroll to position [609, 0]
click at [490, 283] on icon "button" at bounding box center [491, 285] width 9 height 7
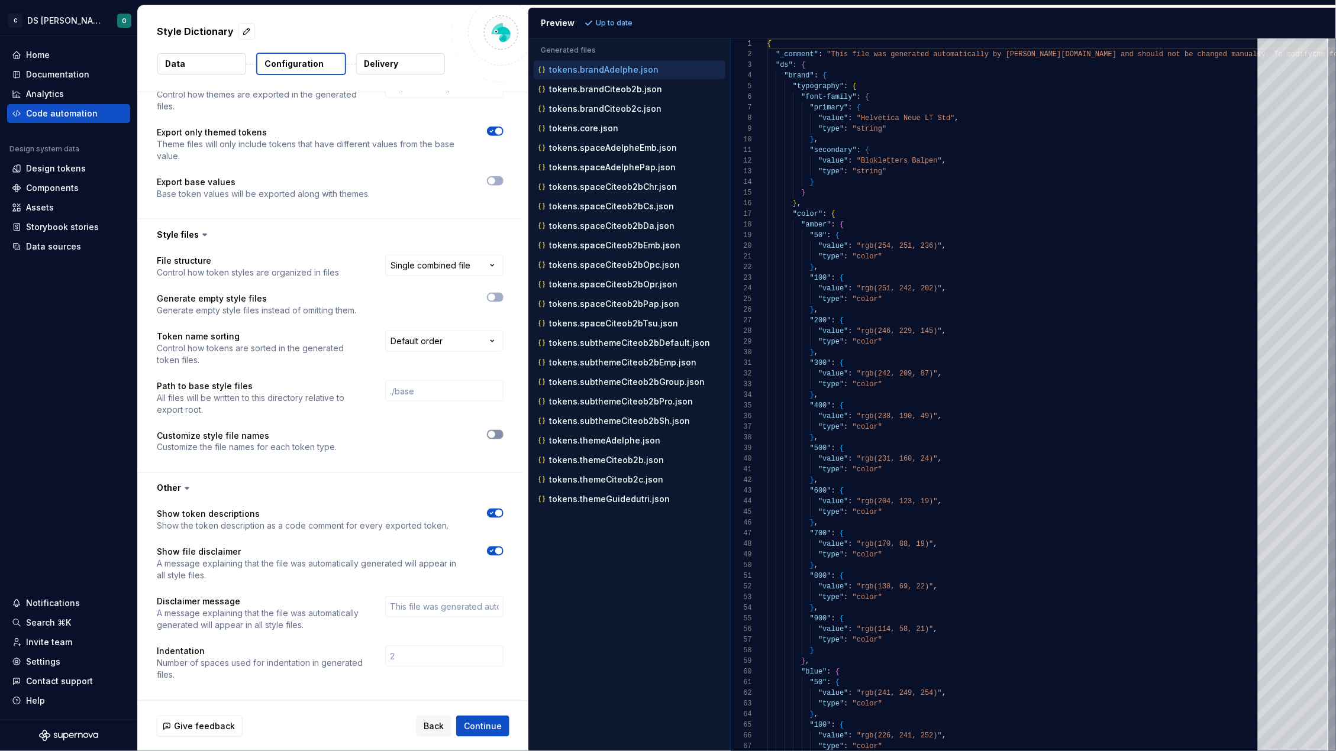
scroll to position [459, 0]
click at [491, 723] on span "Continue" at bounding box center [483, 726] width 38 height 12
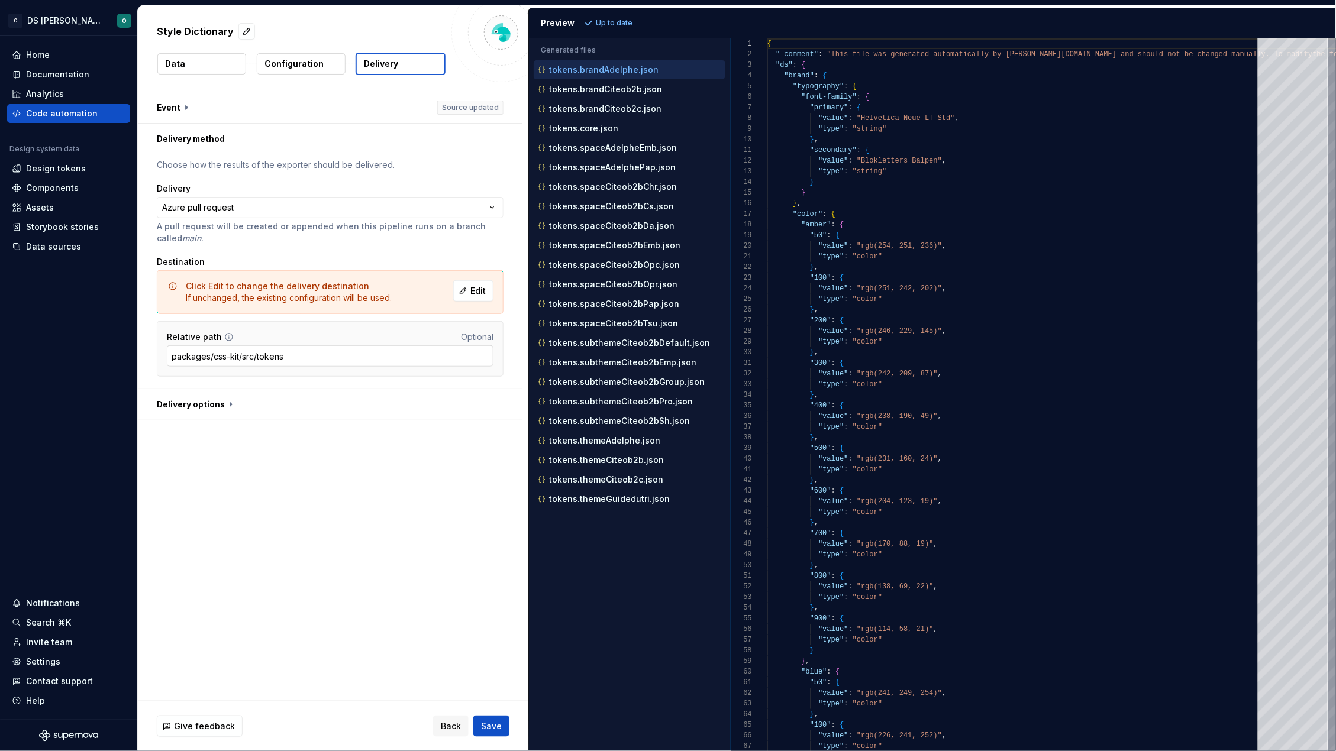
click at [328, 348] on input "packages/css-kit/src/tokens" at bounding box center [330, 355] width 326 height 21
click at [494, 726] on span "Save" at bounding box center [491, 726] width 21 height 12
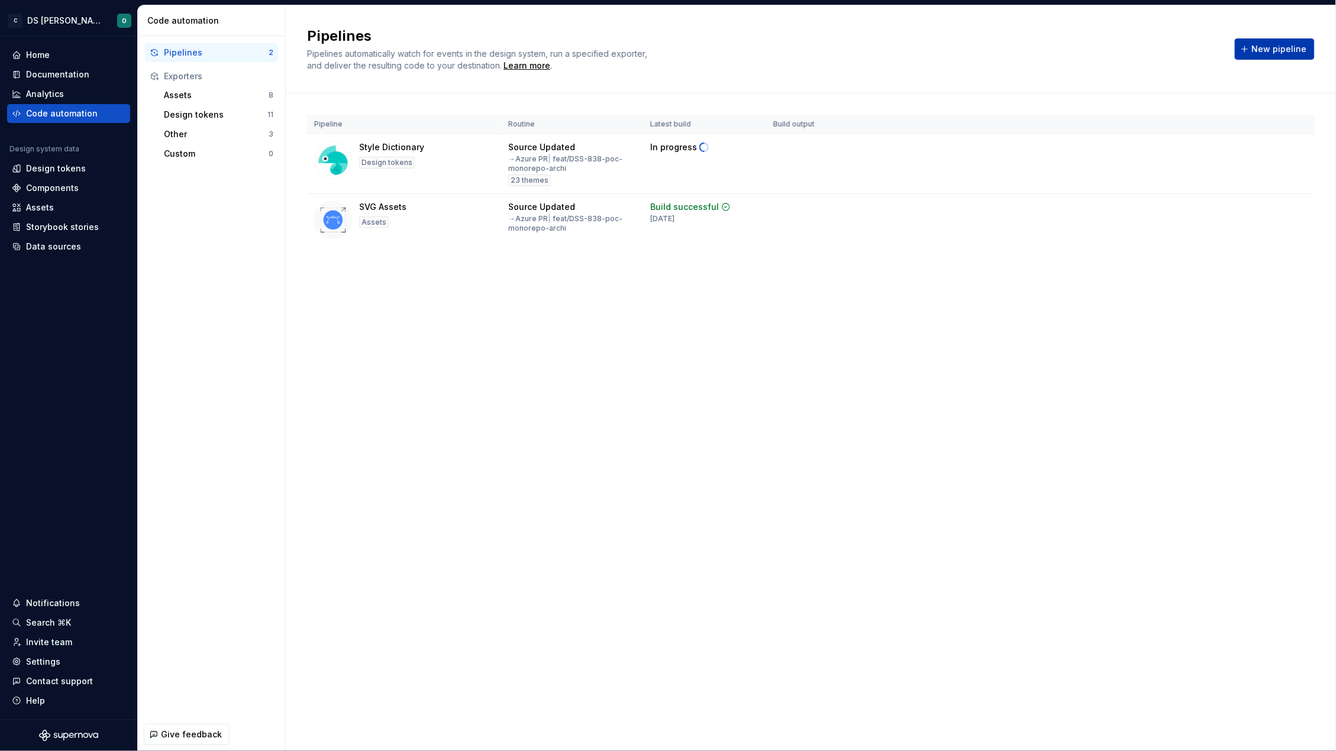
click at [1269, 46] on span "New pipeline" at bounding box center [1279, 49] width 55 height 12
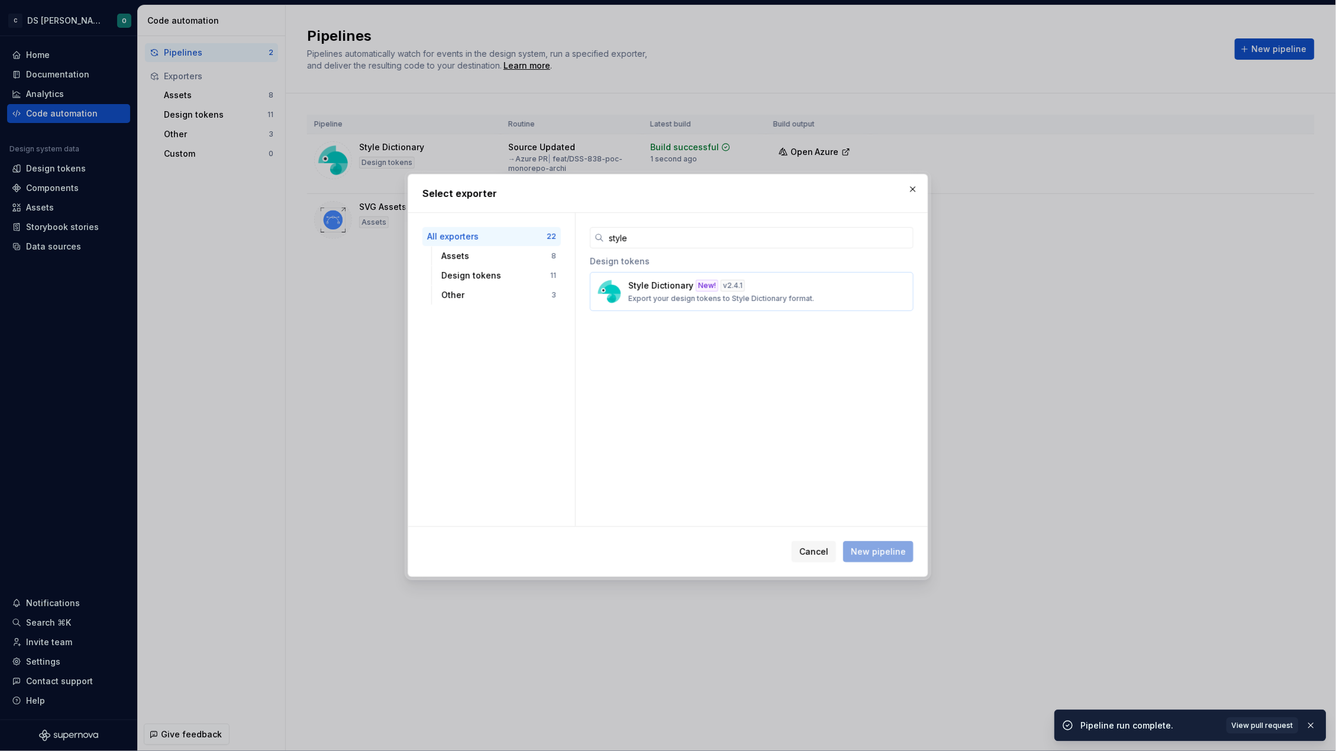
type input "style"
click at [663, 285] on p "Style Dictionary" at bounding box center [660, 286] width 65 height 12
click at [882, 549] on span "New pipeline" at bounding box center [878, 552] width 55 height 12
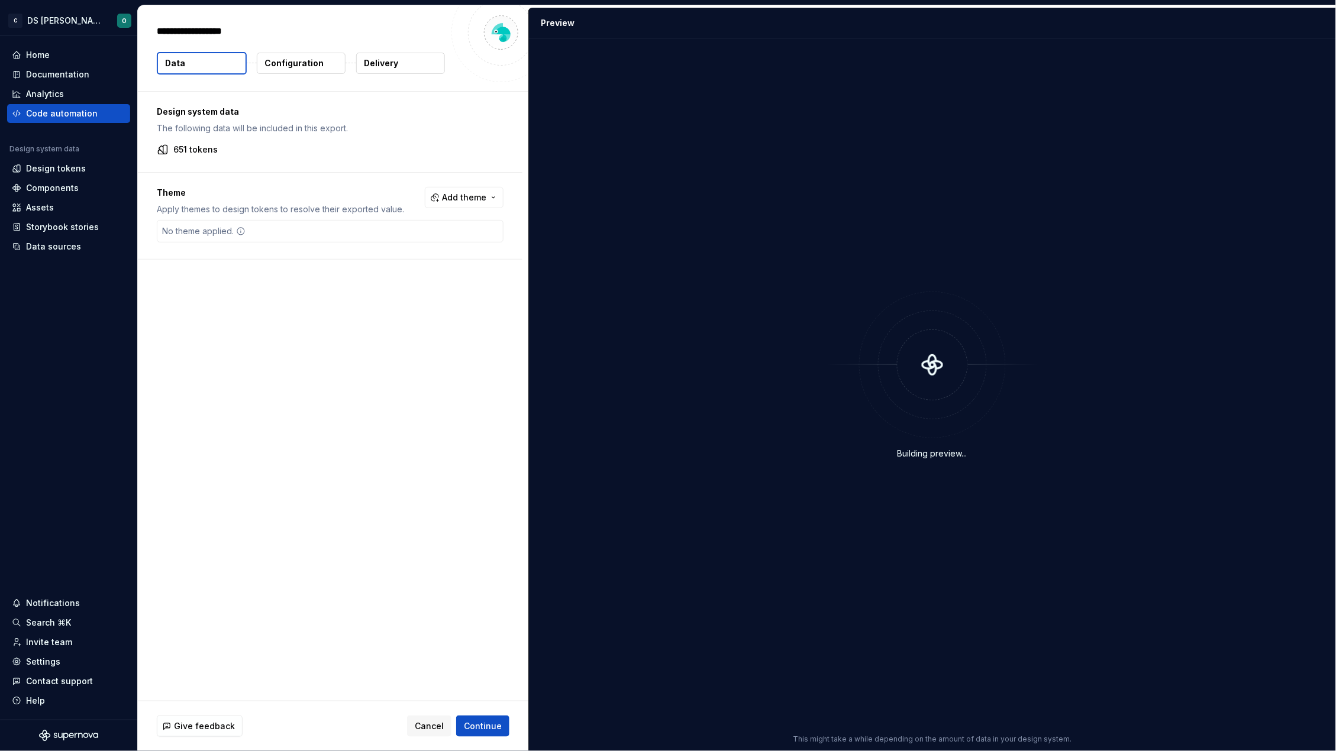
type textarea "*"
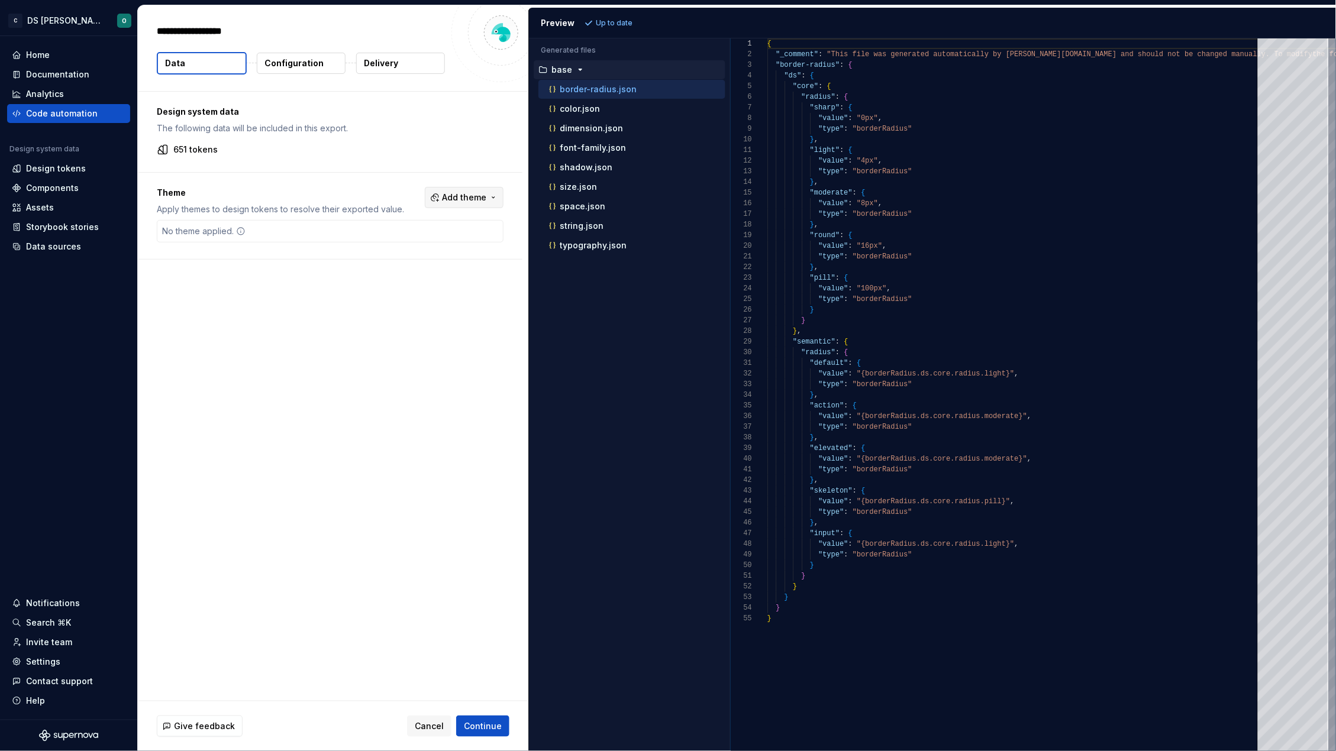
click at [476, 202] on span "Add theme" at bounding box center [464, 198] width 44 height 12
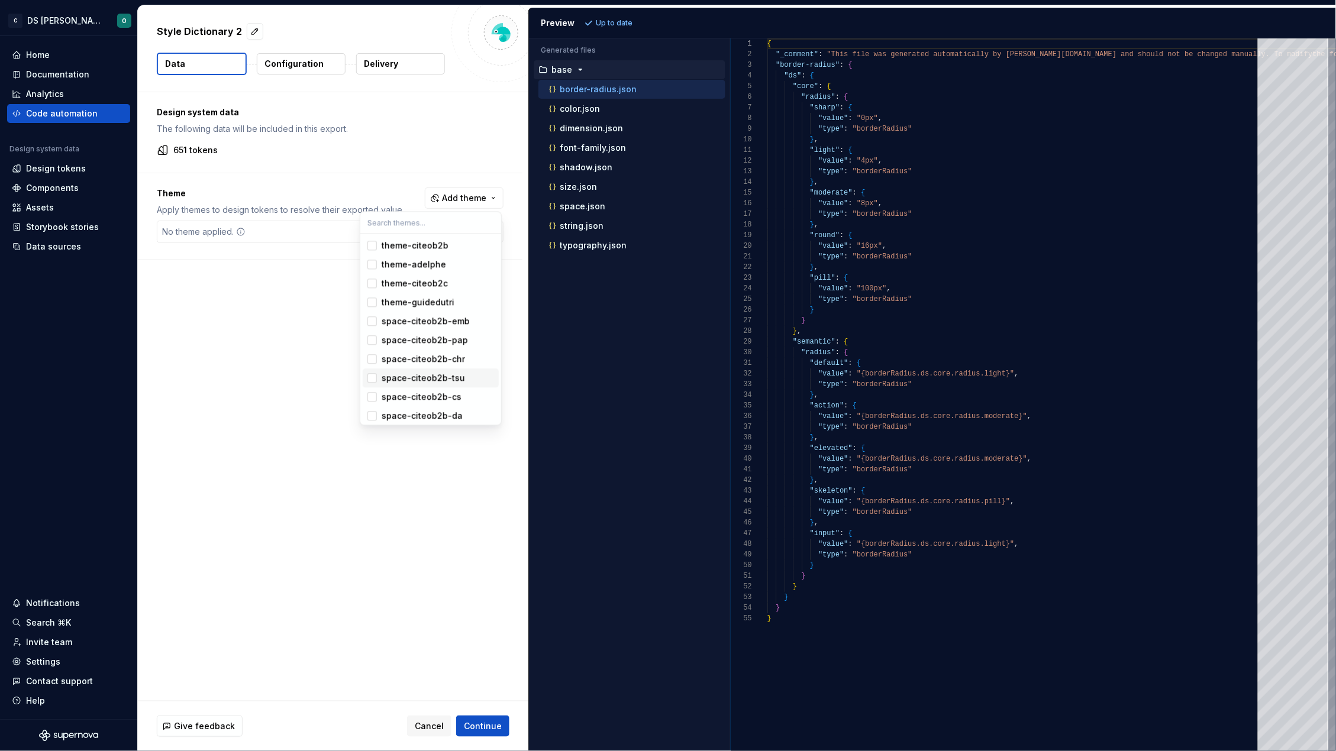
click at [596, 245] on html "C DS Citeo O Home Documentation Analytics Code automation Design system data De…" at bounding box center [668, 375] width 1336 height 751
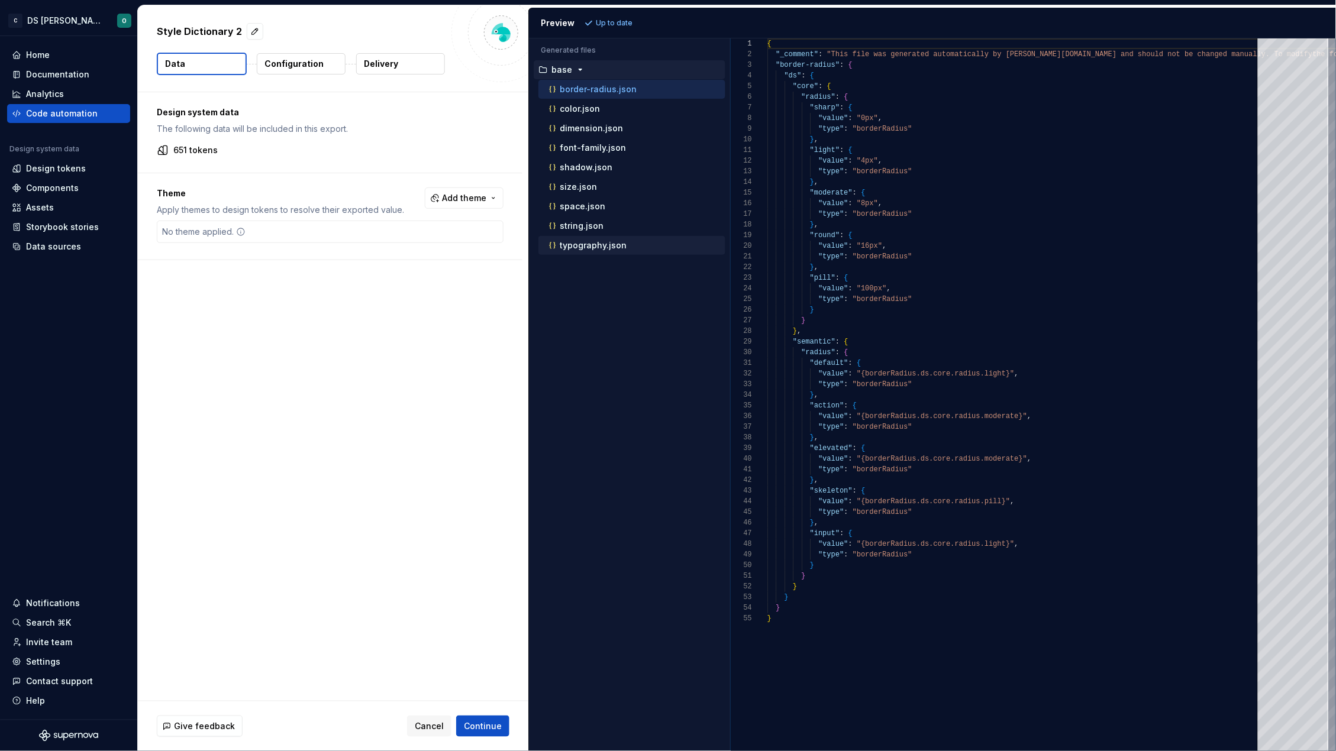
click at [583, 244] on p "typography.json" at bounding box center [593, 245] width 67 height 9
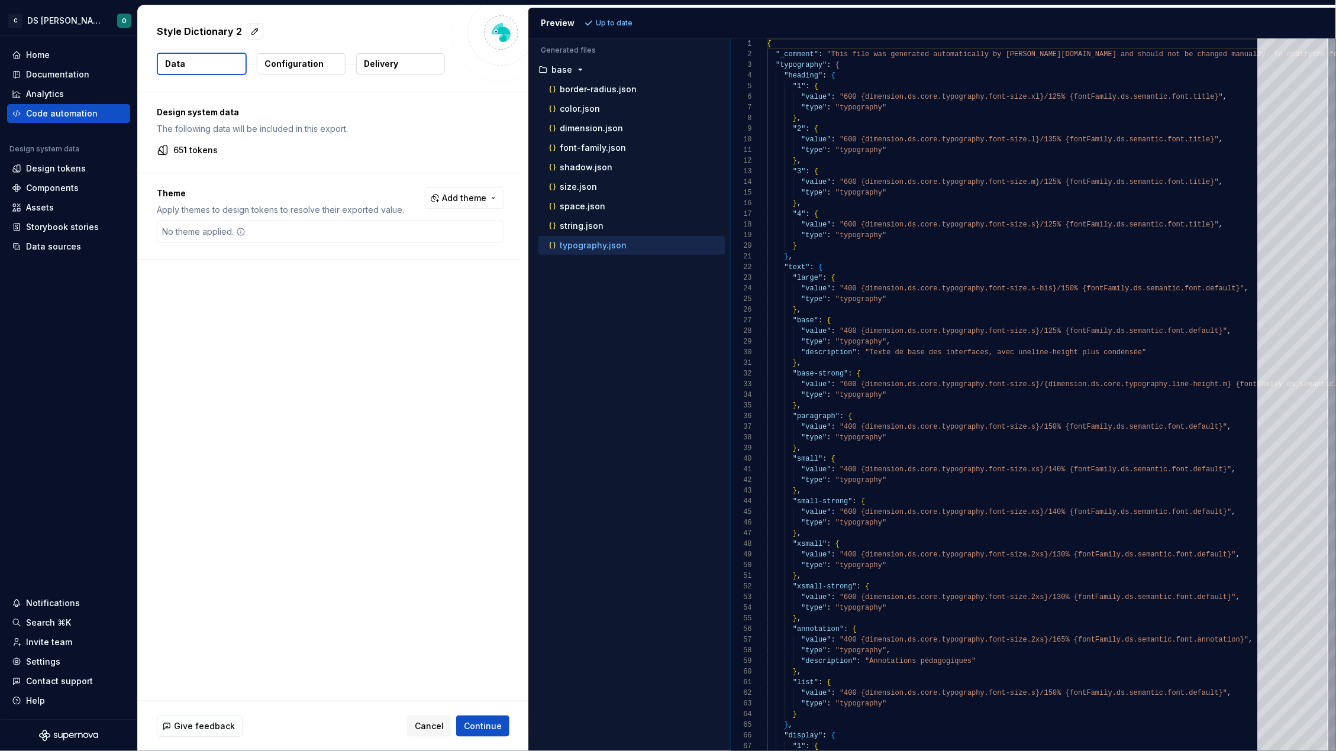
scroll to position [93, 0]
click at [351, 167] on div "Design system data The following data will be included in this export. 651 toke…" at bounding box center [330, 132] width 384 height 80
click at [379, 156] on div "651 tokens" at bounding box center [330, 150] width 347 height 12
click at [612, 19] on p "Up to date" at bounding box center [614, 22] width 37 height 9
click at [575, 69] on icon "button" at bounding box center [579, 69] width 9 height 9
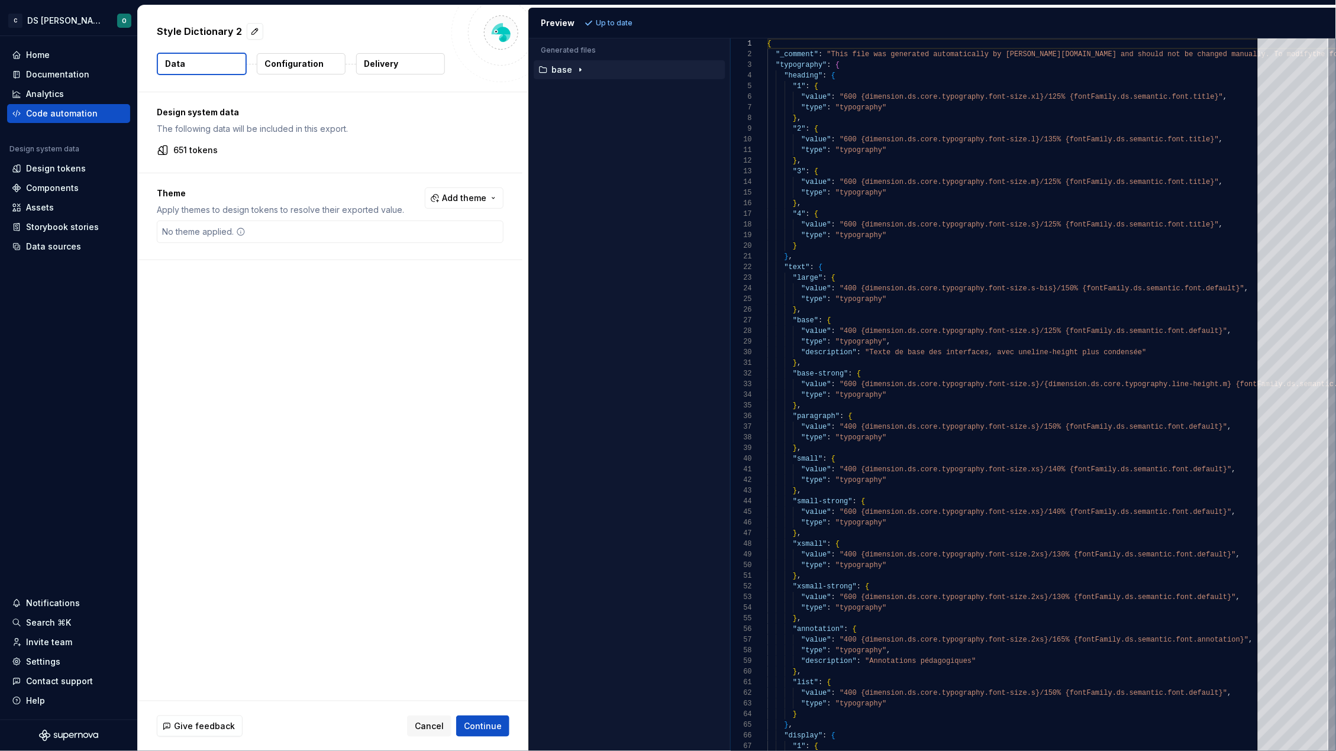
click at [575, 69] on icon "button" at bounding box center [579, 69] width 9 height 9
click at [293, 67] on p "Configuration" at bounding box center [293, 64] width 59 height 12
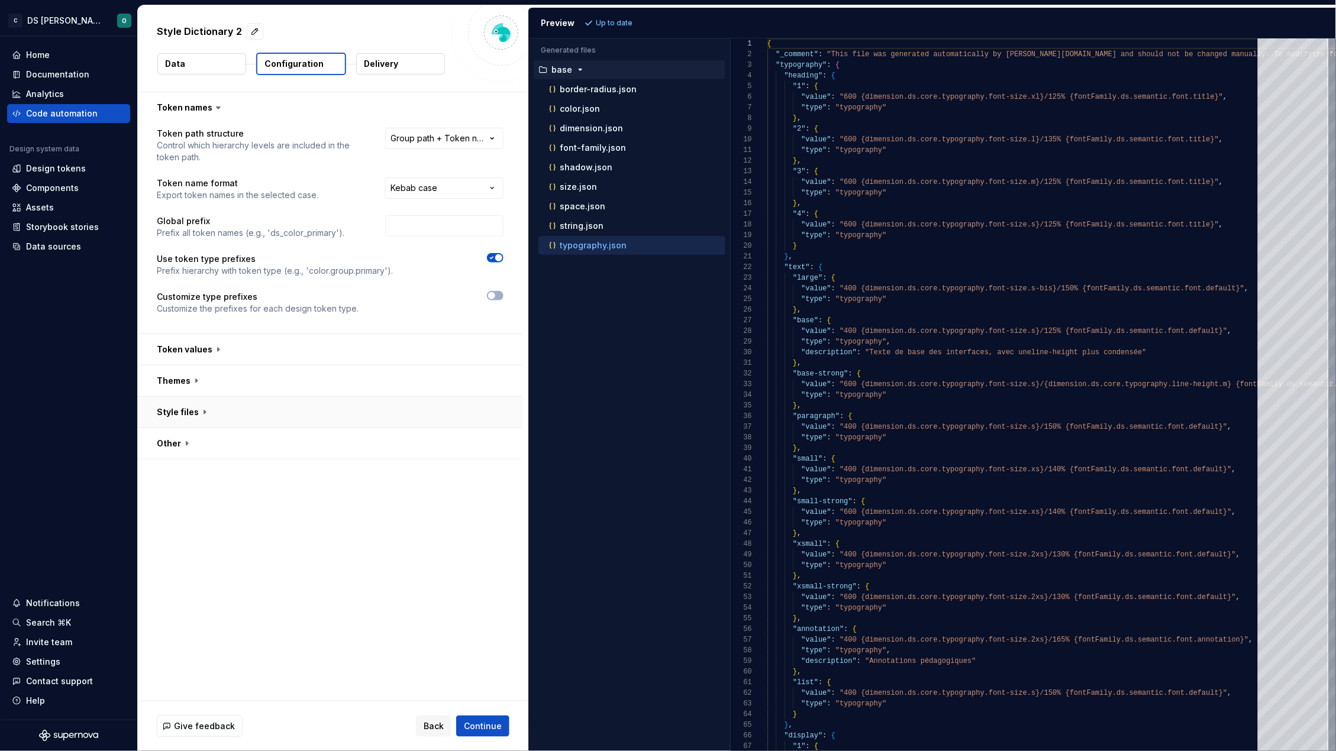
click at [222, 409] on button "button" at bounding box center [330, 412] width 384 height 31
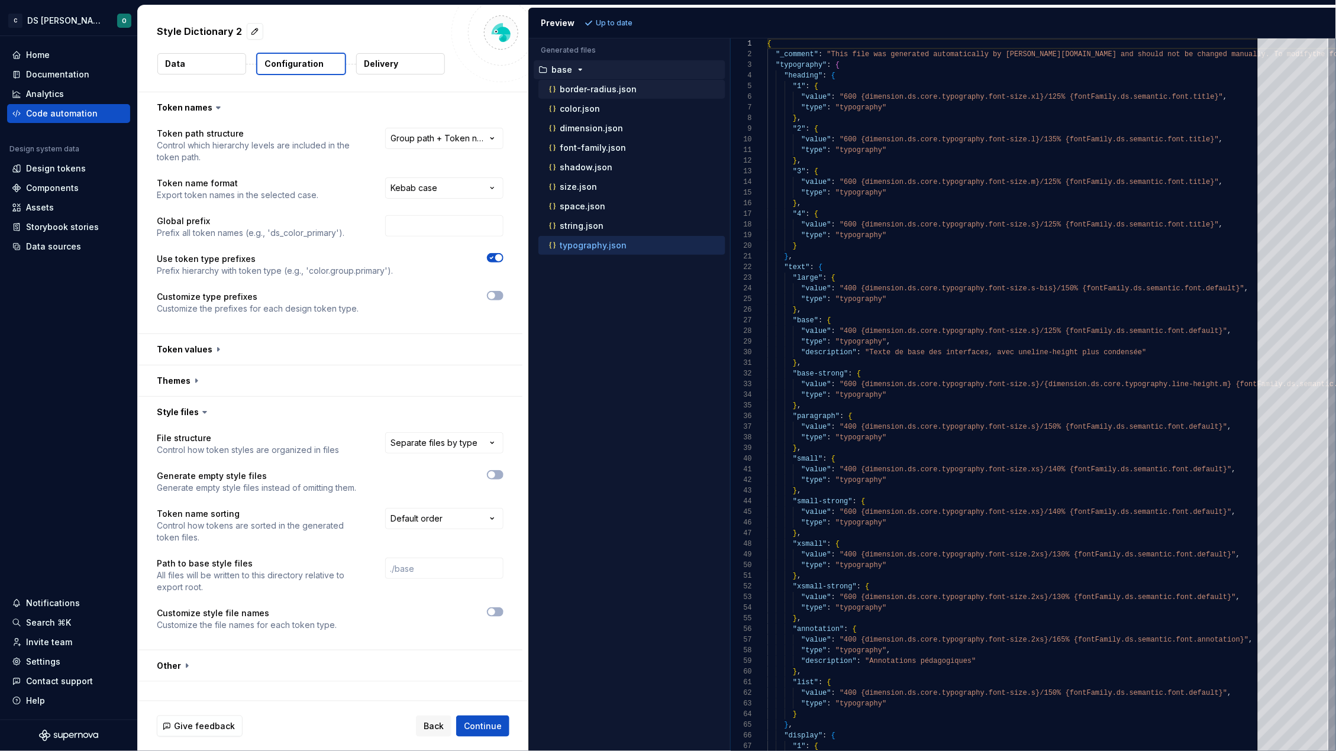
click at [610, 93] on p "border-radius.json" at bounding box center [598, 89] width 77 height 9
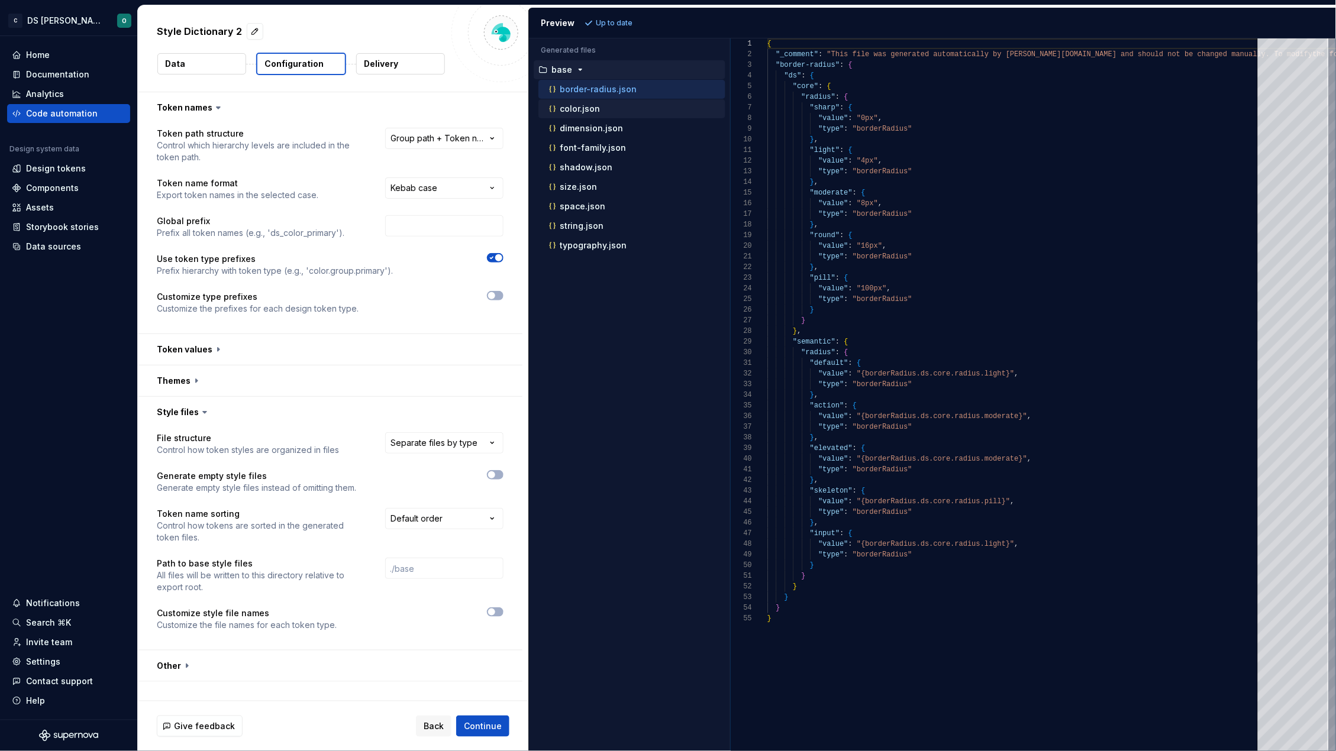
click at [609, 106] on div "color.json" at bounding box center [636, 109] width 179 height 12
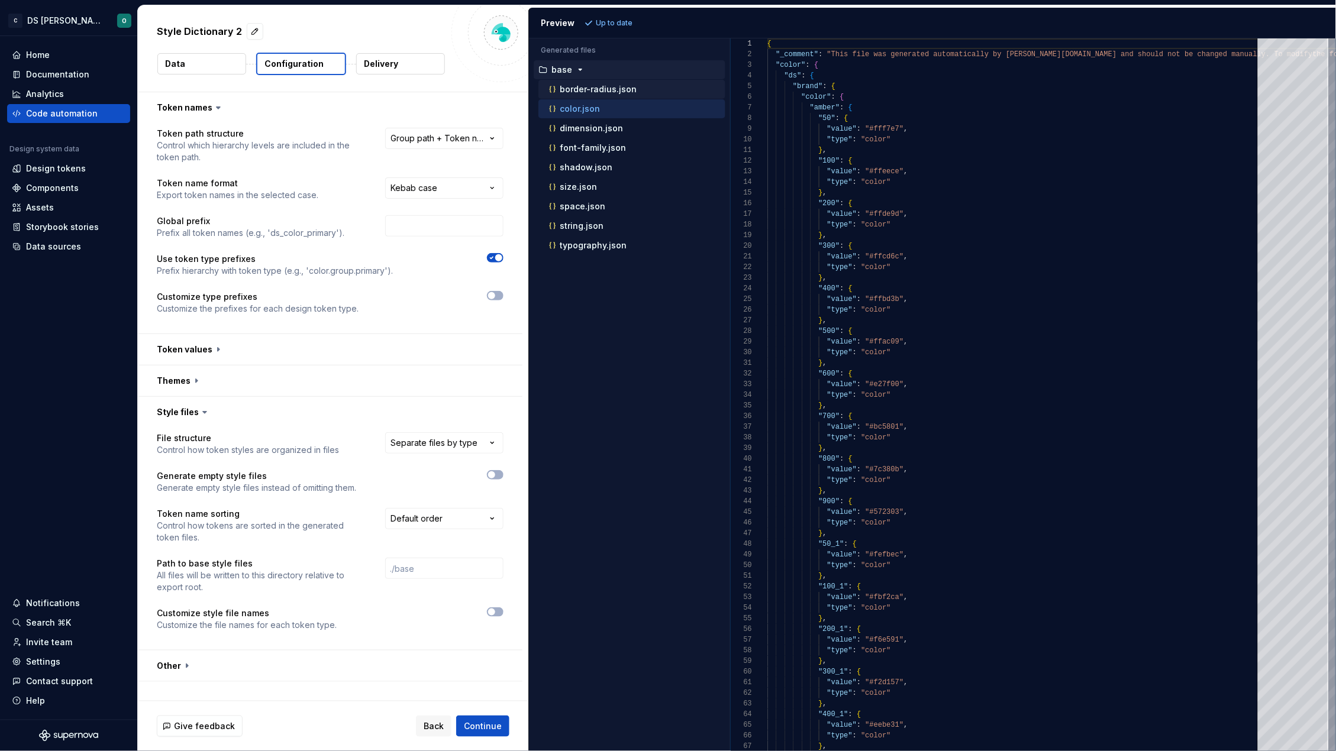
click at [613, 90] on p "border-radius.json" at bounding box center [598, 89] width 77 height 9
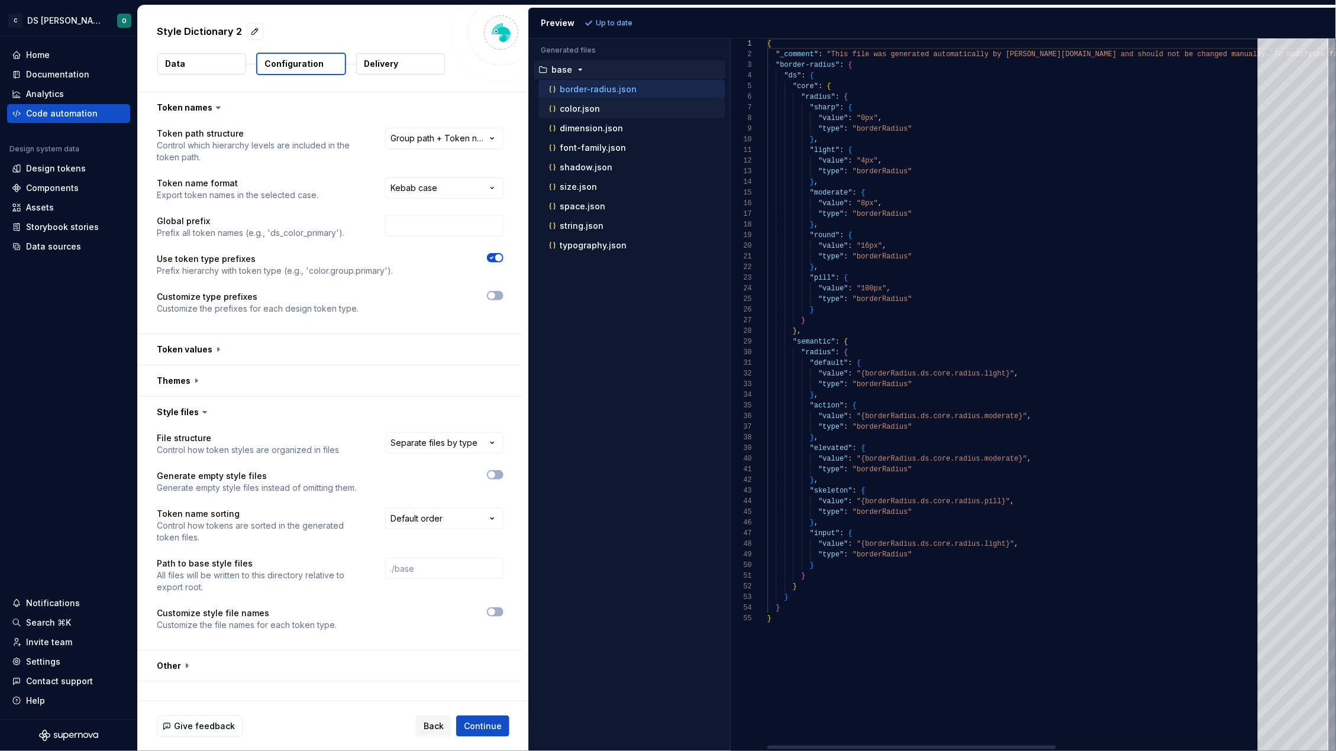
click at [596, 109] on p "color.json" at bounding box center [580, 108] width 40 height 9
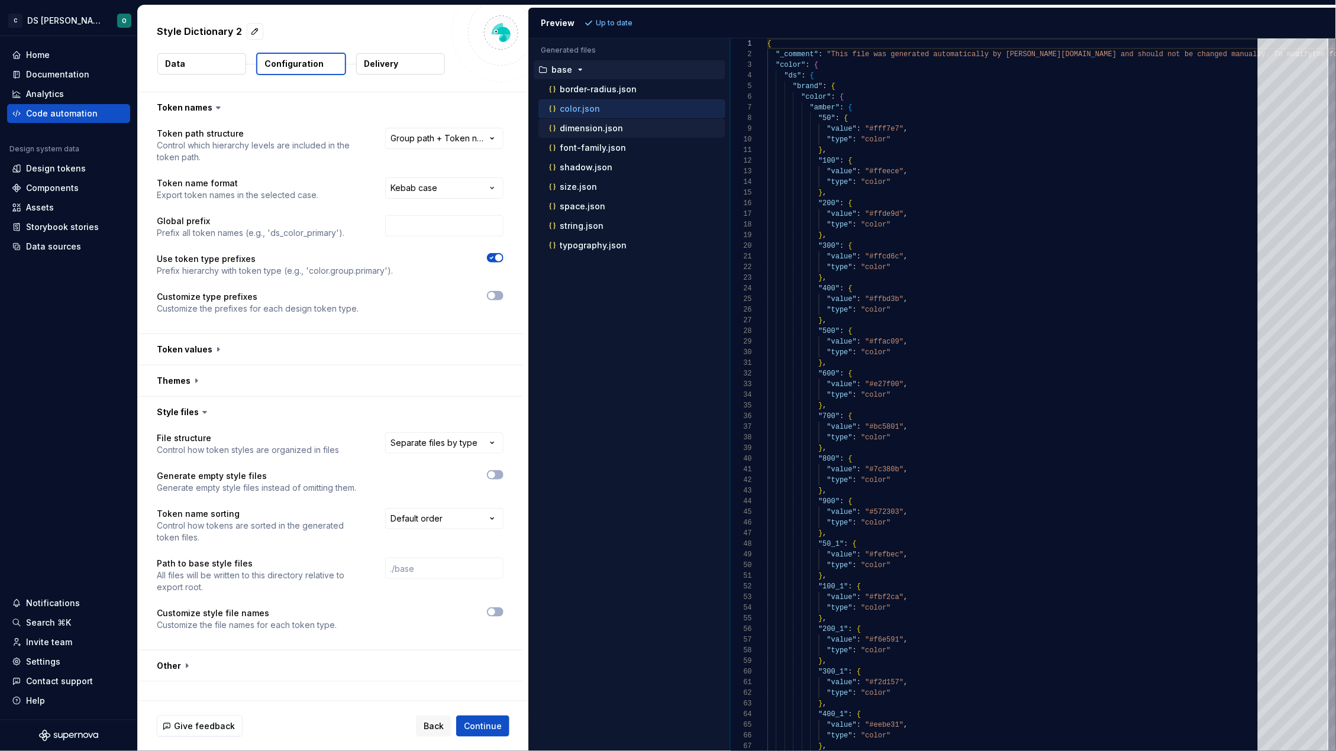
click at [604, 120] on div "dimension.json" at bounding box center [631, 128] width 187 height 19
click at [605, 131] on p "dimension.json" at bounding box center [591, 128] width 63 height 9
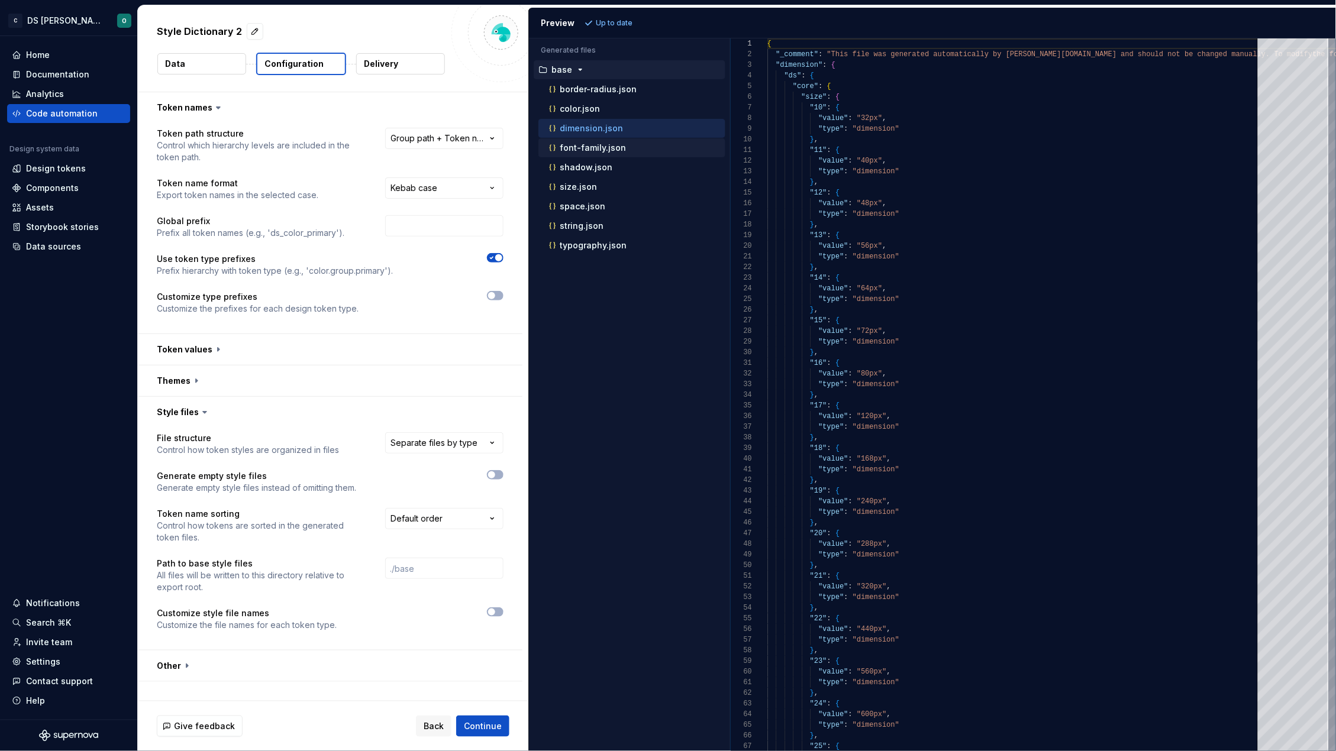
click at [602, 148] on p "font-family.json" at bounding box center [593, 147] width 66 height 9
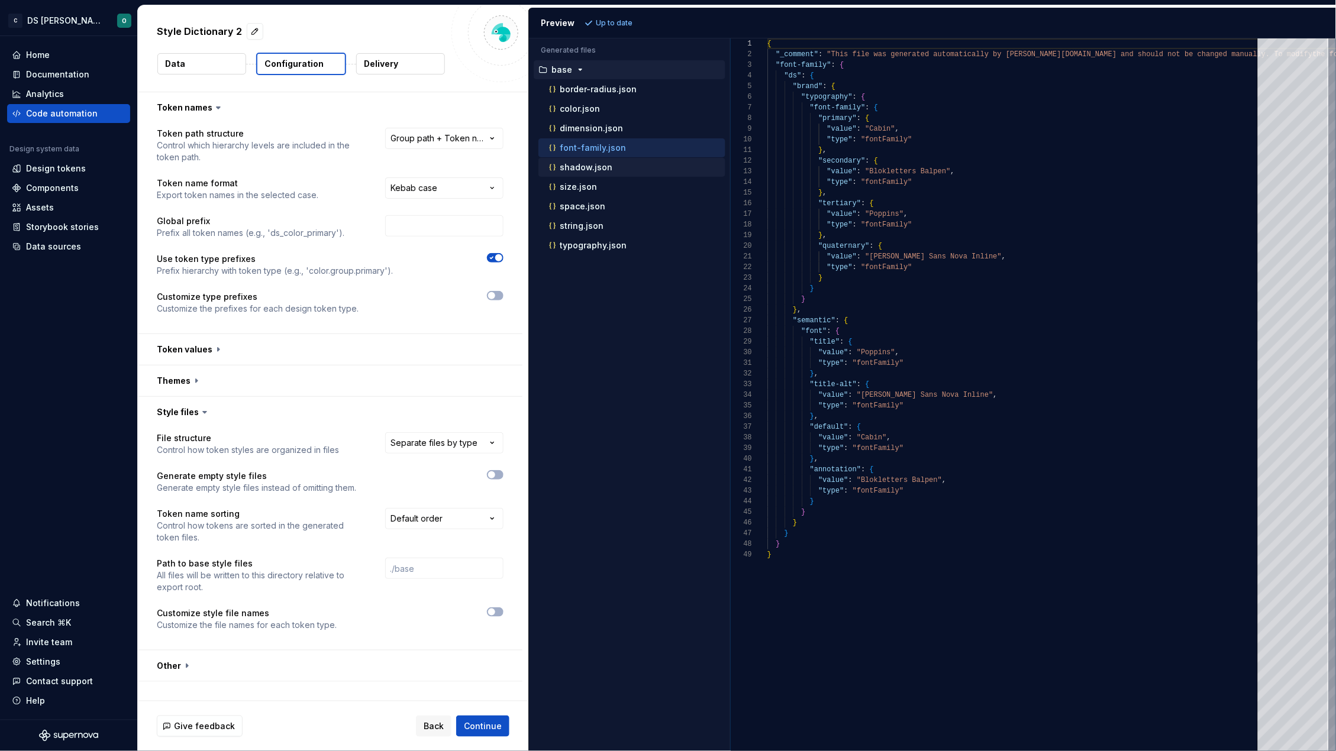
click at [600, 163] on p "shadow.json" at bounding box center [586, 167] width 53 height 9
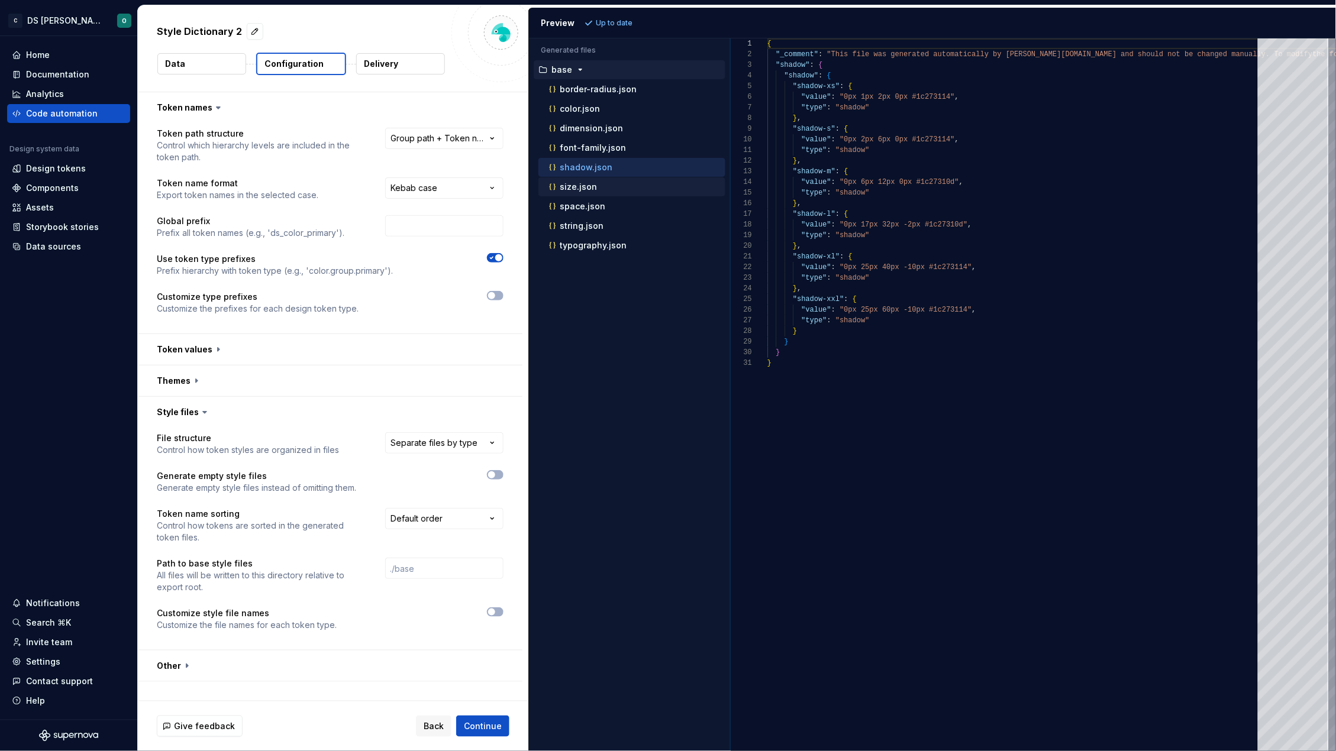
click at [597, 186] on div "size.json" at bounding box center [636, 187] width 179 height 12
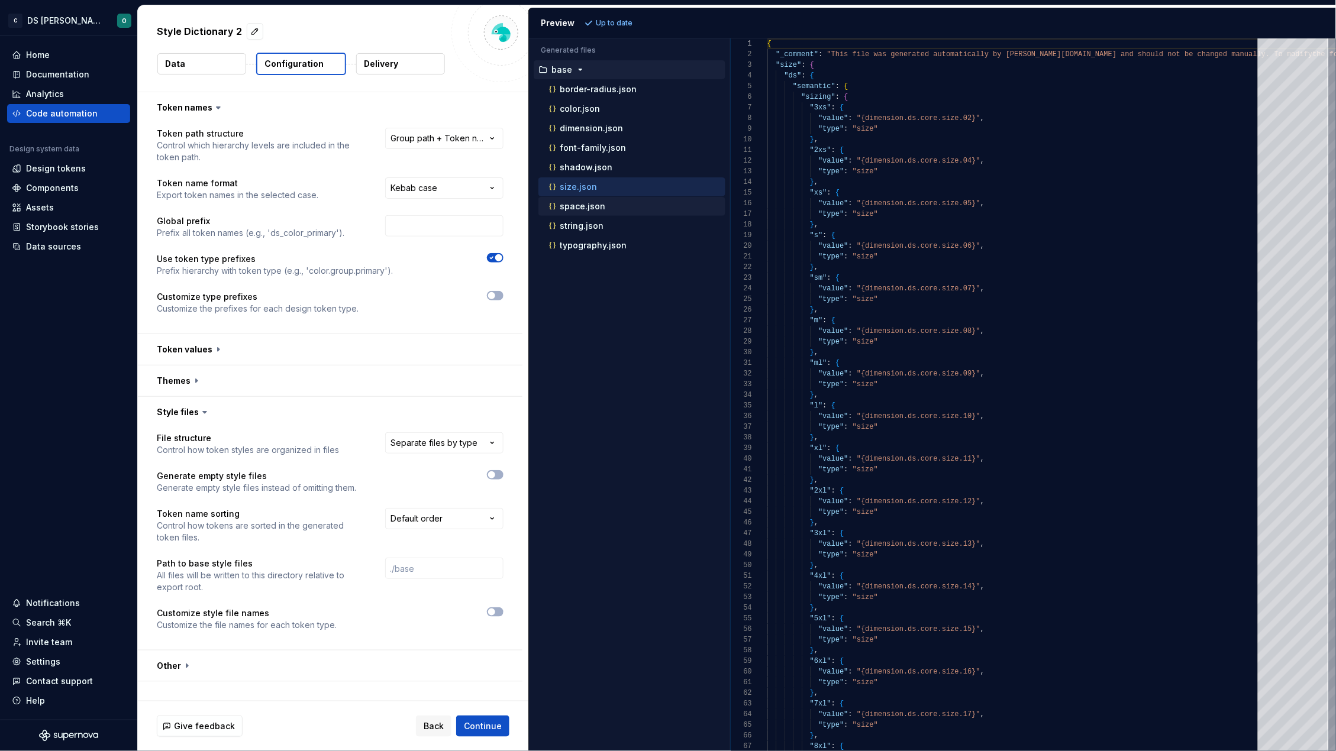
click at [565, 202] on p "space.json" at bounding box center [583, 206] width 46 height 9
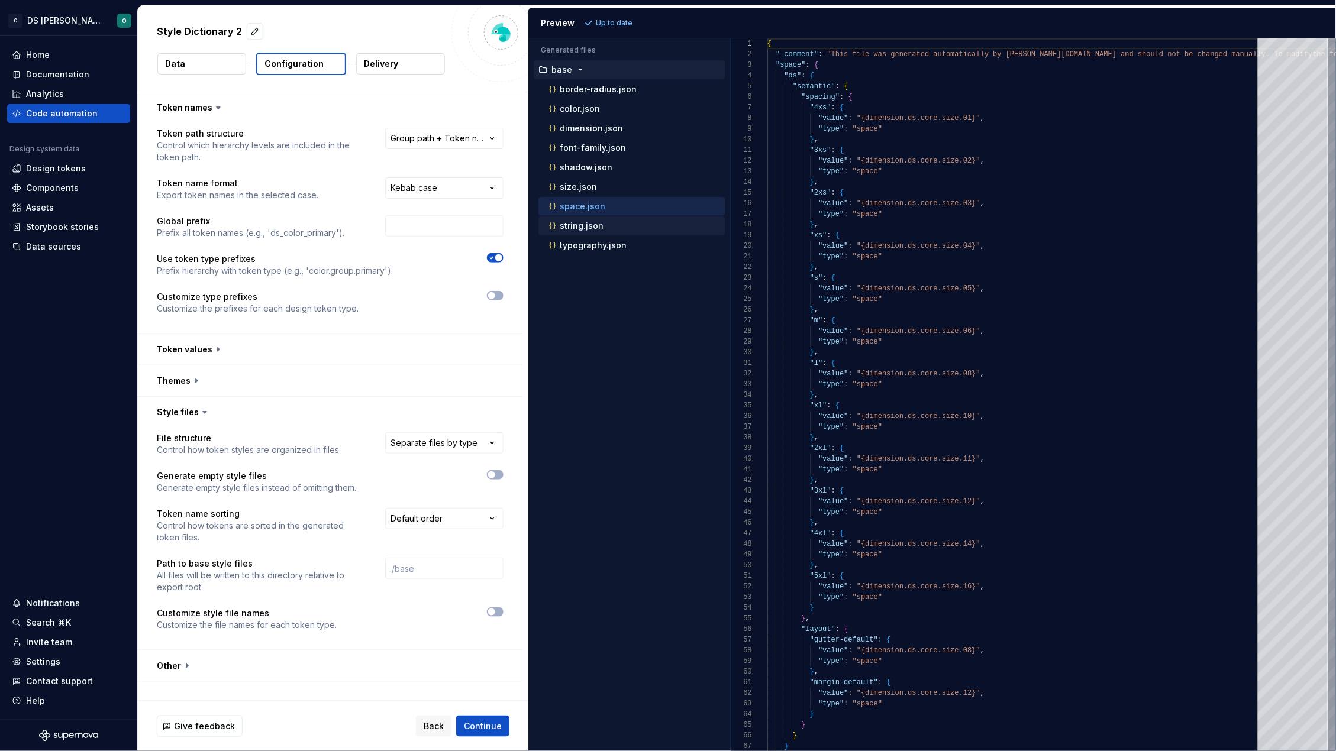
click at [594, 230] on p "string.json" at bounding box center [582, 225] width 44 height 9
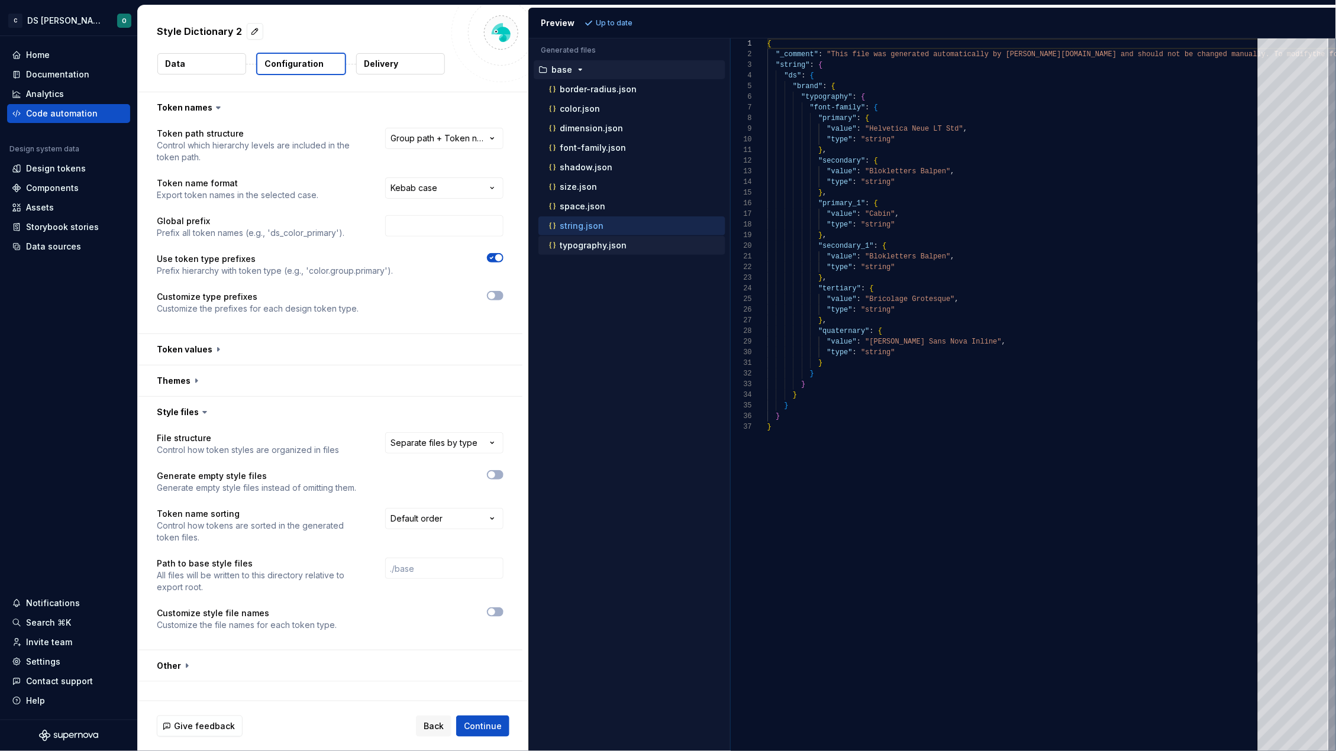
click at [598, 246] on p "typography.json" at bounding box center [593, 245] width 67 height 9
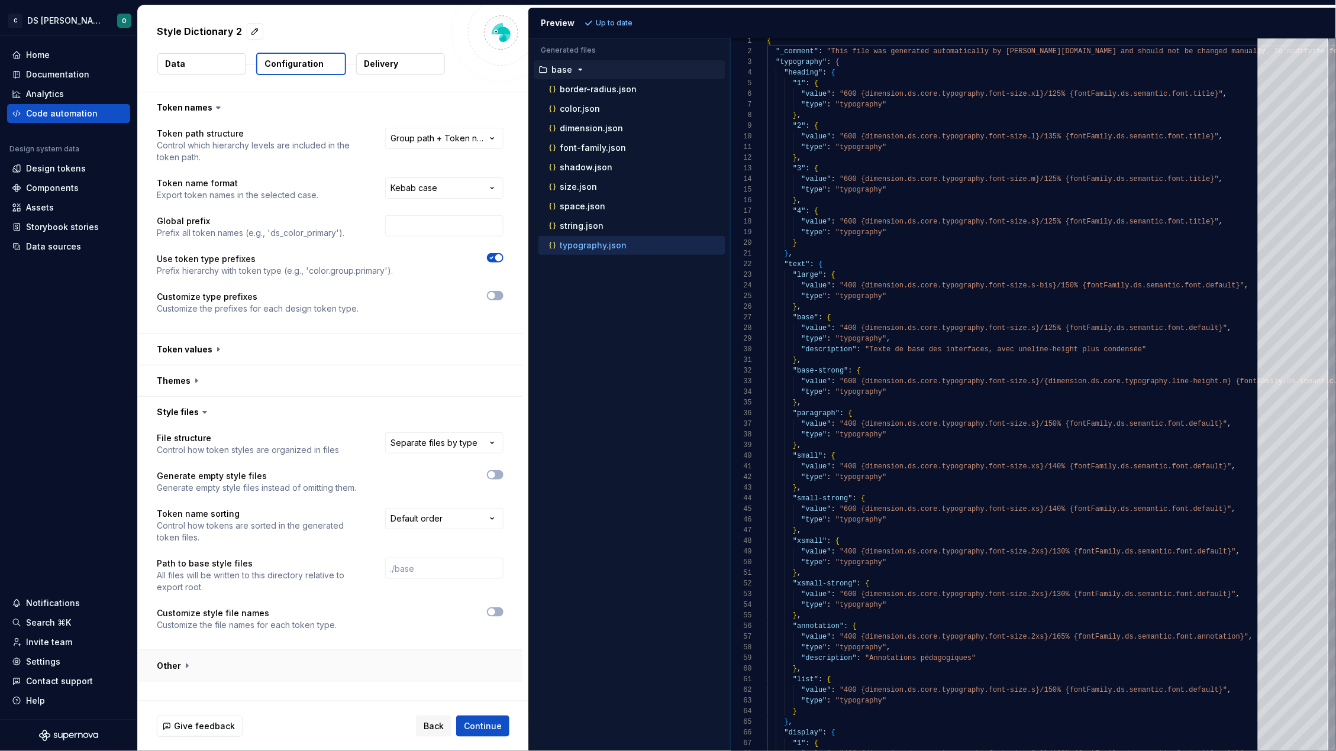
click at [270, 654] on button "button" at bounding box center [330, 666] width 384 height 31
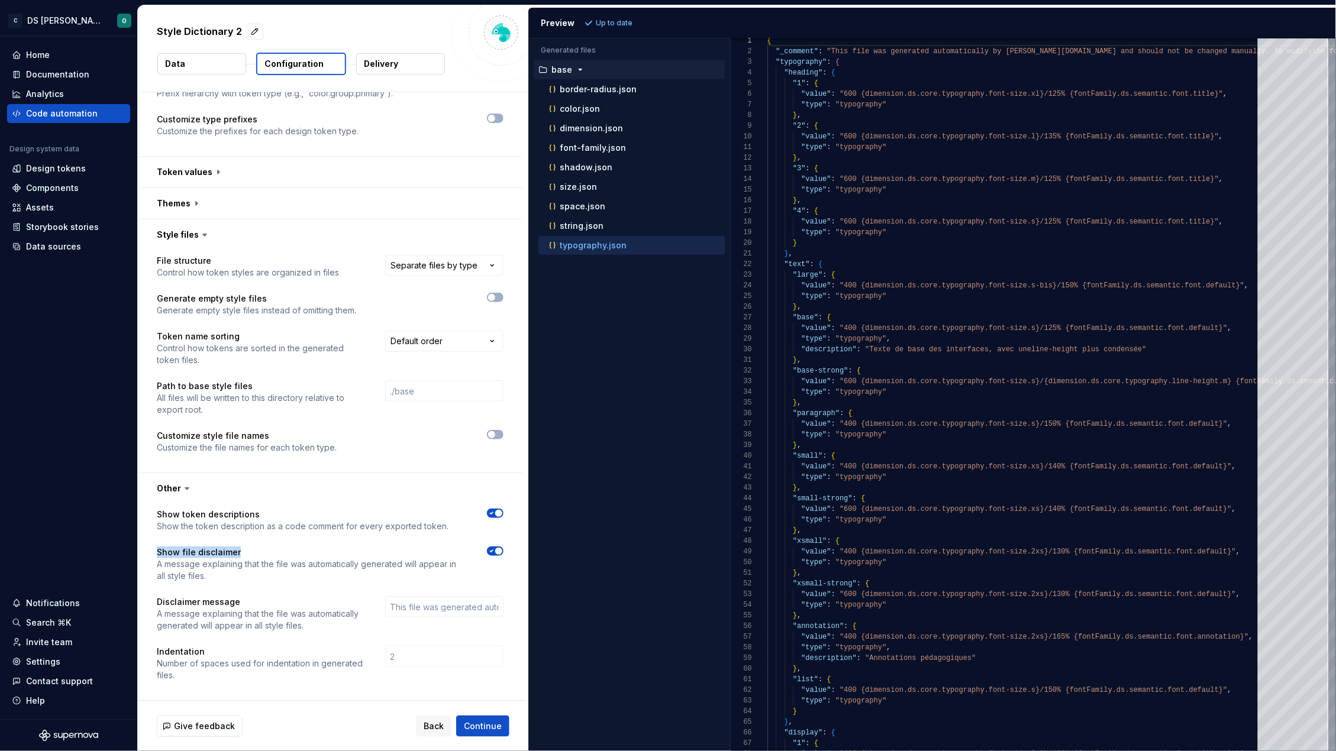
drag, startPoint x: 189, startPoint y: 551, endPoint x: 147, endPoint y: 554, distance: 41.5
click at [147, 554] on div "Show token descriptions Show the token description as a code comment for every …" at bounding box center [330, 602] width 384 height 196
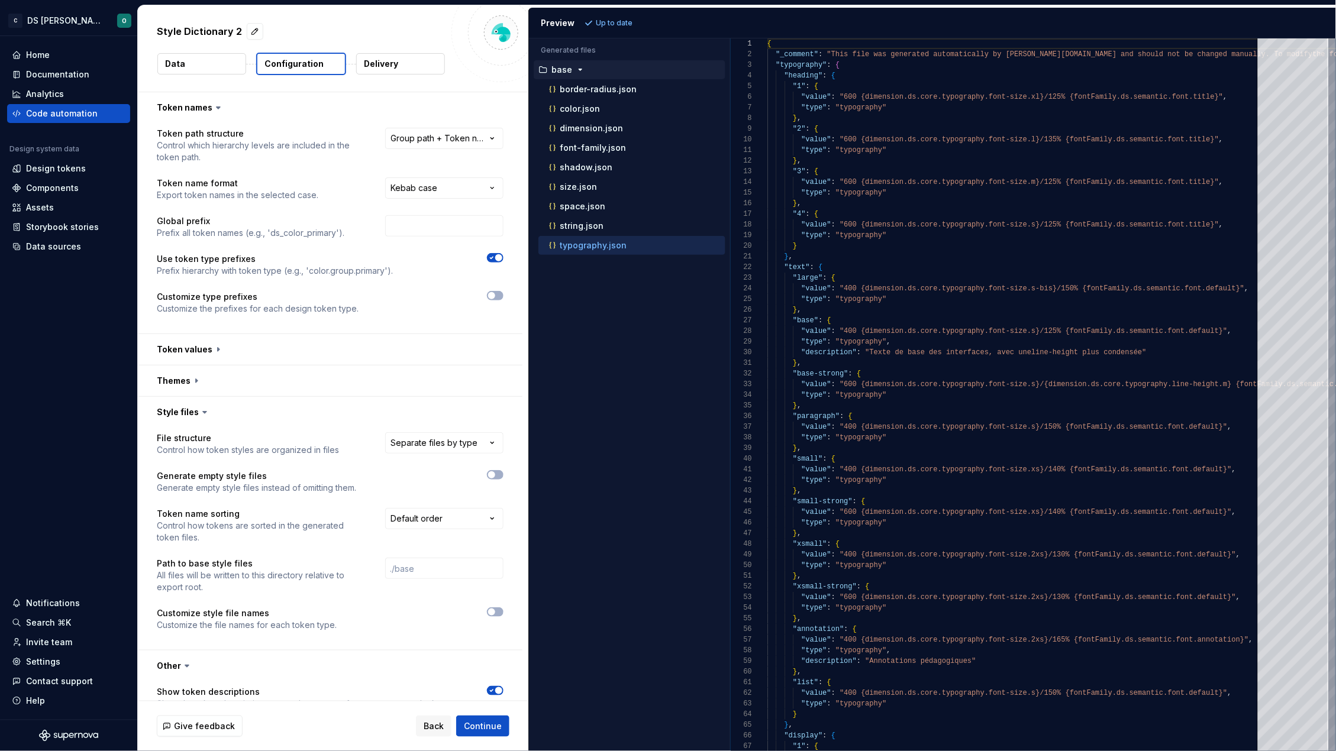
click at [493, 261] on icon "button" at bounding box center [491, 257] width 9 height 7
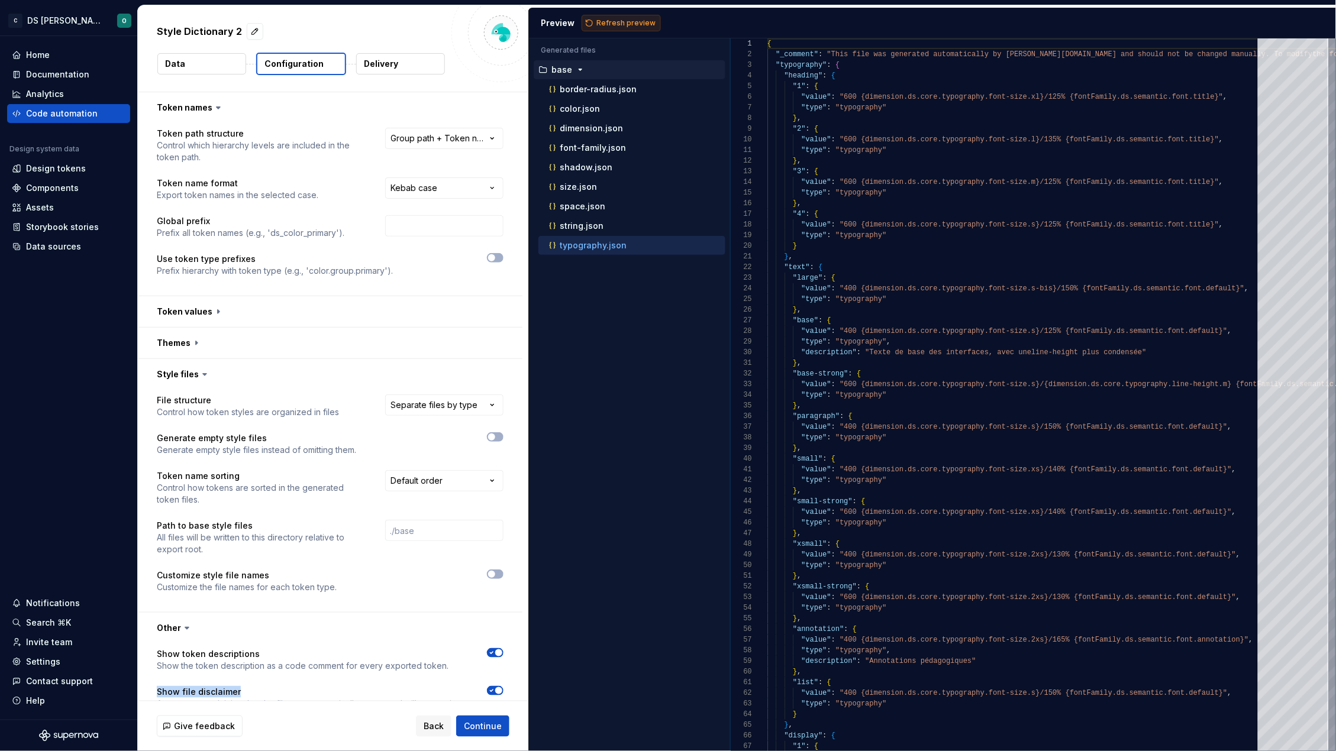
click at [626, 19] on span "Refresh preview" at bounding box center [625, 22] width 59 height 9
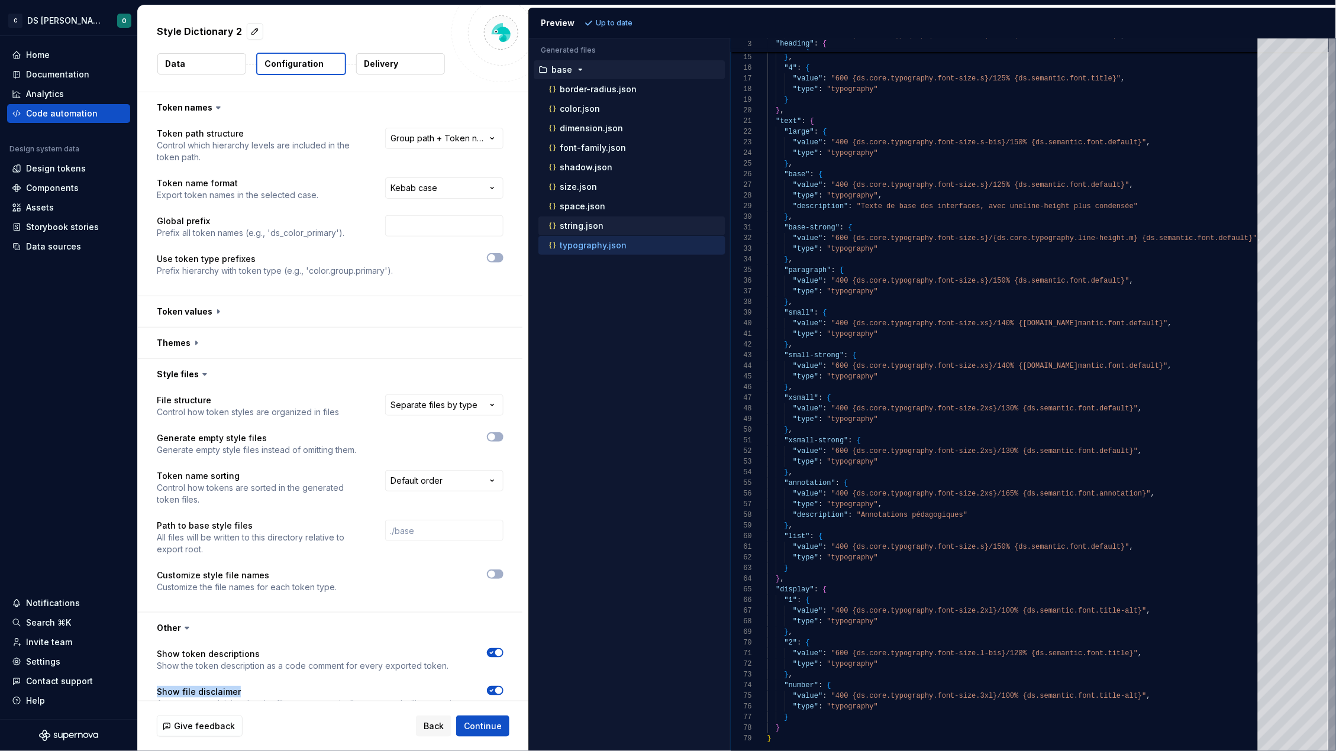
click at [582, 227] on p "string.json" at bounding box center [582, 225] width 44 height 9
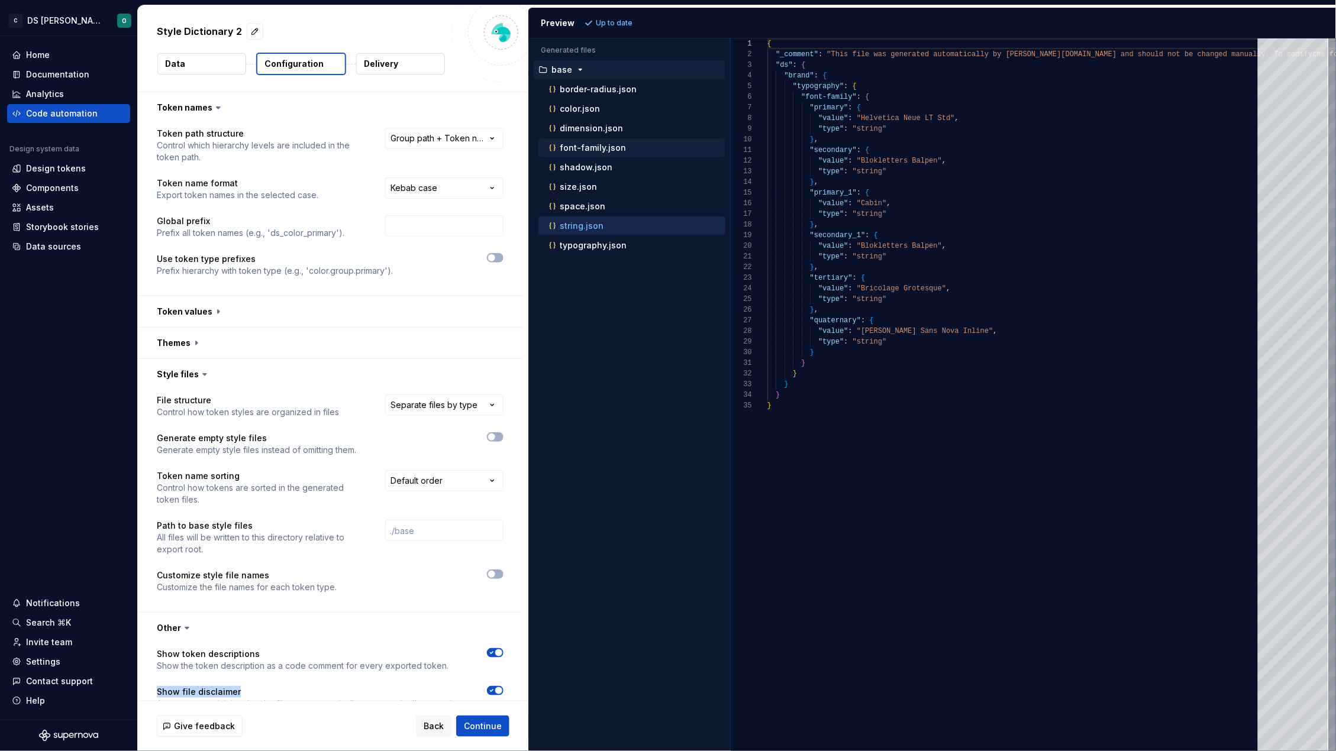
click at [581, 146] on p "font-family.json" at bounding box center [593, 147] width 66 height 9
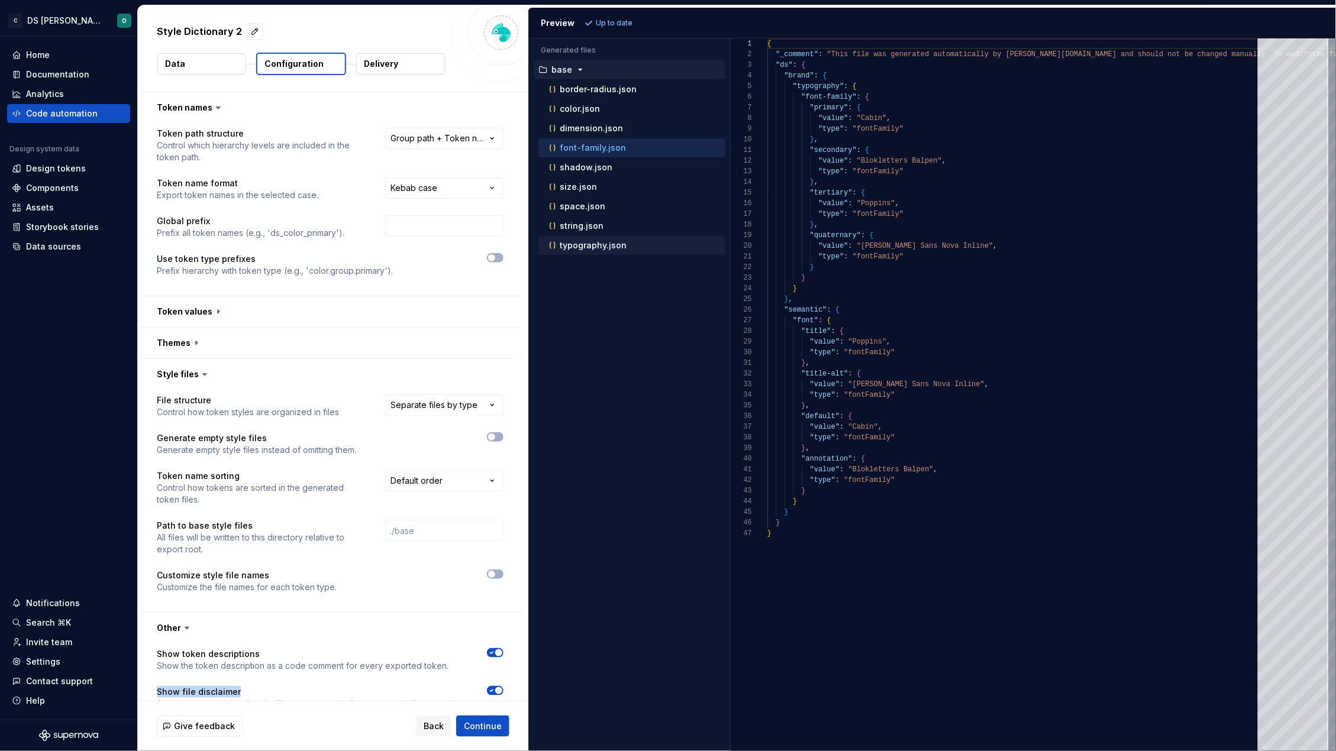
click at [584, 243] on p "typography.json" at bounding box center [593, 245] width 67 height 9
type textarea "**********"
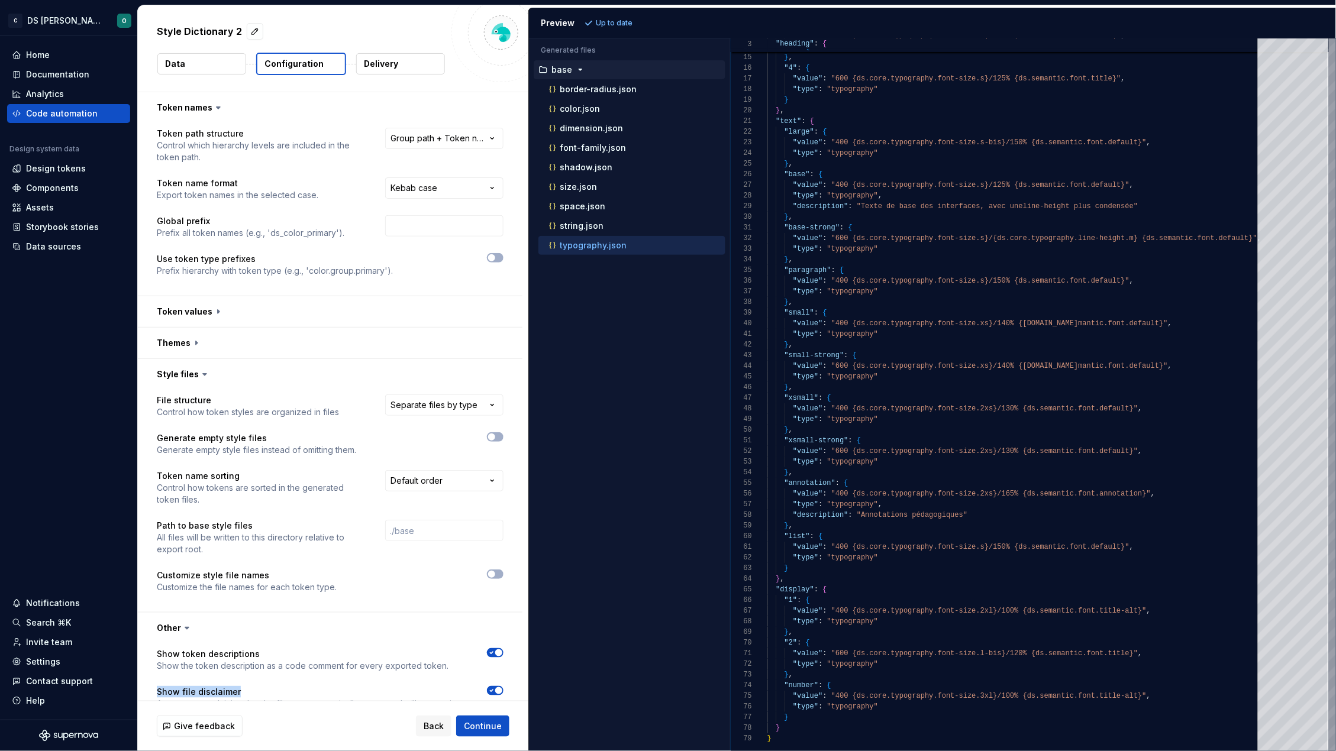
scroll to position [140, 0]
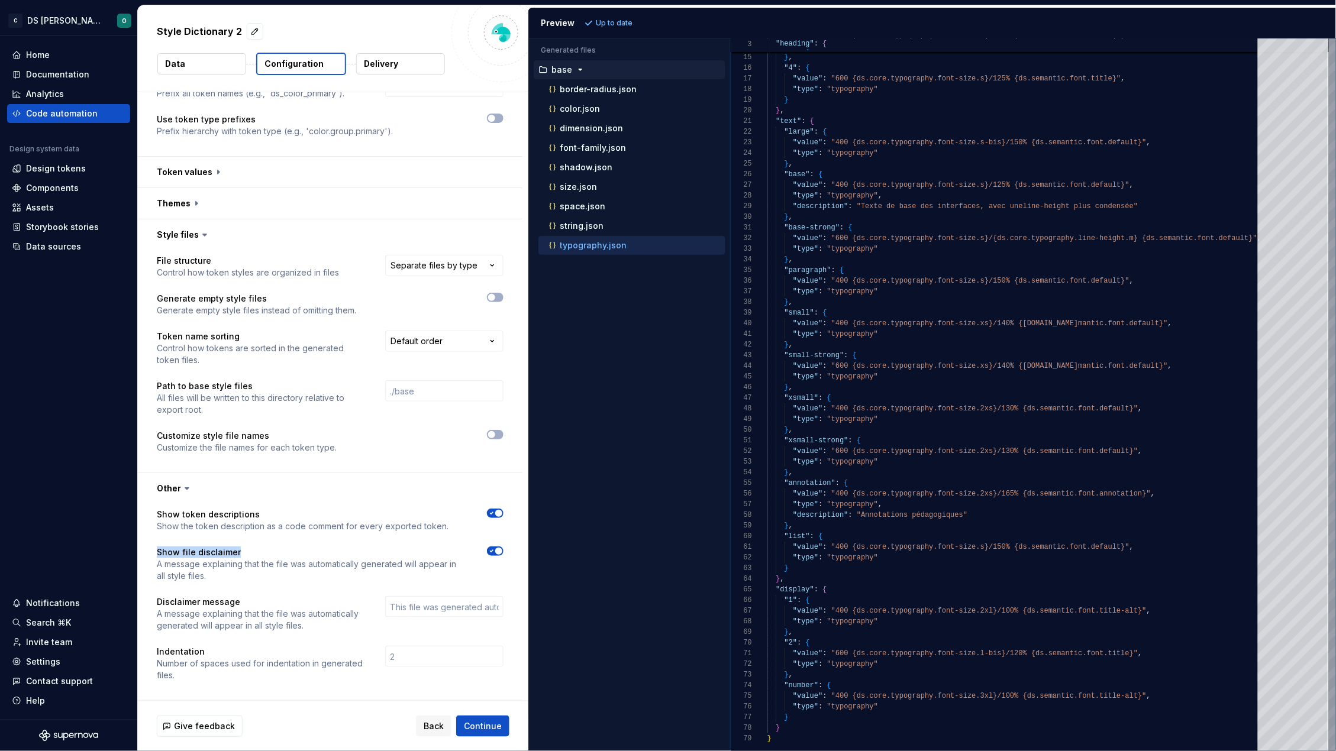
click at [395, 65] on p "Delivery" at bounding box center [381, 64] width 34 height 12
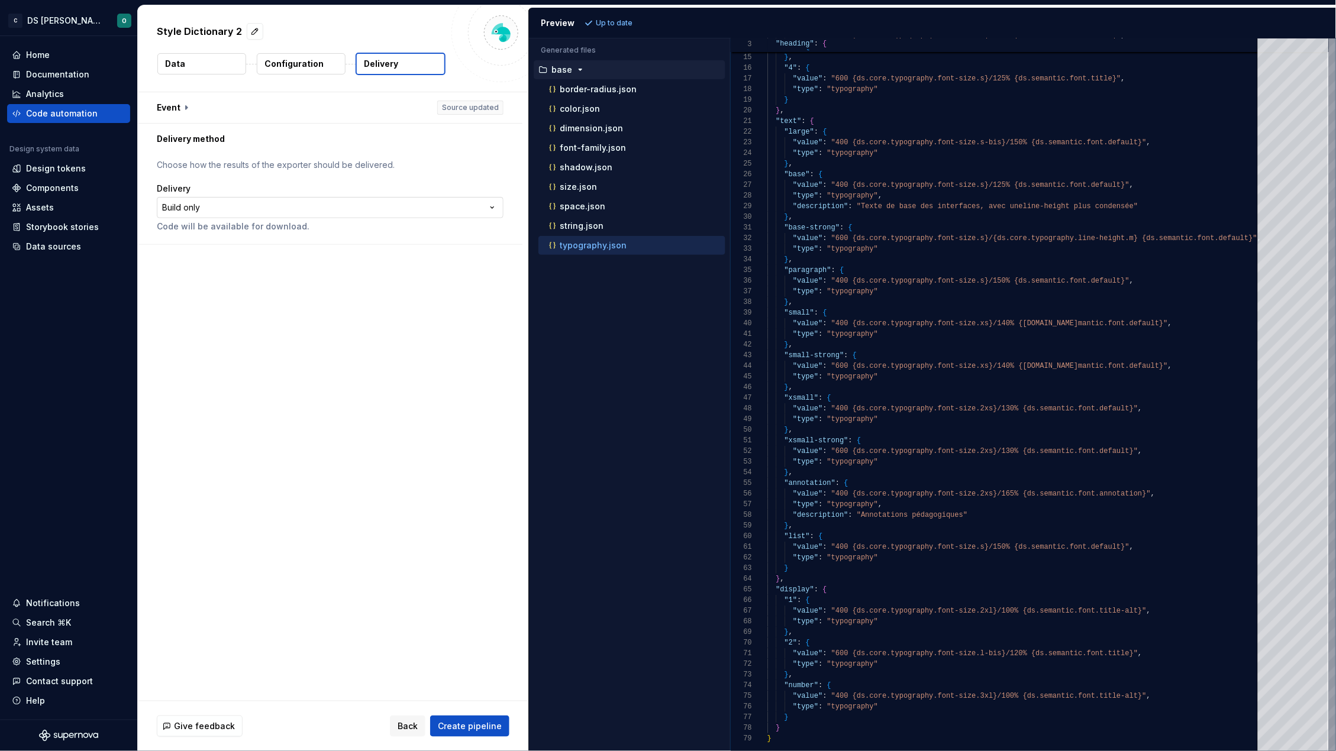
click at [271, 208] on html "**********" at bounding box center [668, 375] width 1336 height 751
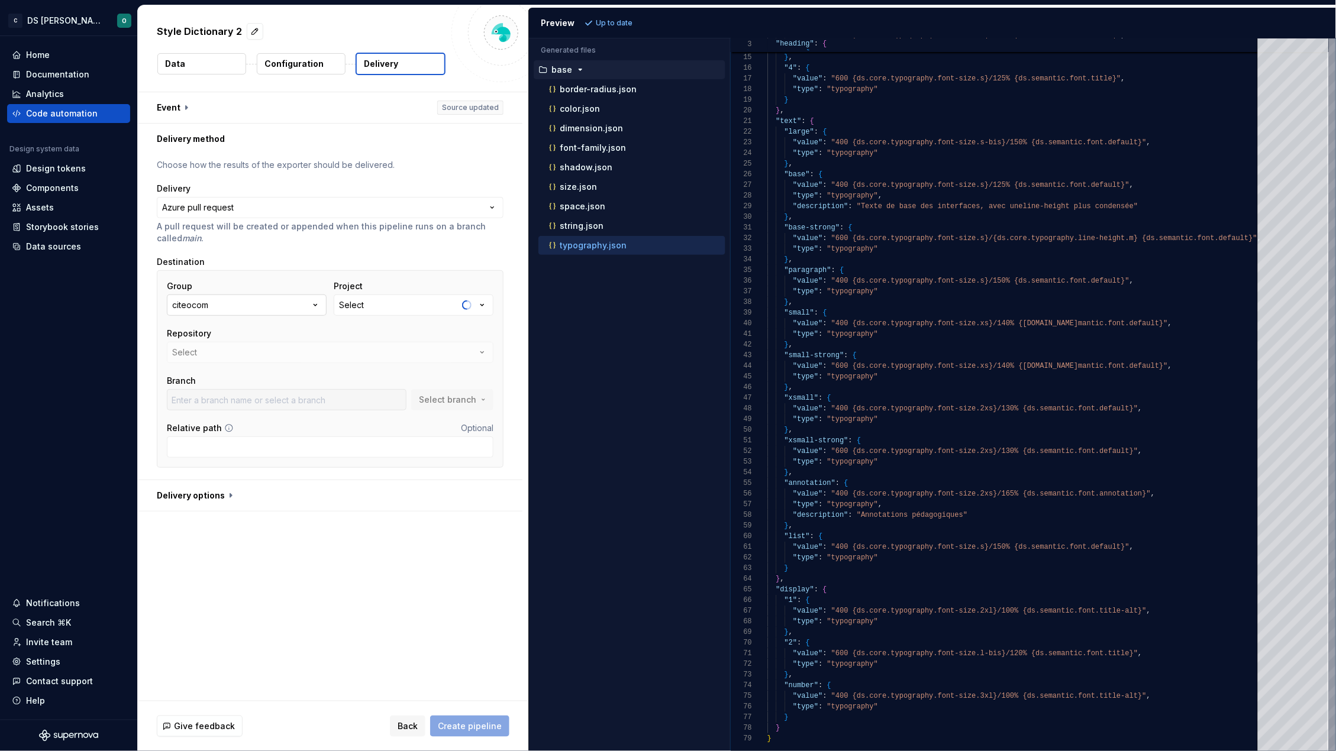
click at [295, 308] on button "citeocom" at bounding box center [247, 305] width 160 height 21
type input "azure-pipelines"
click at [405, 338] on div "Repository" at bounding box center [330, 334] width 326 height 12
click at [408, 306] on button "citeo_ecdt" at bounding box center [414, 305] width 160 height 21
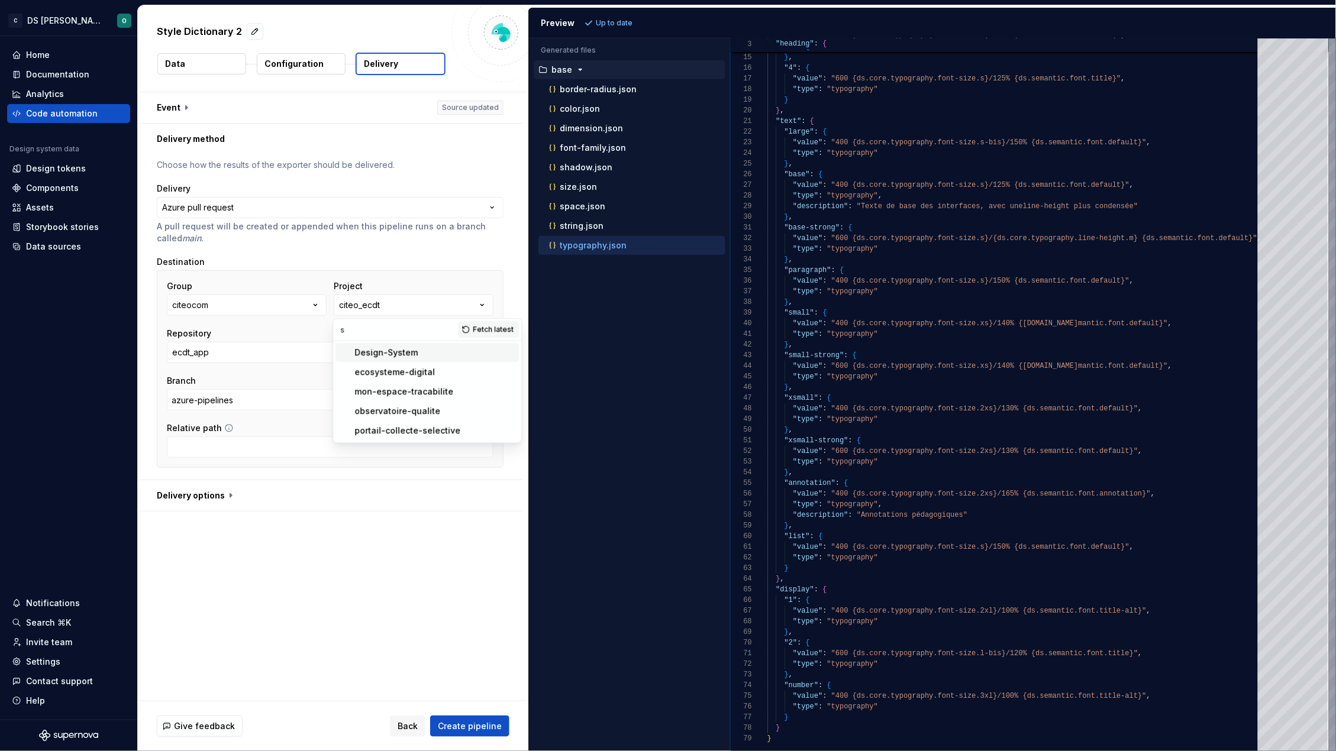
type input "s"
click at [386, 348] on div "Design-System" at bounding box center [386, 353] width 63 height 12
click at [322, 348] on button "storybook" at bounding box center [330, 352] width 326 height 21
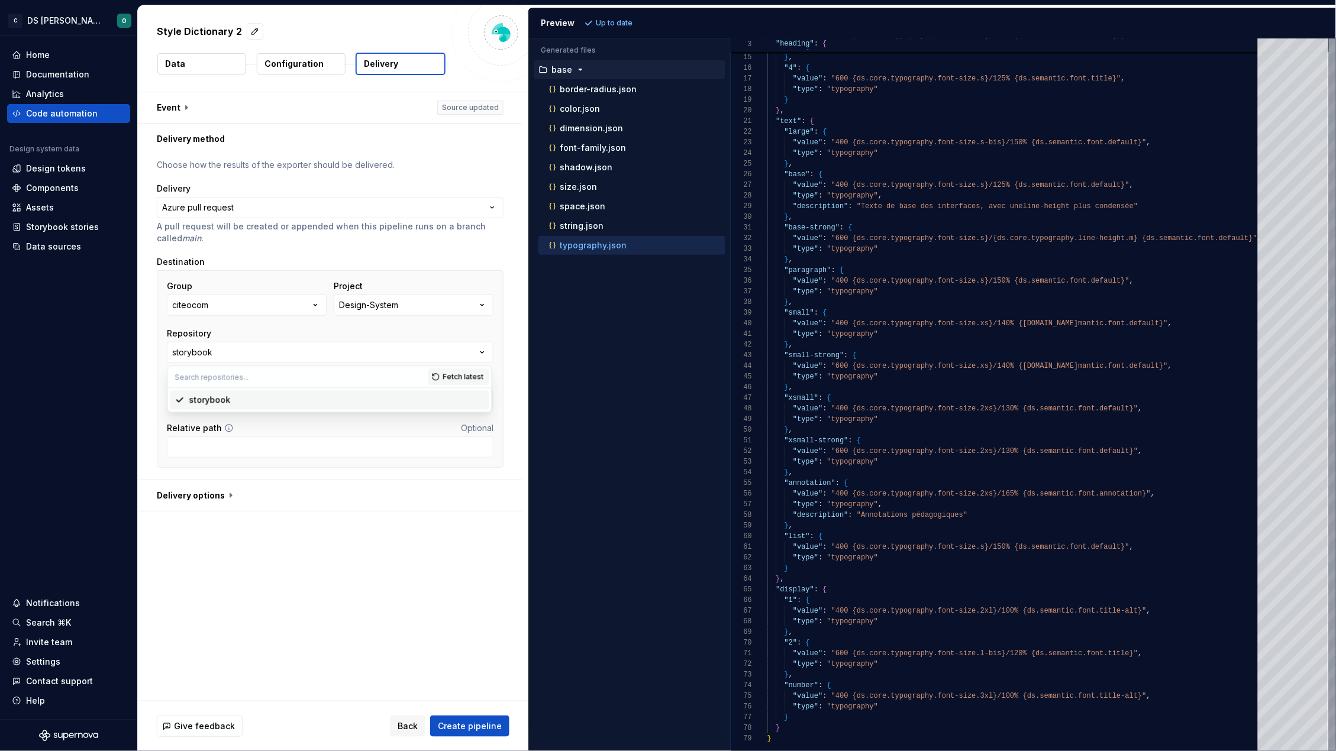
click at [369, 529] on div "**********" at bounding box center [333, 396] width 390 height 609
click at [318, 405] on input "add-release-script" at bounding box center [287, 399] width 240 height 21
drag, startPoint x: 318, startPoint y: 405, endPoint x: 143, endPoint y: 399, distance: 174.6
click at [143, 399] on div "**********" at bounding box center [330, 316] width 384 height 325
click at [351, 399] on input "supernova-export-base-token" at bounding box center [287, 399] width 240 height 21
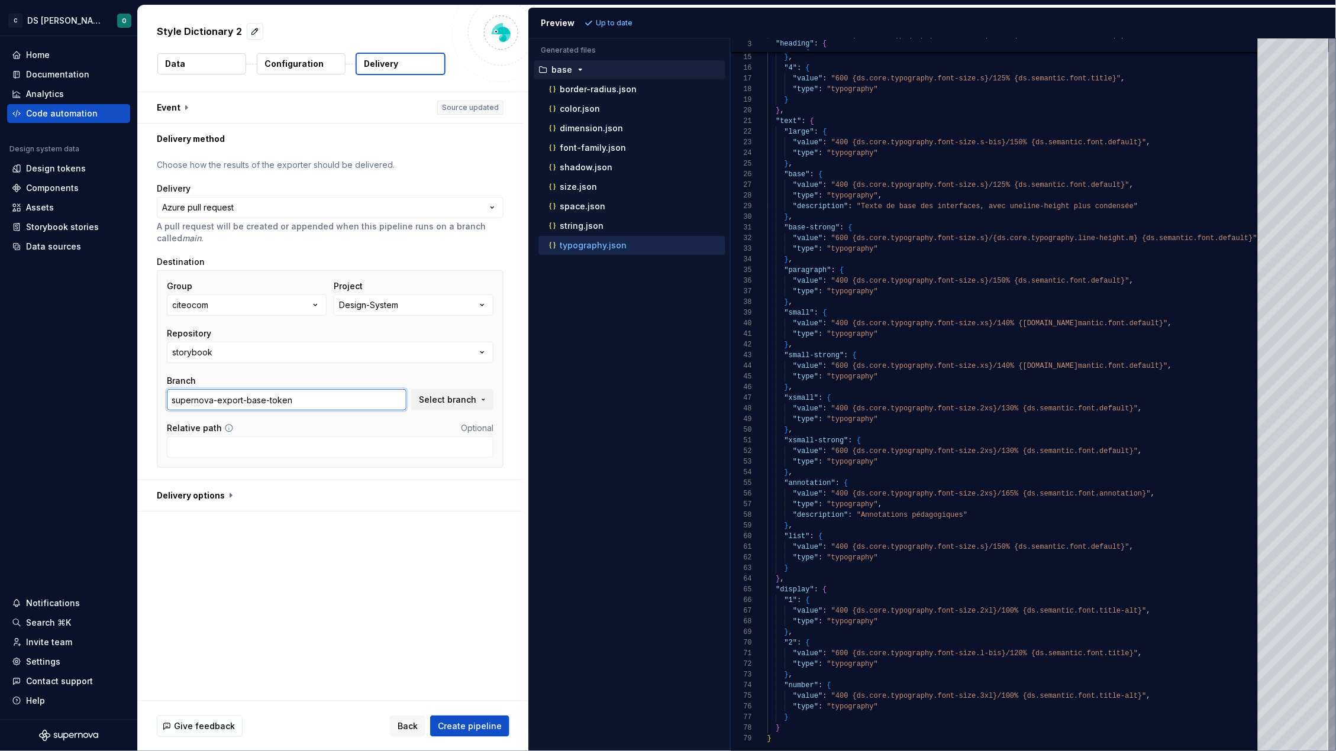
click at [328, 403] on input "supernova-export-base-token" at bounding box center [287, 399] width 240 height 21
type input "supernova-export-base-token"
click at [575, 170] on p "shadow.json" at bounding box center [586, 167] width 53 height 9
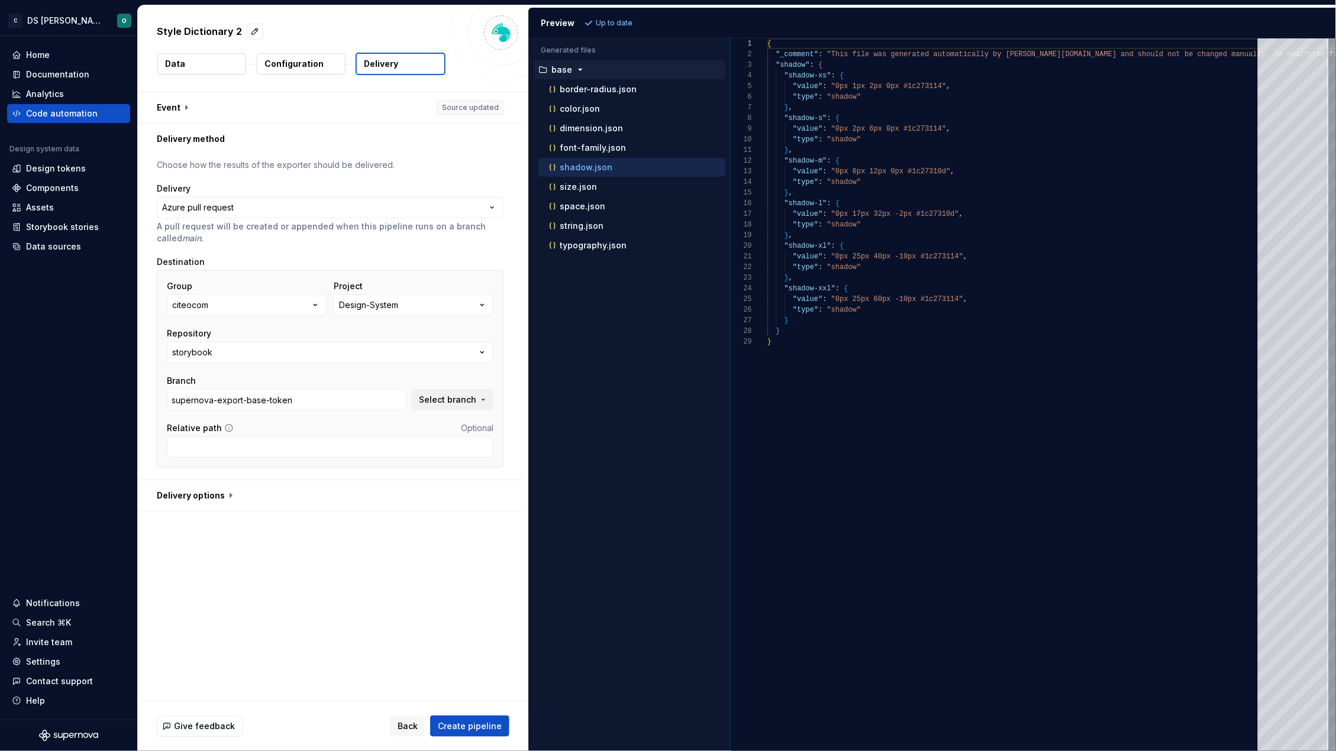
click at [276, 372] on div "Group citeocom Project Design-System Repository storybook Branch supernova-expo…" at bounding box center [330, 345] width 326 height 130
click at [308, 399] on input "supernova-export-base-token" at bounding box center [287, 399] width 240 height 21
click at [570, 186] on p "size.json" at bounding box center [578, 186] width 37 height 9
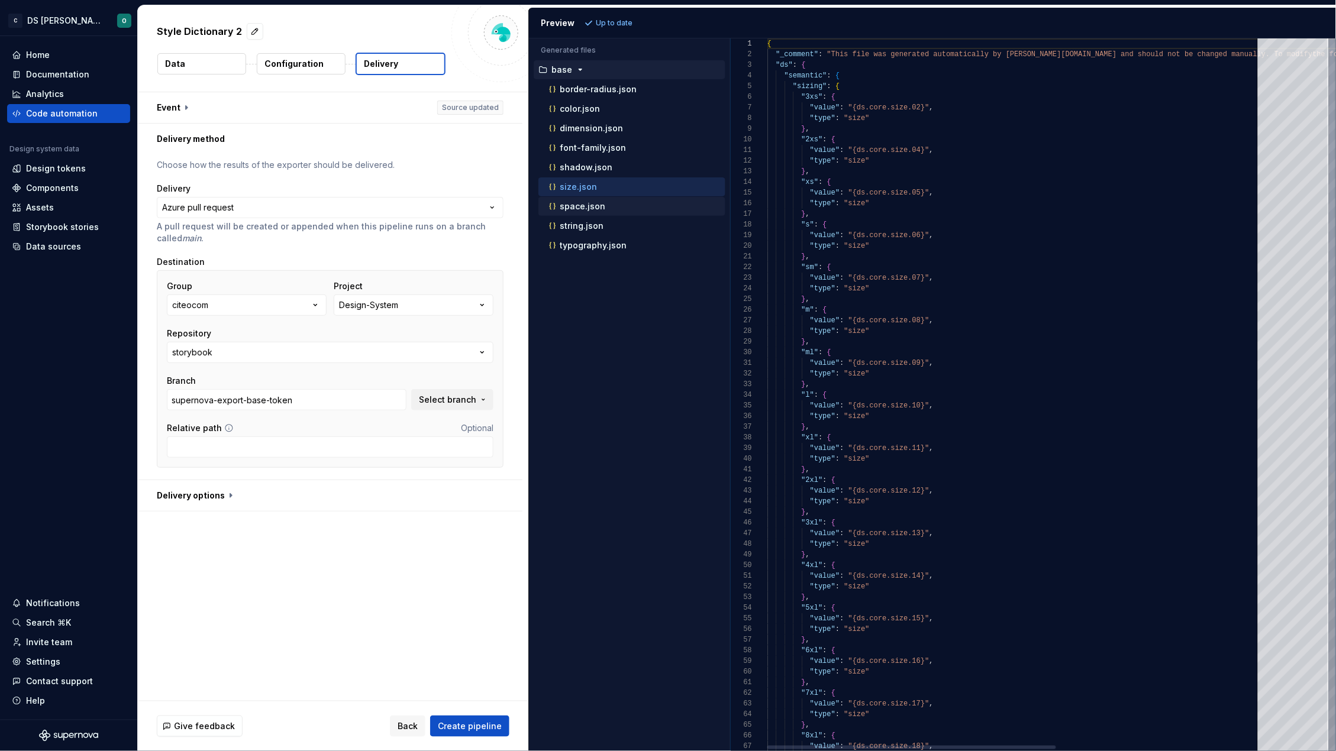
click at [583, 208] on p "space.json" at bounding box center [583, 206] width 46 height 9
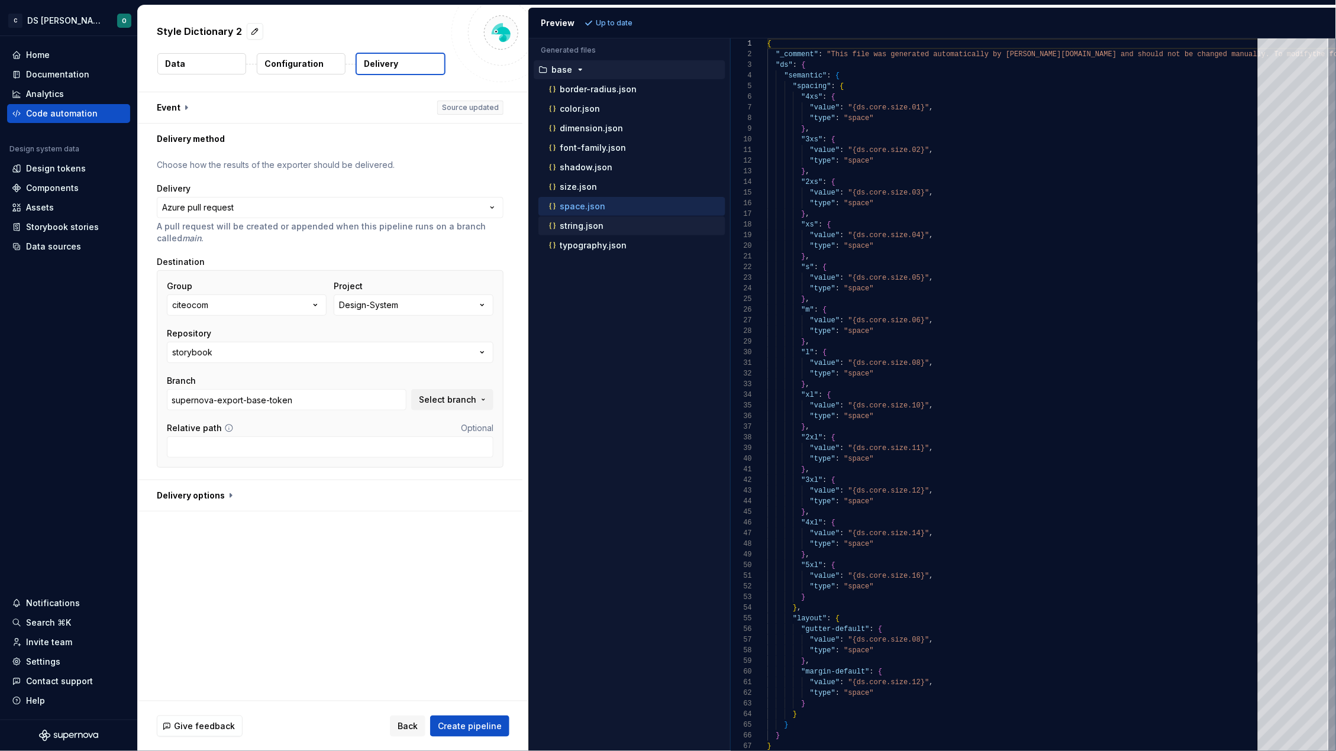
click at [589, 228] on p "string.json" at bounding box center [582, 225] width 44 height 9
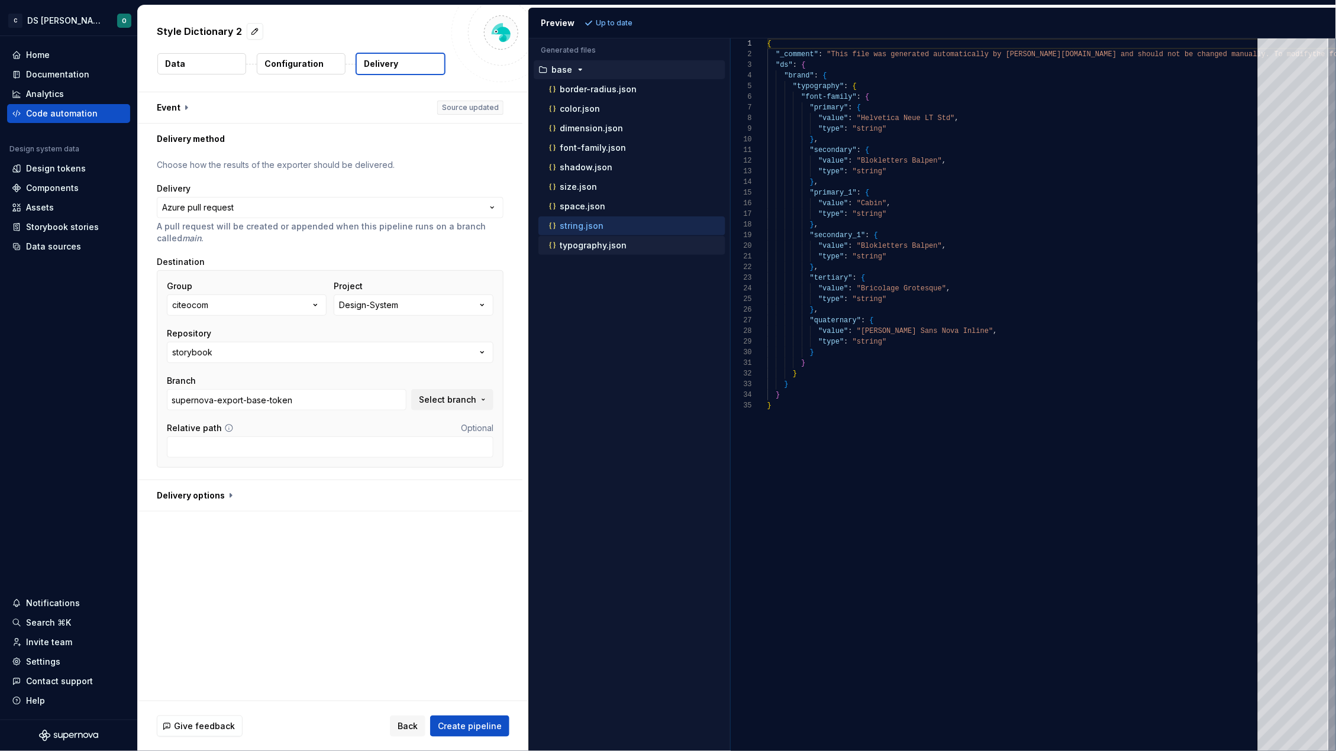
click at [598, 247] on p "typography.json" at bounding box center [593, 245] width 67 height 9
type textarea "**********"
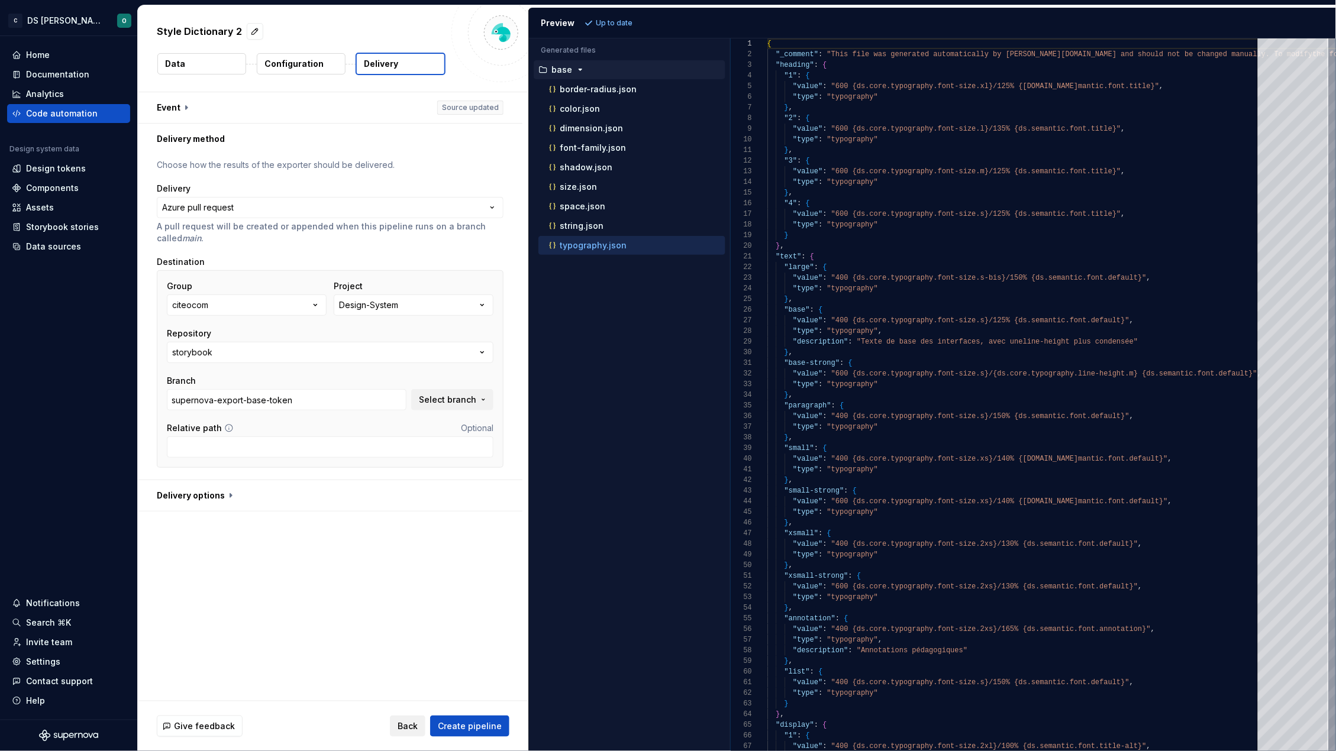
click at [409, 731] on span "Back" at bounding box center [407, 726] width 20 height 12
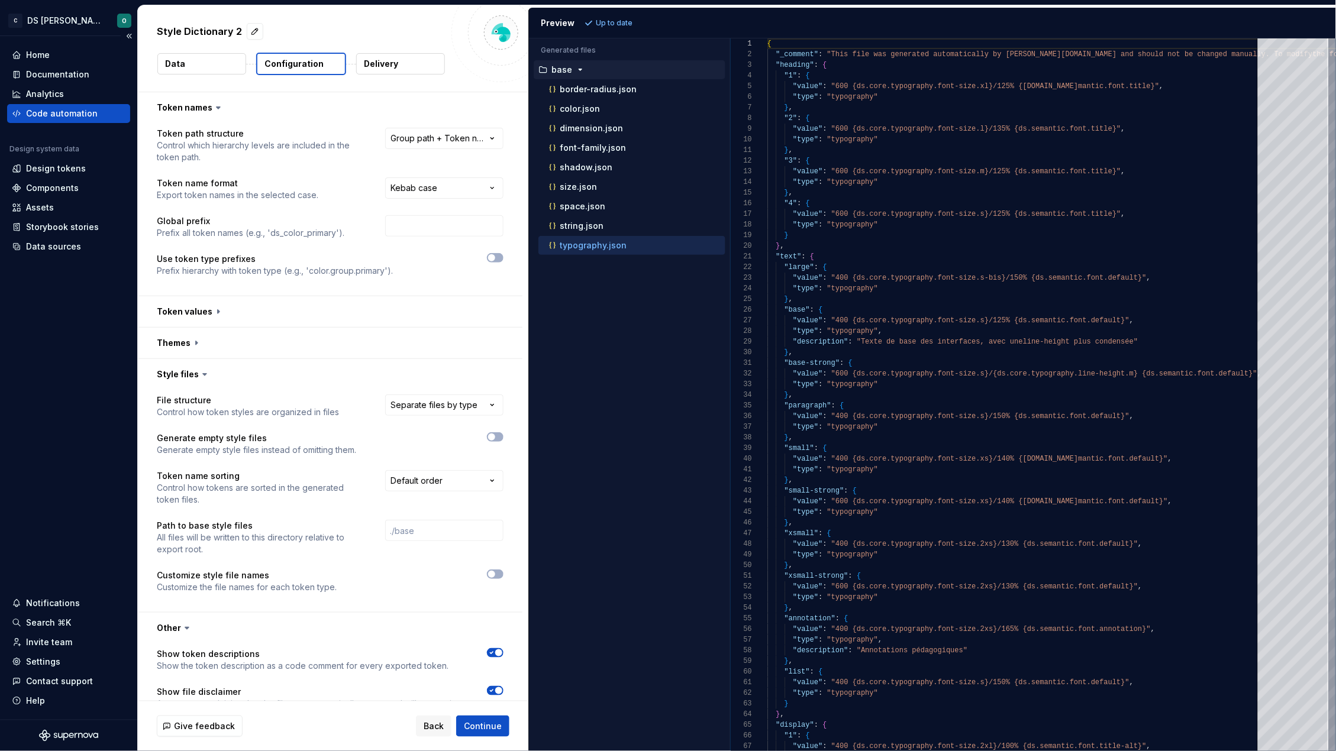
click at [77, 111] on div "Code automation" at bounding box center [62, 114] width 72 height 12
